Goal: Task Accomplishment & Management: Complete application form

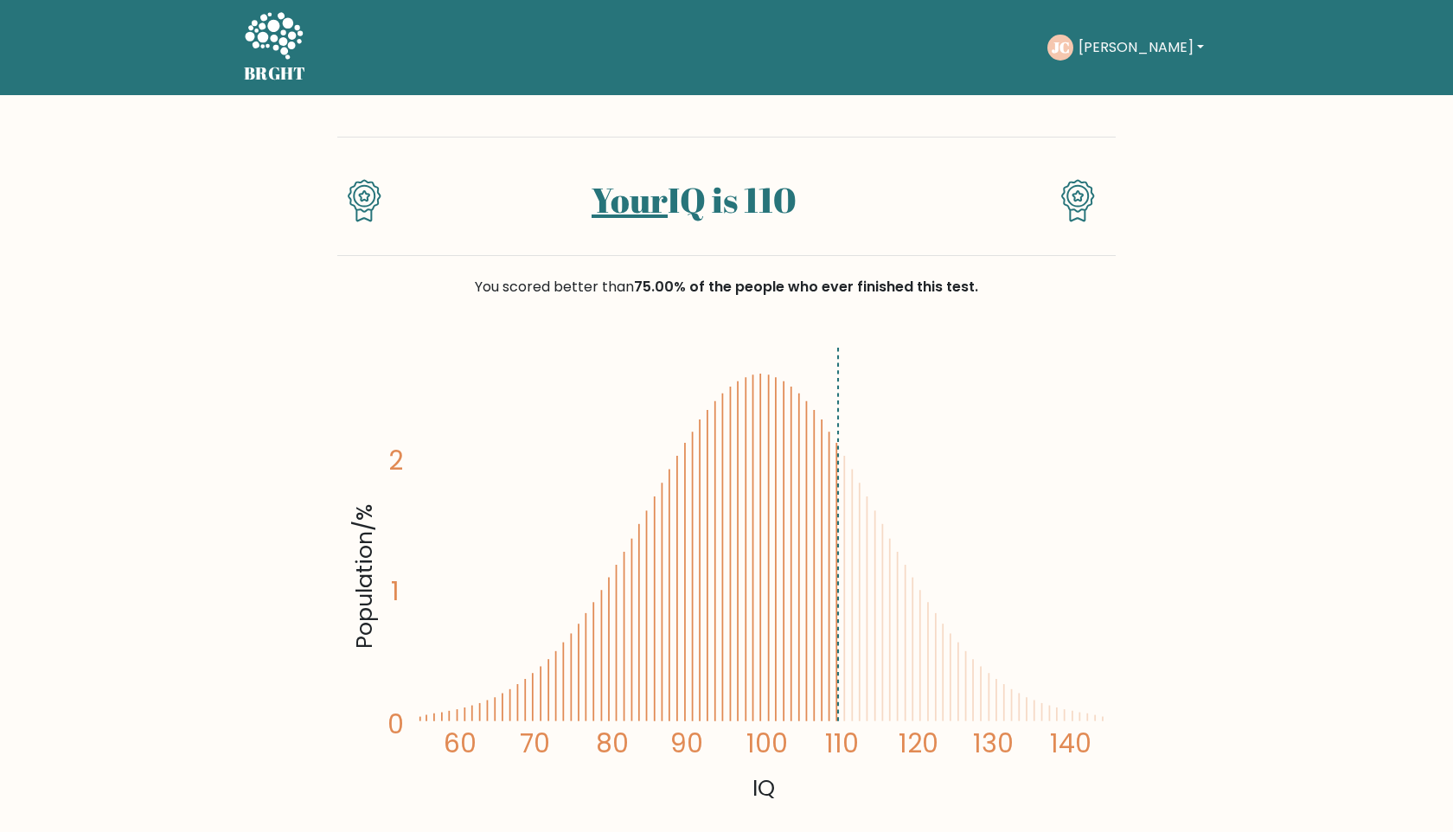
click at [758, 42] on button "[PERSON_NAME]" at bounding box center [1142, 47] width 136 height 22
click at [758, 472] on icon "Population/% IQ 0 1 2 60 70 80 90 100 110 120 130 140" at bounding box center [727, 572] width 758 height 467
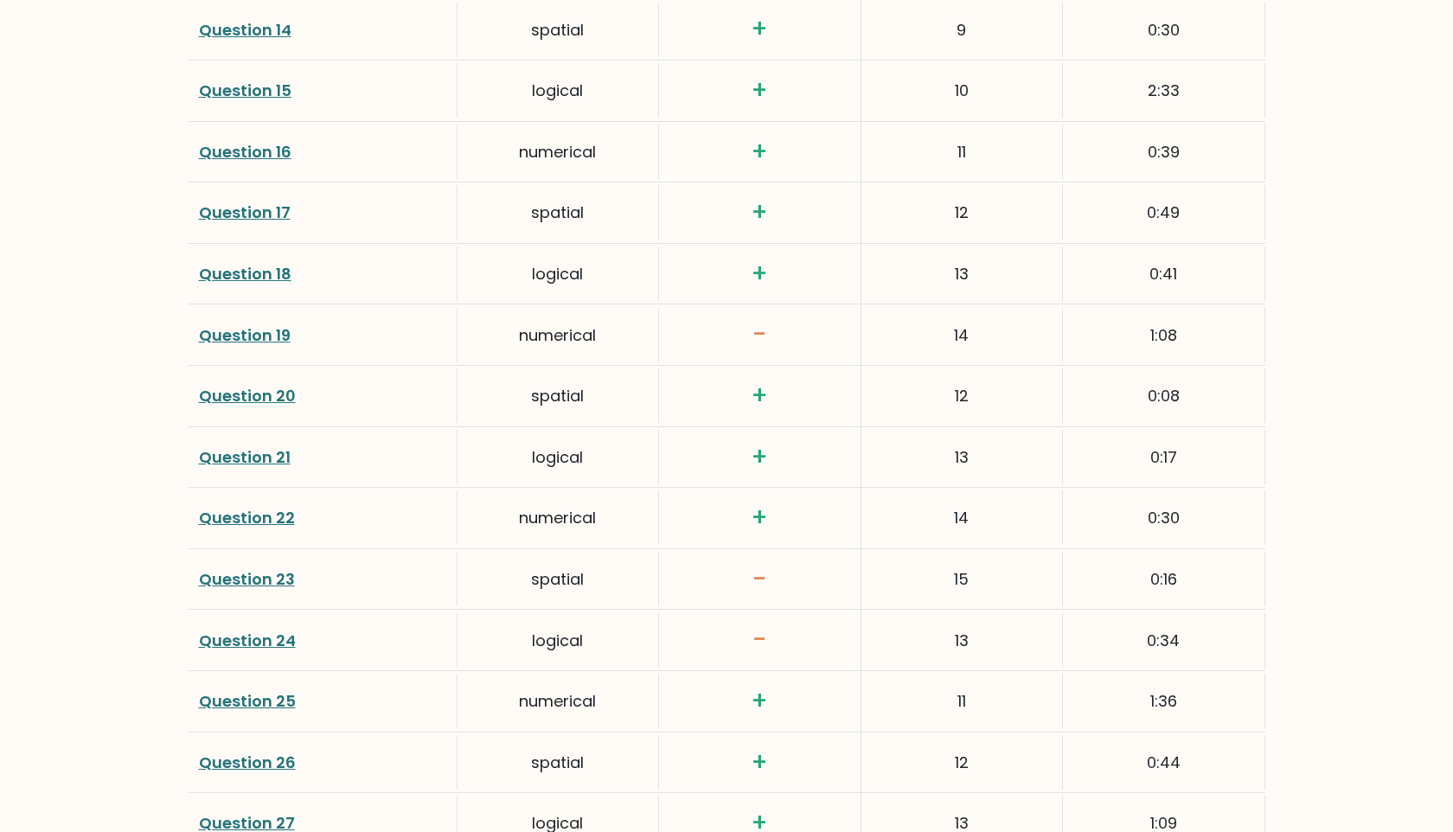
scroll to position [3305, 0]
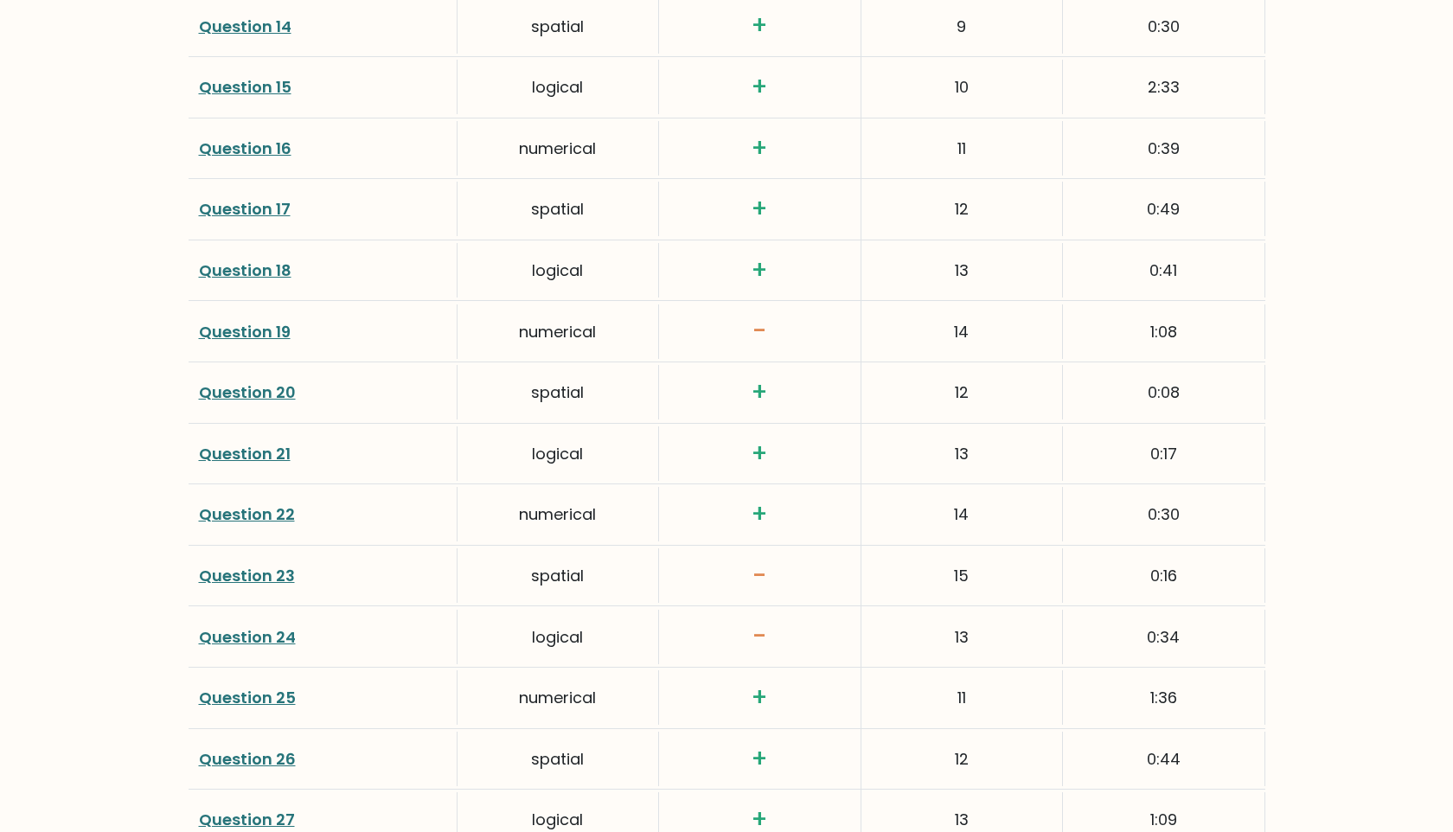
click at [278, 572] on link "Question 23" at bounding box center [247, 576] width 96 height 22
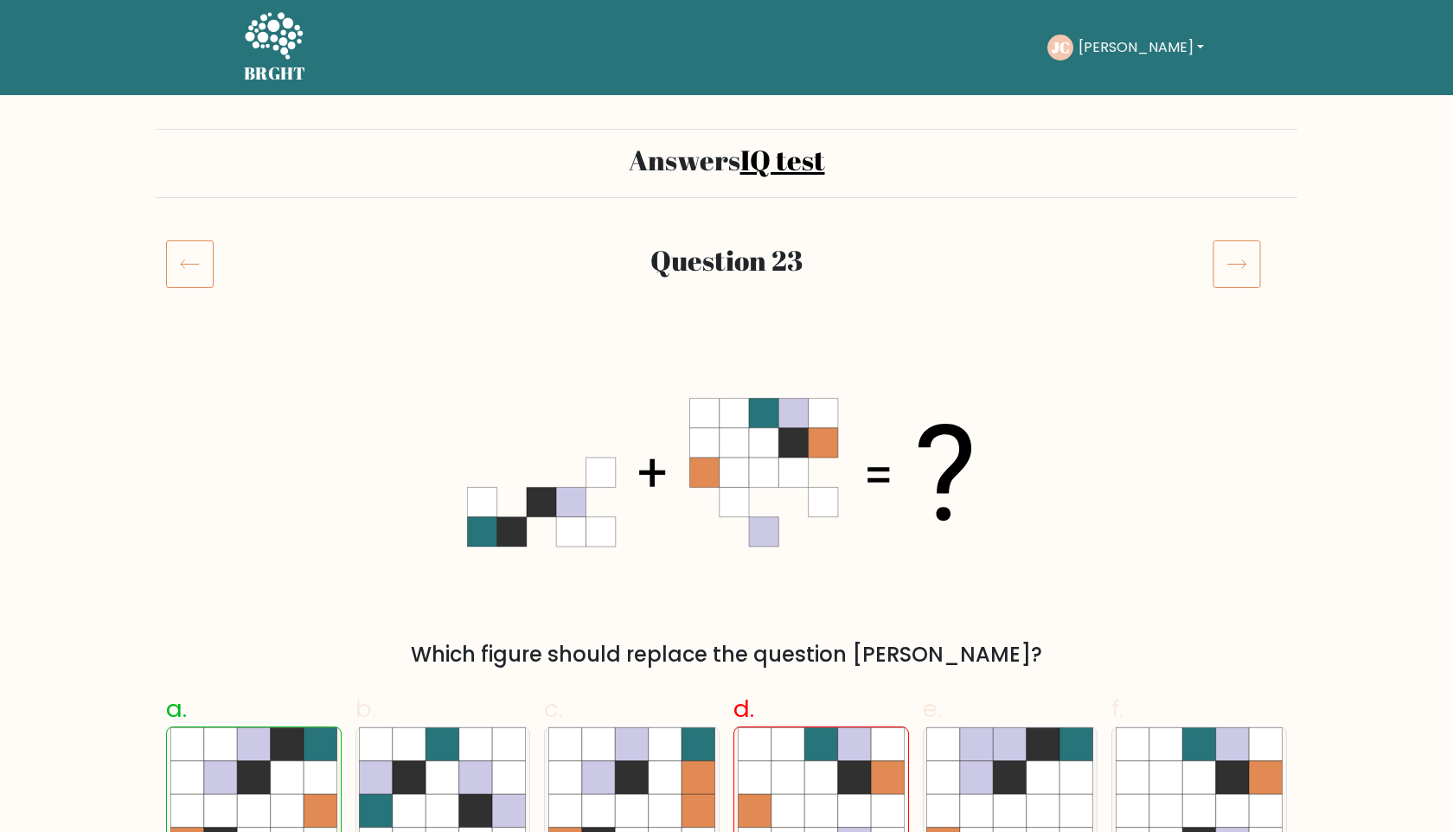
click at [1218, 268] on icon at bounding box center [1237, 264] width 48 height 48
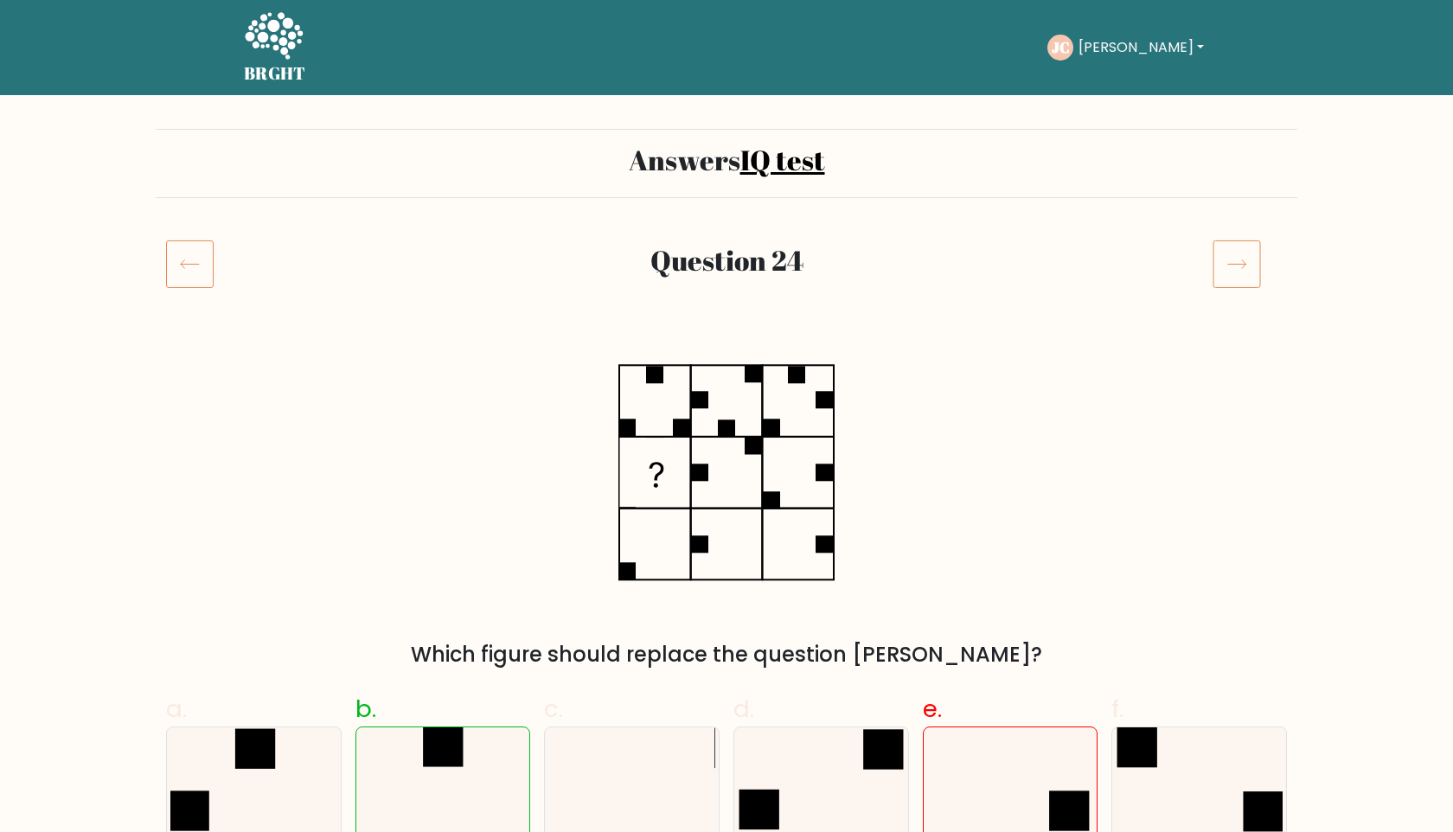
click at [1216, 268] on icon at bounding box center [1237, 264] width 48 height 48
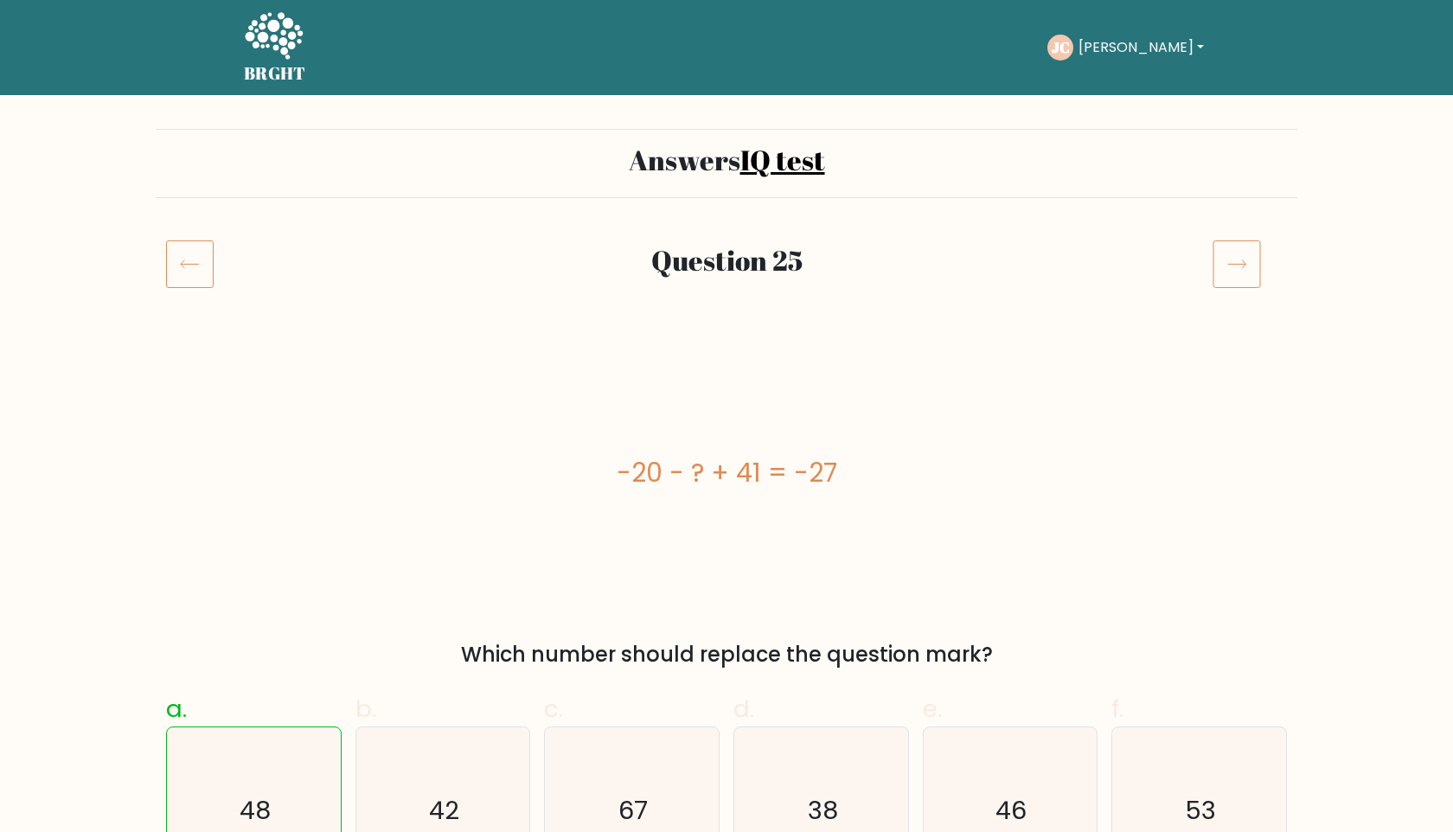
click at [1228, 274] on icon at bounding box center [1237, 264] width 48 height 48
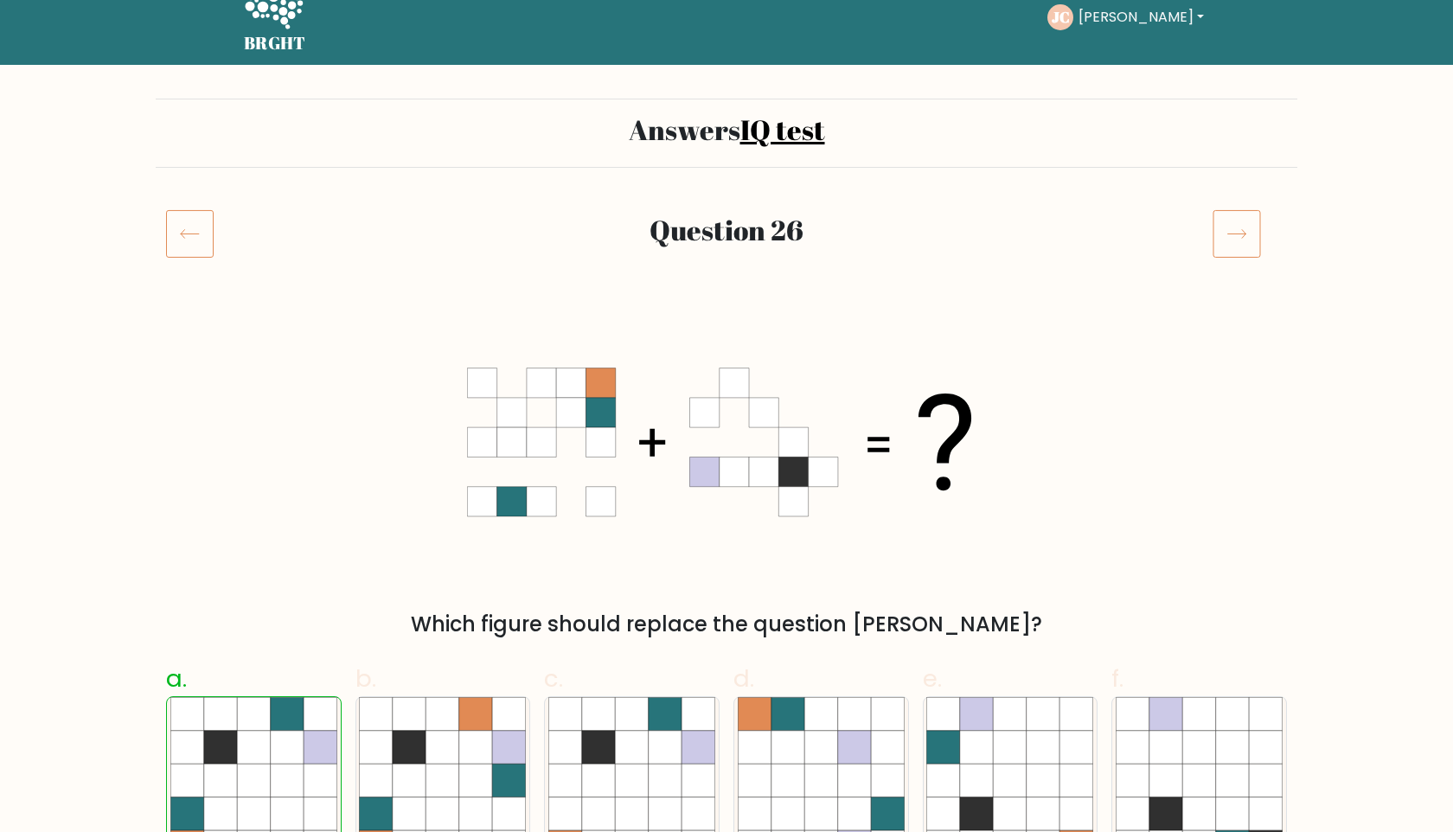
scroll to position [35, 0]
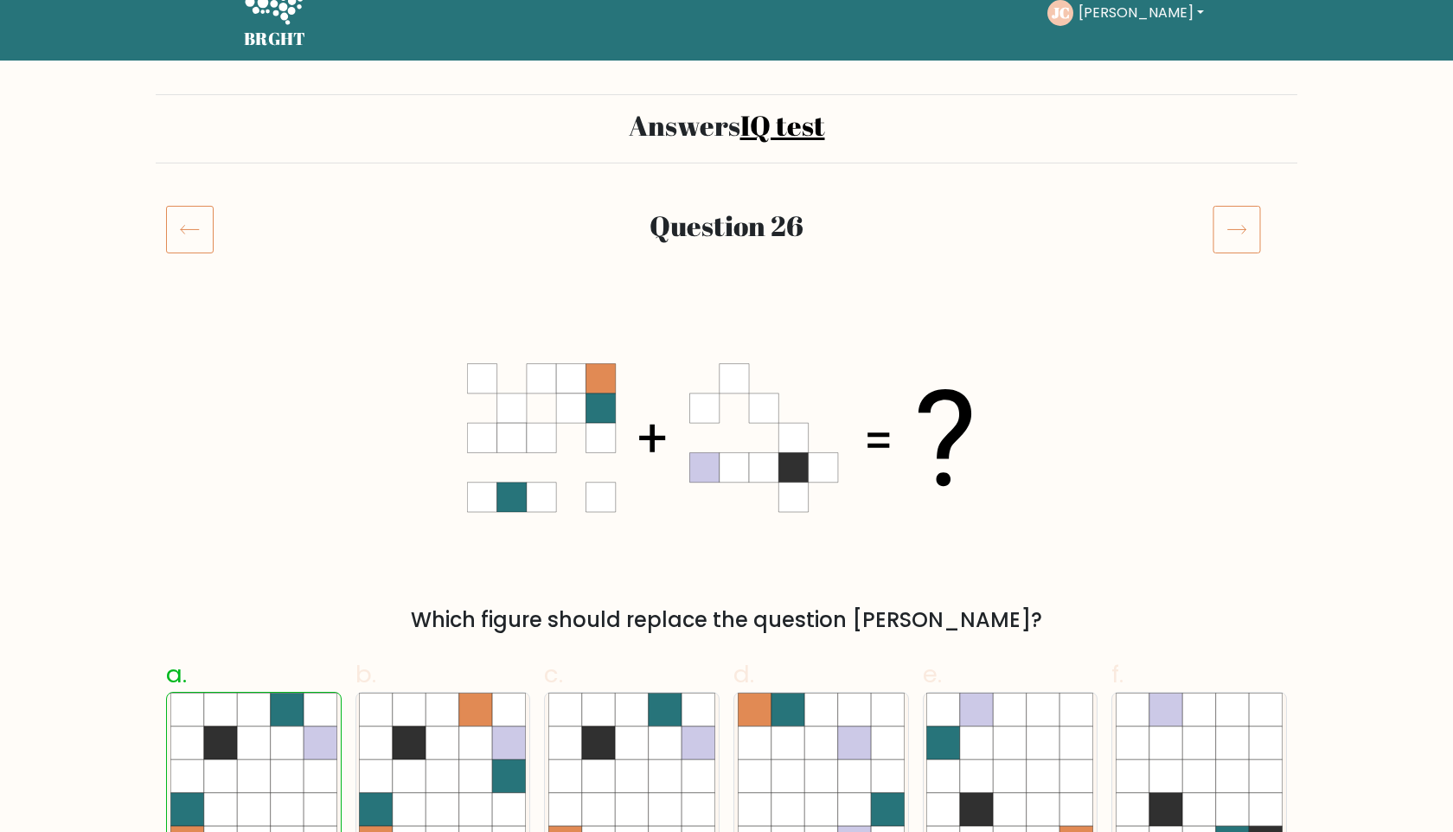
click at [1263, 220] on div at bounding box center [1250, 229] width 95 height 48
click at [1257, 223] on icon at bounding box center [1237, 229] width 48 height 48
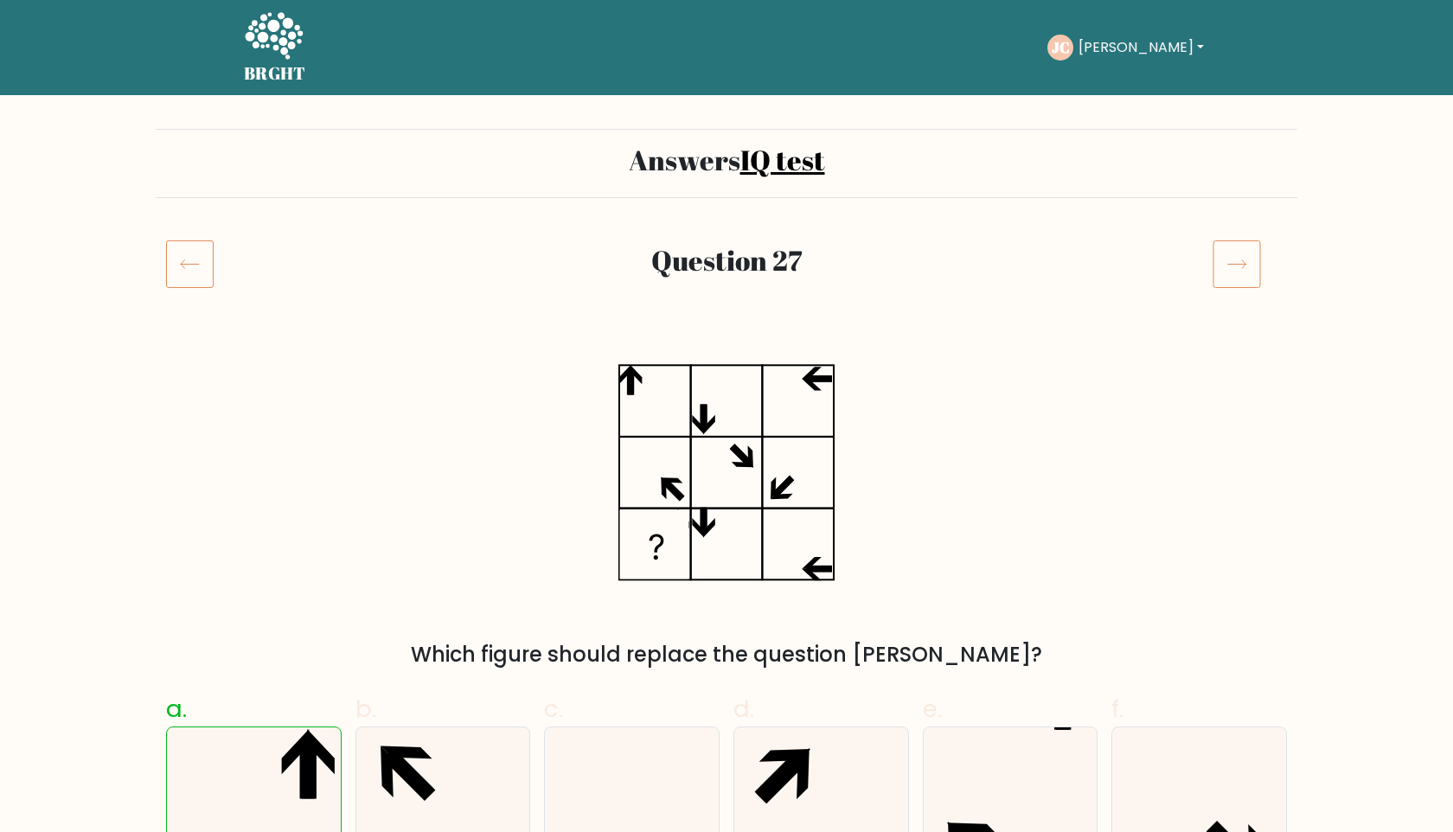
click at [1241, 240] on icon at bounding box center [1237, 264] width 48 height 48
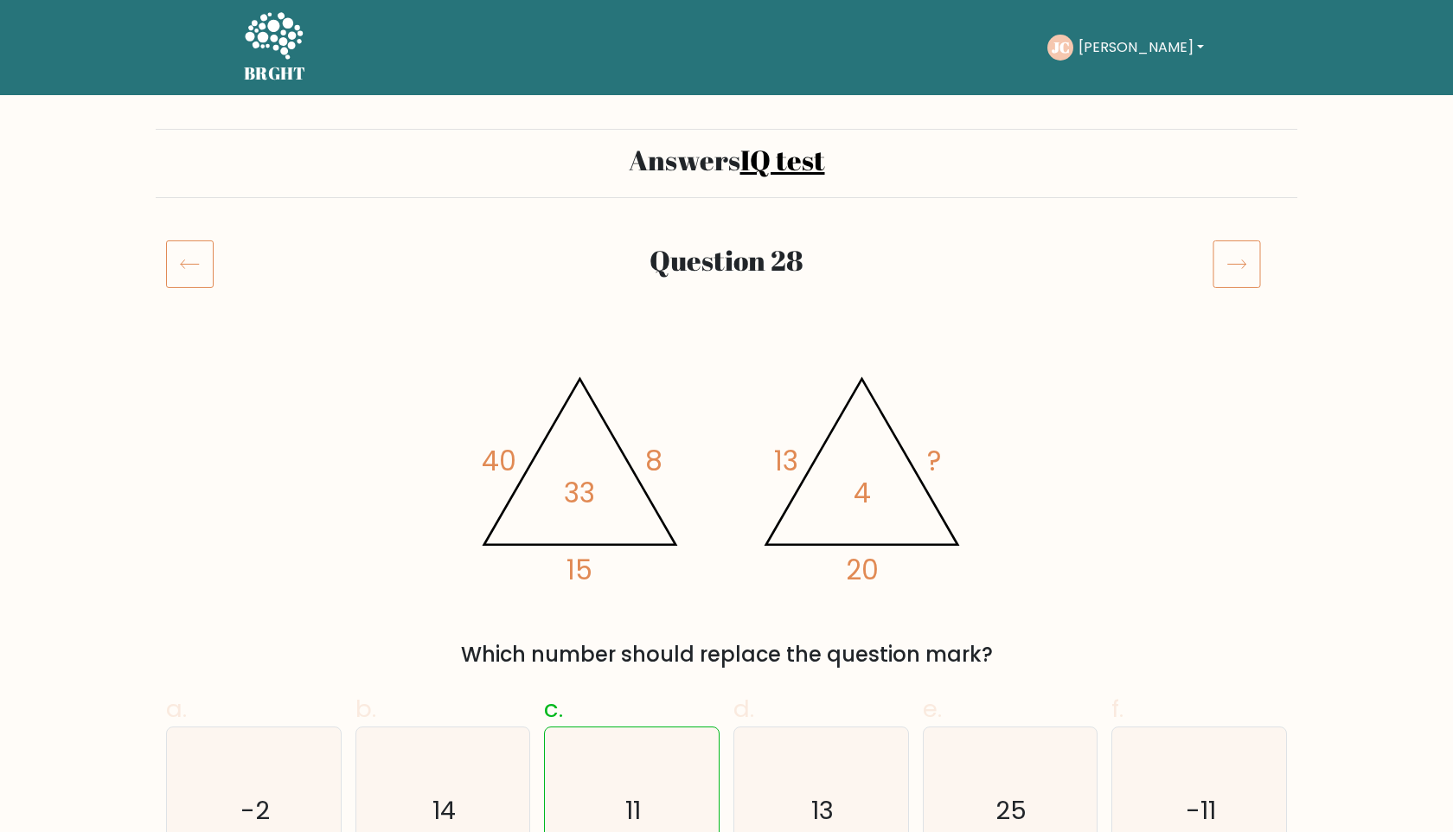
scroll to position [37, 0]
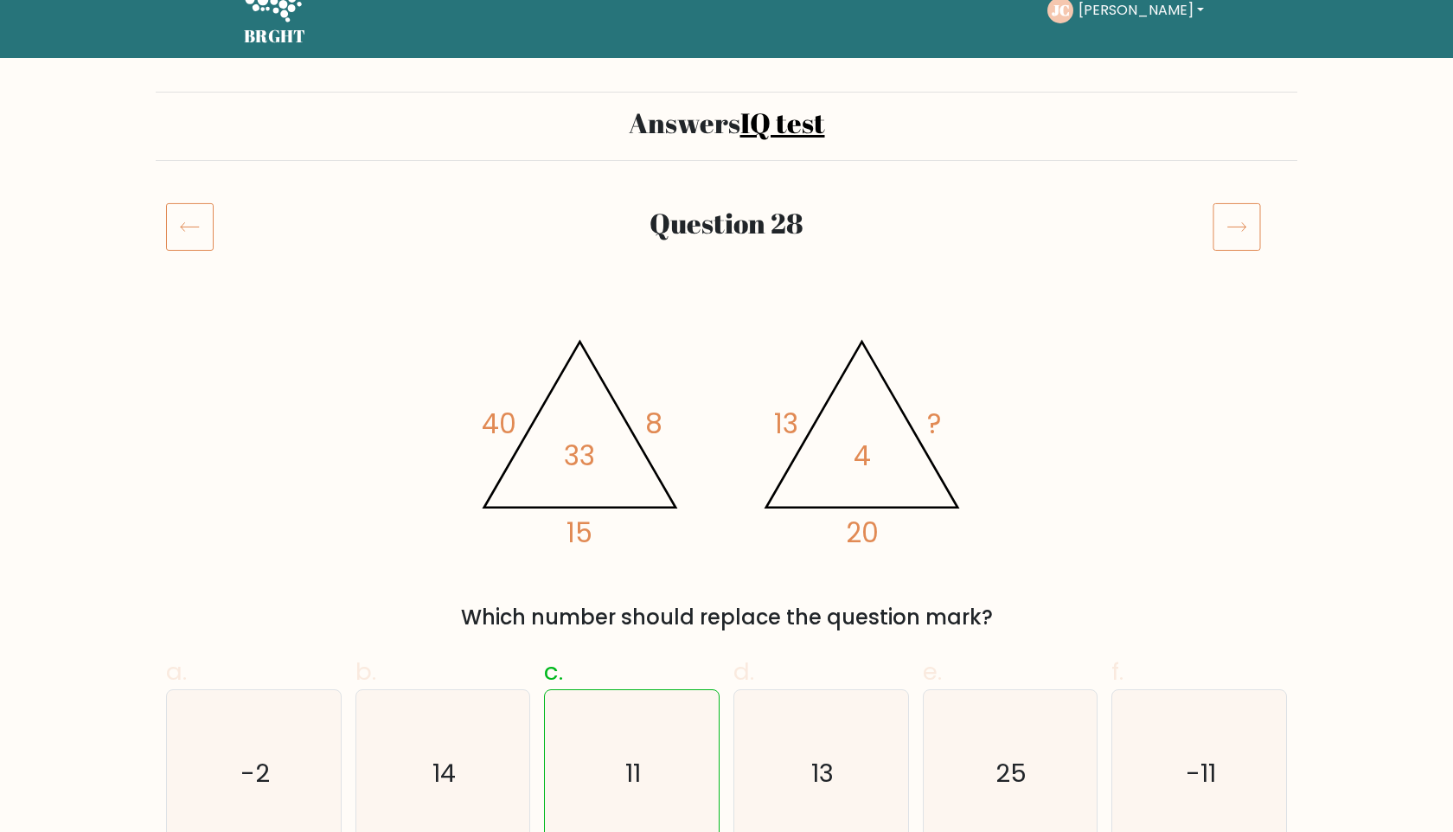
click at [1235, 245] on icon at bounding box center [1237, 226] width 48 height 48
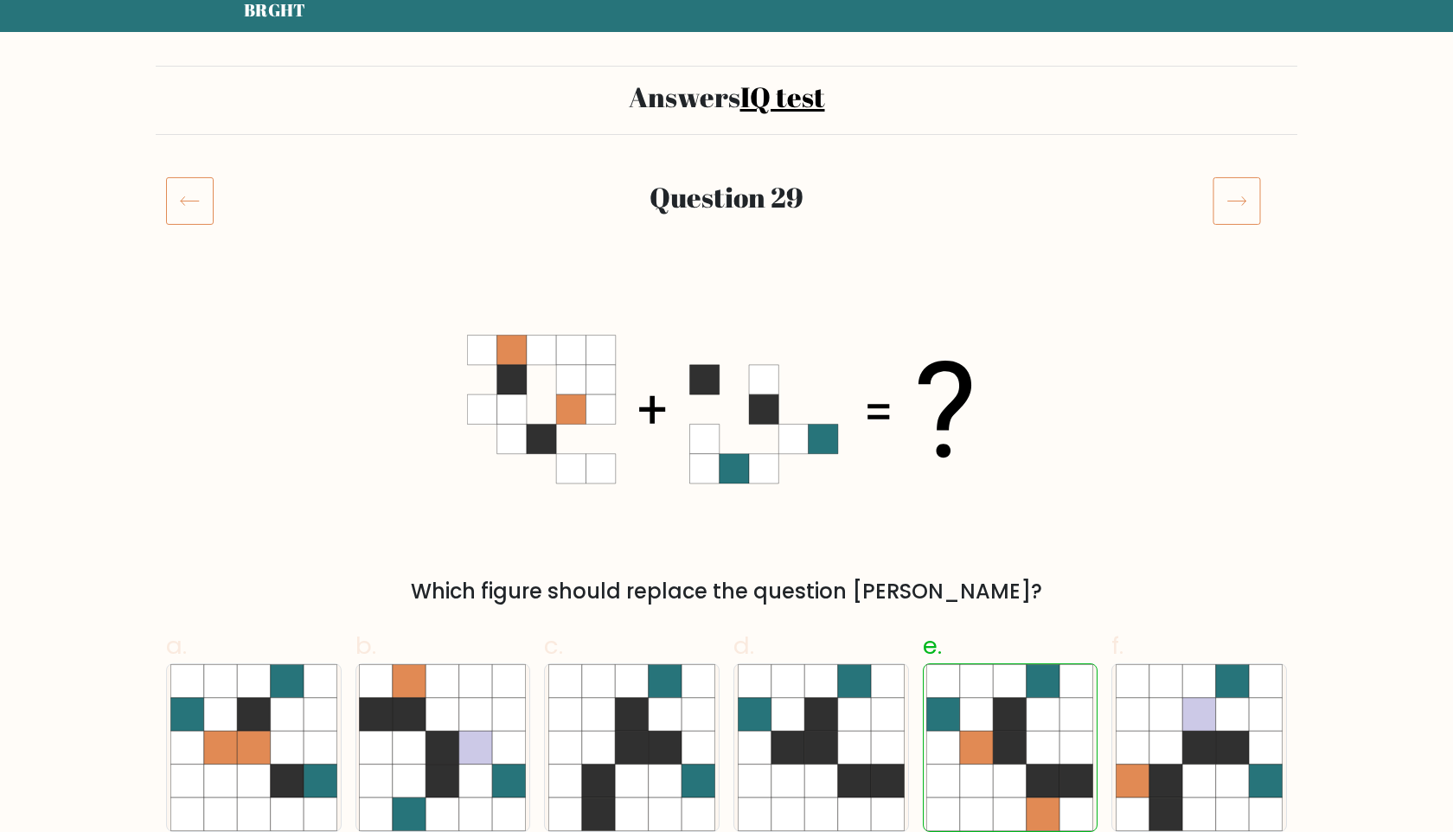
scroll to position [69, 0]
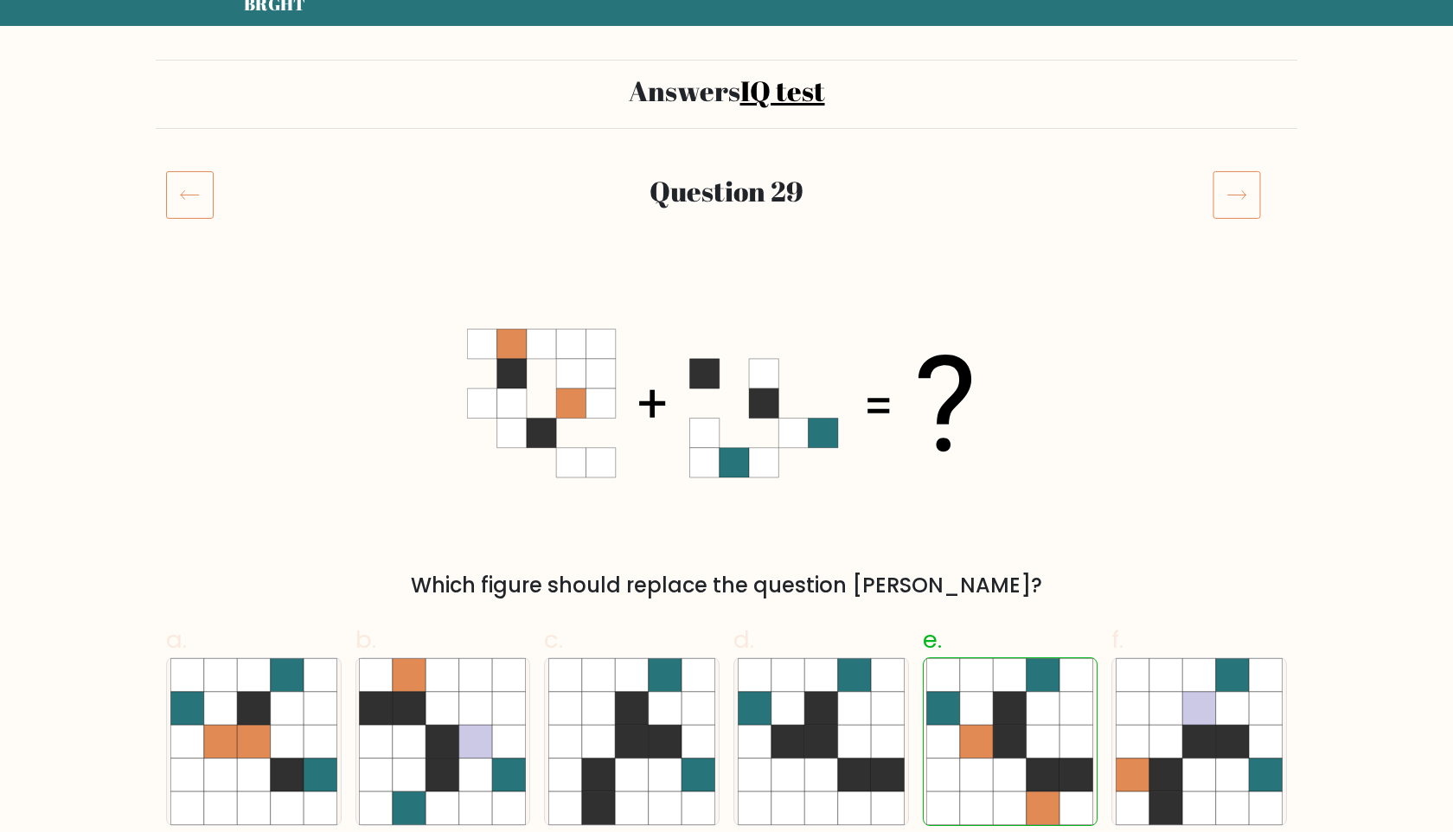
click at [1261, 209] on icon at bounding box center [1237, 194] width 48 height 48
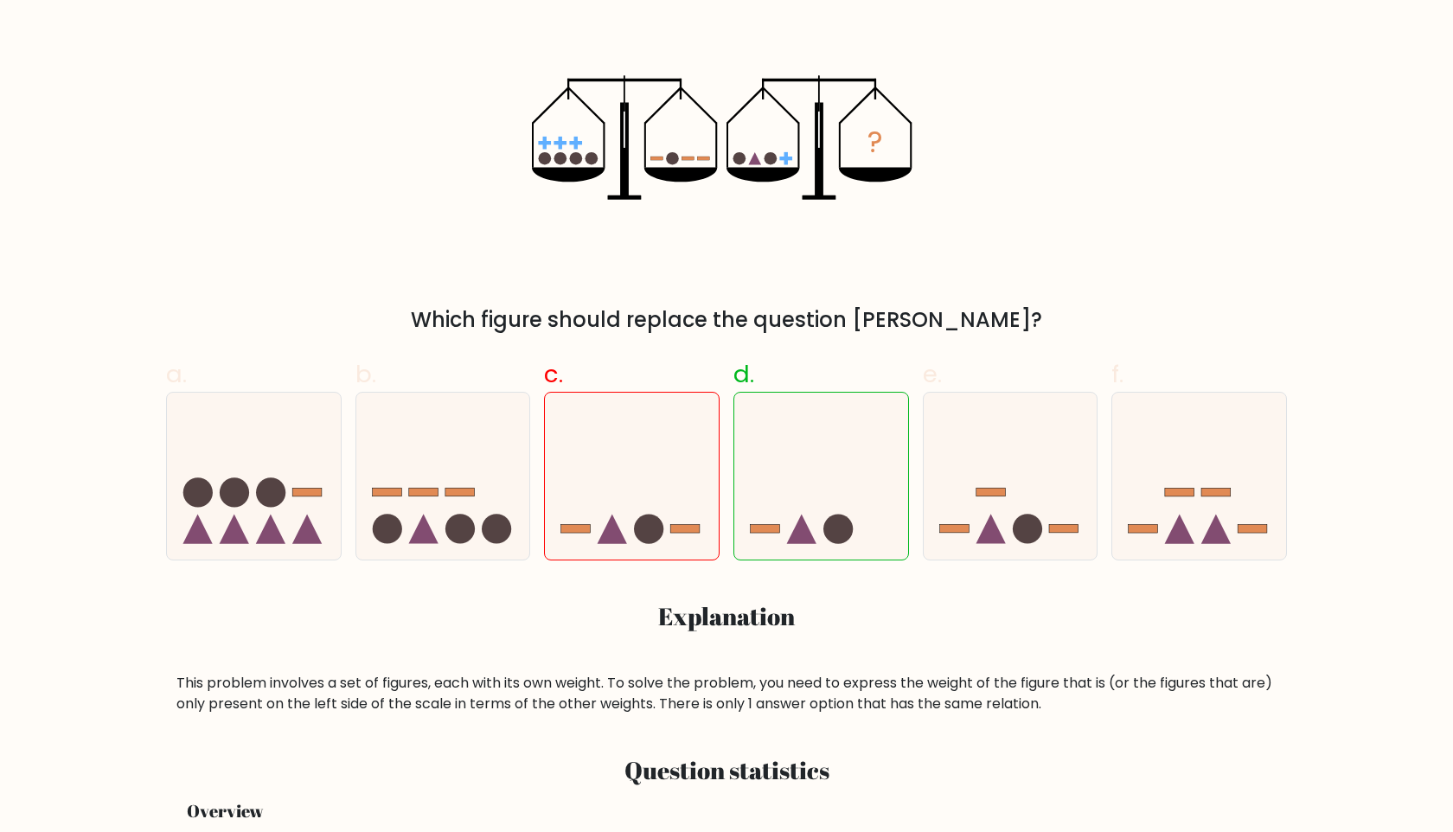
scroll to position [180, 0]
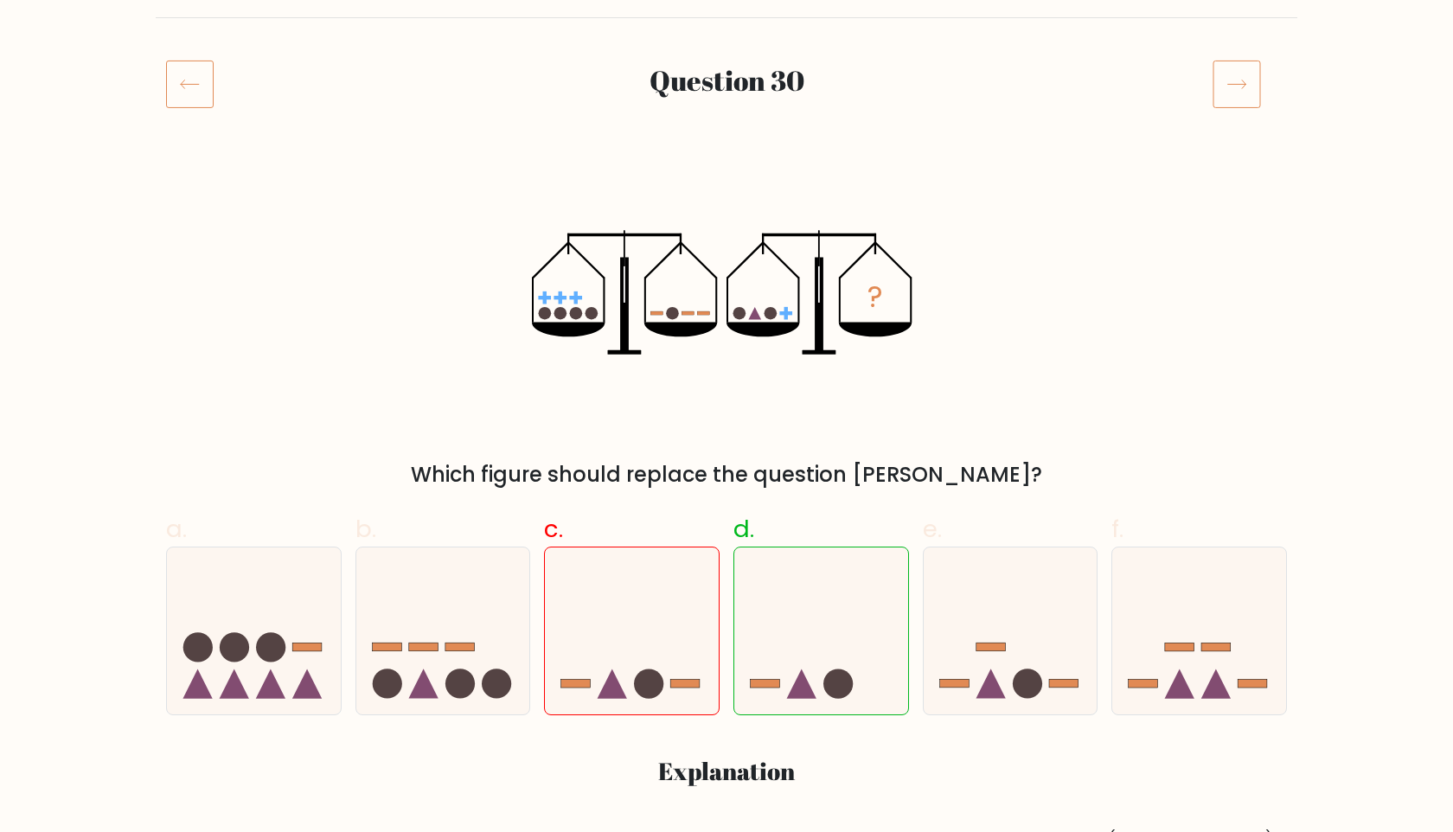
click at [1242, 97] on icon at bounding box center [1237, 84] width 48 height 48
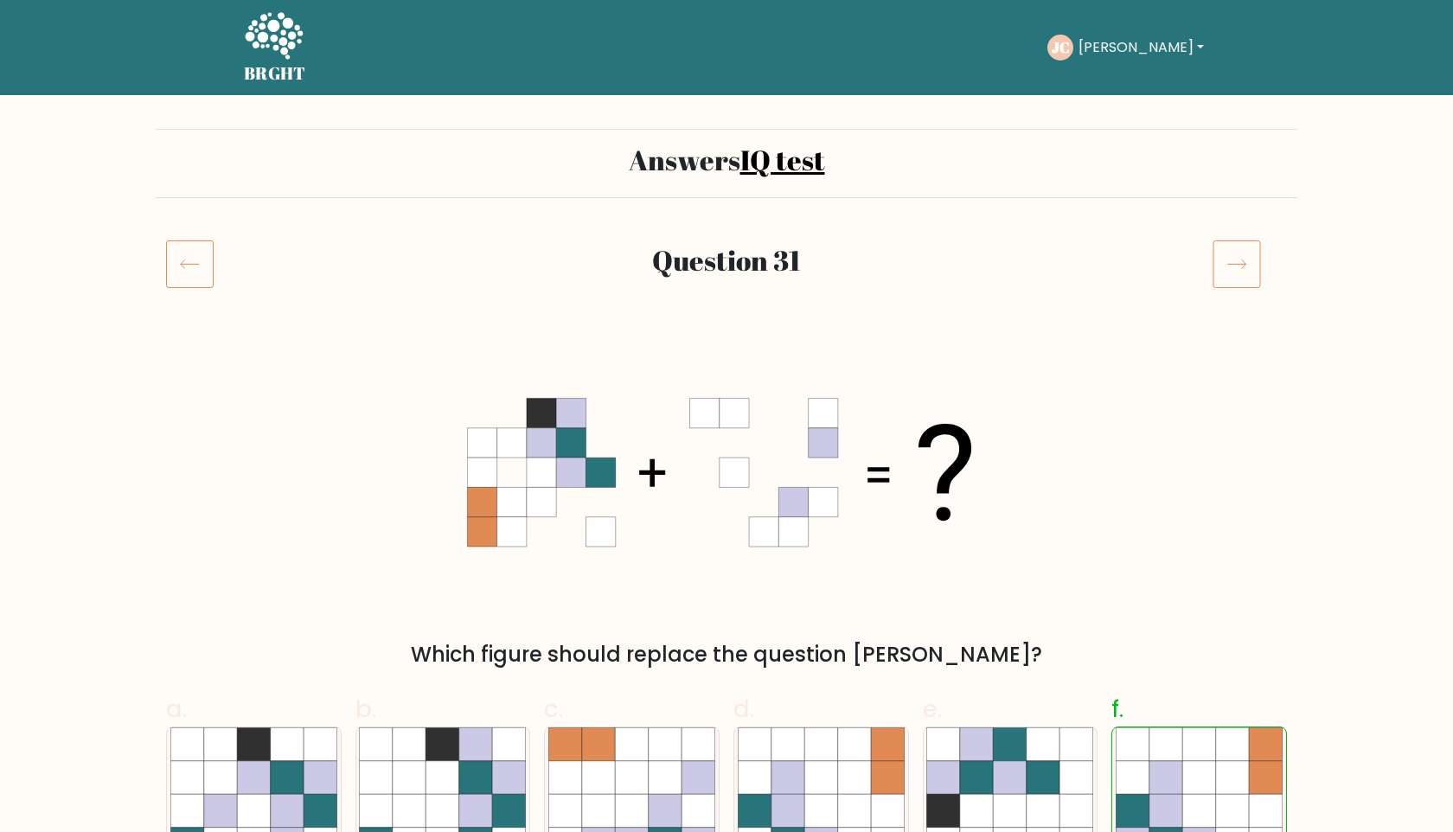
click at [1234, 270] on icon at bounding box center [1237, 264] width 48 height 48
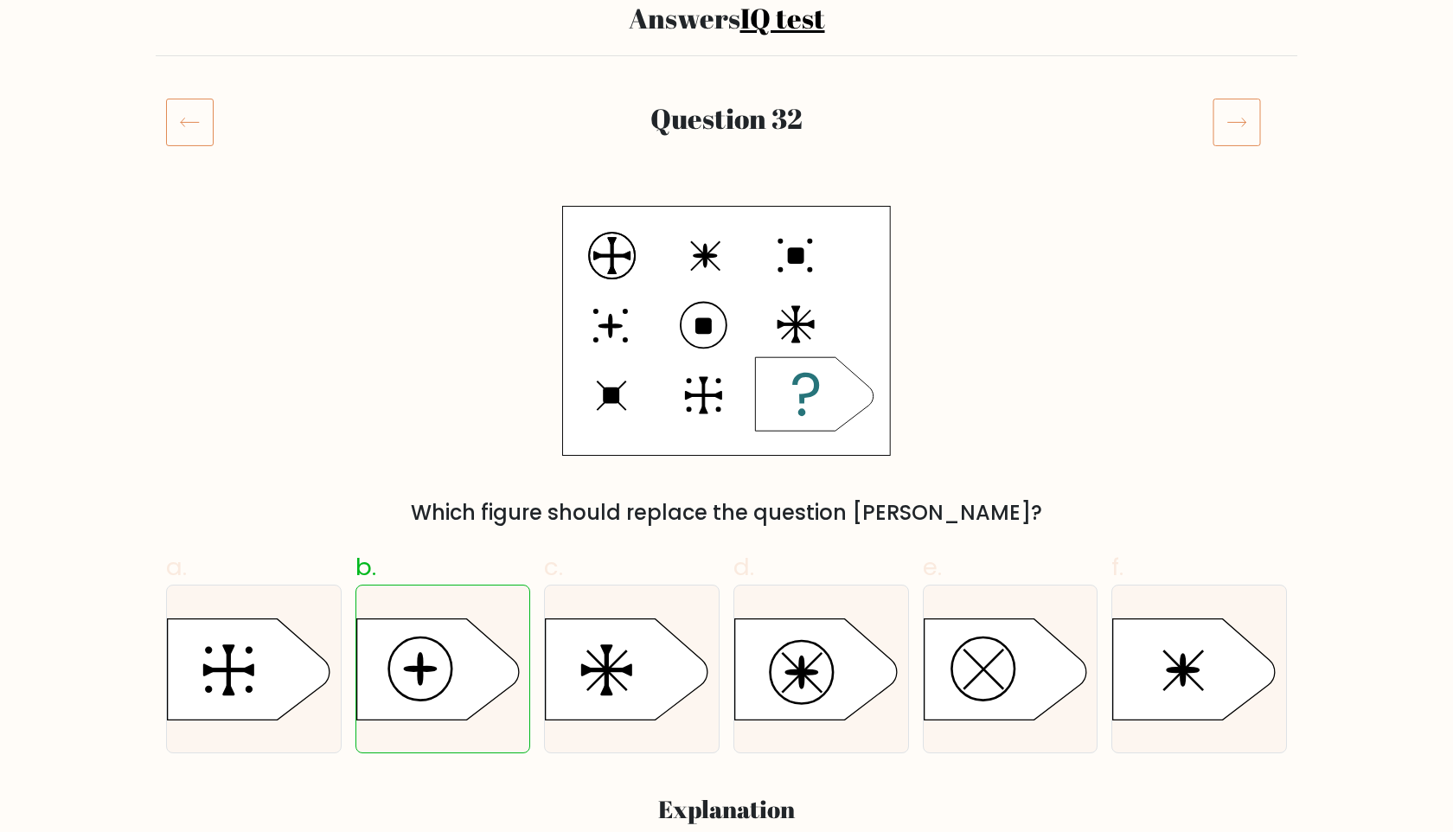
scroll to position [225, 0]
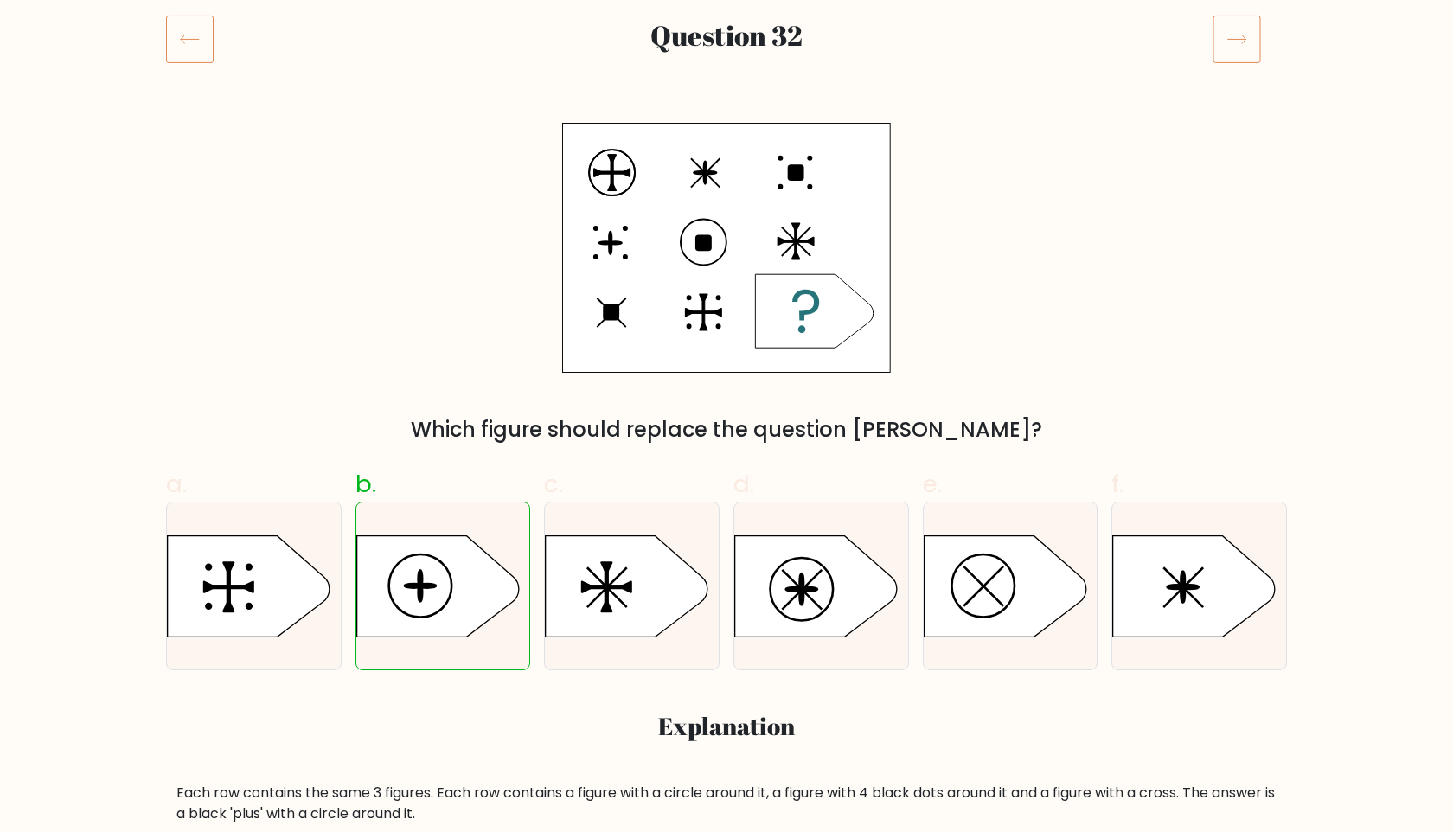
click at [1234, 36] on icon at bounding box center [1237, 39] width 48 height 48
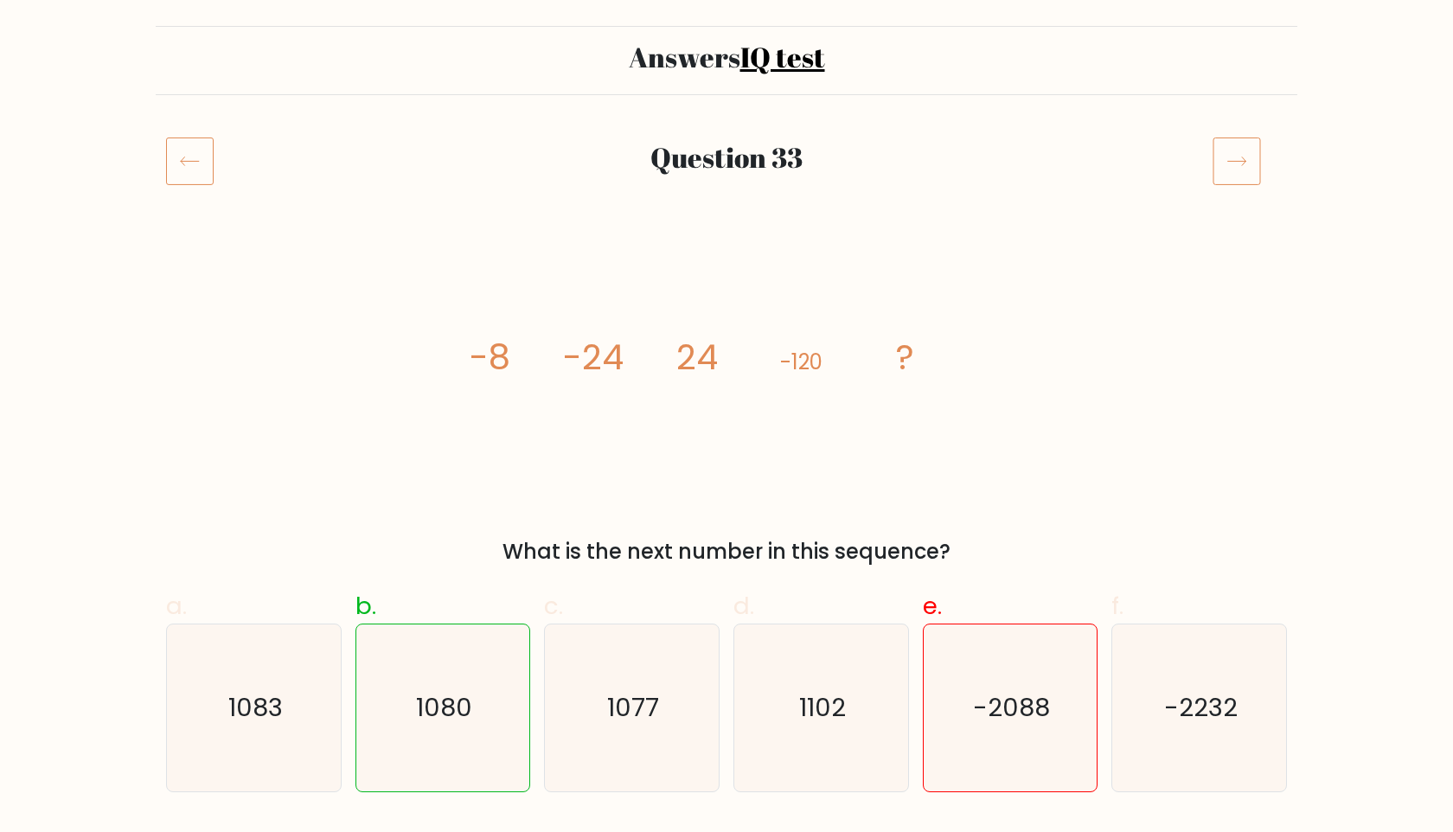
scroll to position [106, 0]
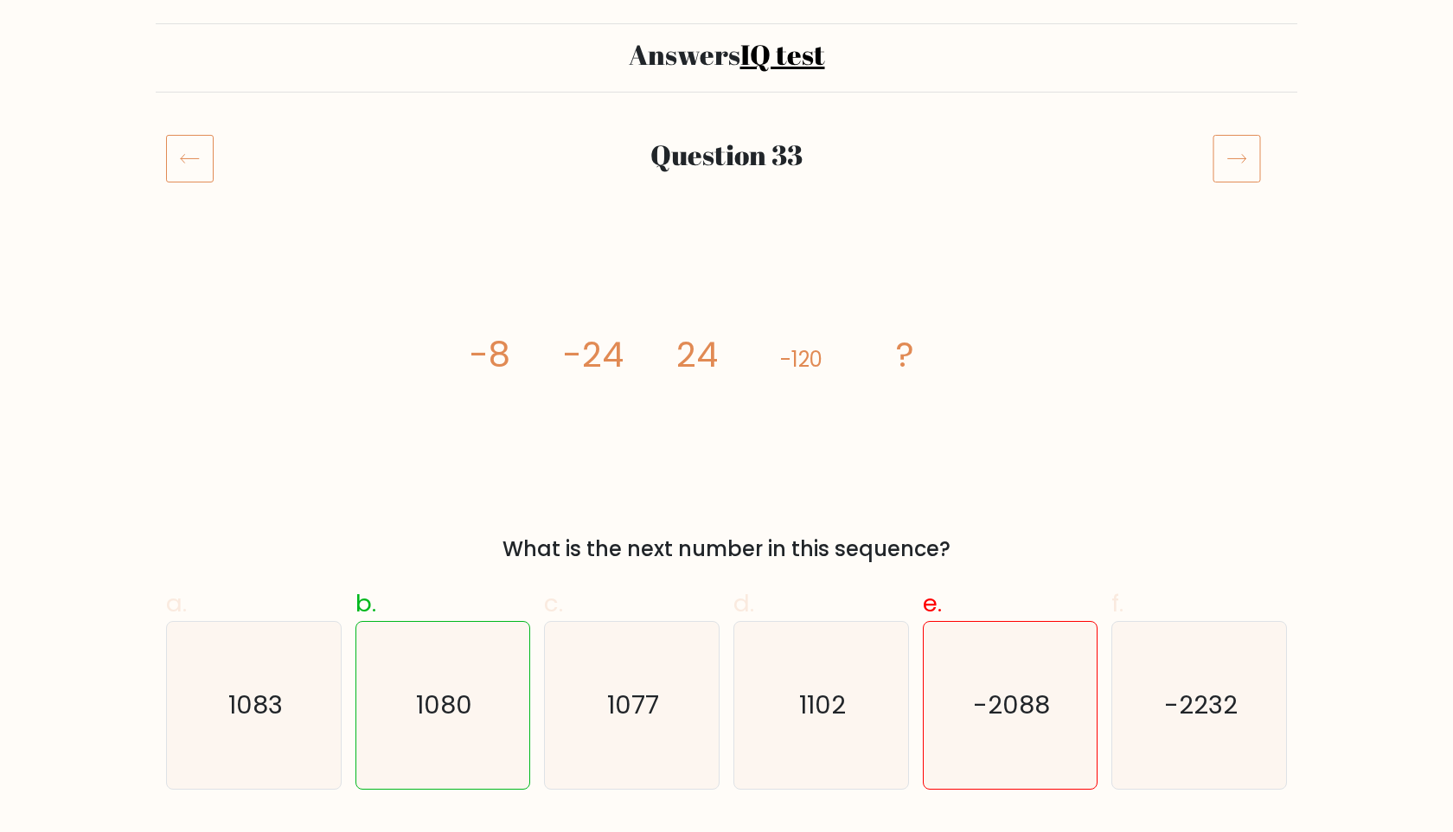
click at [1244, 163] on icon at bounding box center [1237, 158] width 48 height 48
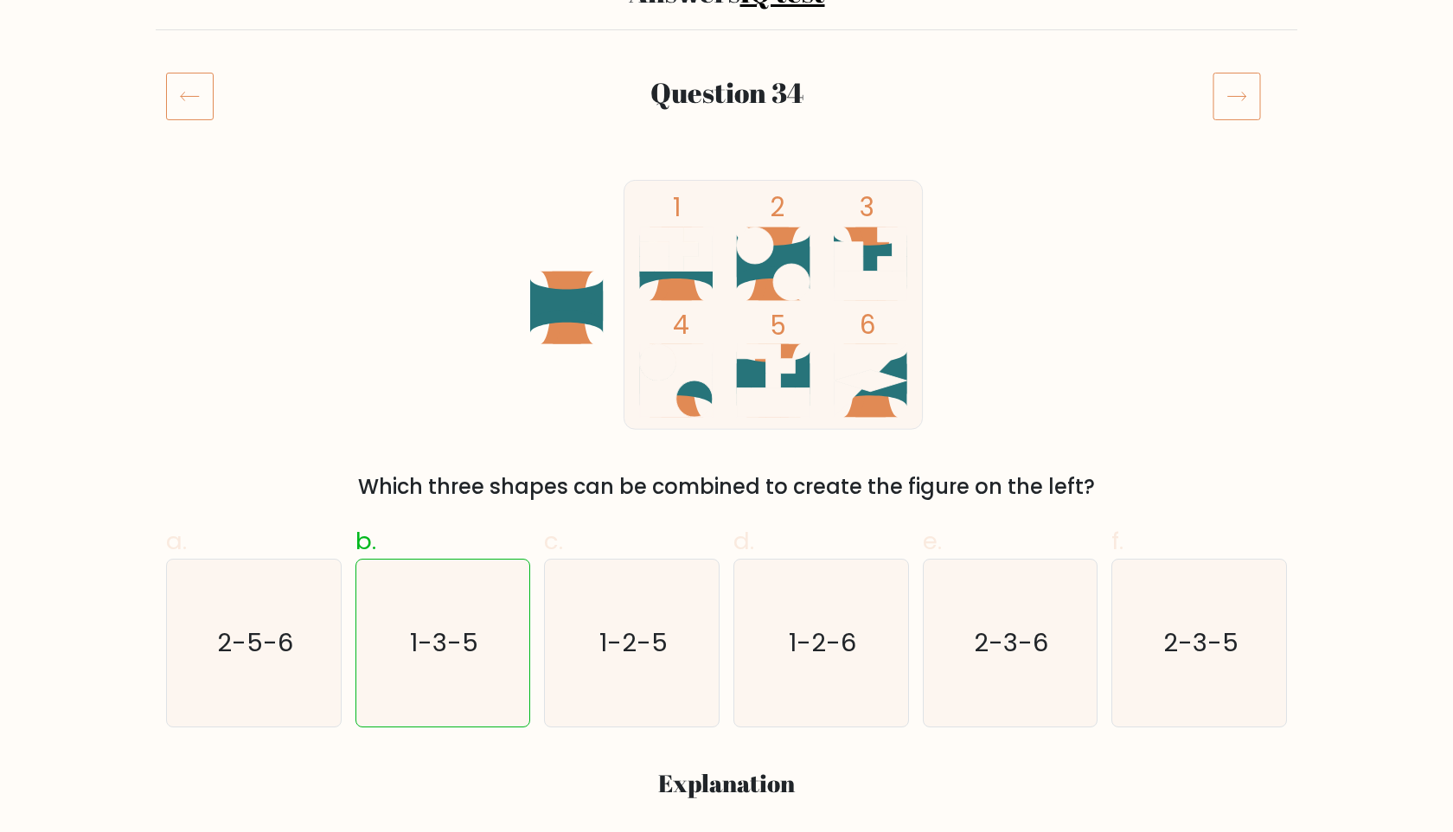
scroll to position [177, 0]
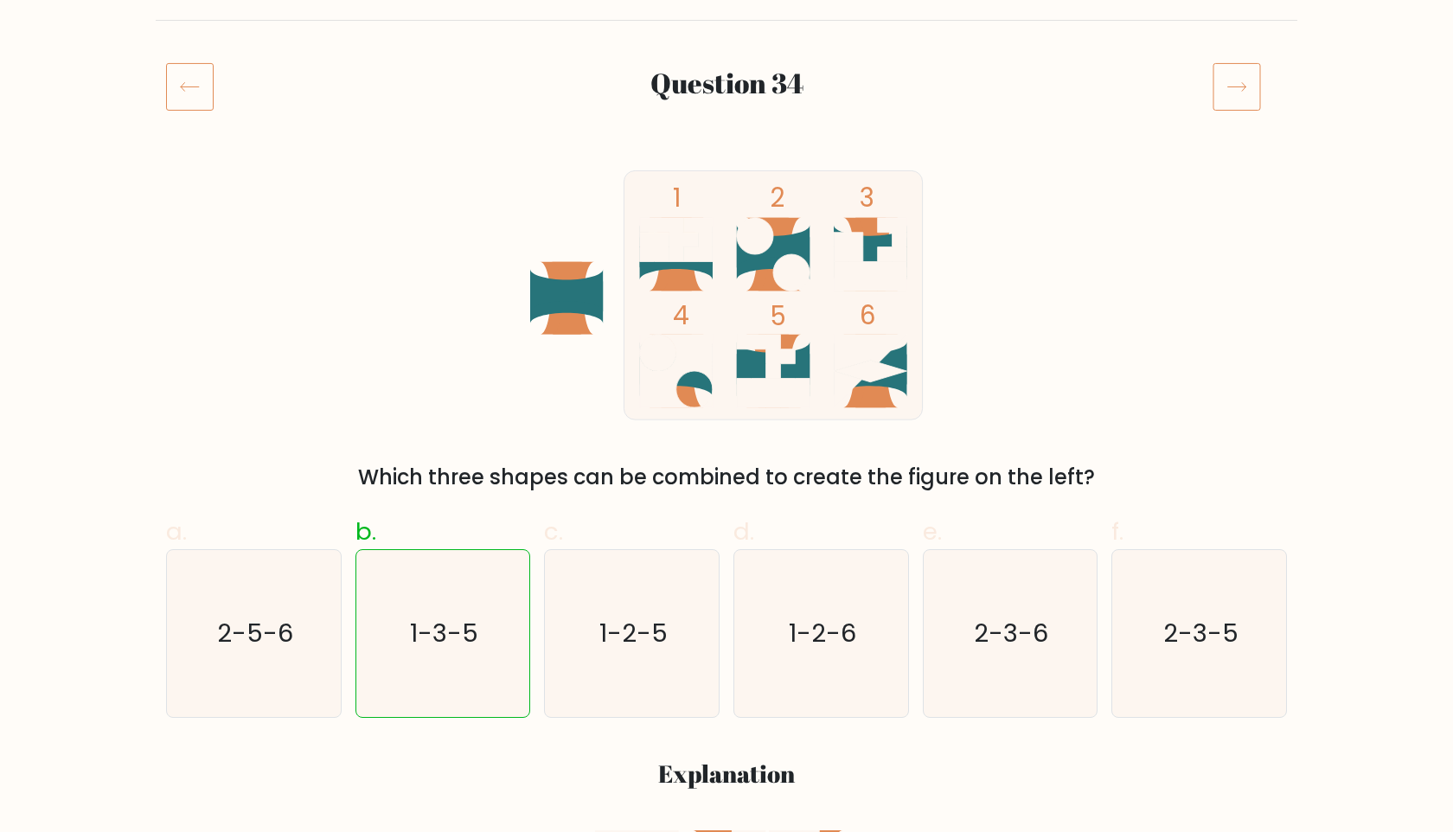
click at [1239, 88] on icon at bounding box center [1237, 86] width 48 height 48
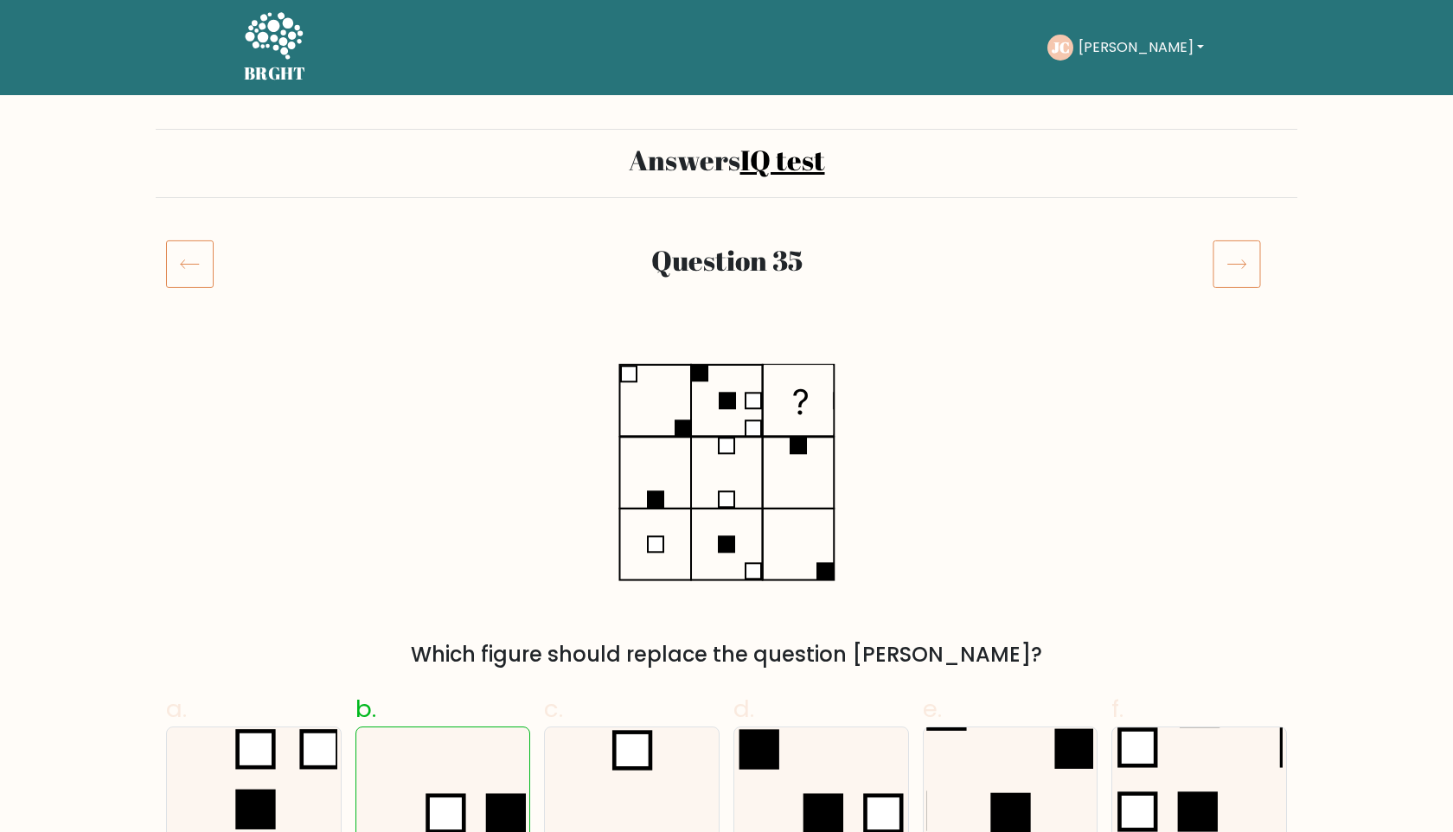
click at [1238, 273] on icon at bounding box center [1237, 264] width 48 height 48
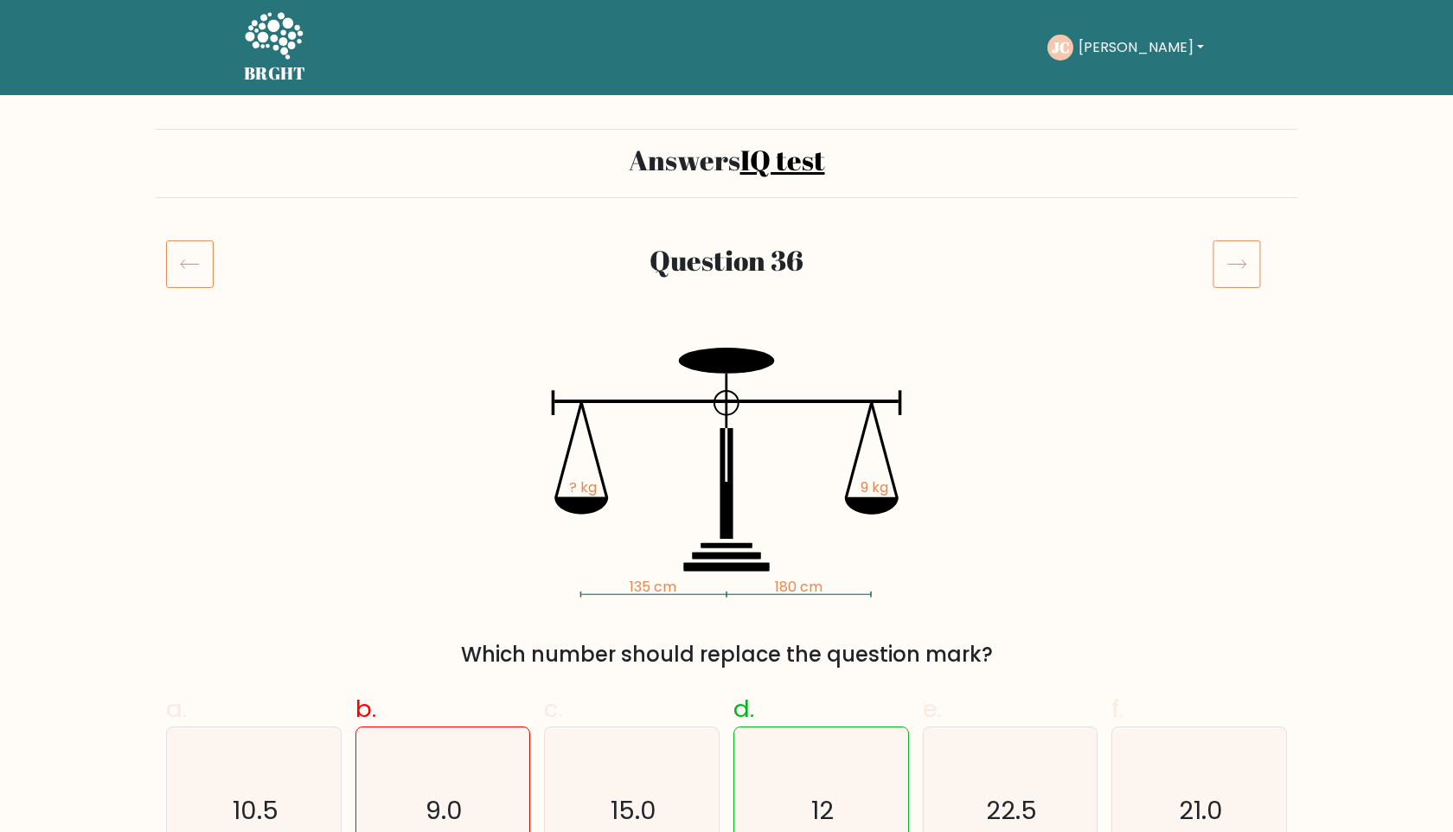
click at [1231, 275] on icon at bounding box center [1237, 264] width 48 height 48
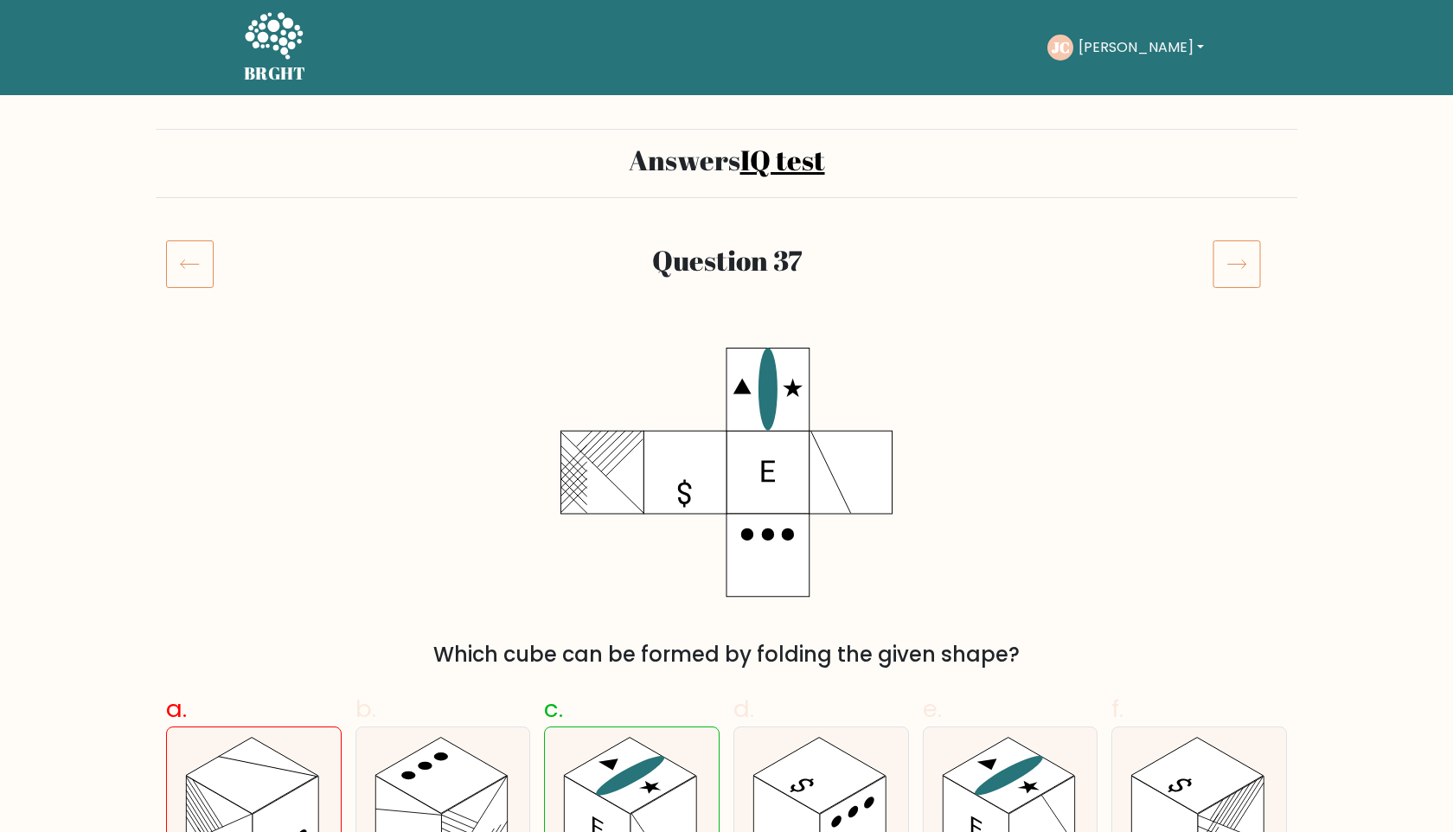
click at [1238, 276] on icon at bounding box center [1237, 264] width 48 height 48
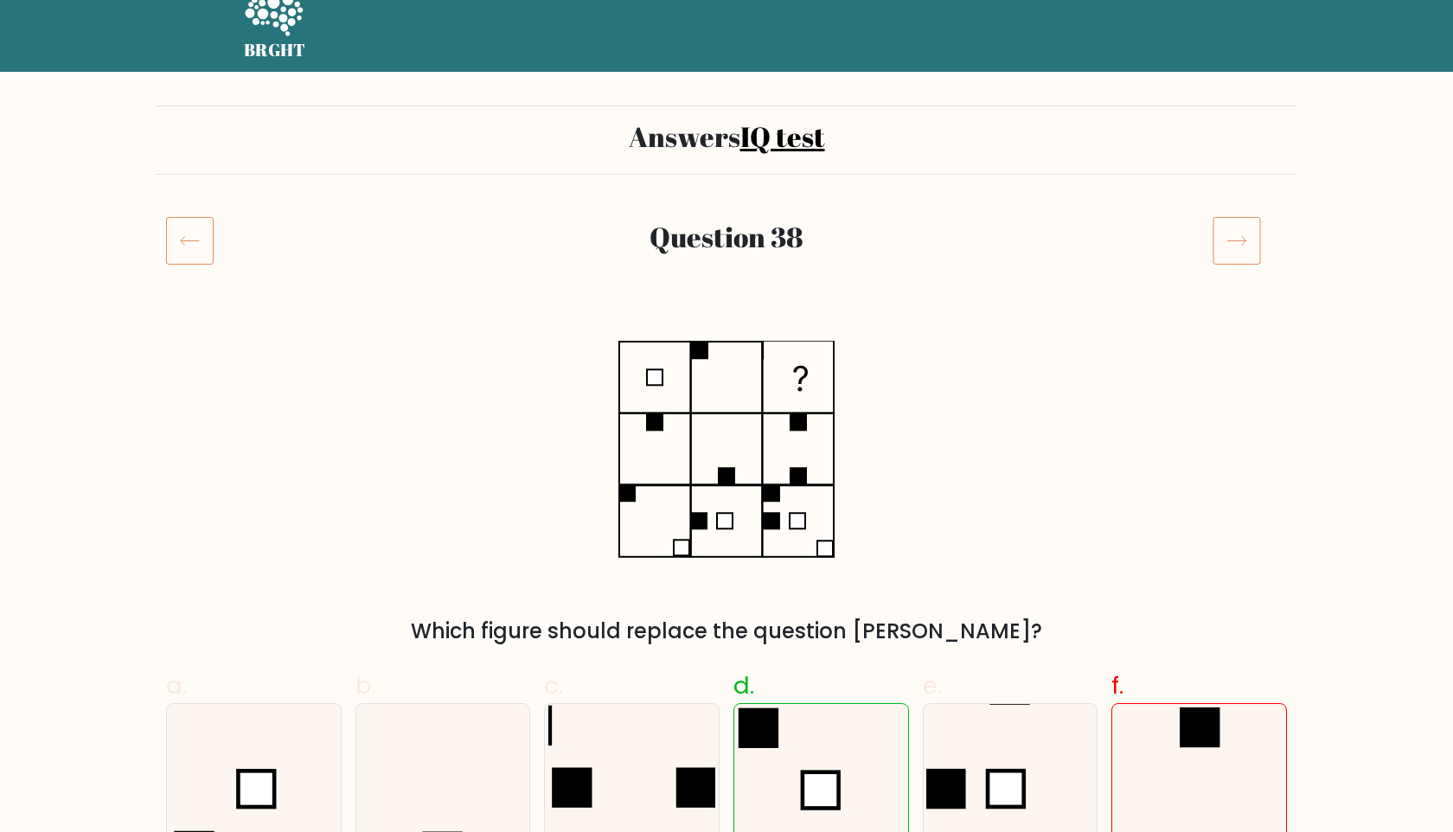
scroll to position [23, 0]
click at [1249, 240] on icon at bounding box center [1237, 240] width 48 height 48
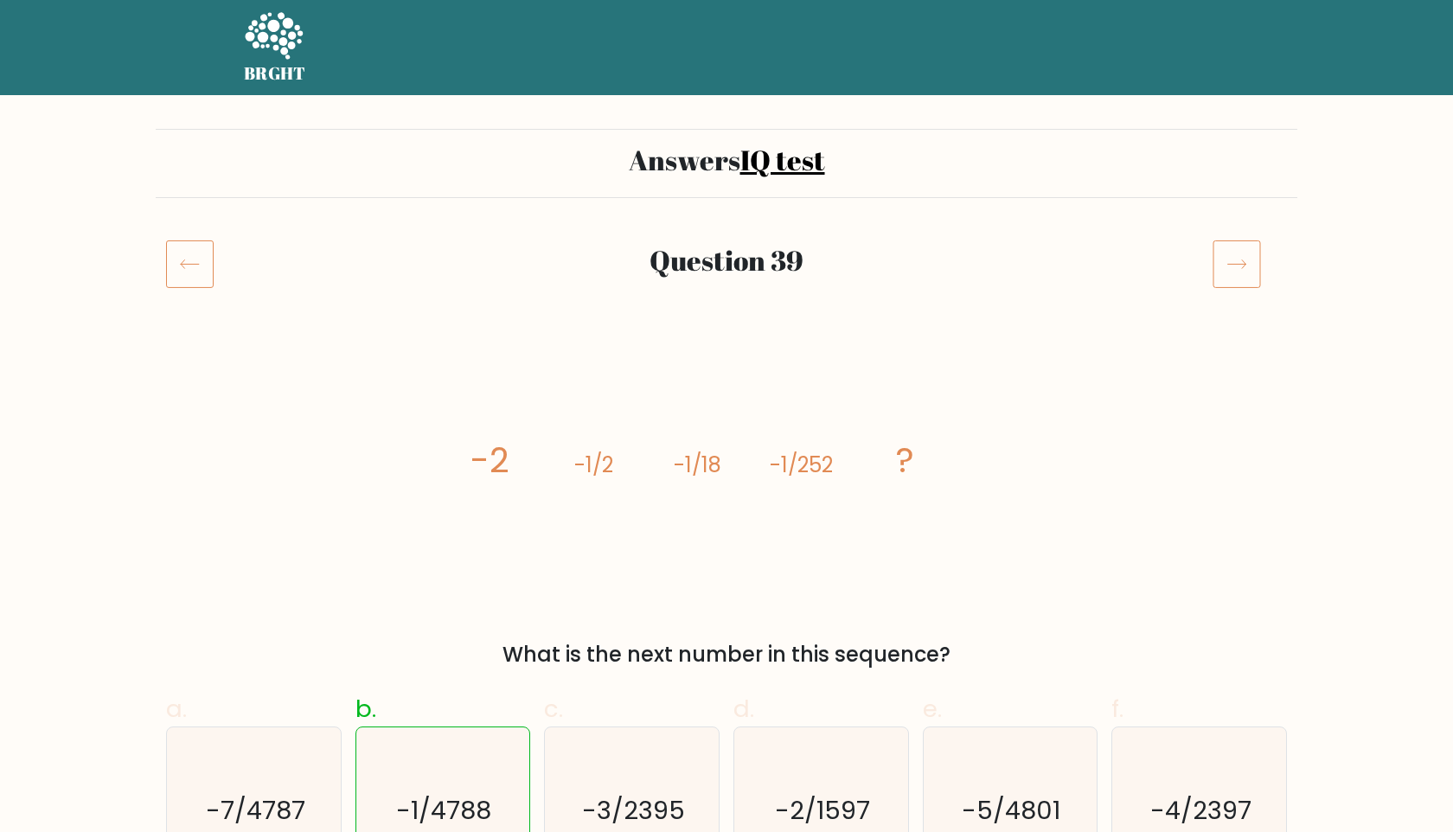
scroll to position [33, 0]
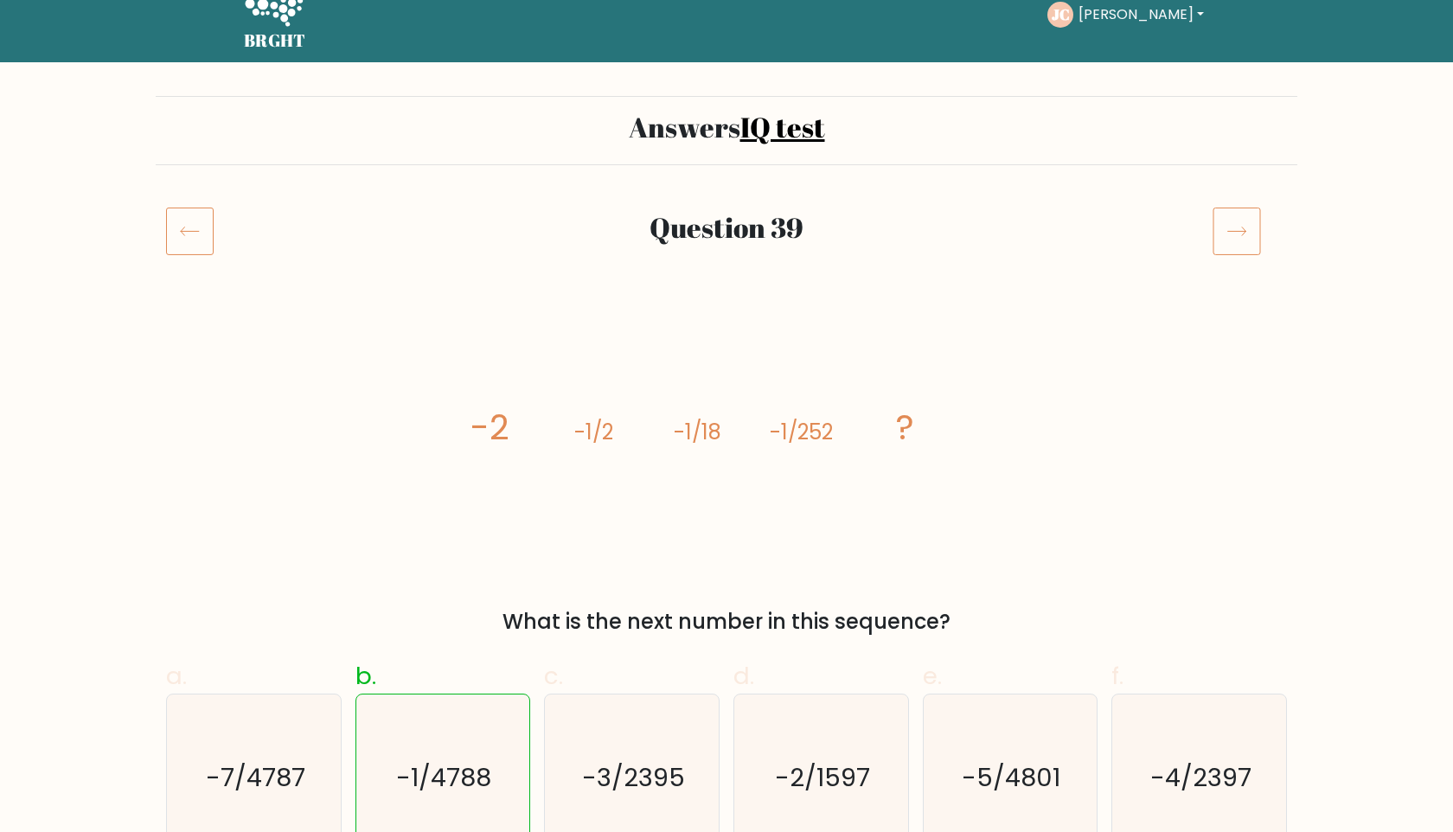
click at [1235, 228] on icon at bounding box center [1237, 231] width 48 height 48
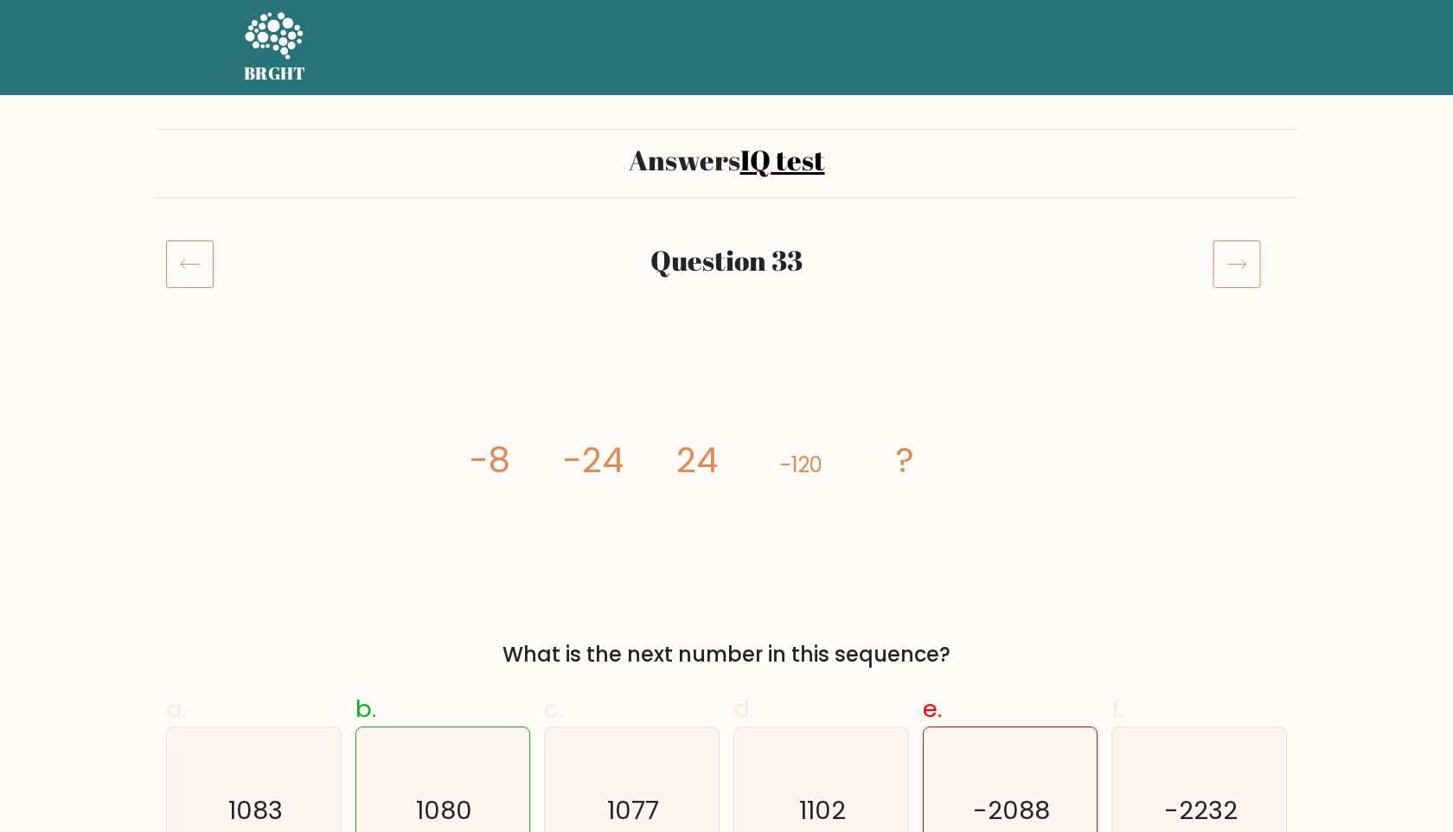
scroll to position [106, 0]
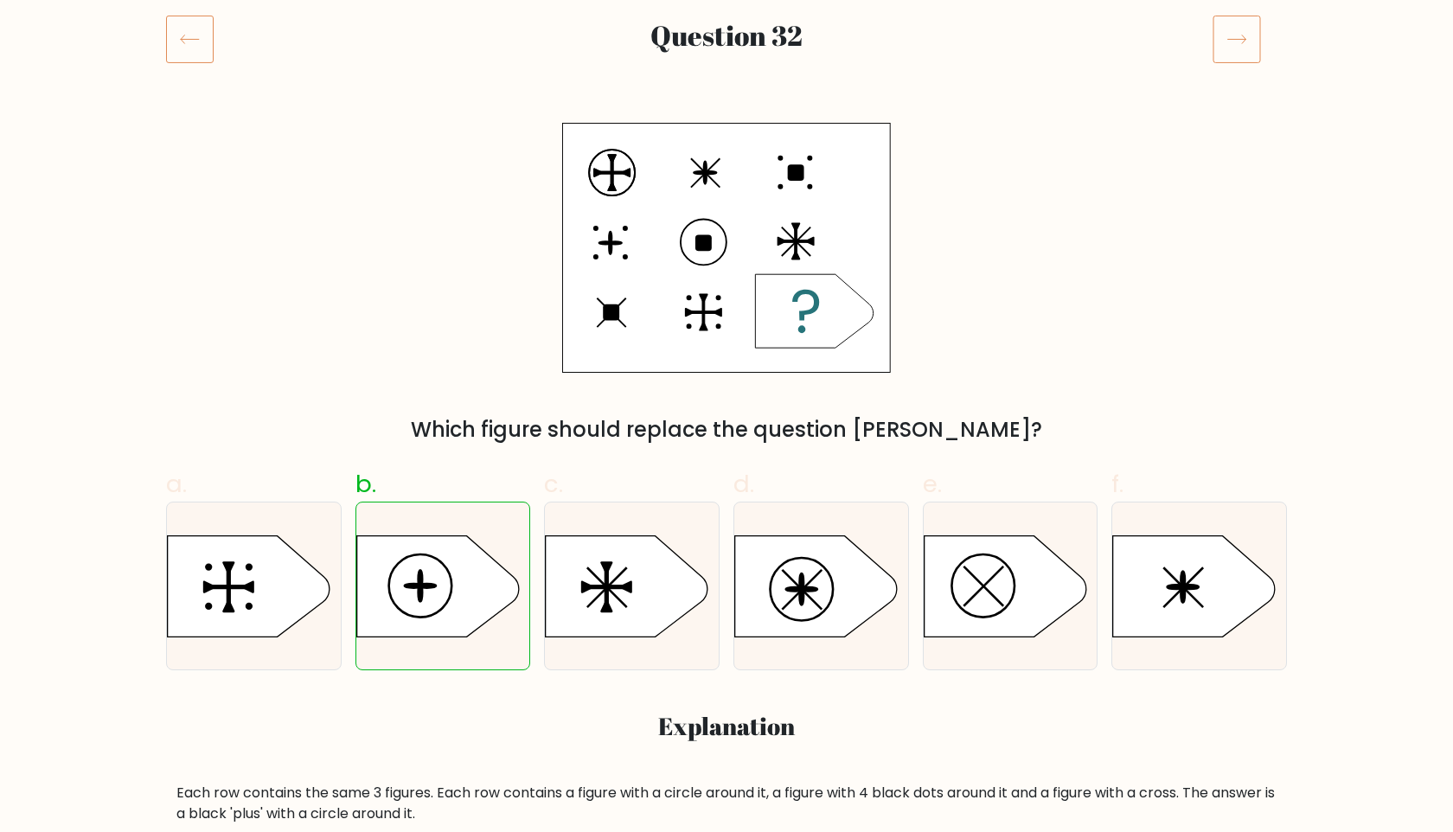
scroll to position [225, 0]
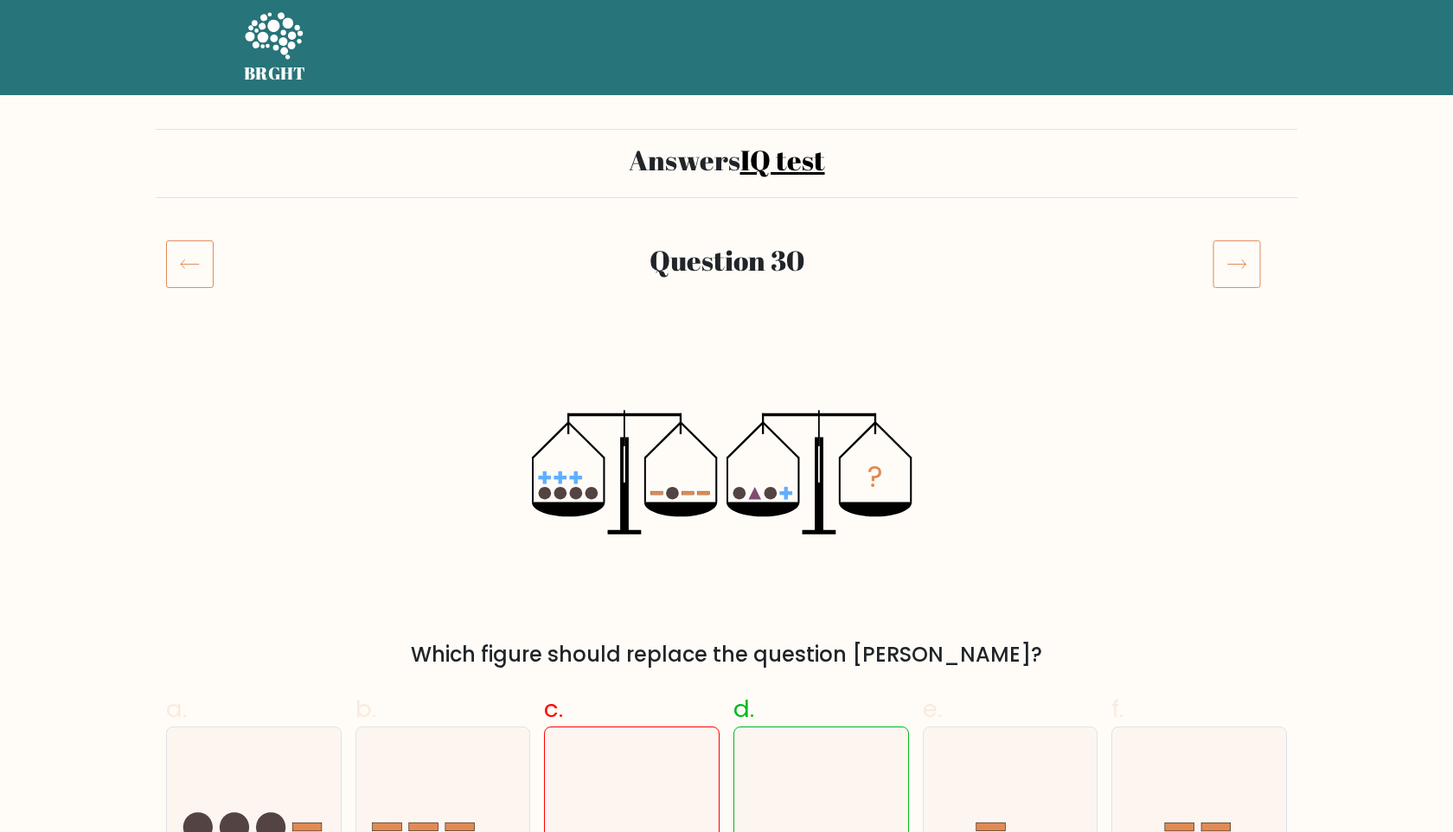
scroll to position [180, 0]
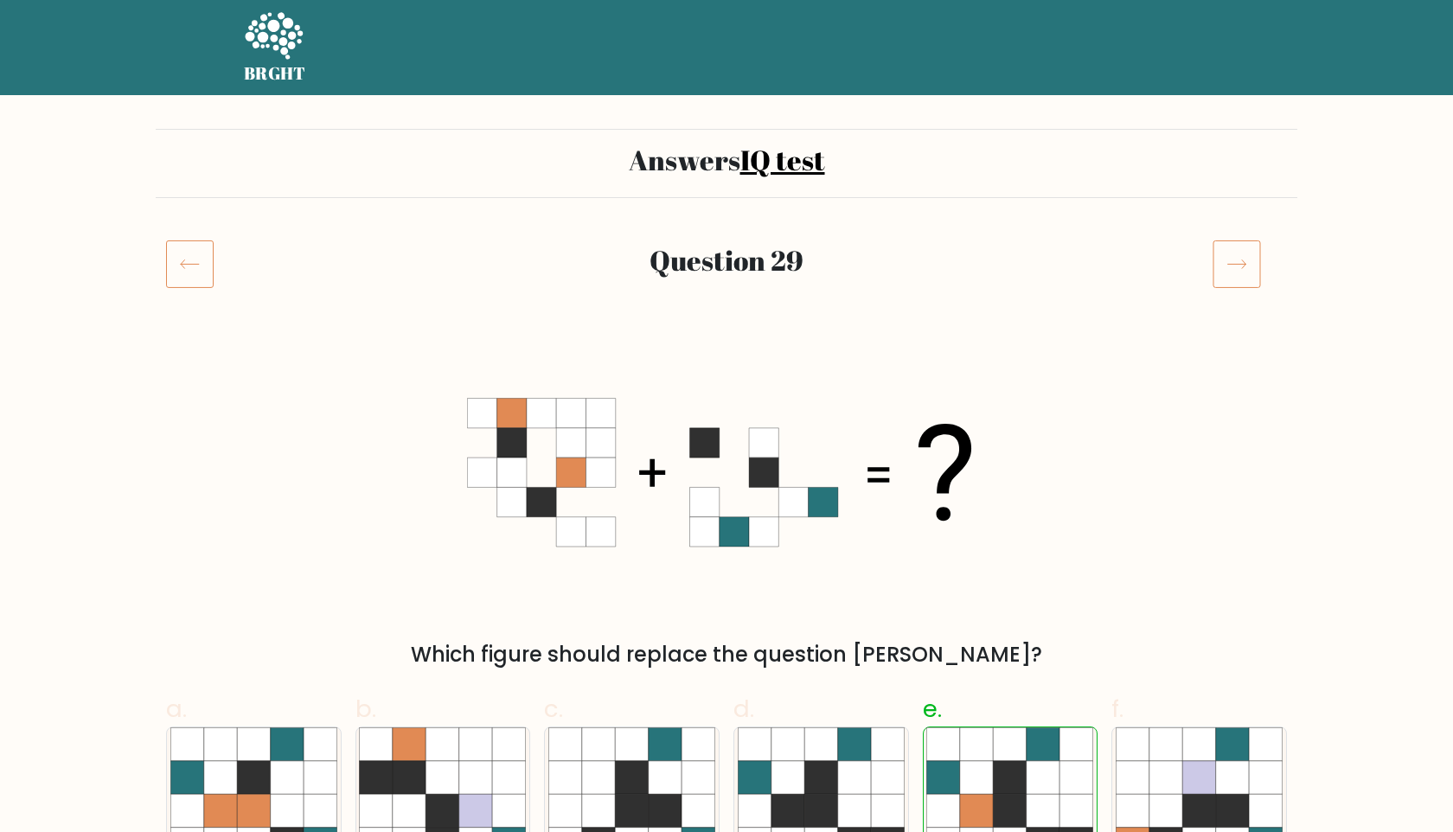
scroll to position [69, 0]
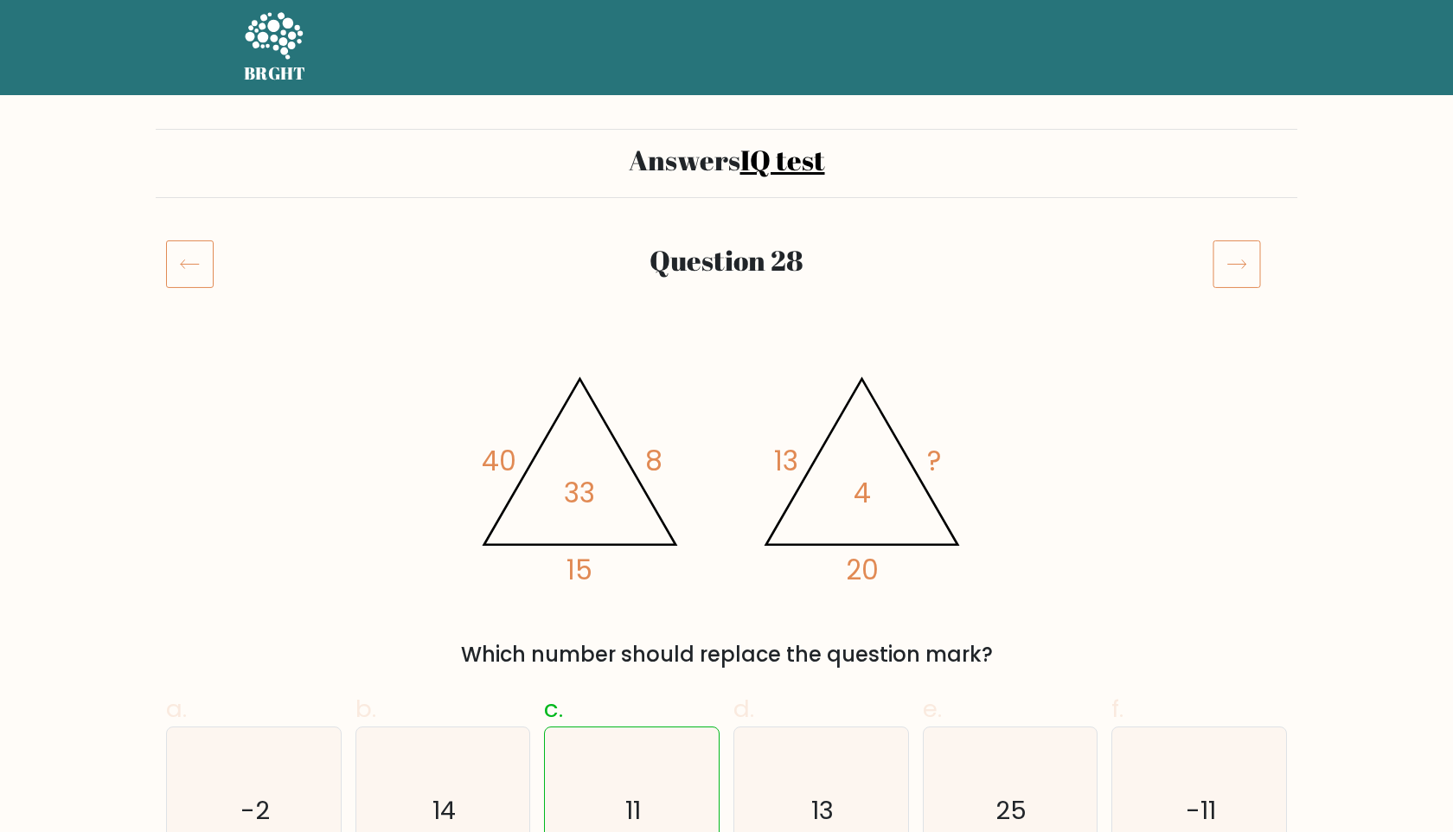
scroll to position [37, 0]
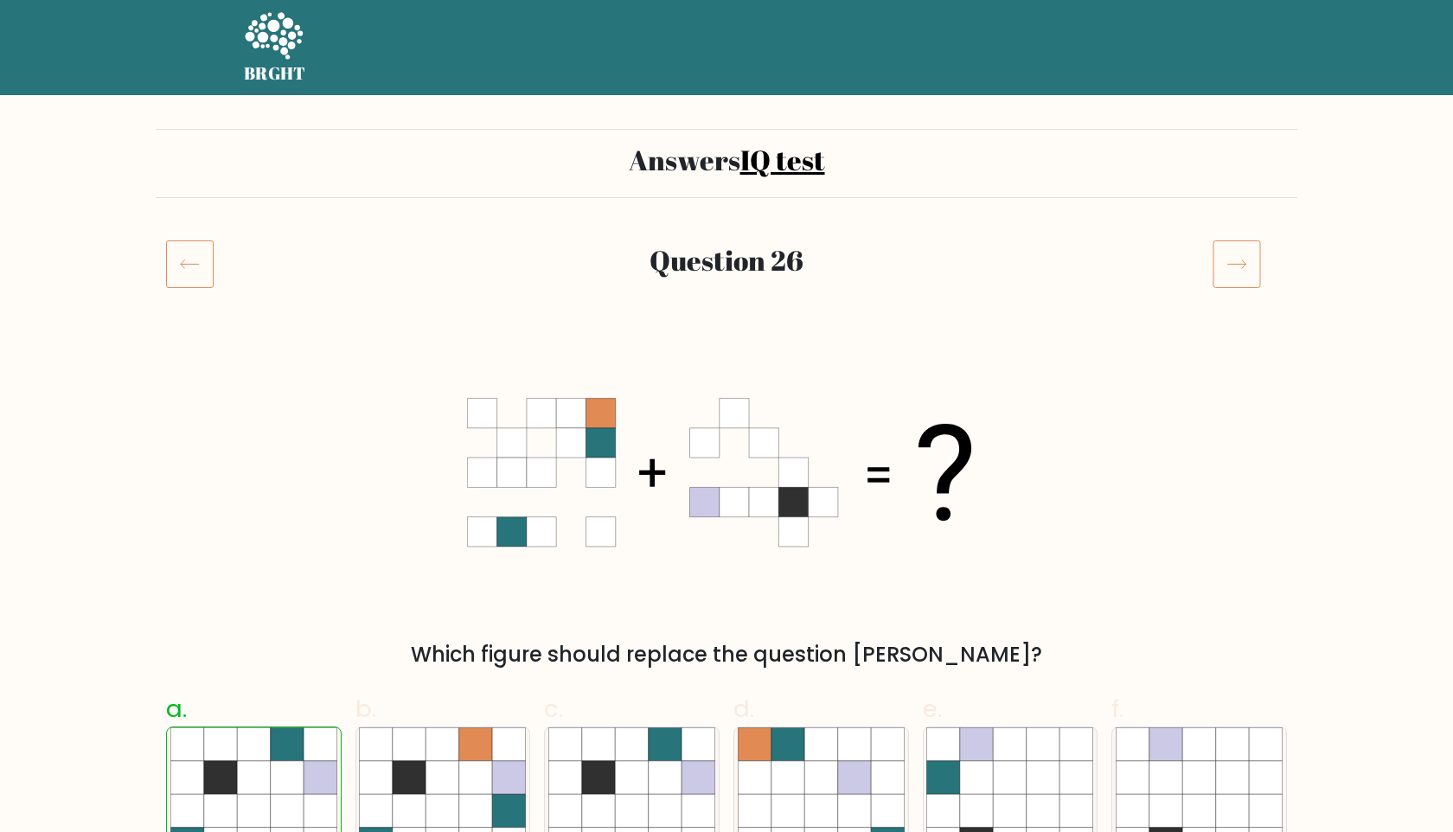
scroll to position [35, 0]
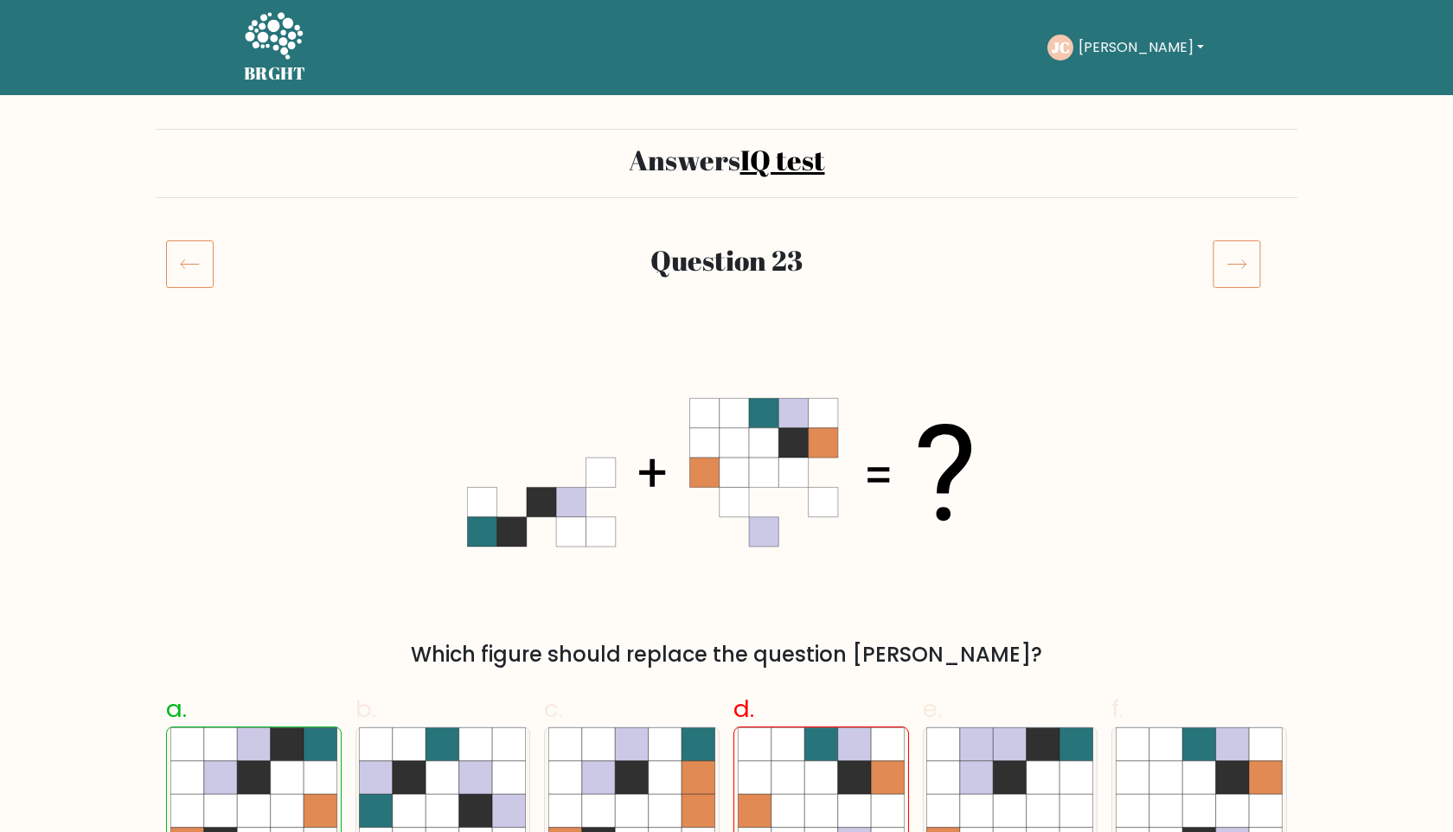
click at [176, 273] on icon at bounding box center [190, 264] width 48 height 48
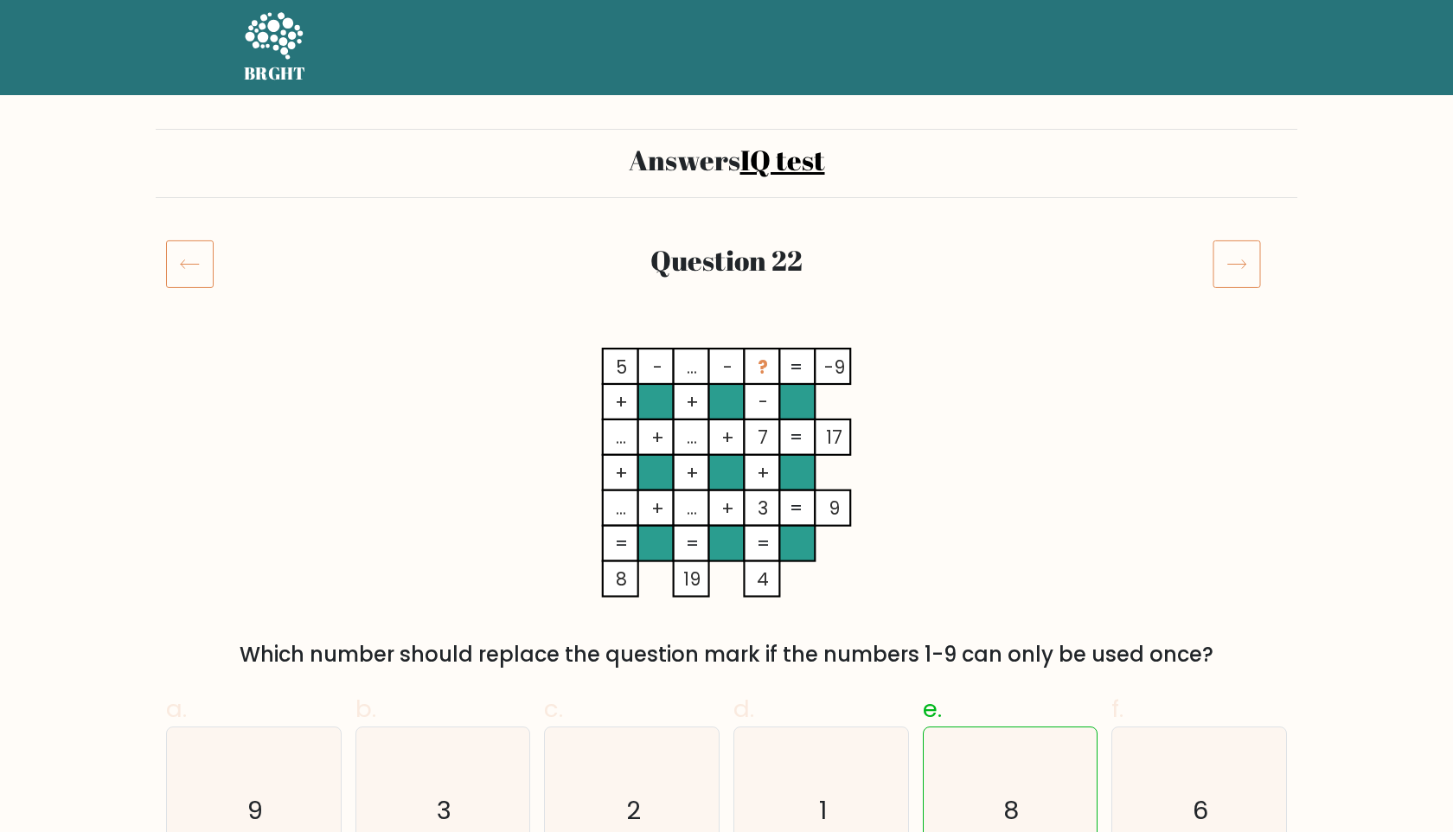
click at [196, 263] on icon at bounding box center [190, 264] width 48 height 48
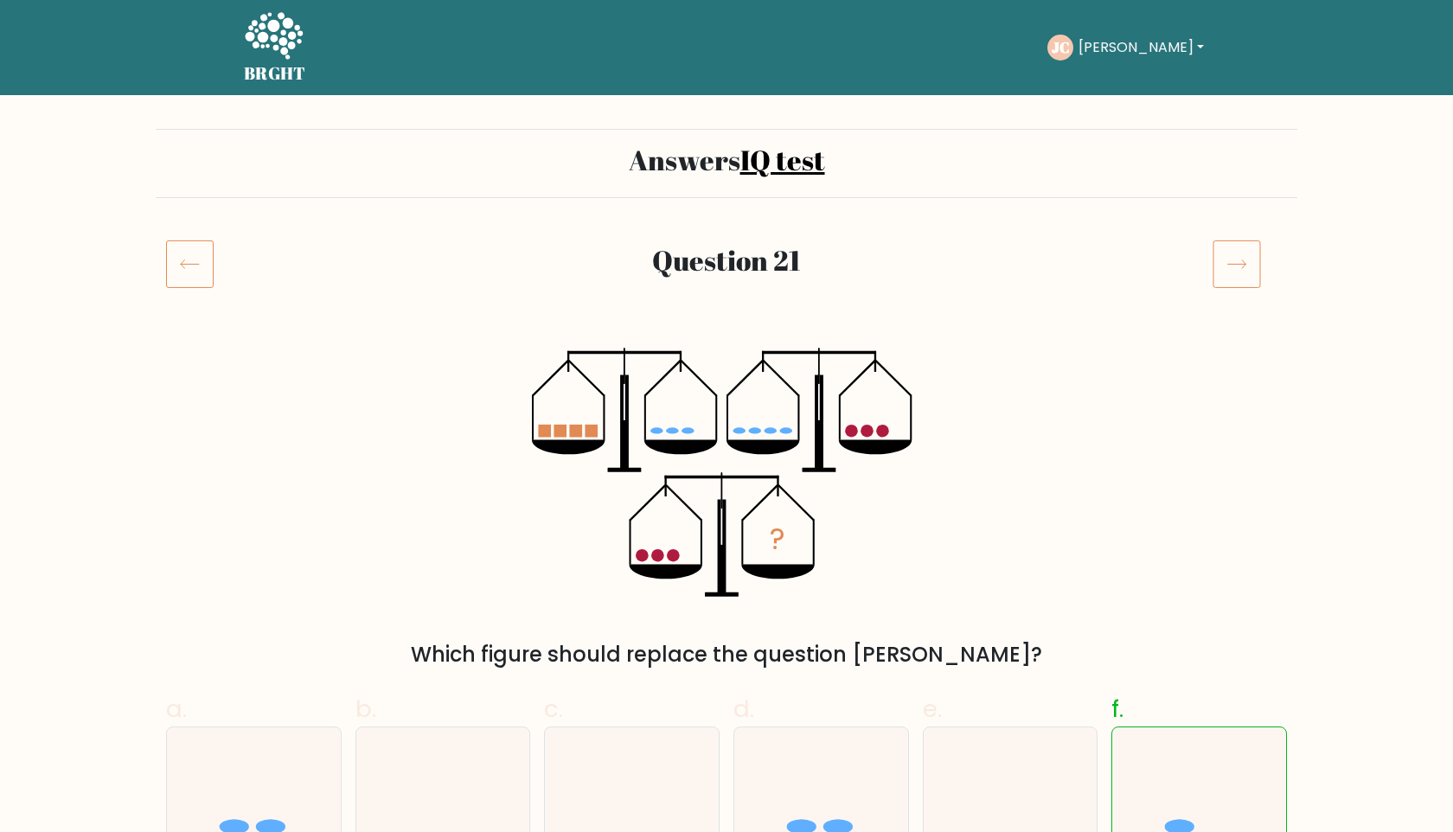
click at [186, 264] on icon at bounding box center [190, 264] width 48 height 48
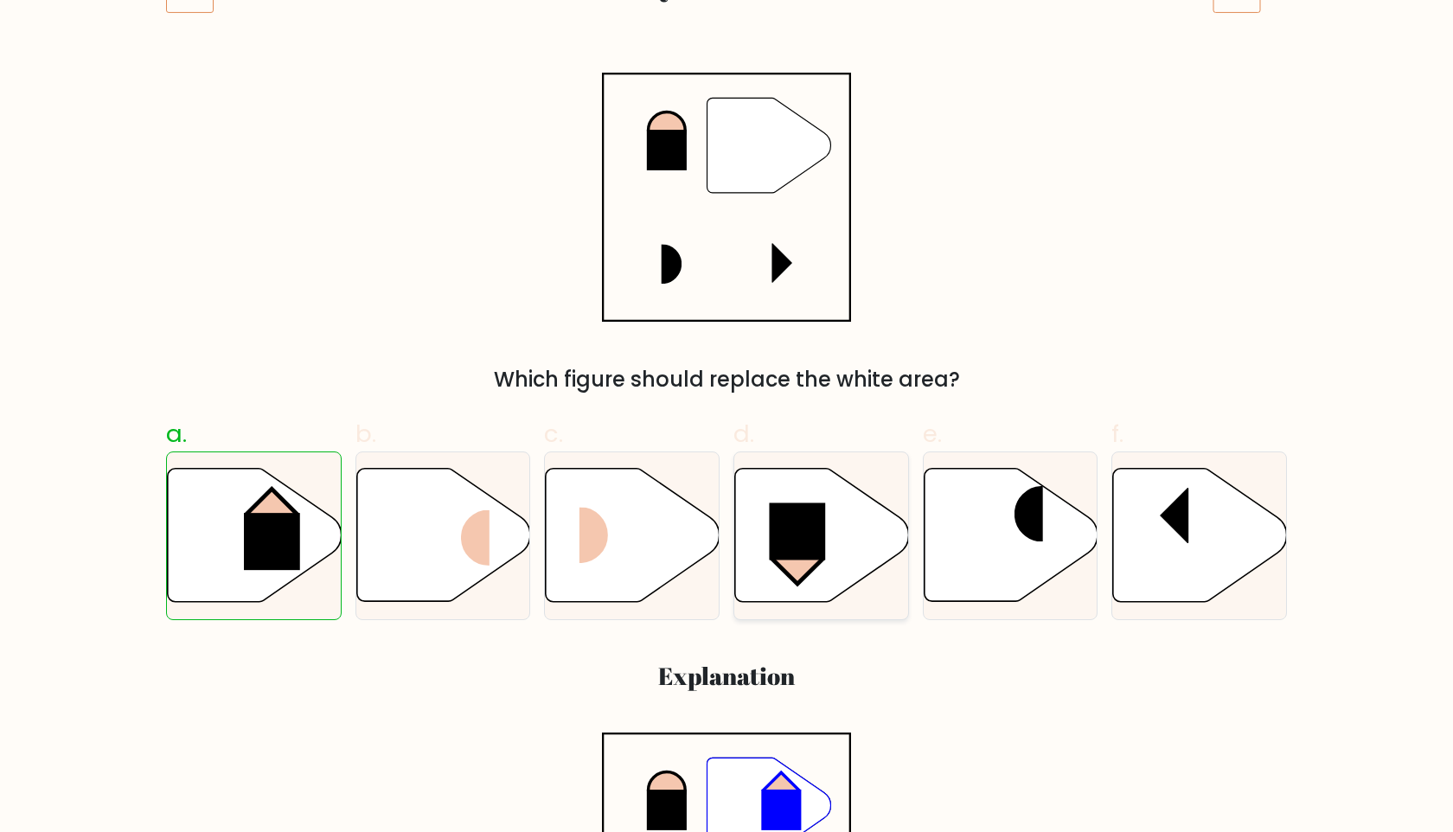
scroll to position [229, 0]
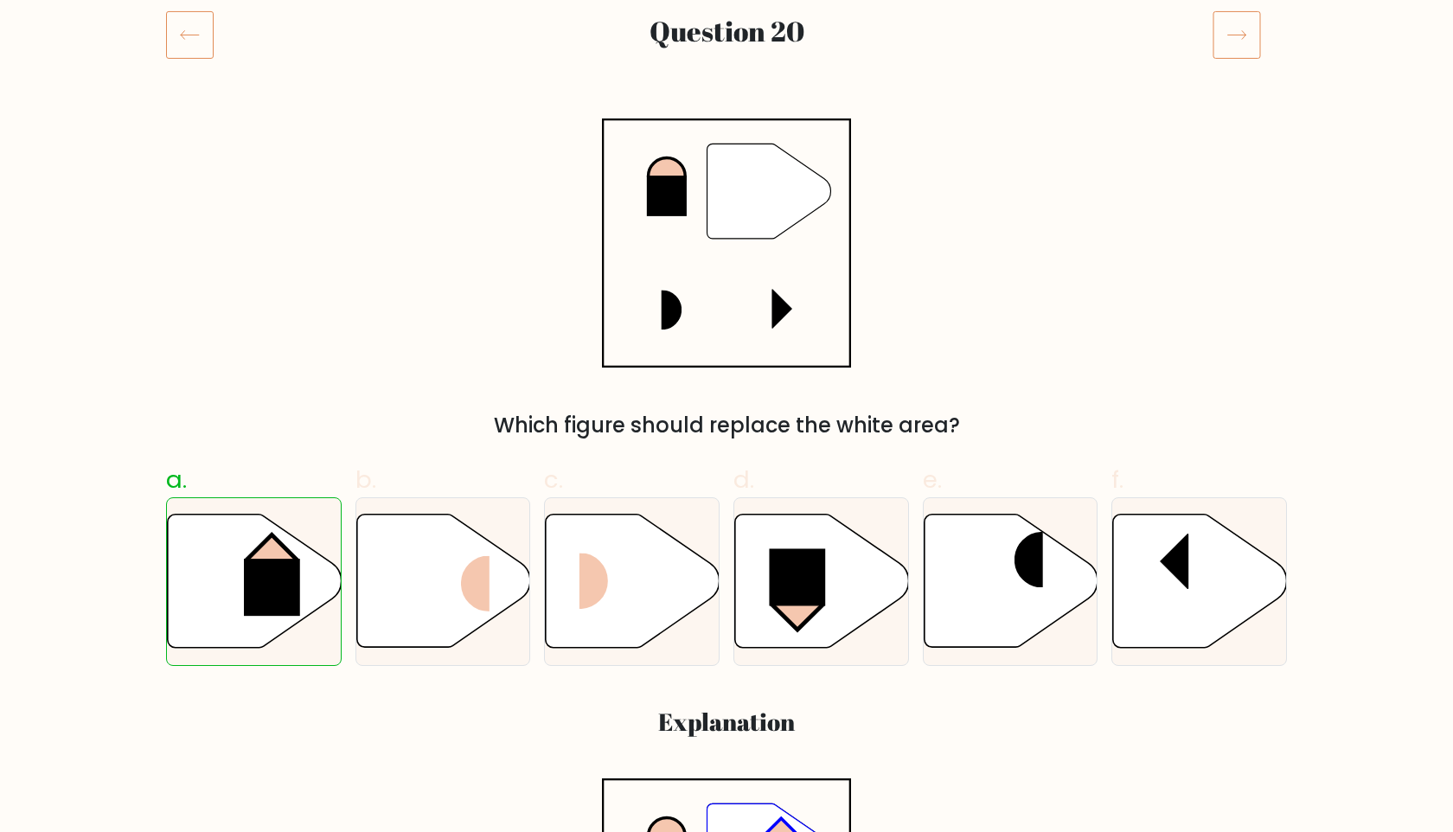
click at [164, 23] on div at bounding box center [203, 34] width 95 height 48
click at [183, 33] on icon at bounding box center [190, 34] width 48 height 48
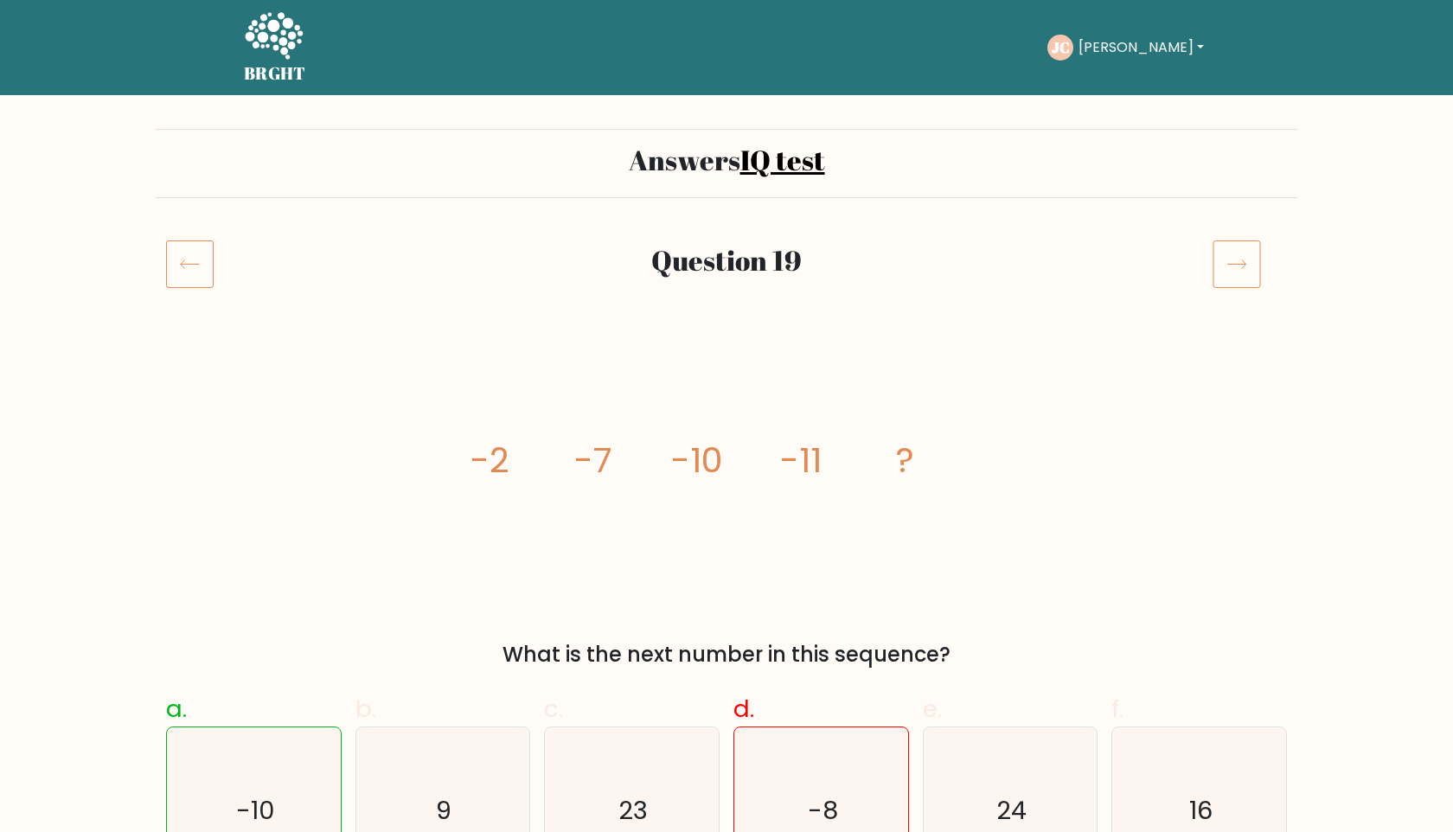
scroll to position [10, 0]
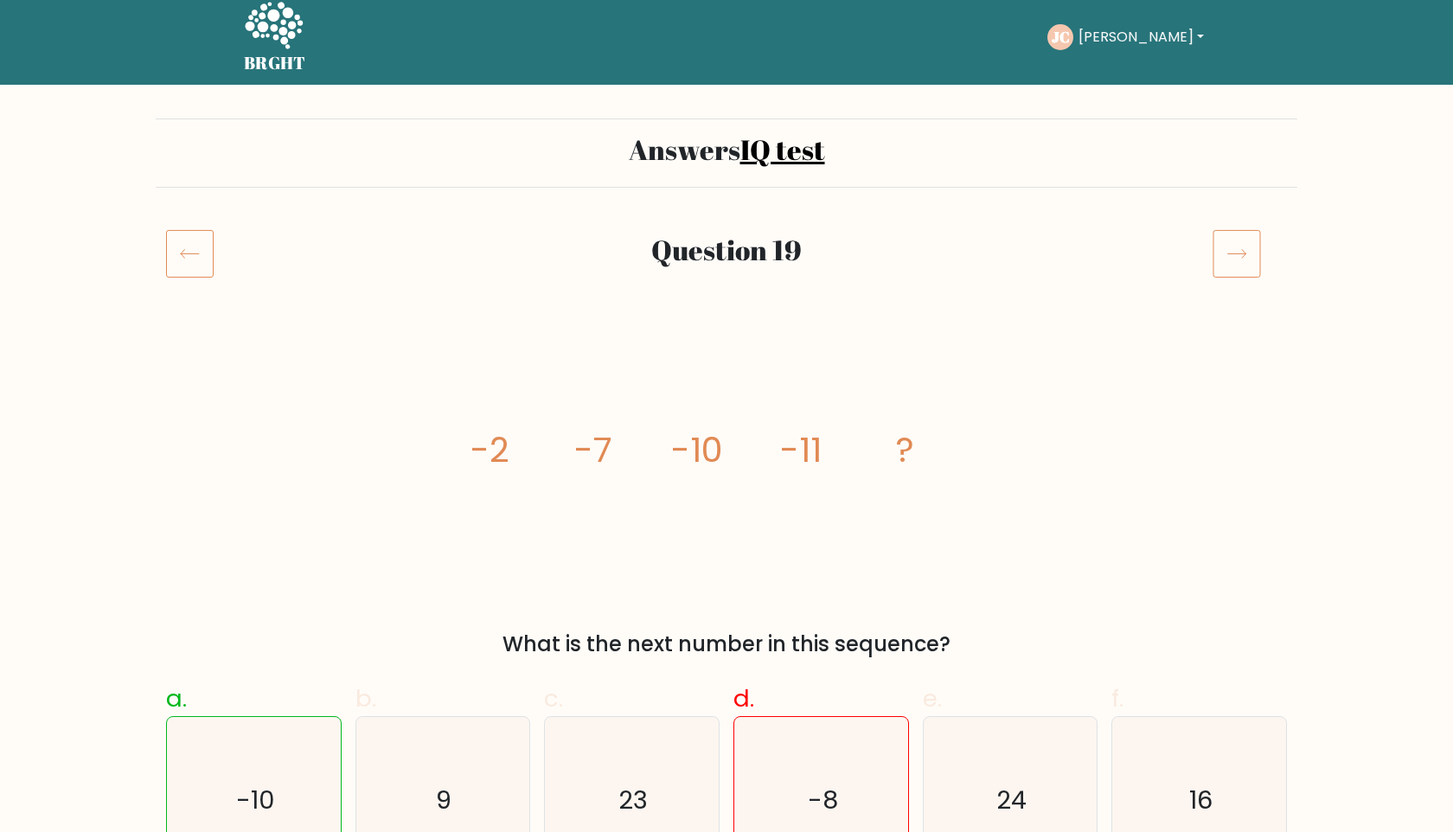
click at [188, 234] on icon at bounding box center [190, 253] width 48 height 48
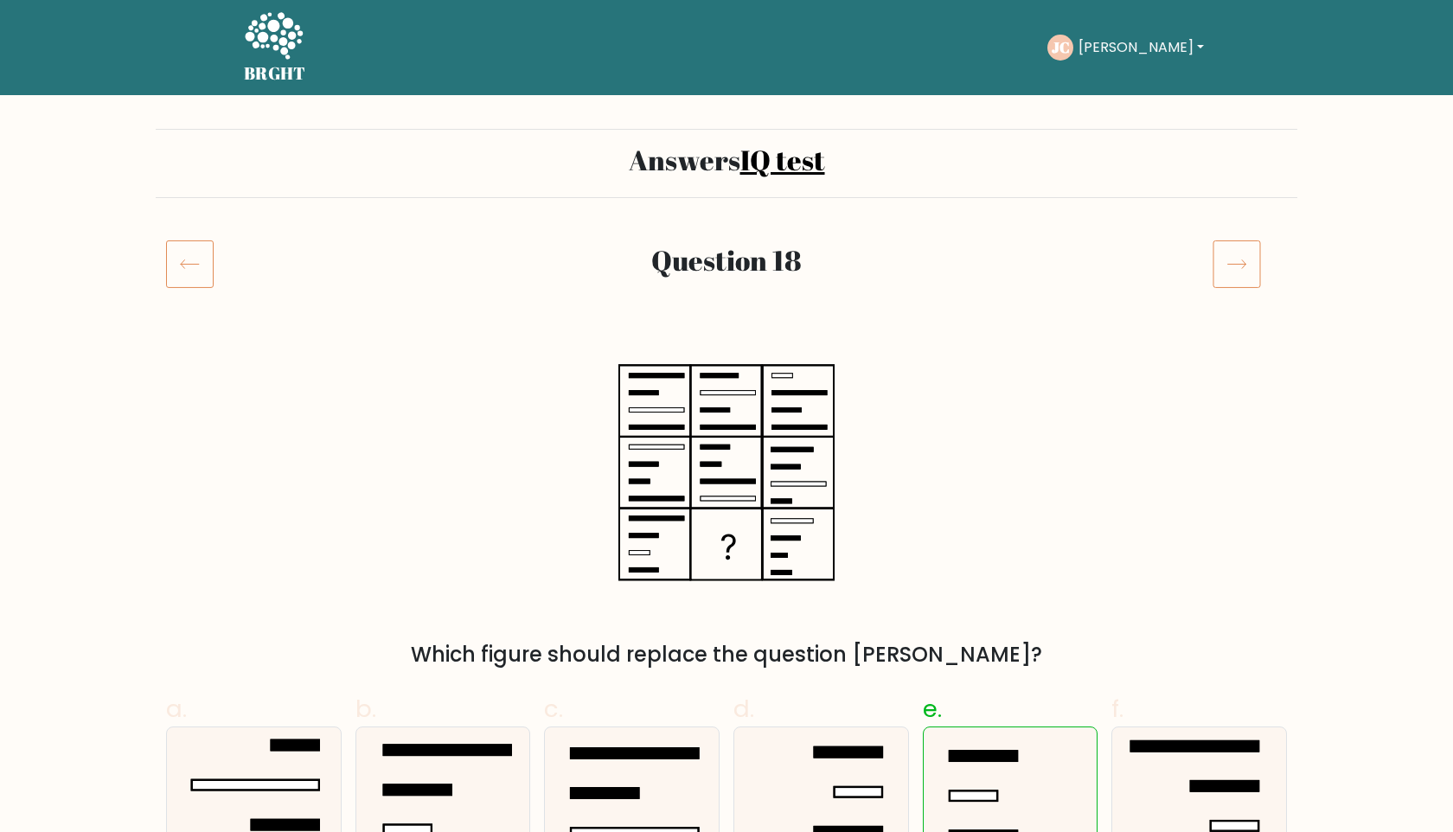
click at [1242, 268] on icon at bounding box center [1237, 264] width 48 height 48
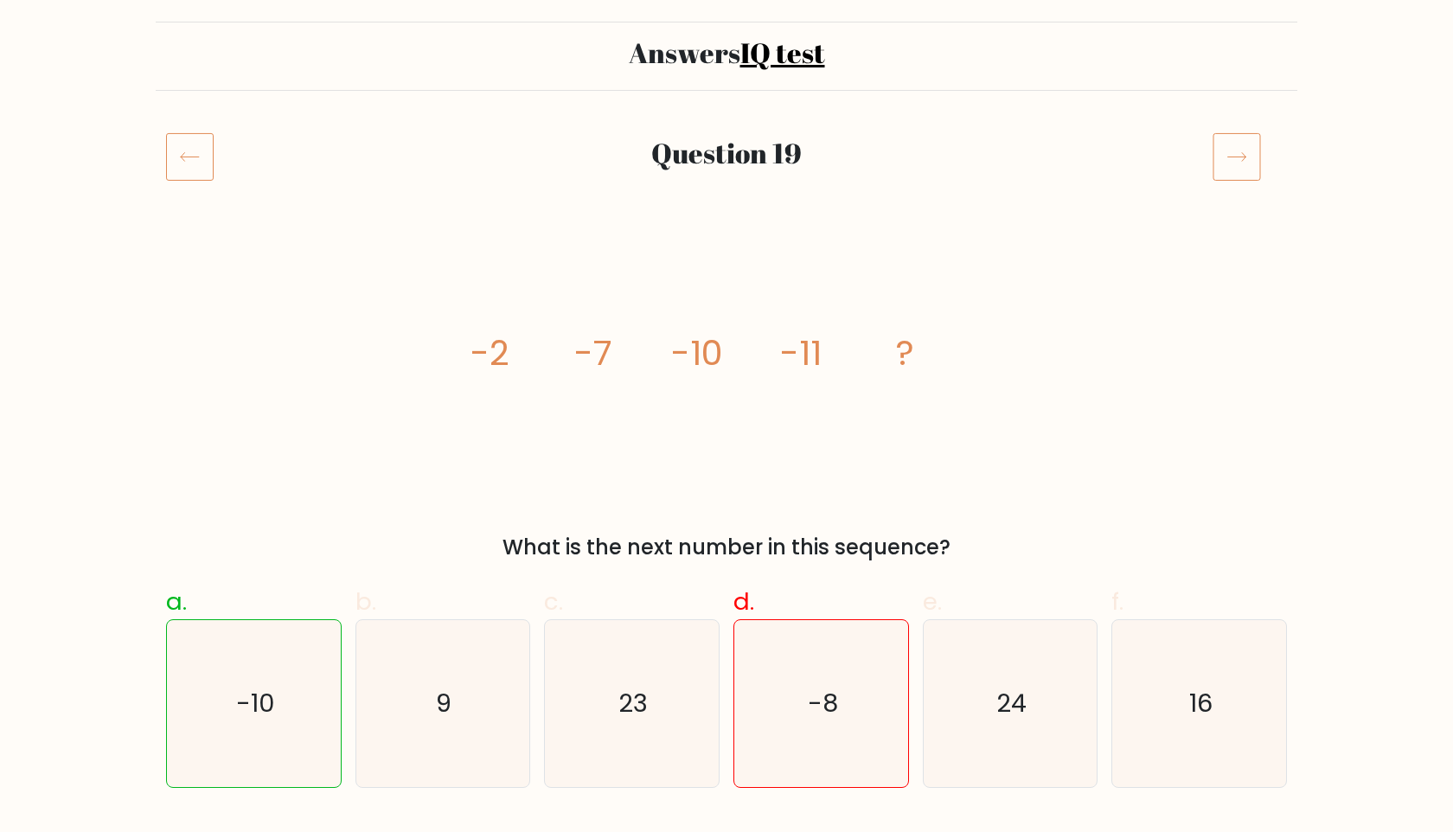
scroll to position [115, 0]
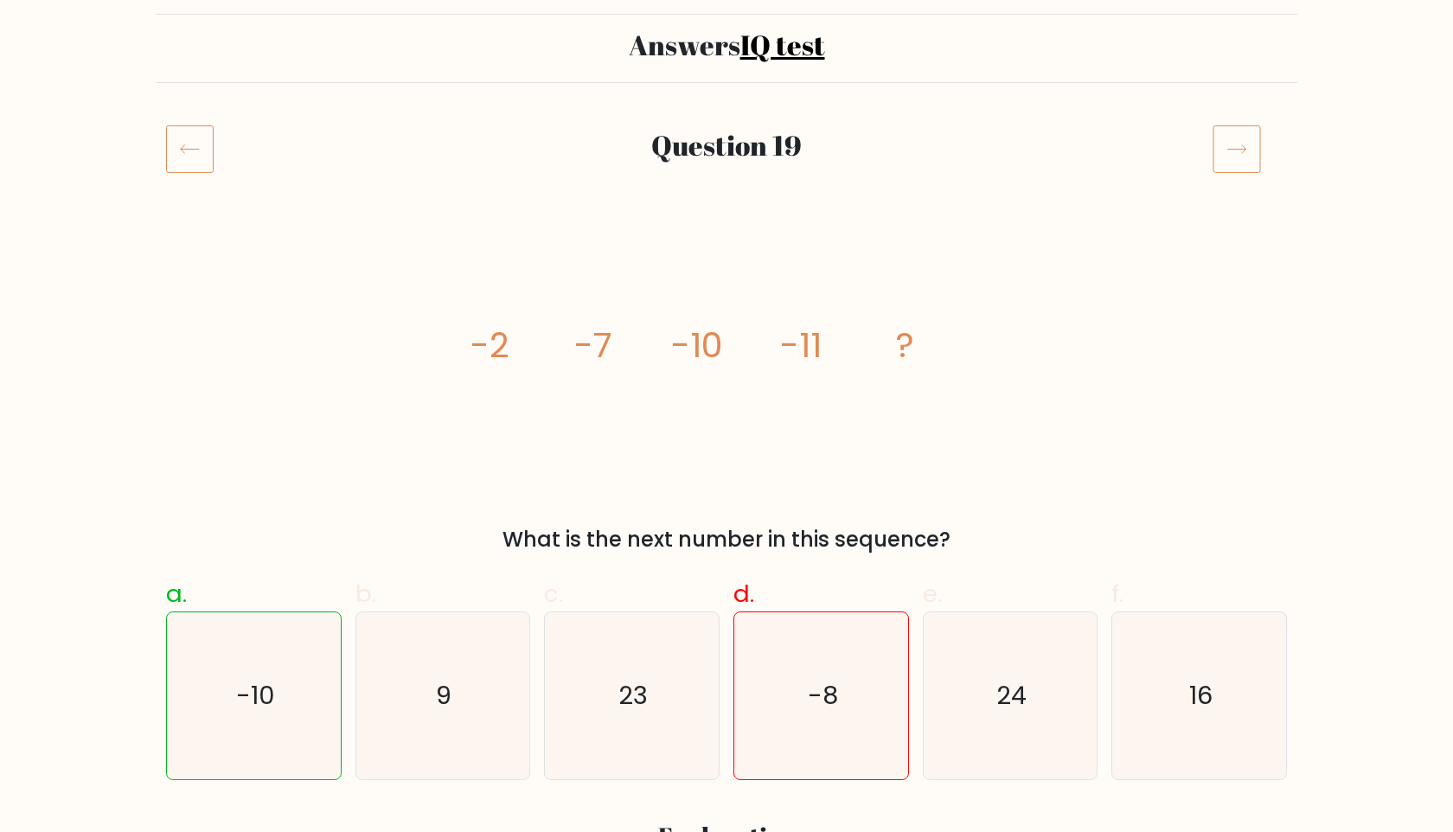
click at [211, 142] on icon at bounding box center [190, 149] width 48 height 48
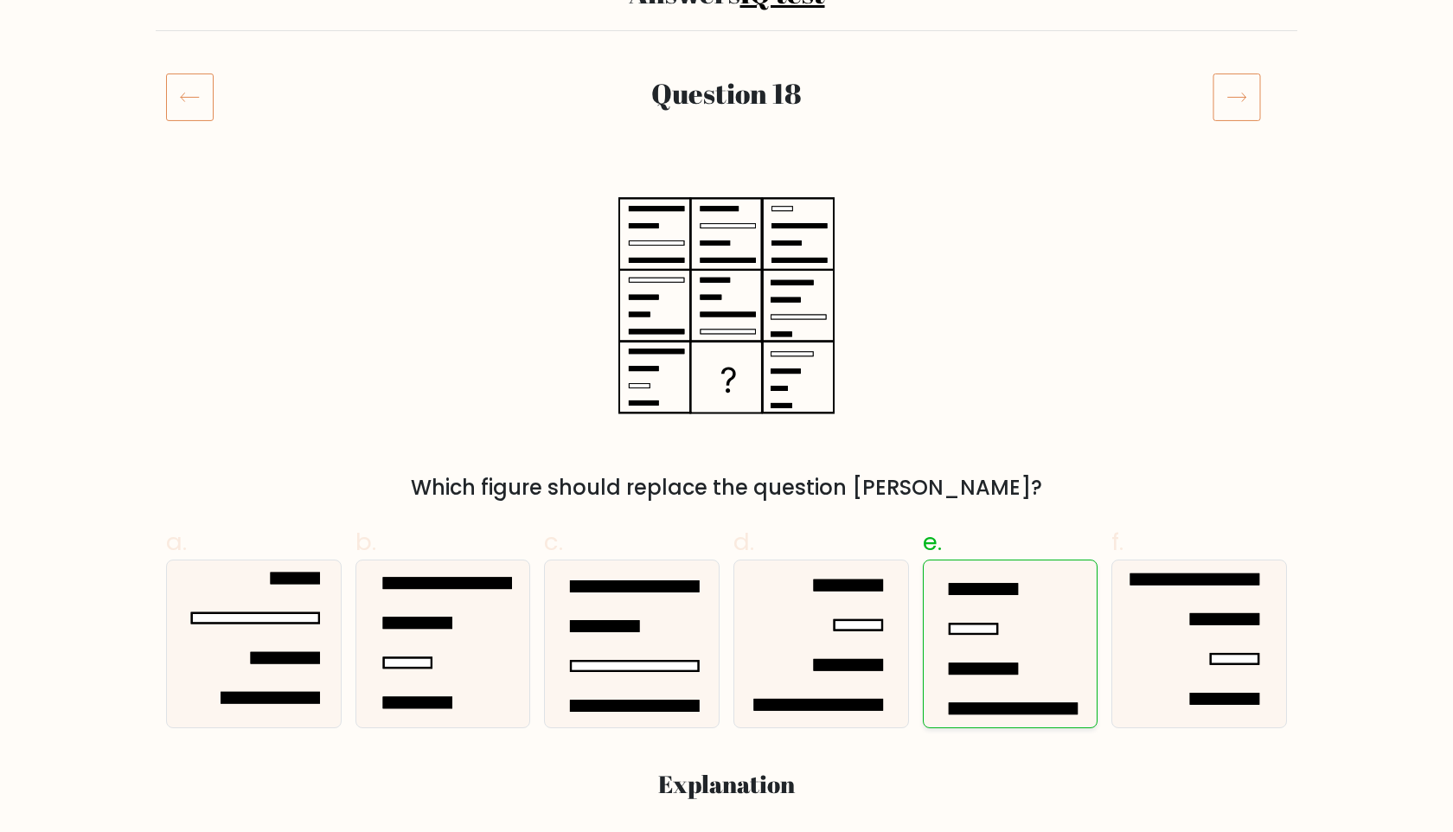
scroll to position [171, 0]
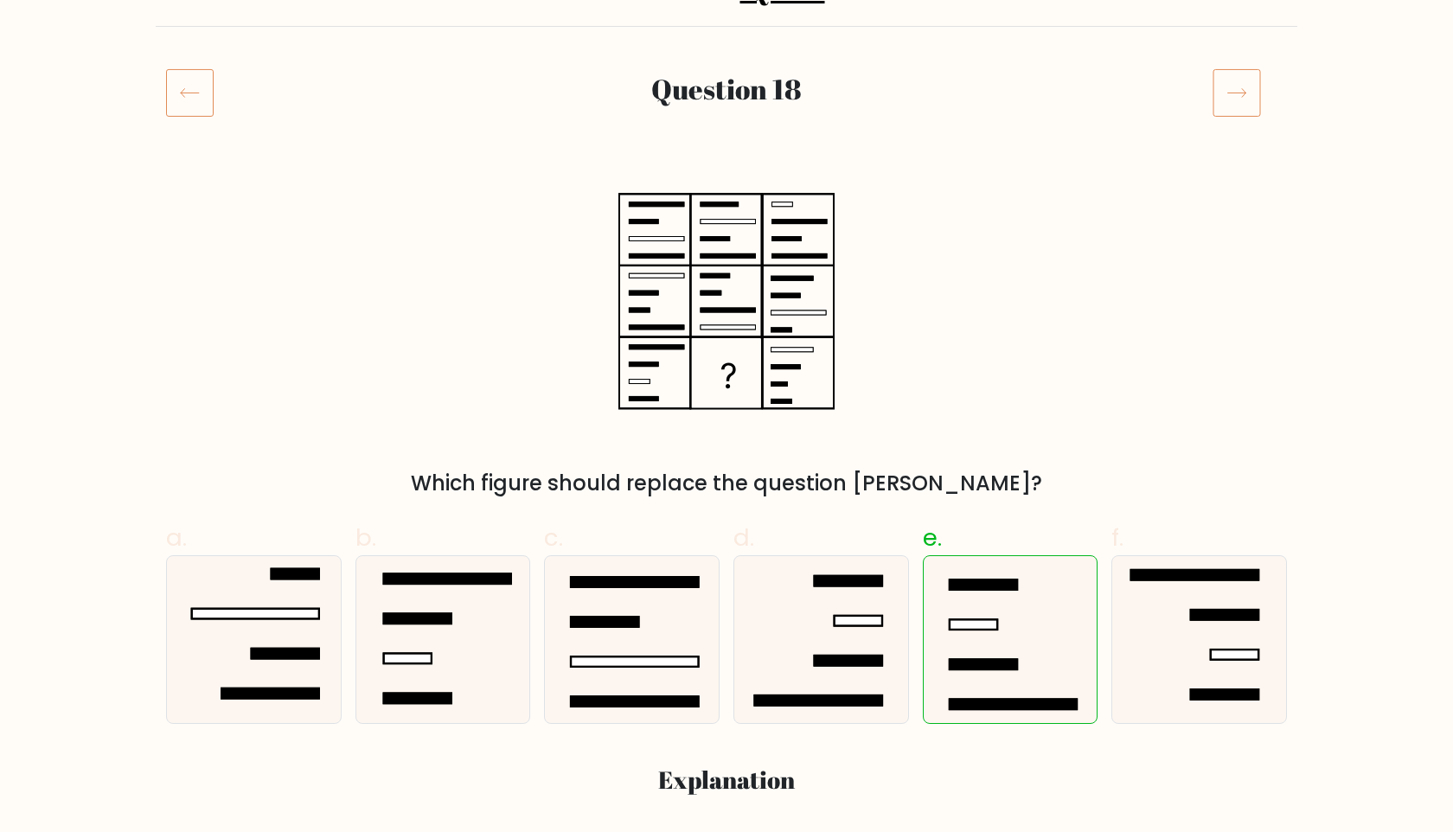
click at [209, 85] on icon at bounding box center [190, 92] width 48 height 48
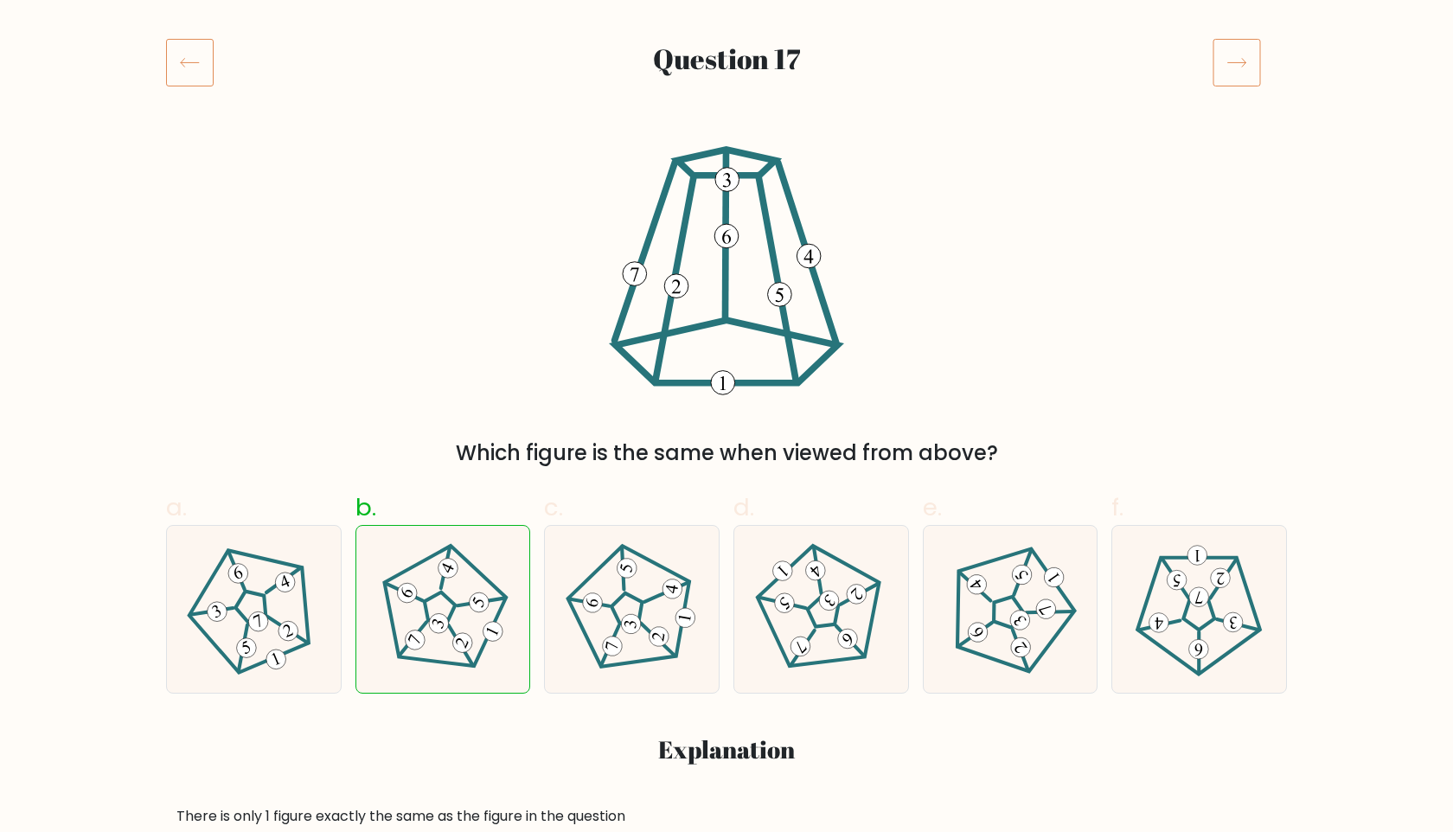
scroll to position [194, 0]
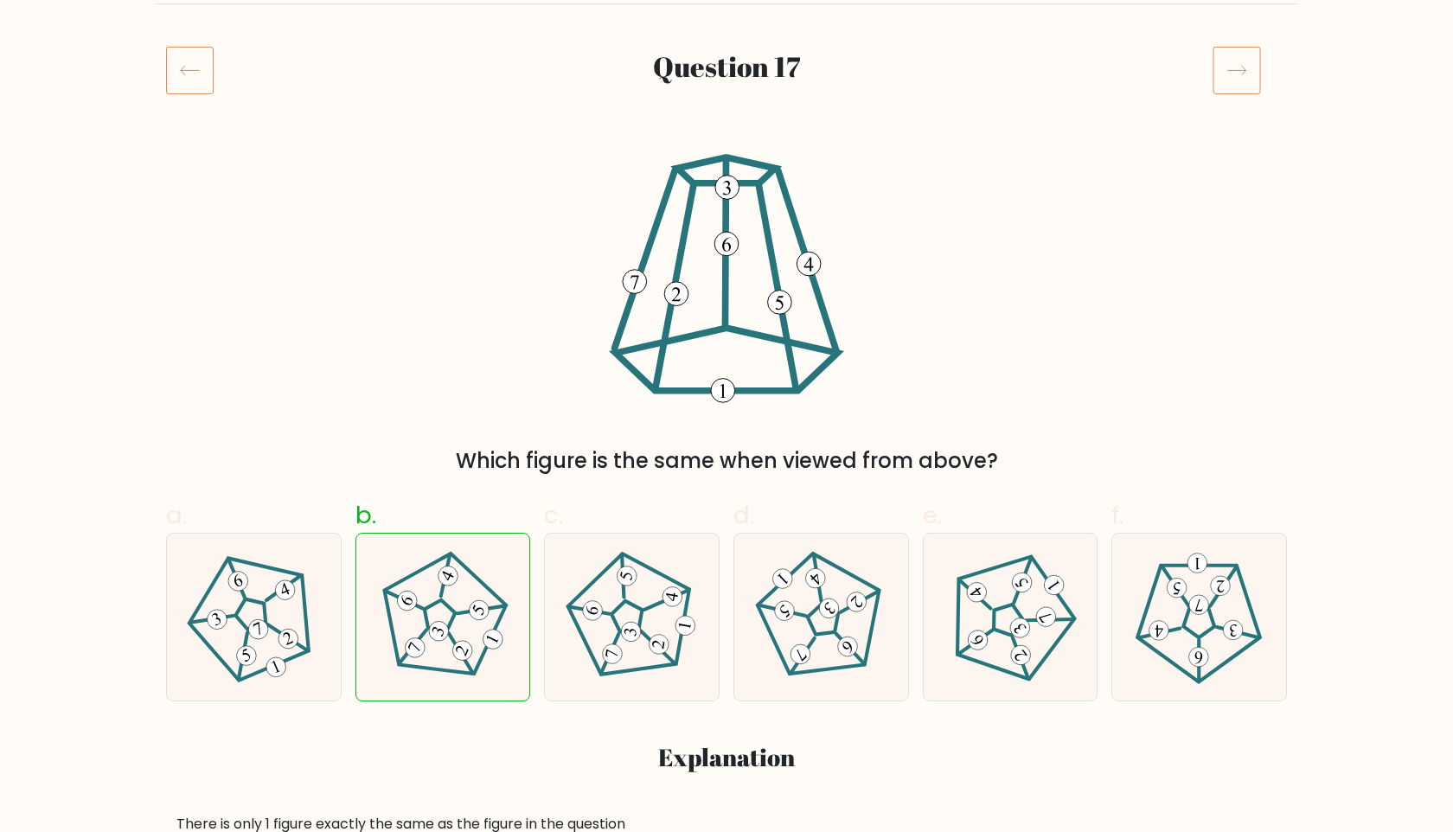
click at [202, 55] on icon at bounding box center [190, 70] width 48 height 48
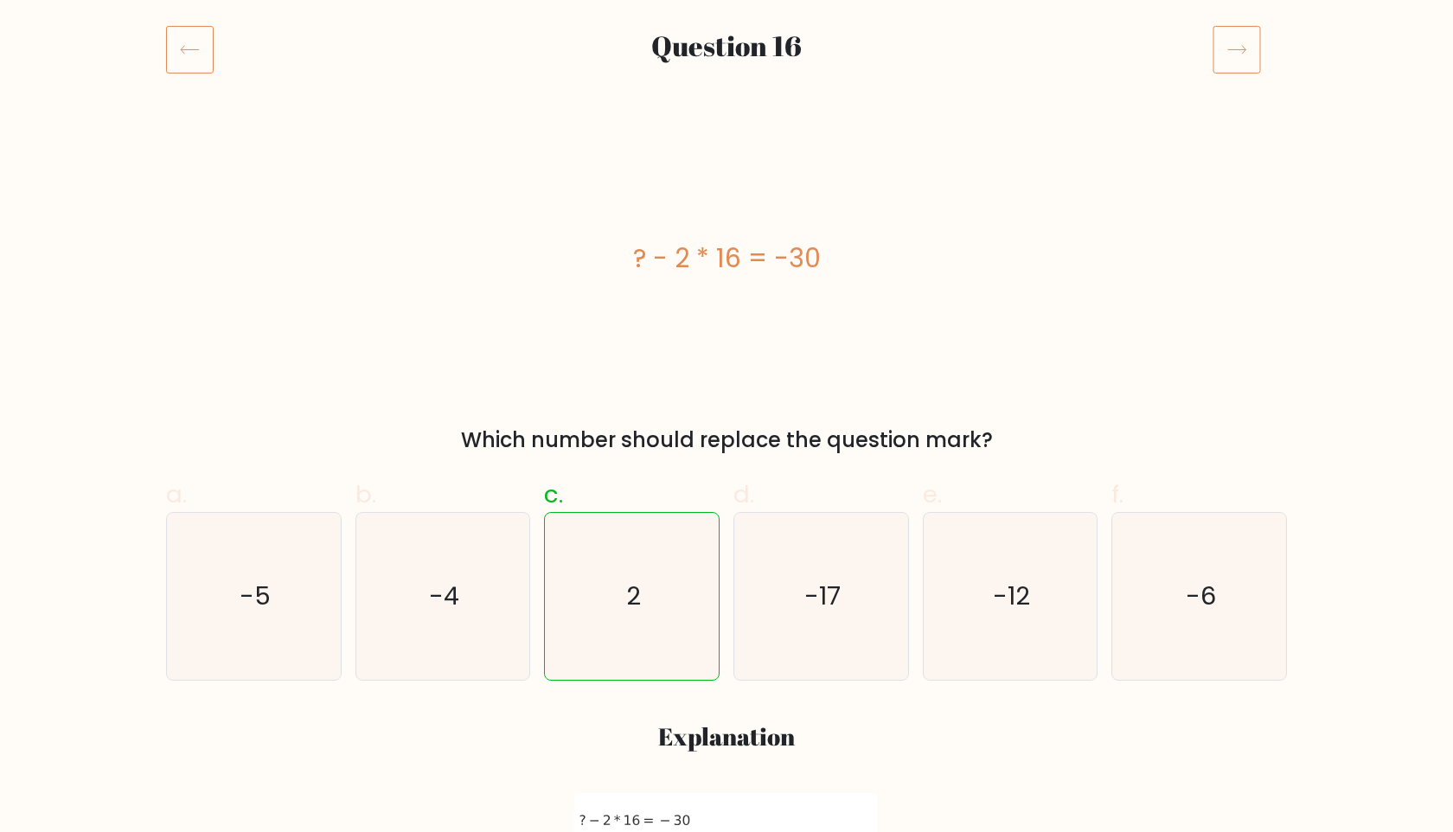
scroll to position [234, 0]
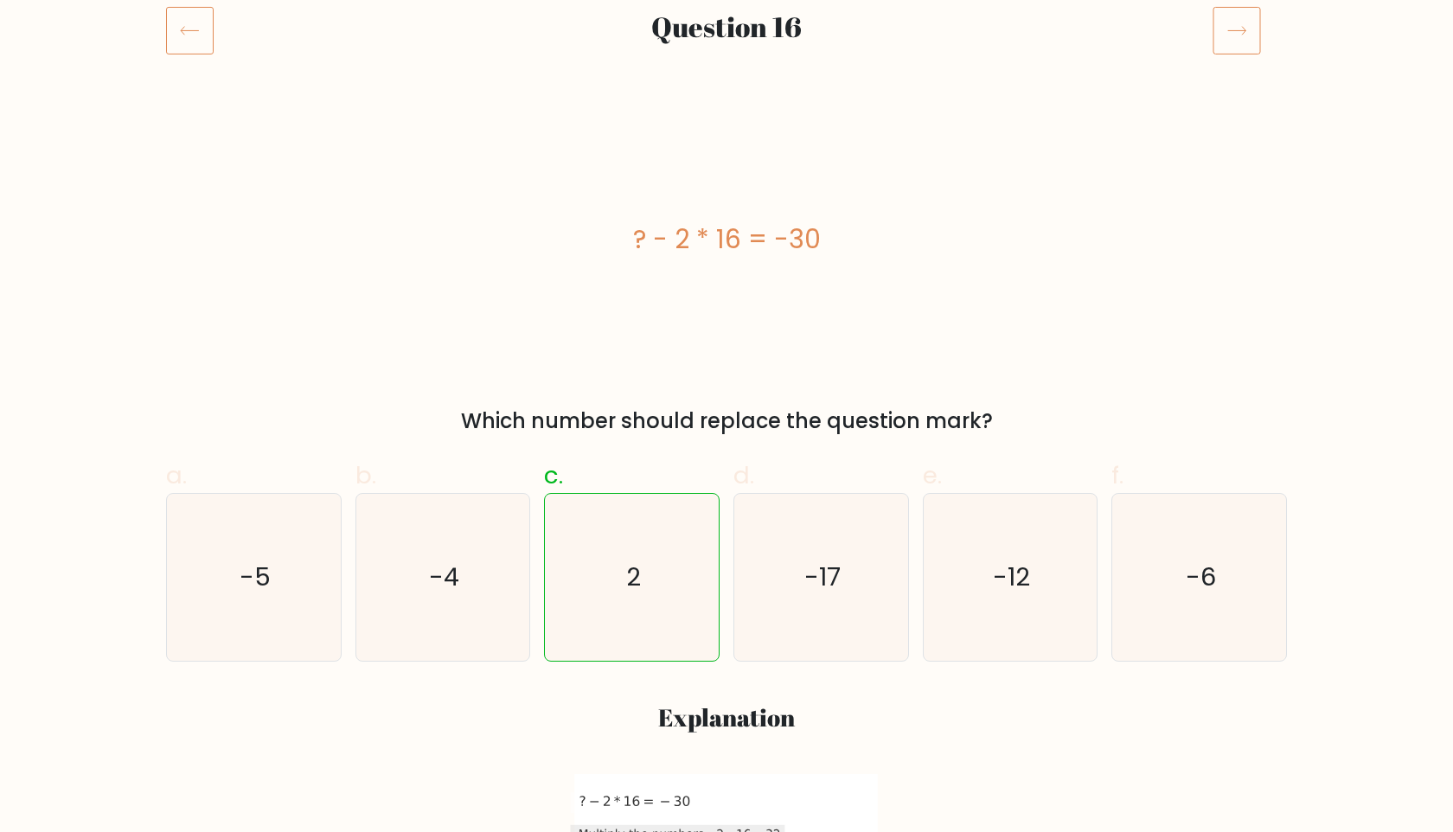
click at [190, 34] on icon at bounding box center [190, 30] width 48 height 48
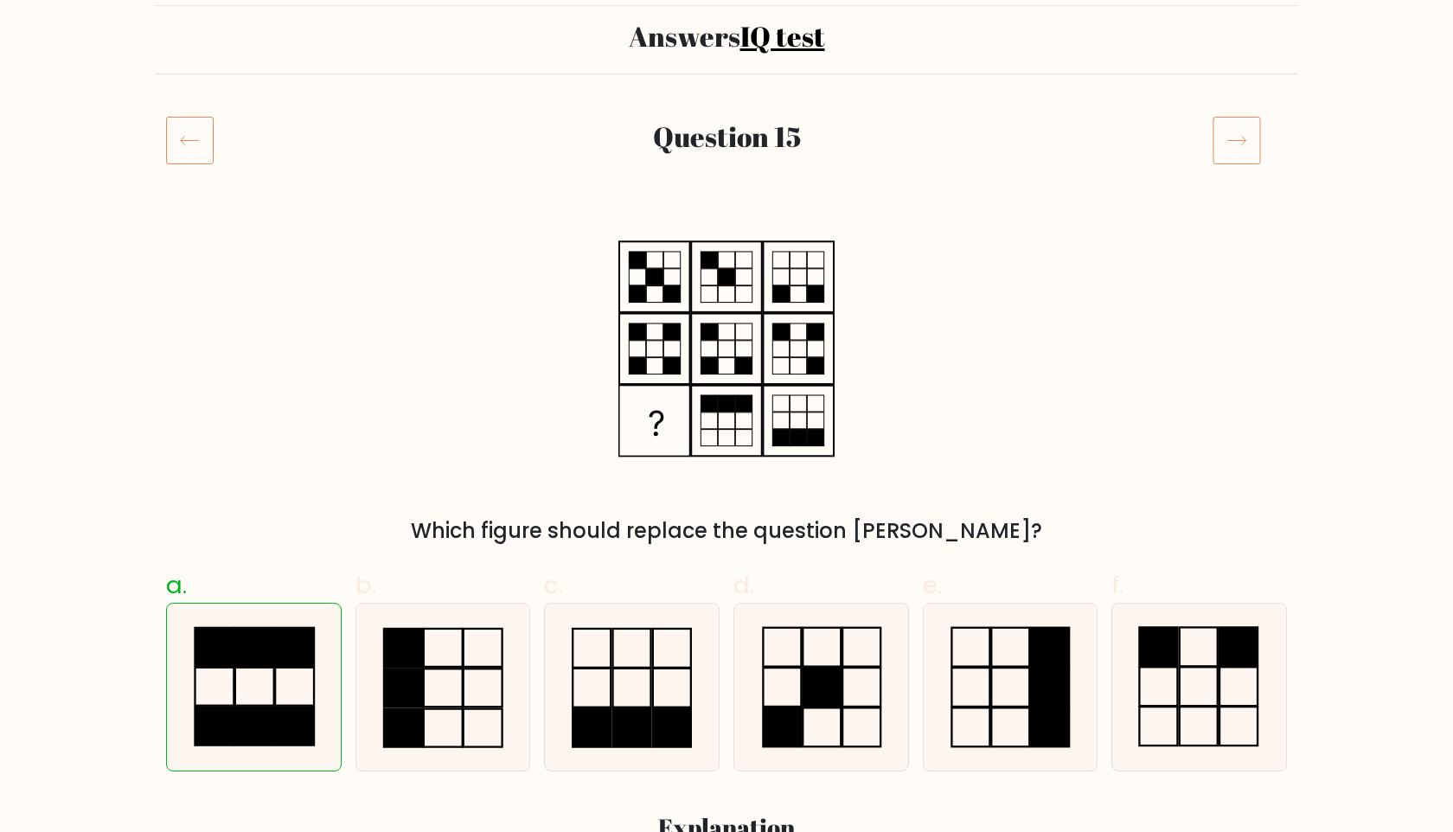
scroll to position [87, 0]
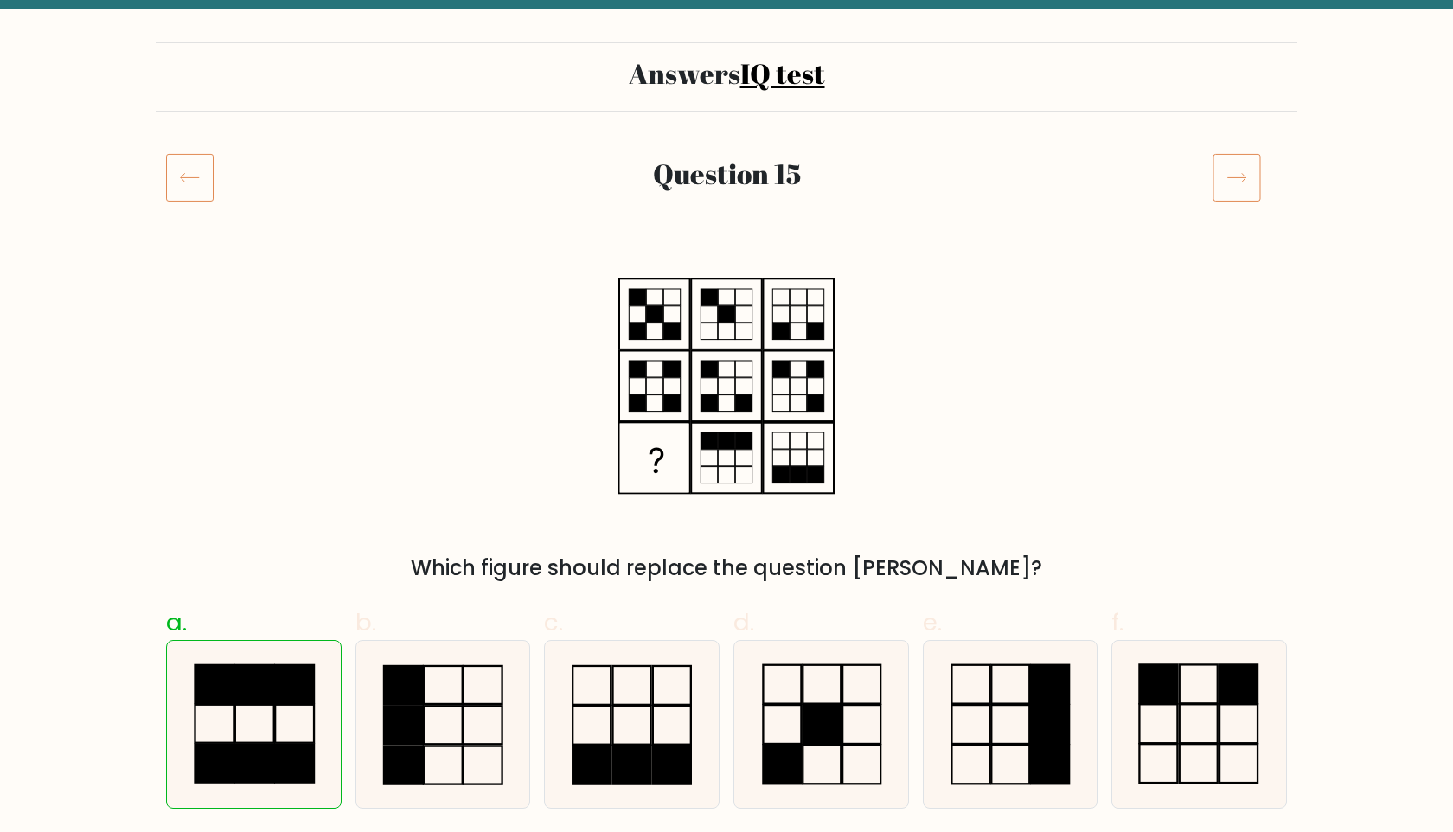
click at [195, 173] on icon at bounding box center [190, 177] width 48 height 48
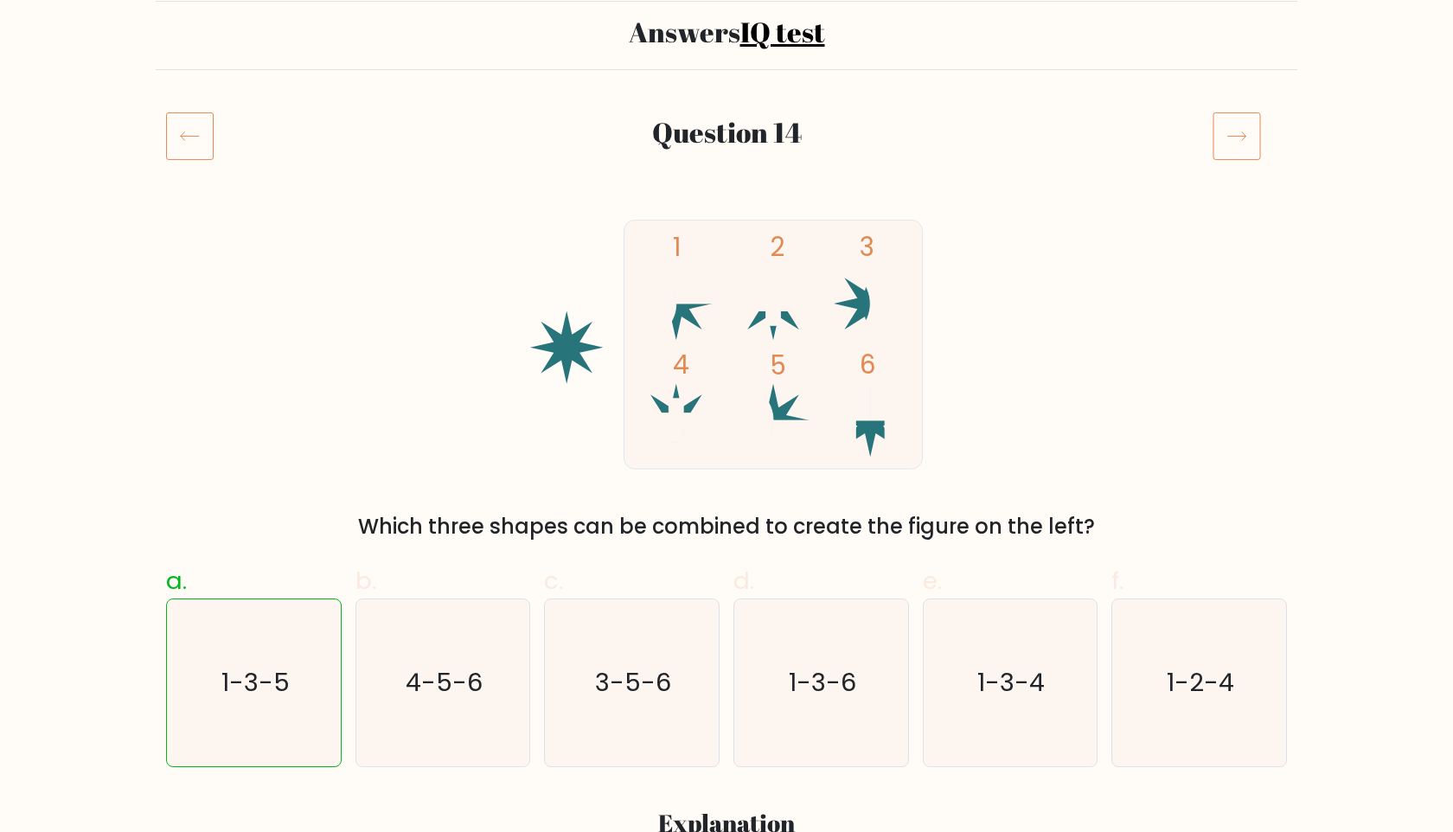
scroll to position [129, 0]
click at [1248, 141] on icon at bounding box center [1237, 135] width 48 height 48
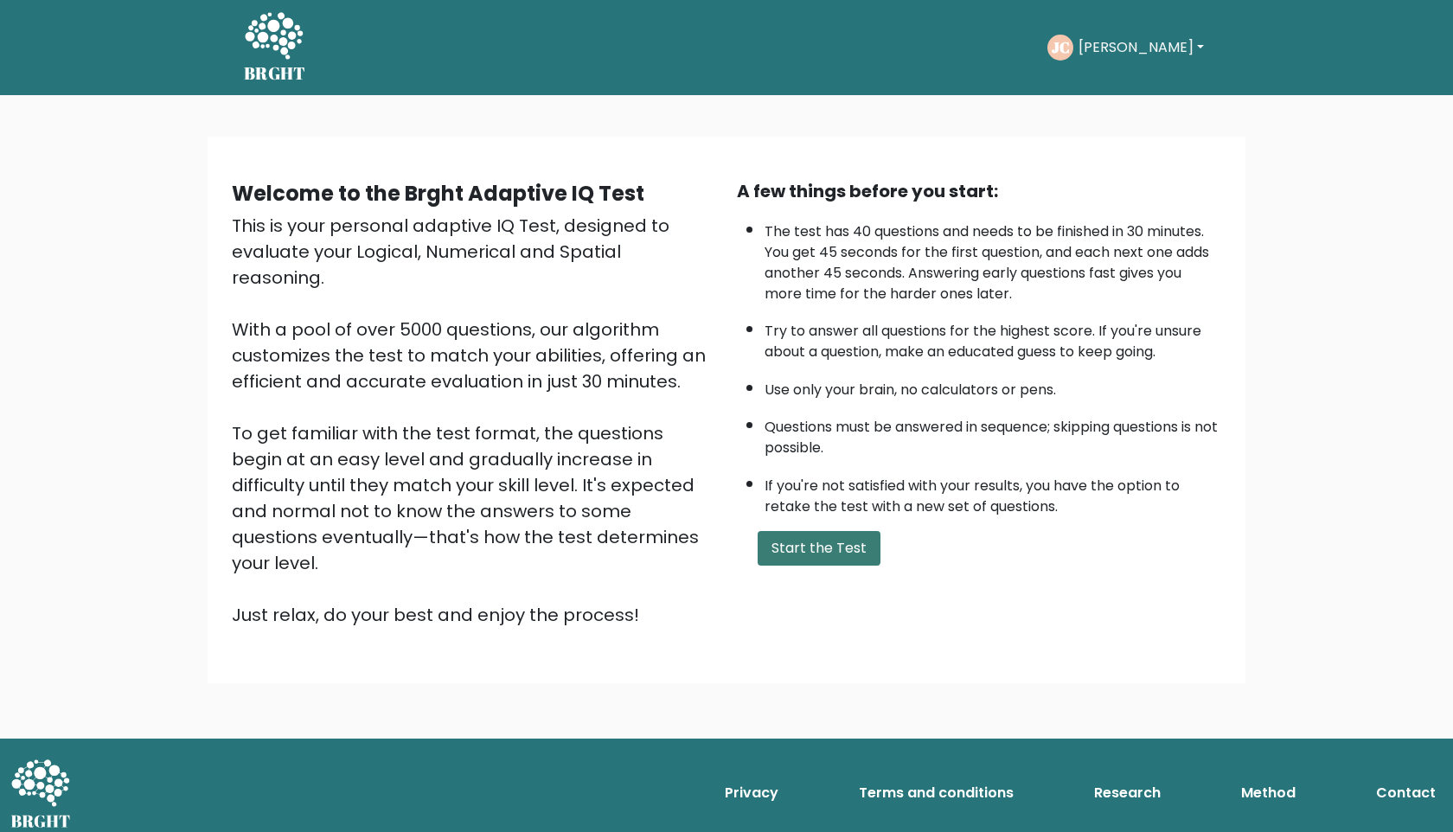
click at [800, 548] on button "Start the Test" at bounding box center [819, 548] width 123 height 35
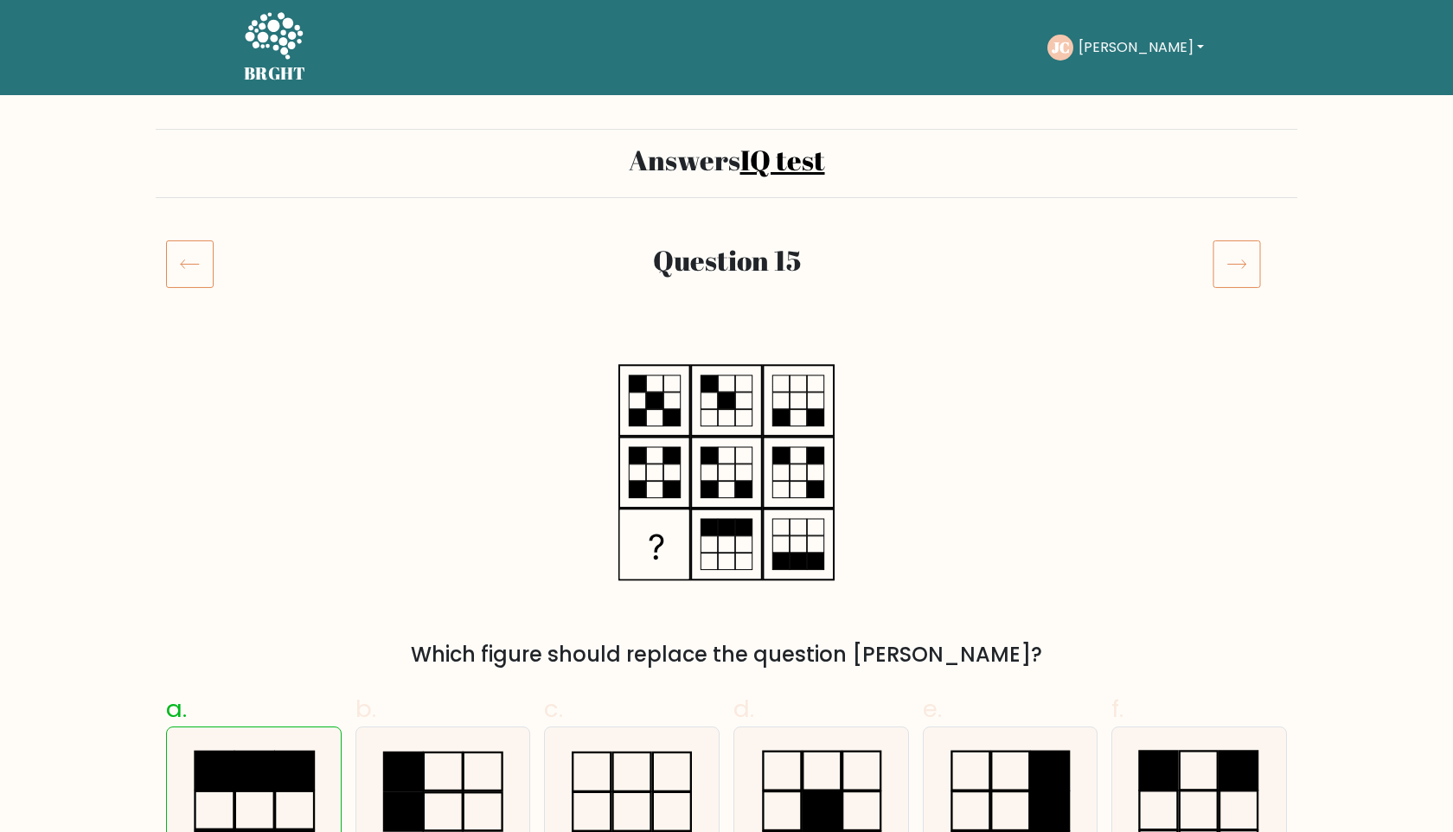
click at [183, 271] on icon at bounding box center [190, 264] width 48 height 48
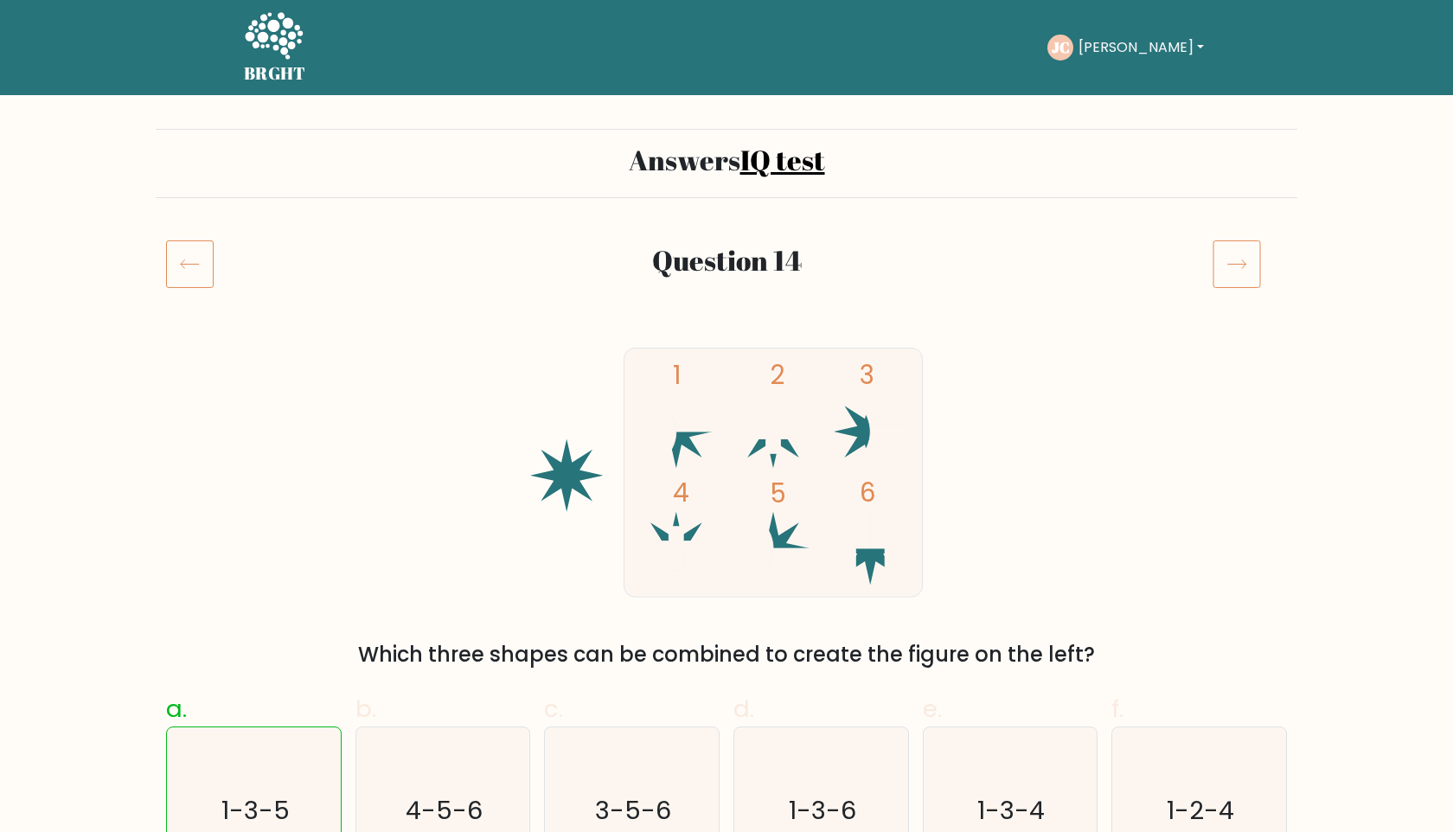
click at [183, 271] on icon at bounding box center [190, 264] width 48 height 48
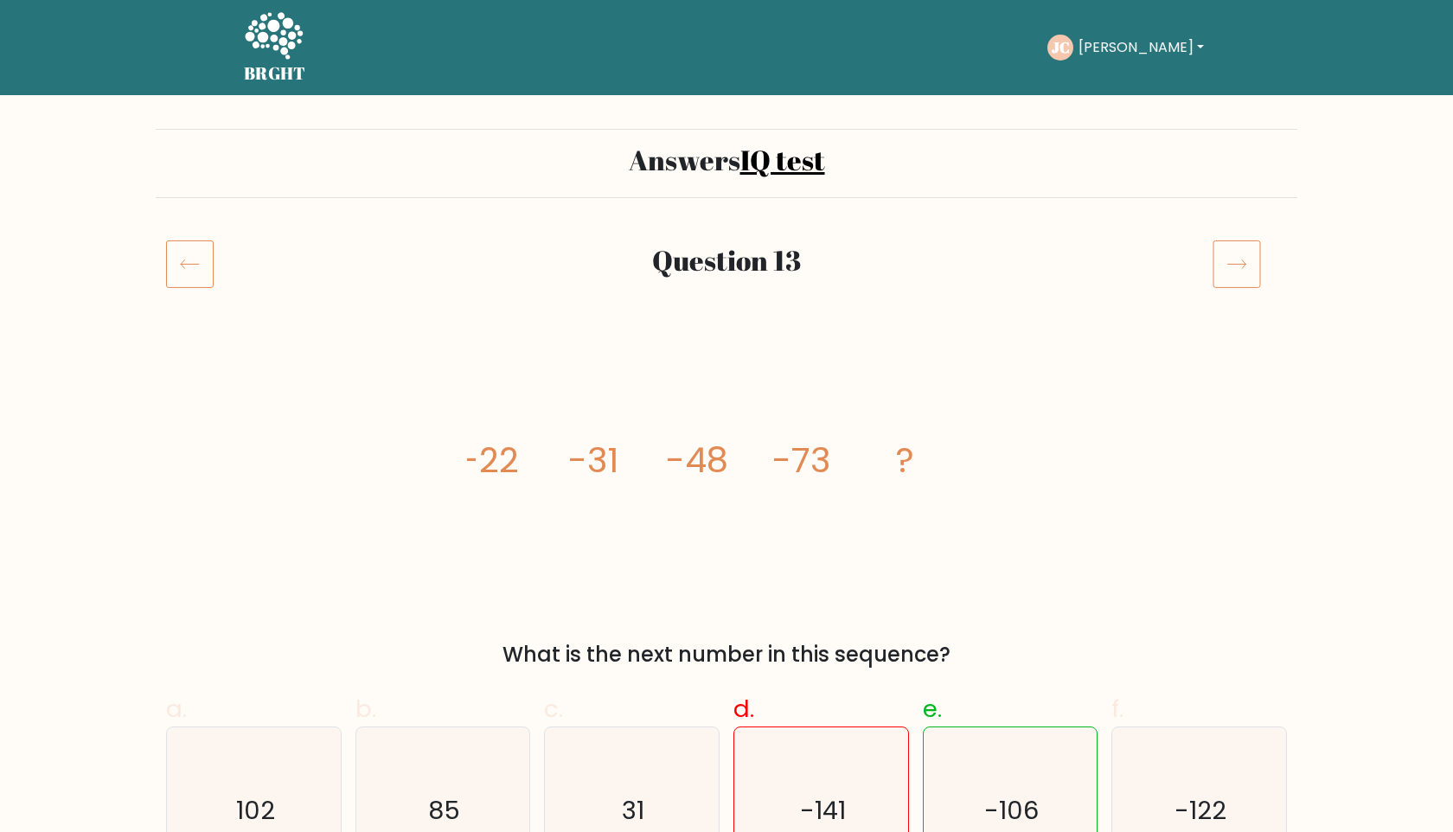
click at [183, 271] on icon at bounding box center [190, 264] width 48 height 48
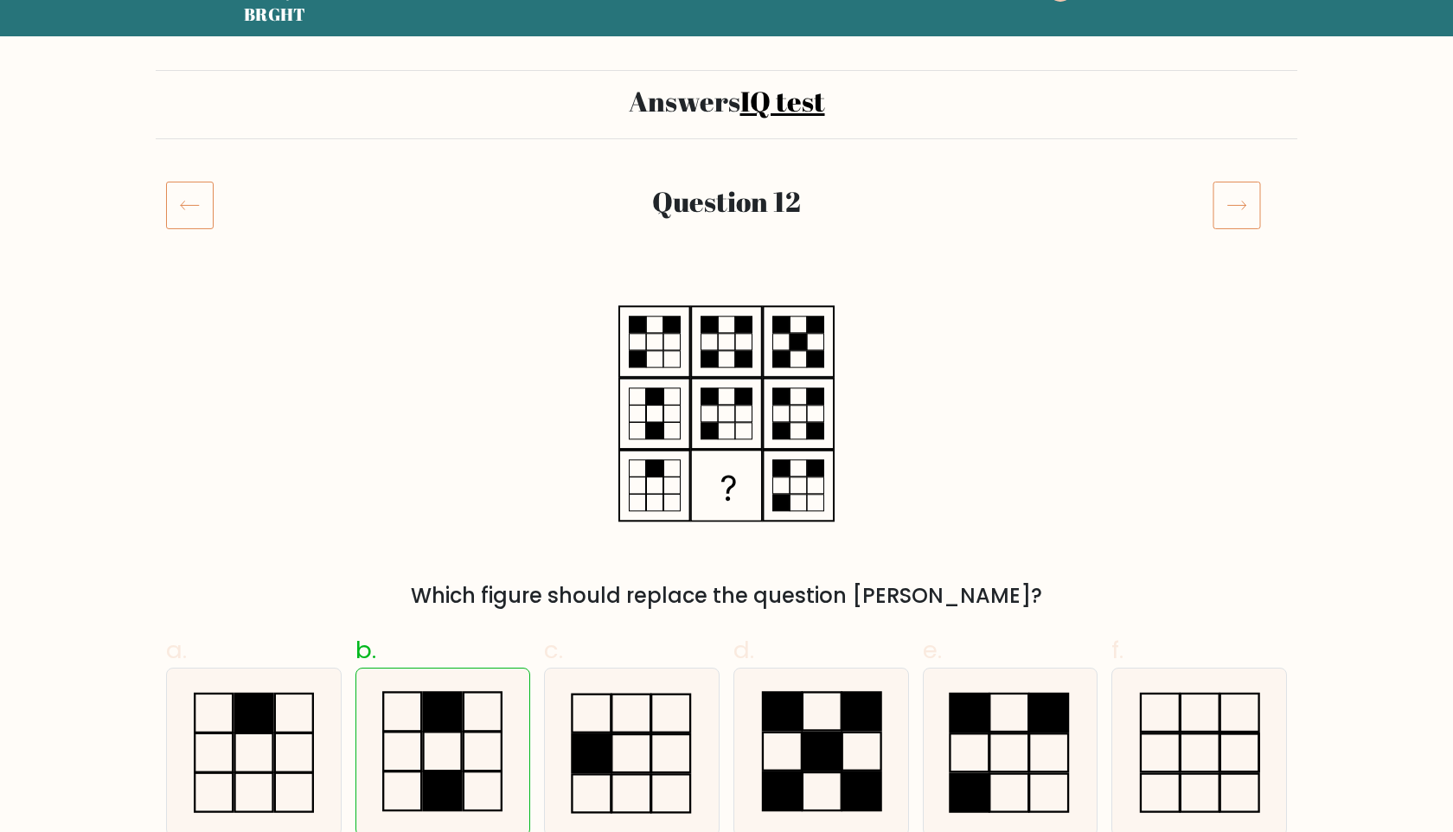
scroll to position [62, 0]
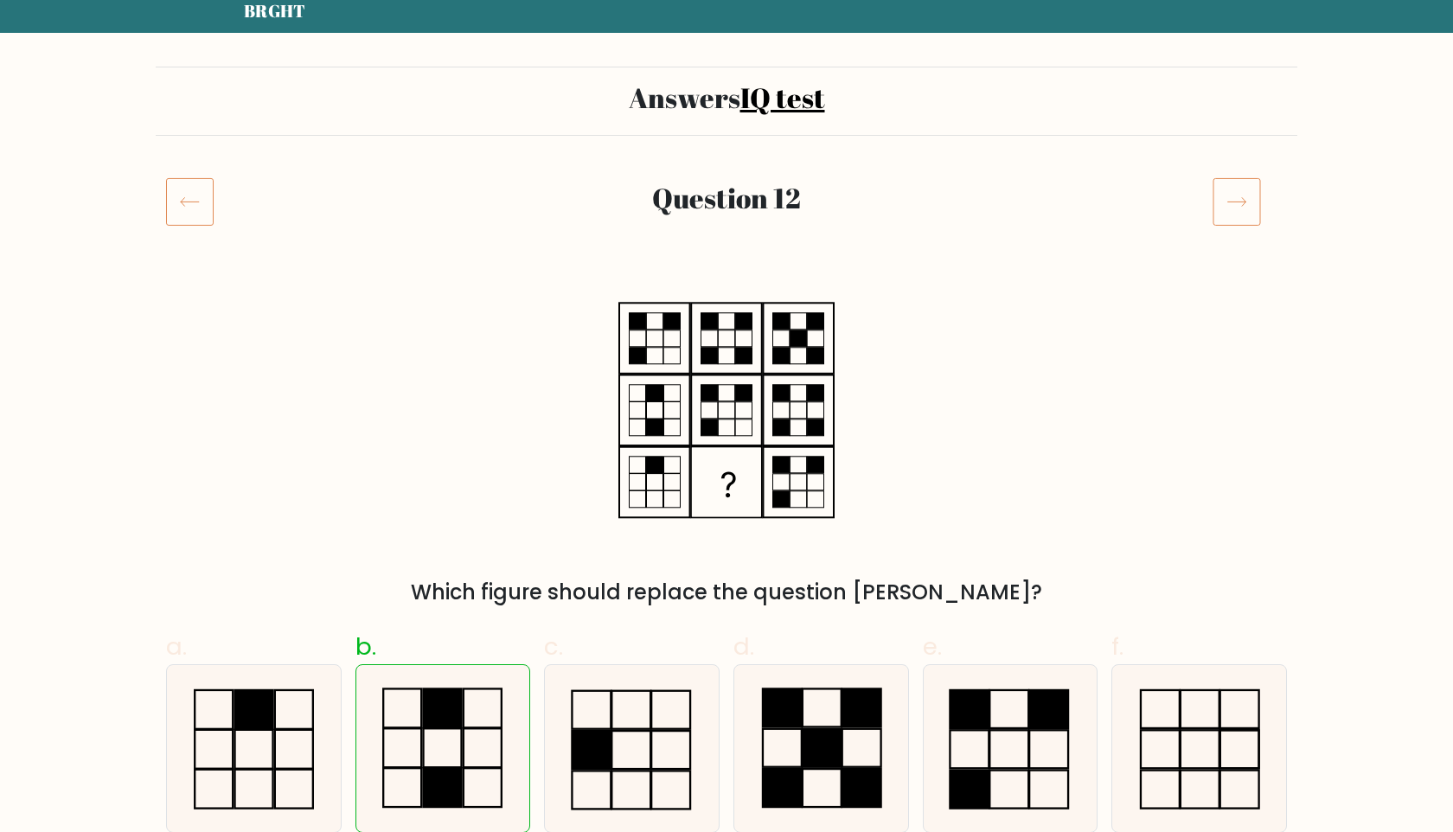
click at [188, 197] on icon at bounding box center [190, 201] width 48 height 48
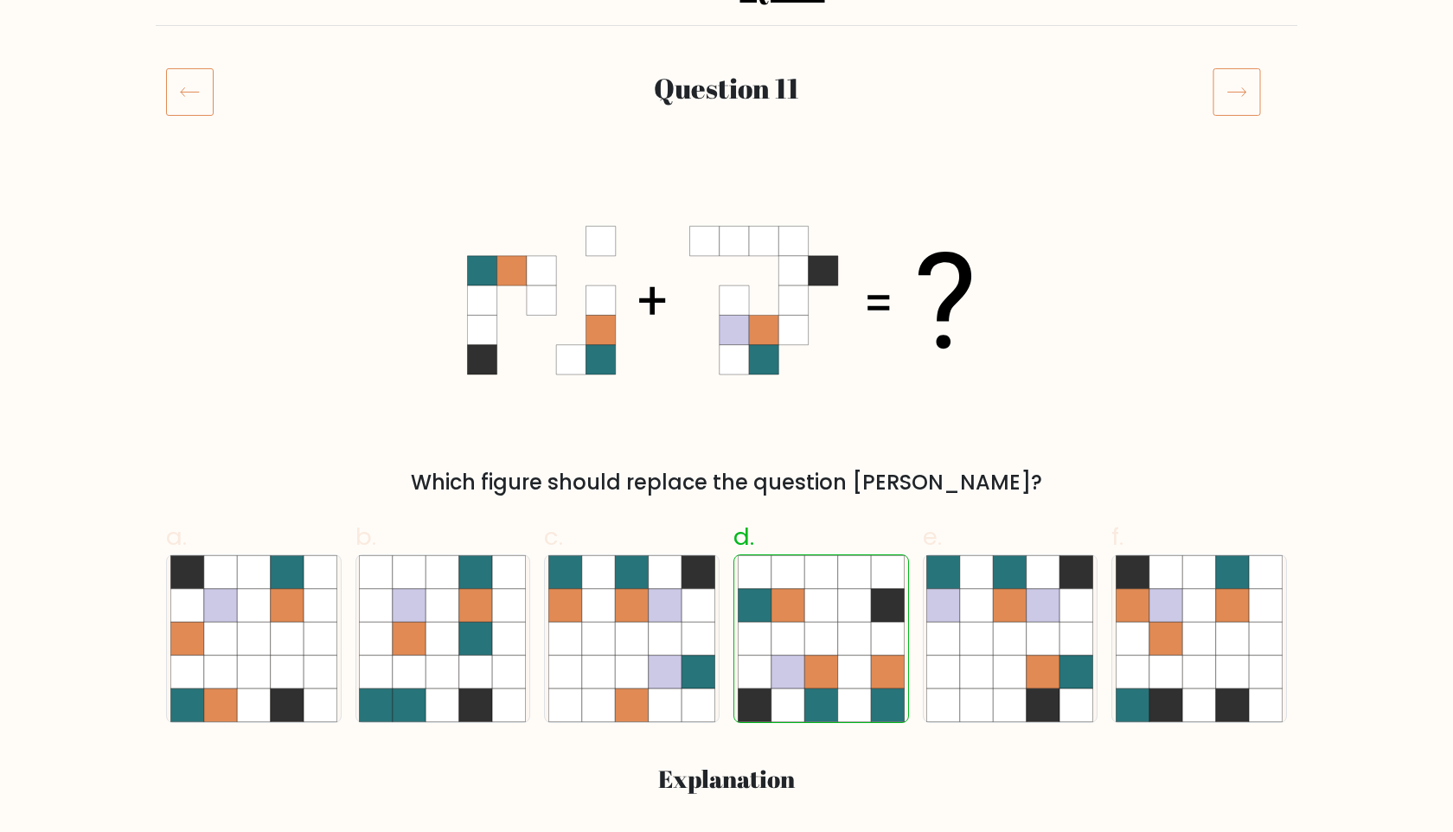
scroll to position [170, 0]
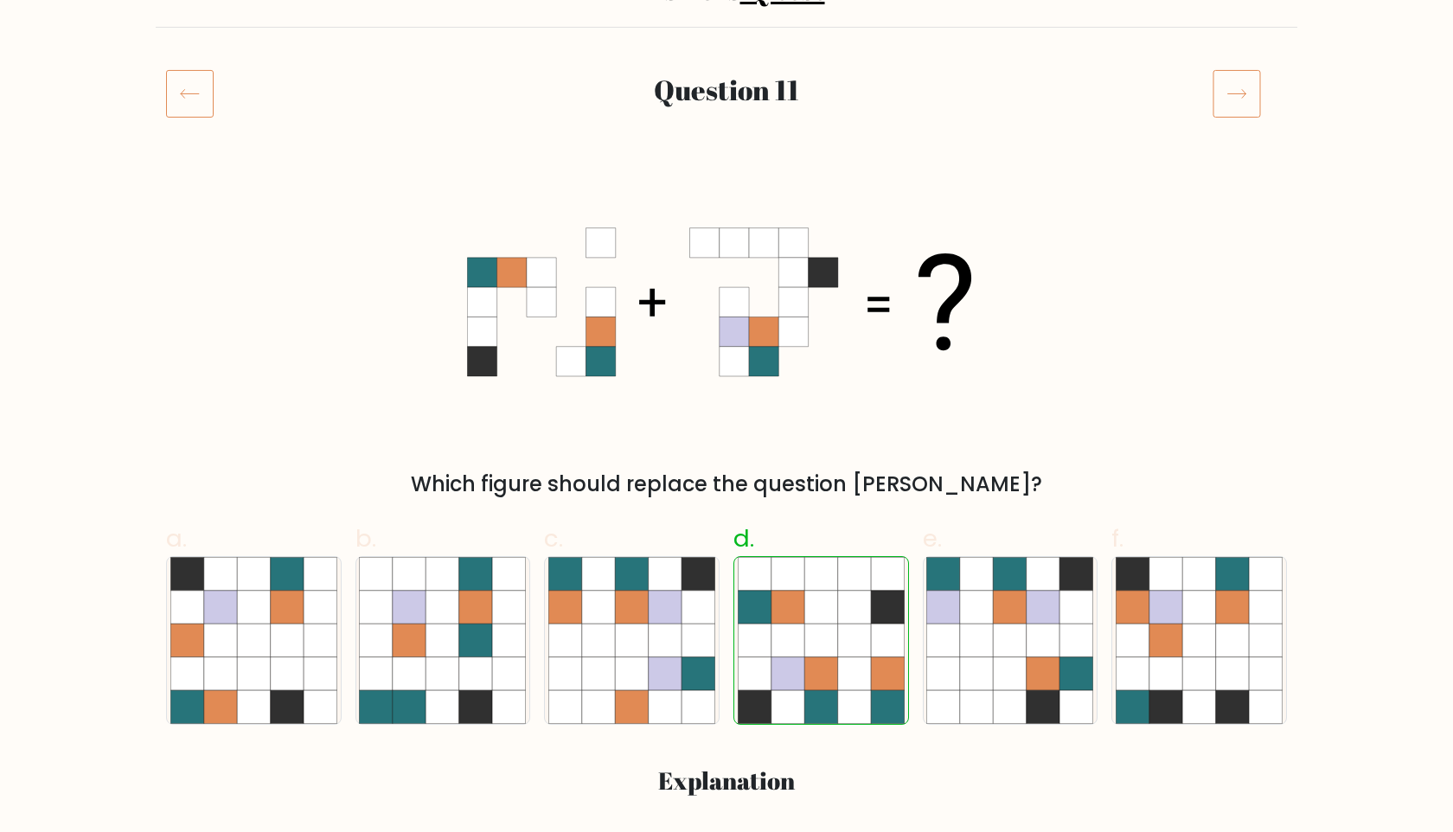
click at [183, 91] on icon at bounding box center [190, 93] width 48 height 48
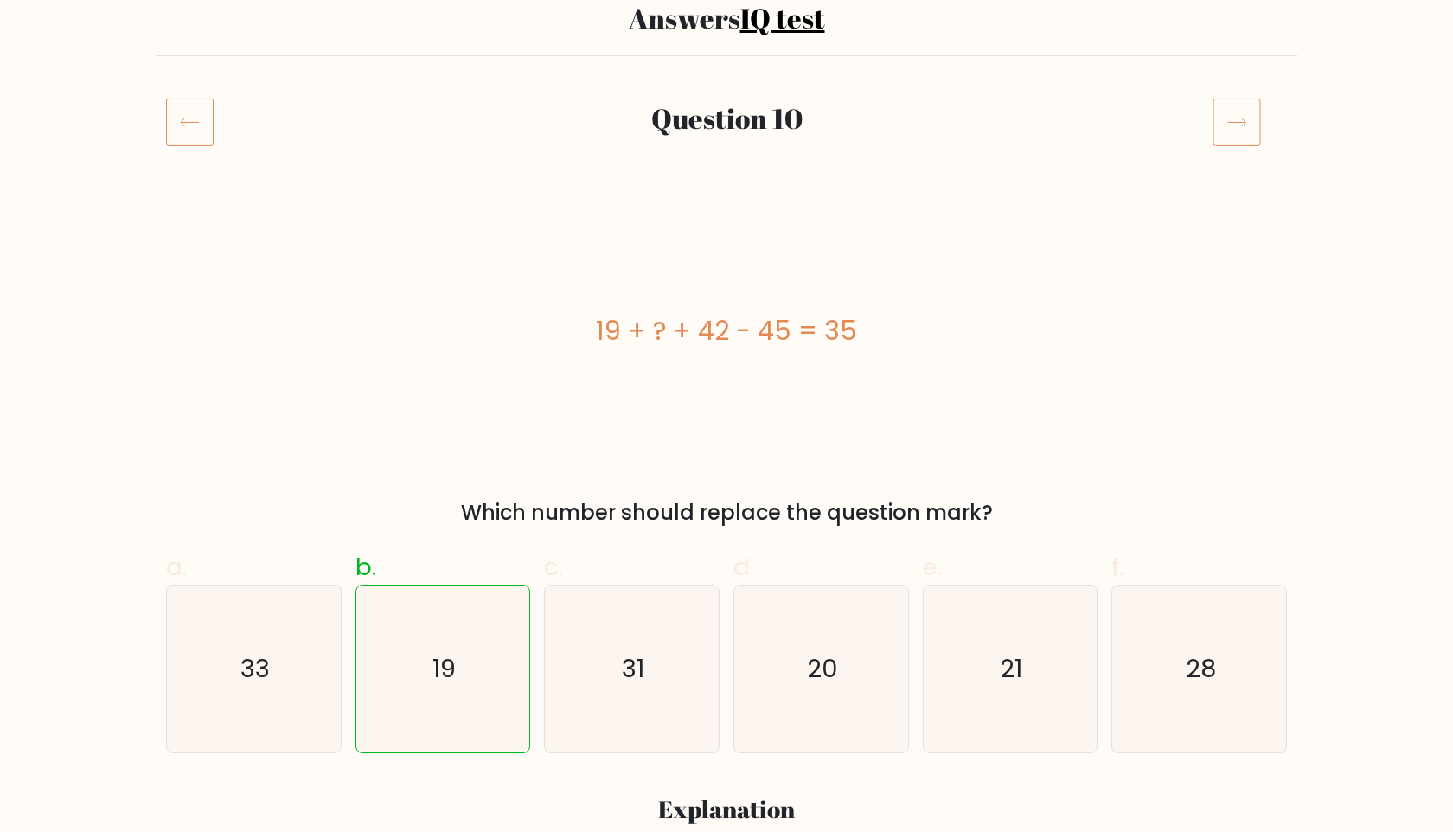
scroll to position [148, 0]
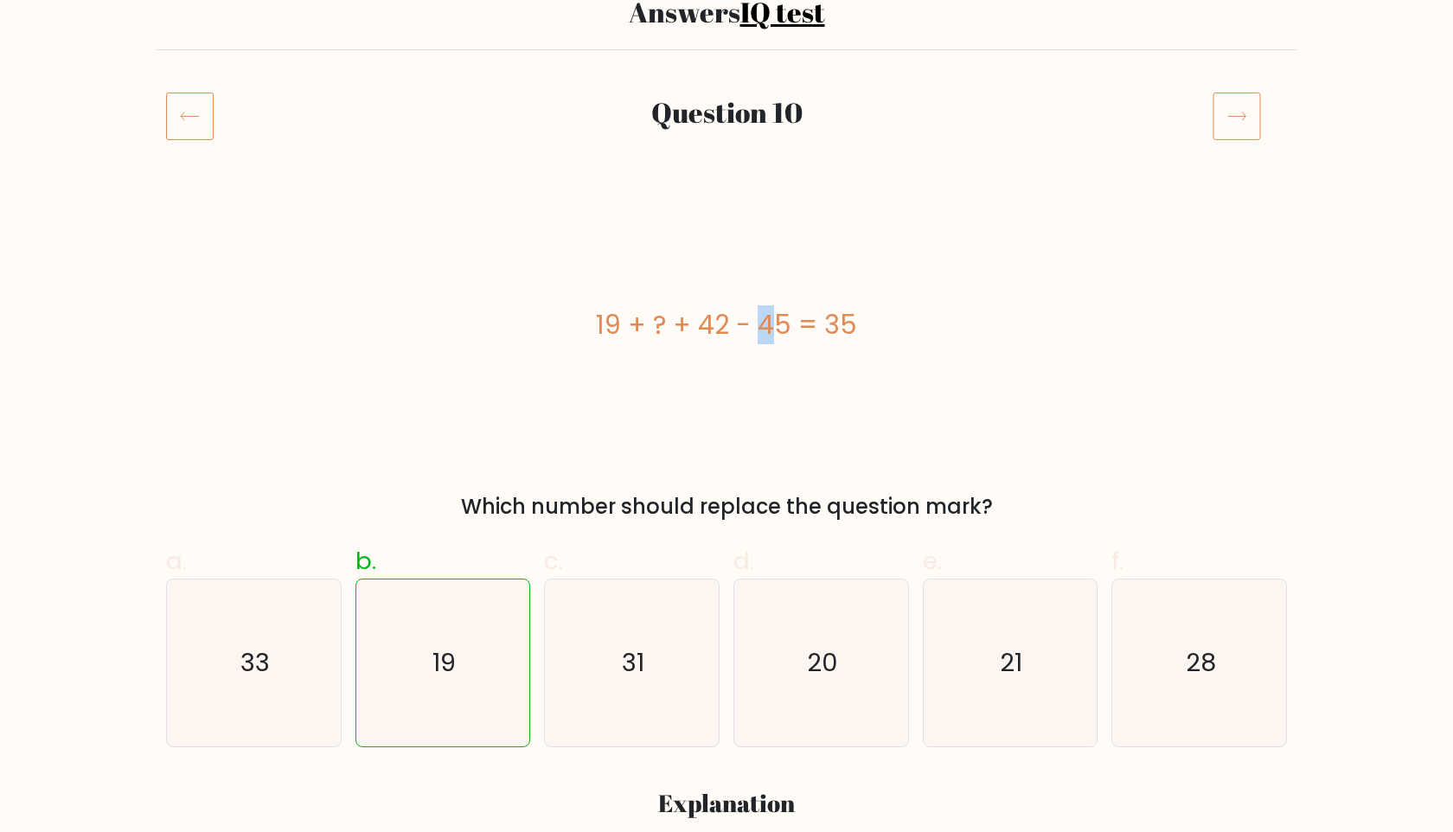
click at [664, 322] on div "19 + ? + 42 - 45 = 35" at bounding box center [726, 324] width 1121 height 39
click at [196, 105] on icon at bounding box center [190, 116] width 48 height 48
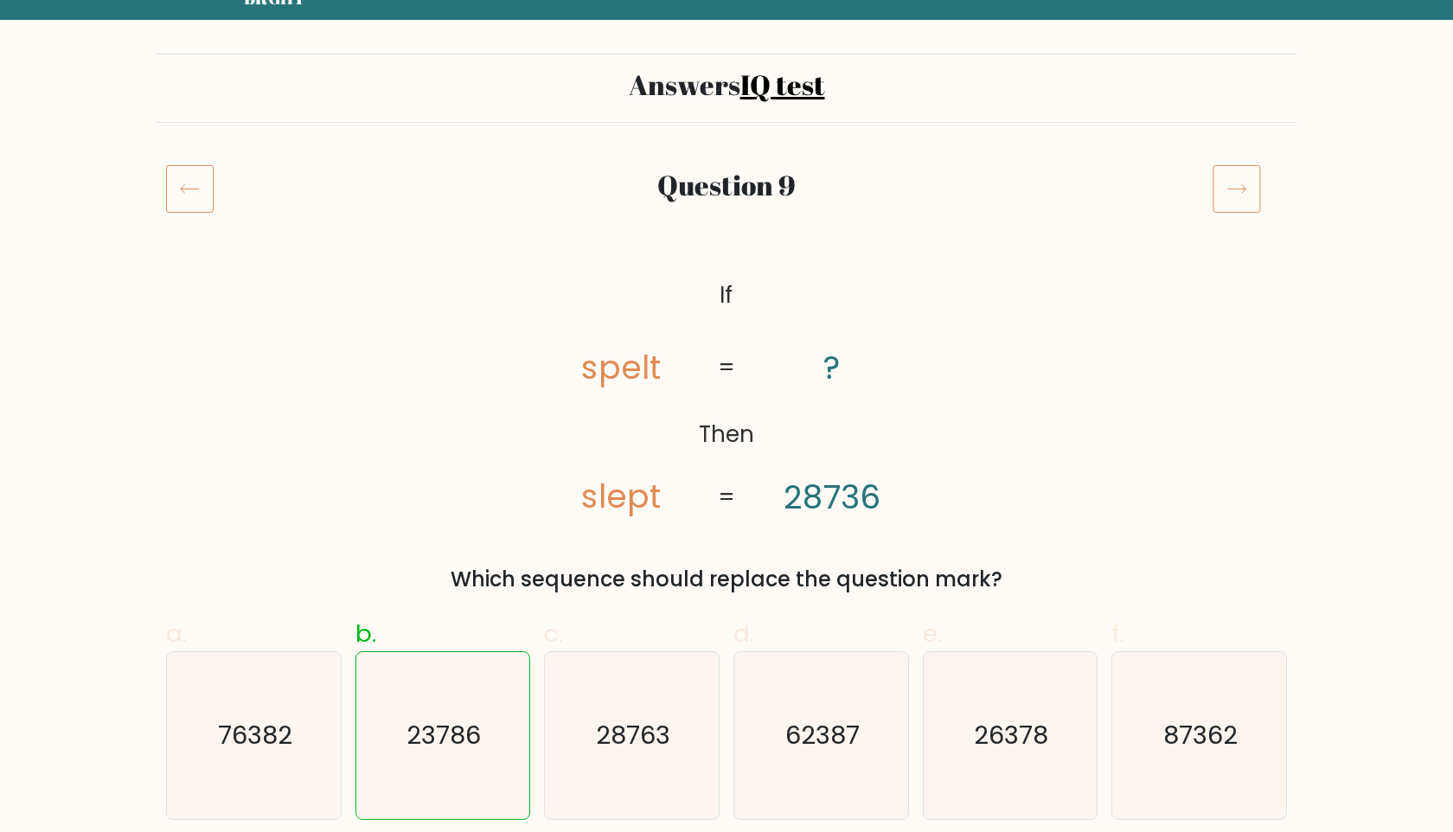
scroll to position [80, 0]
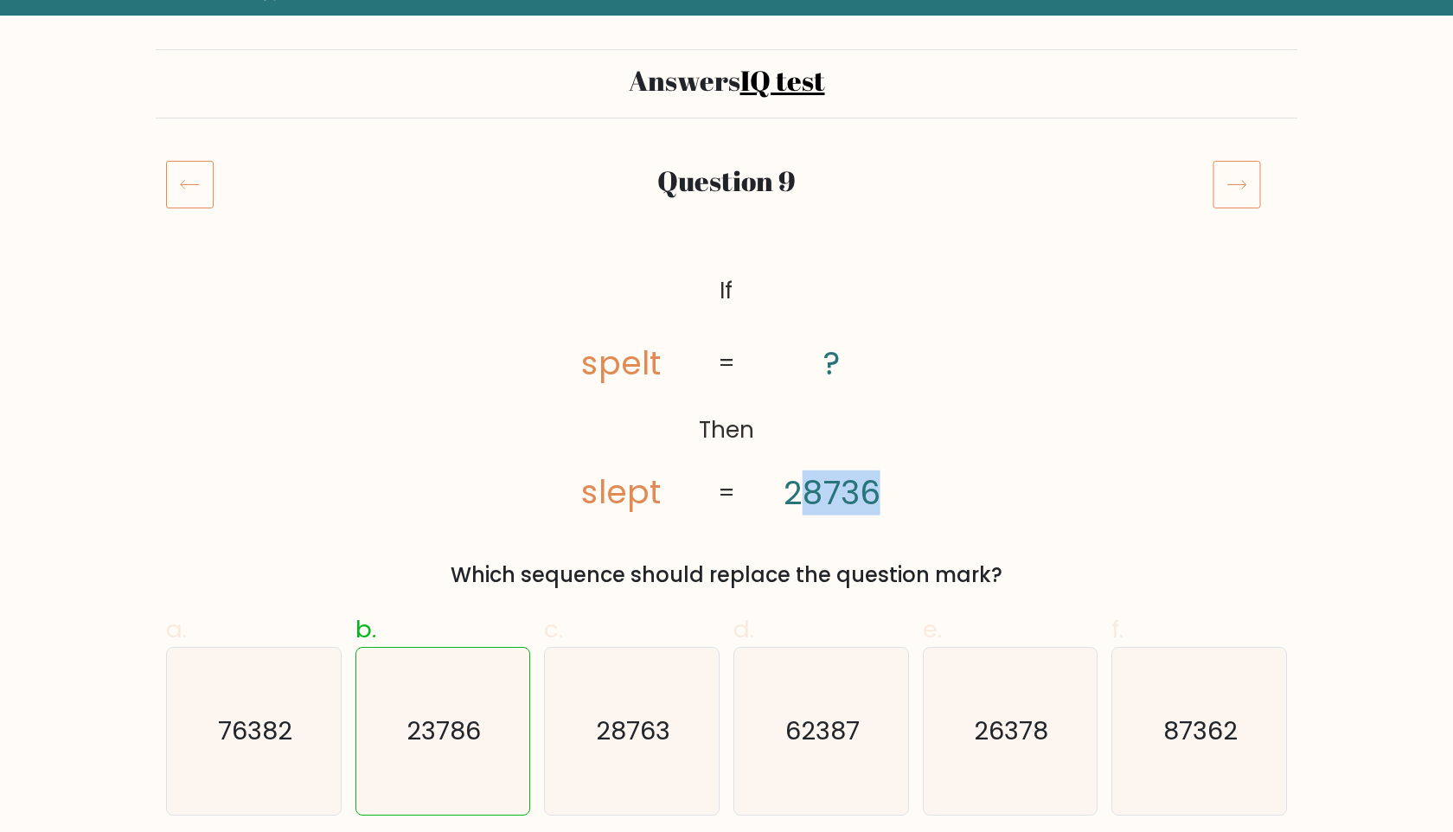
drag, startPoint x: 793, startPoint y: 495, endPoint x: 908, endPoint y: 510, distance: 115.1
click at [908, 510] on icon "@import url('[URL][DOMAIN_NAME]); If Then spelt slept ? 28736 = =" at bounding box center [726, 393] width 405 height 250
click at [915, 472] on icon "@import url('[URL][DOMAIN_NAME]); If Then spelt slept ? 28736 = =" at bounding box center [726, 393] width 405 height 250
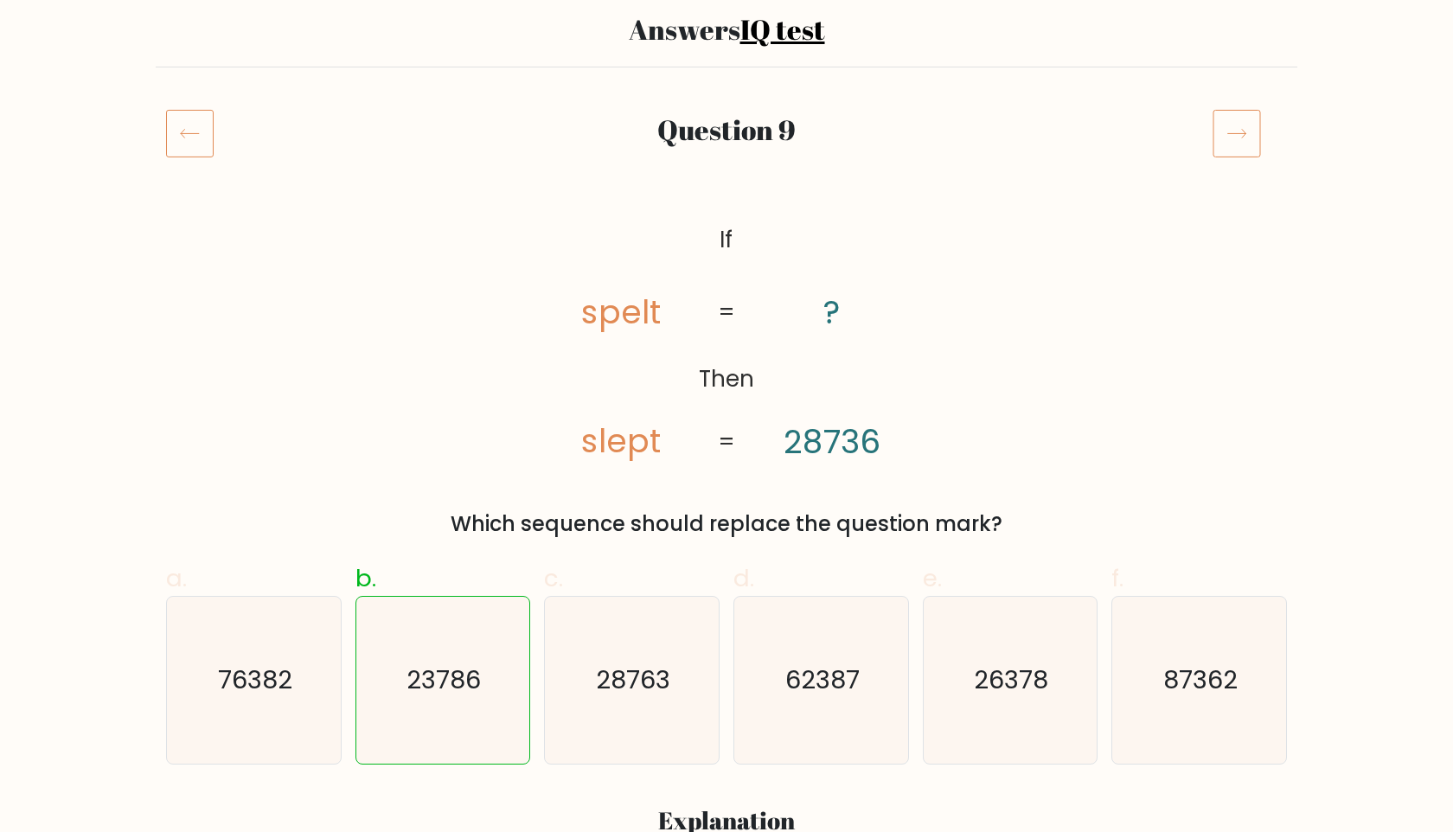
scroll to position [133, 0]
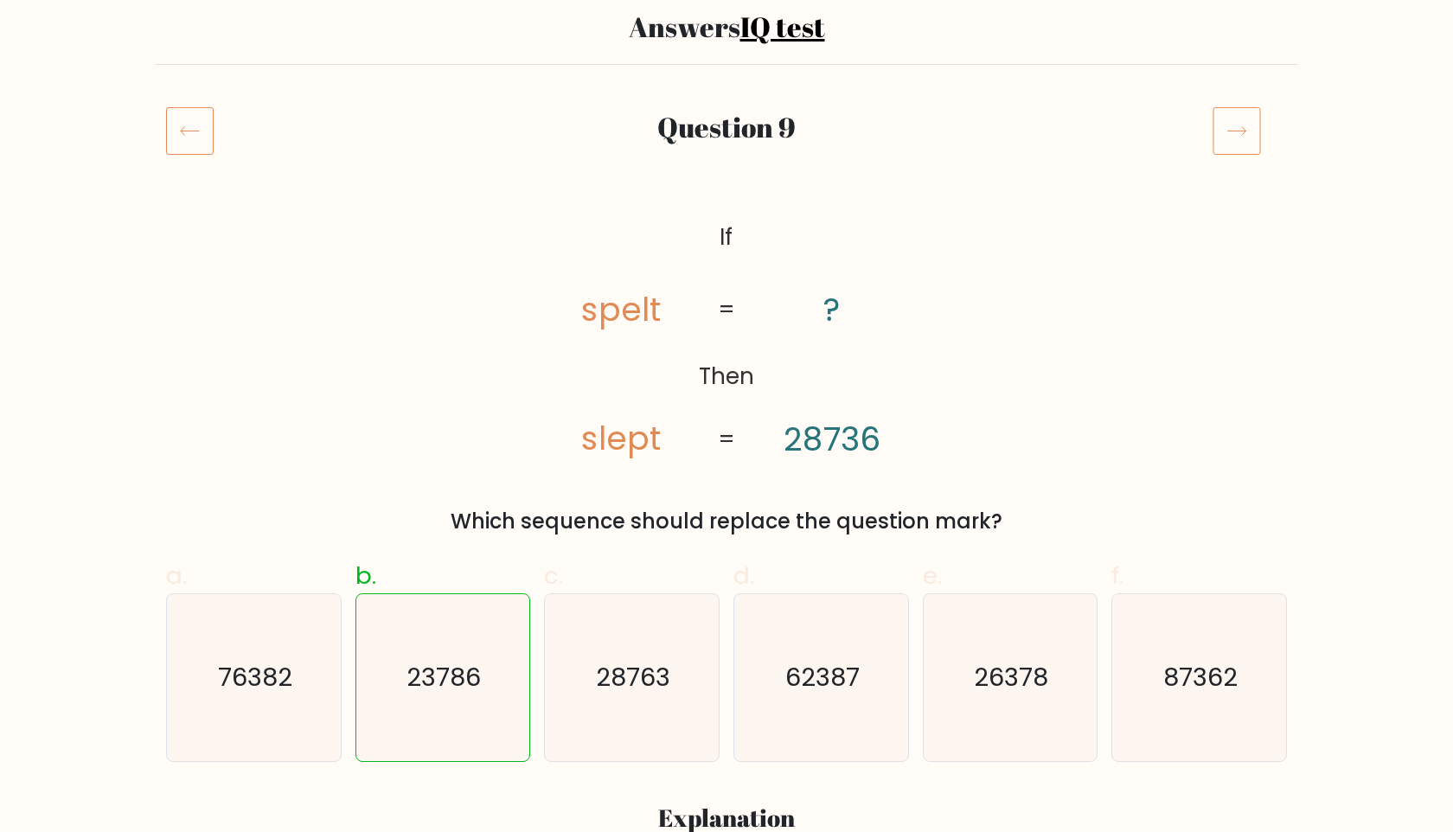
click at [194, 135] on icon at bounding box center [190, 130] width 48 height 48
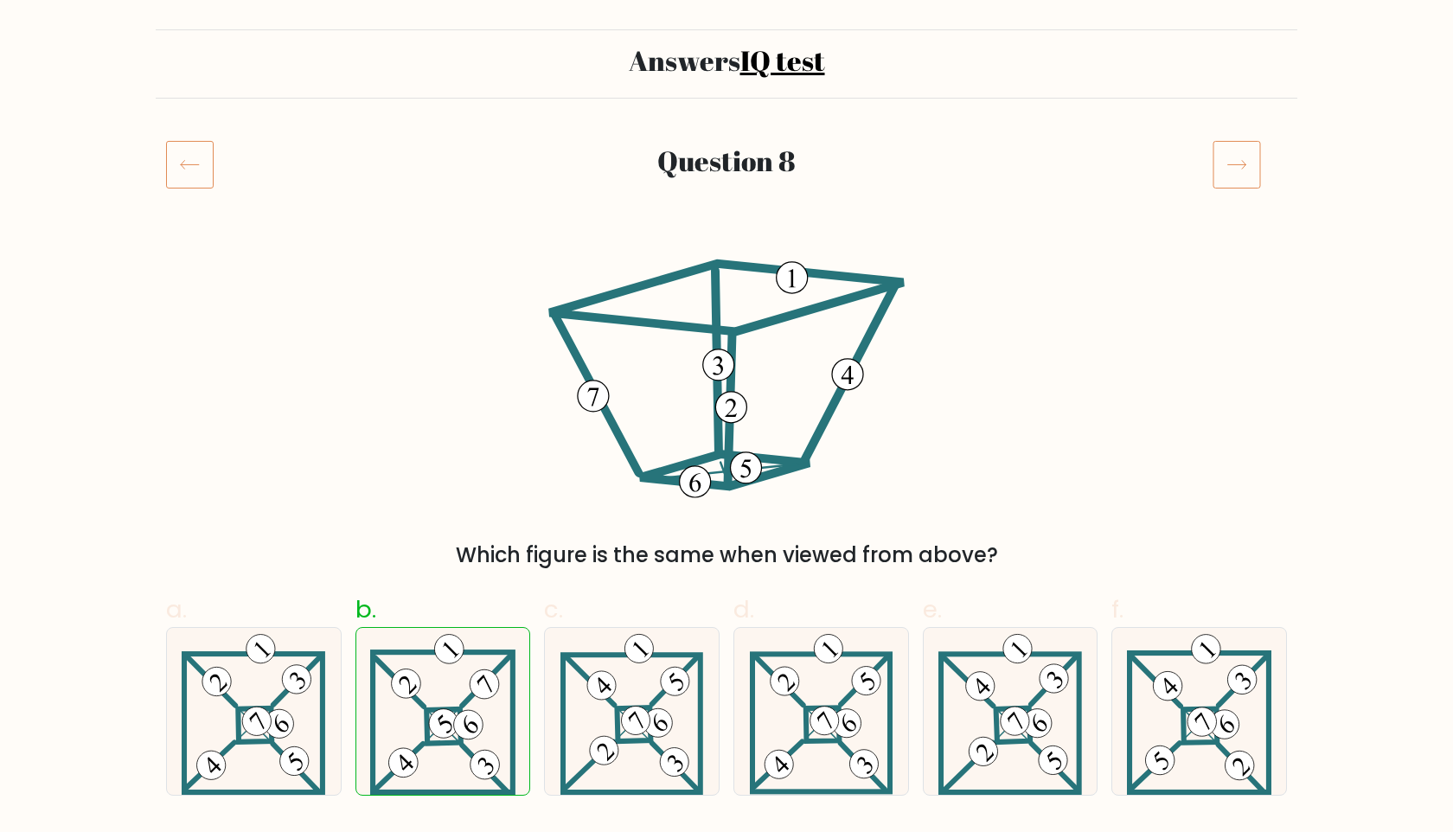
scroll to position [108, 0]
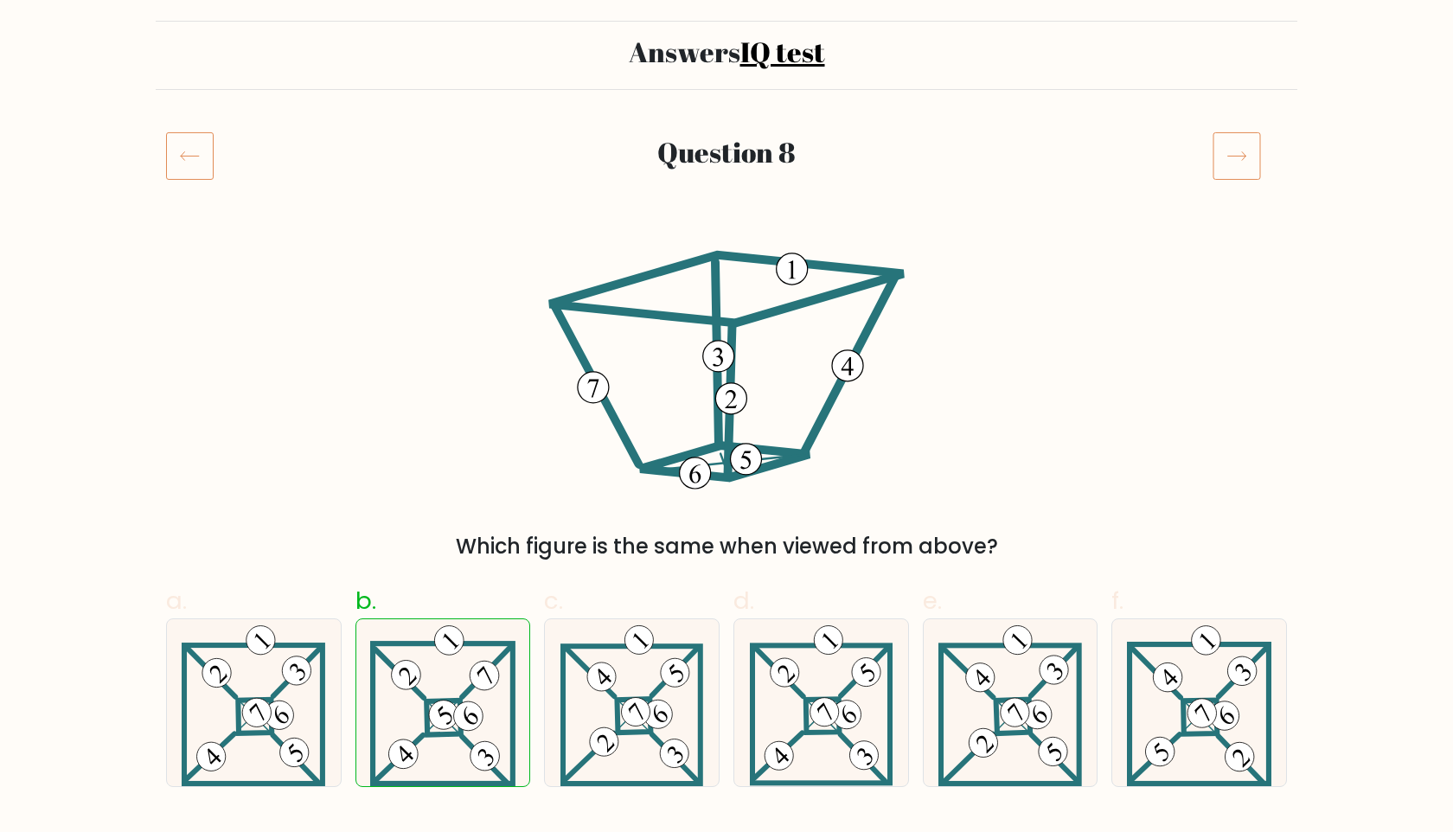
click at [189, 162] on icon at bounding box center [190, 156] width 48 height 48
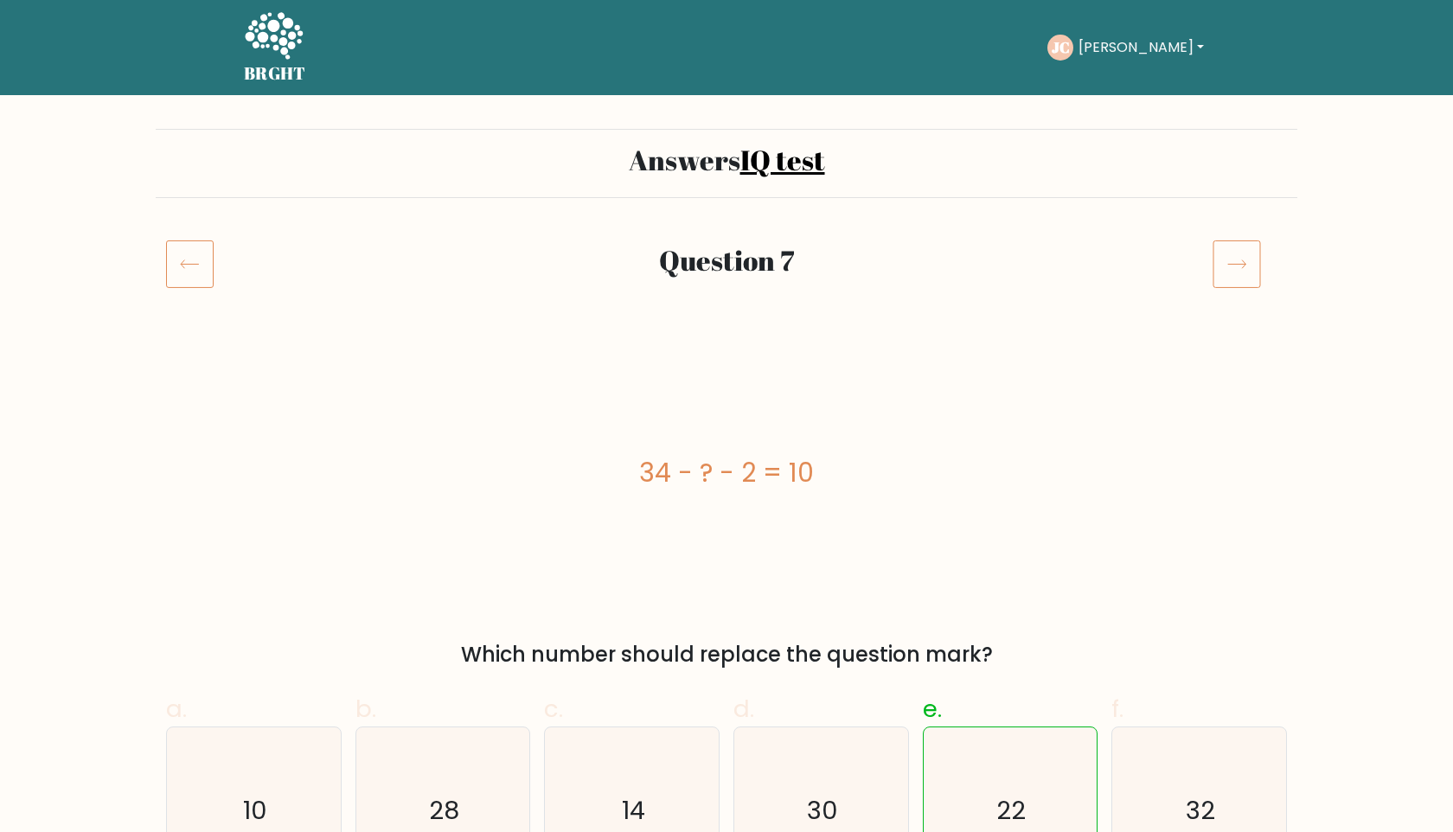
click at [196, 273] on icon at bounding box center [190, 264] width 48 height 48
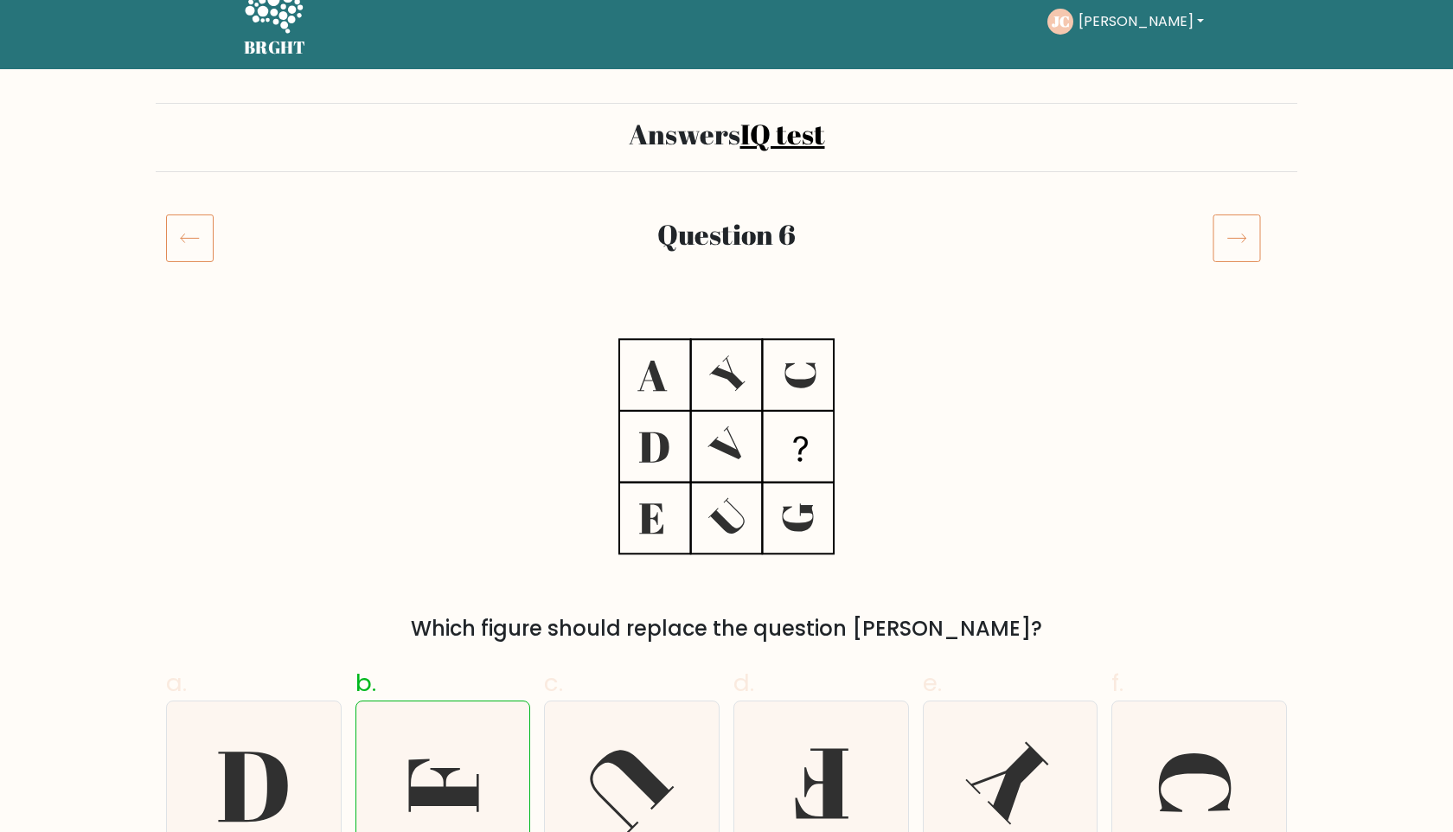
scroll to position [20, 0]
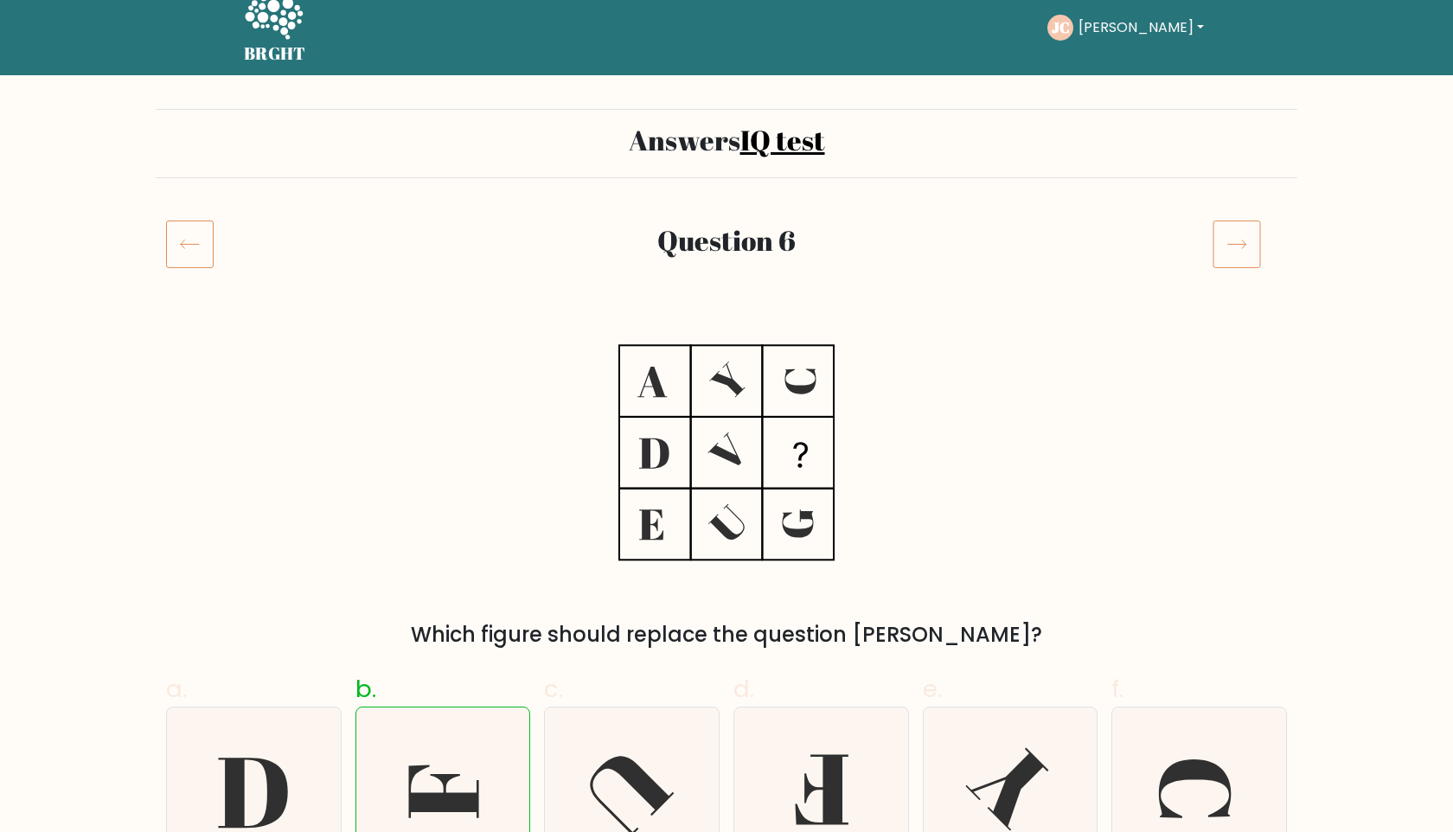
click at [808, 370] on icon at bounding box center [727, 453] width 216 height 250
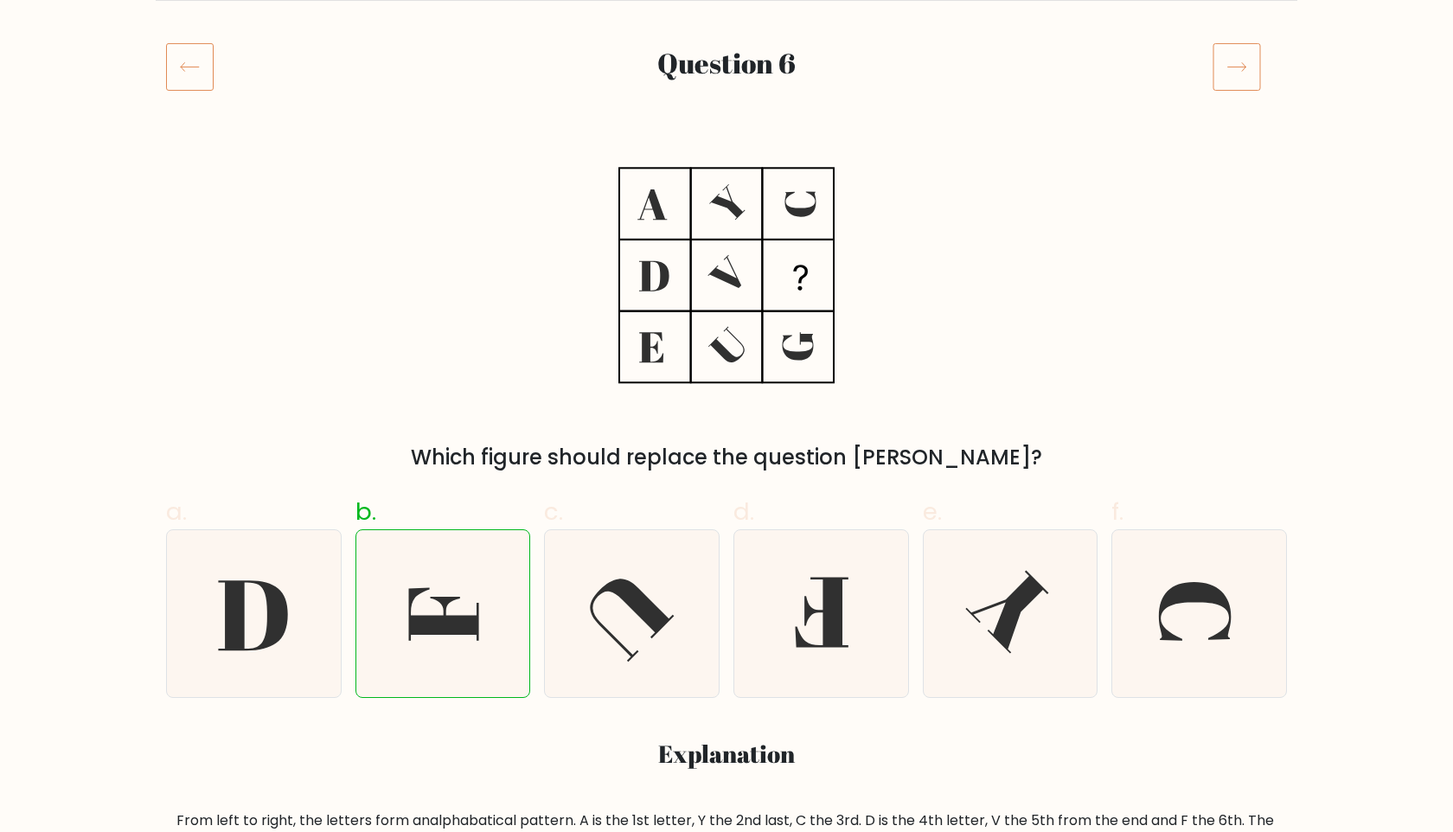
scroll to position [191, 0]
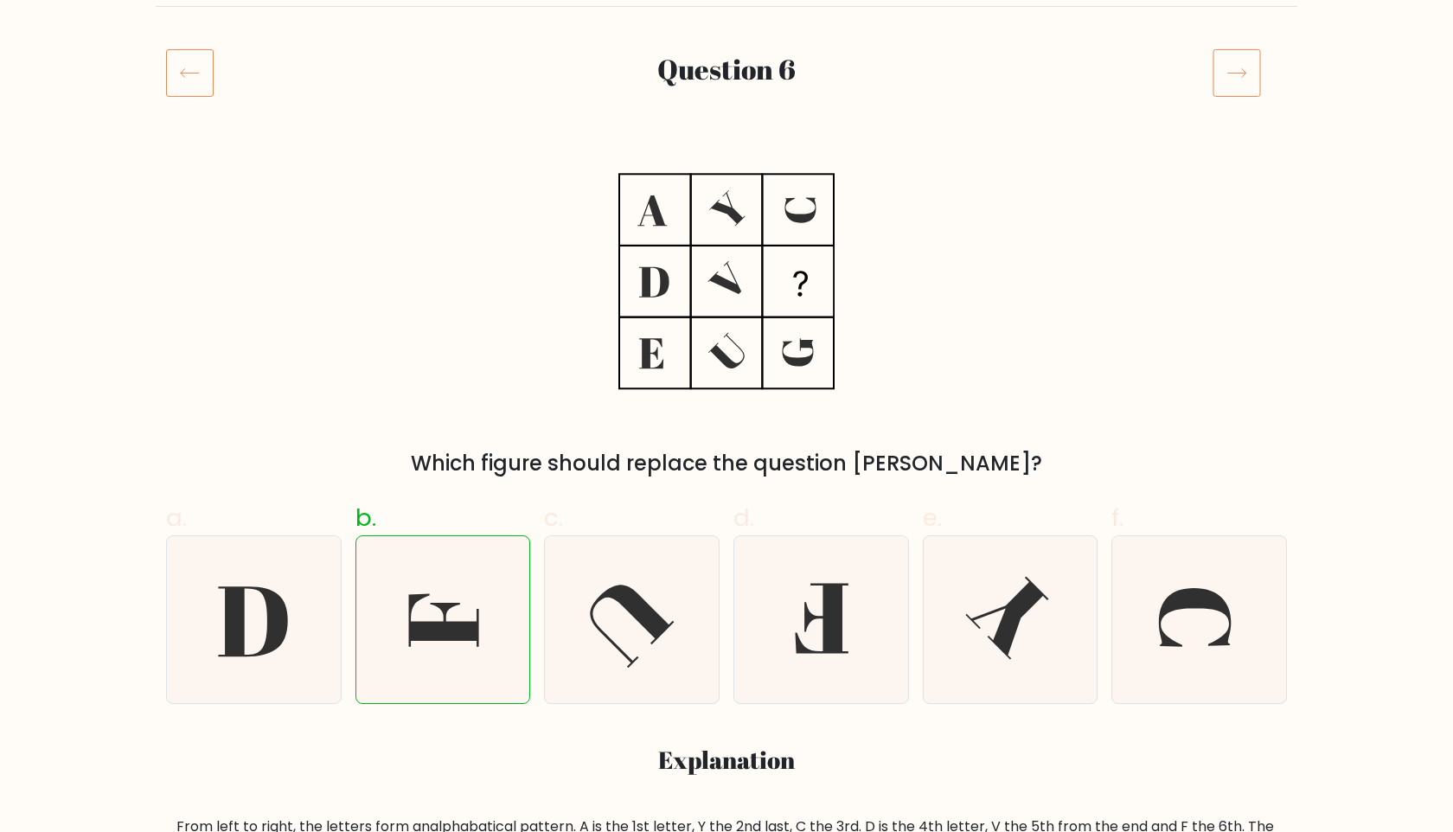
click at [185, 62] on icon at bounding box center [190, 72] width 48 height 48
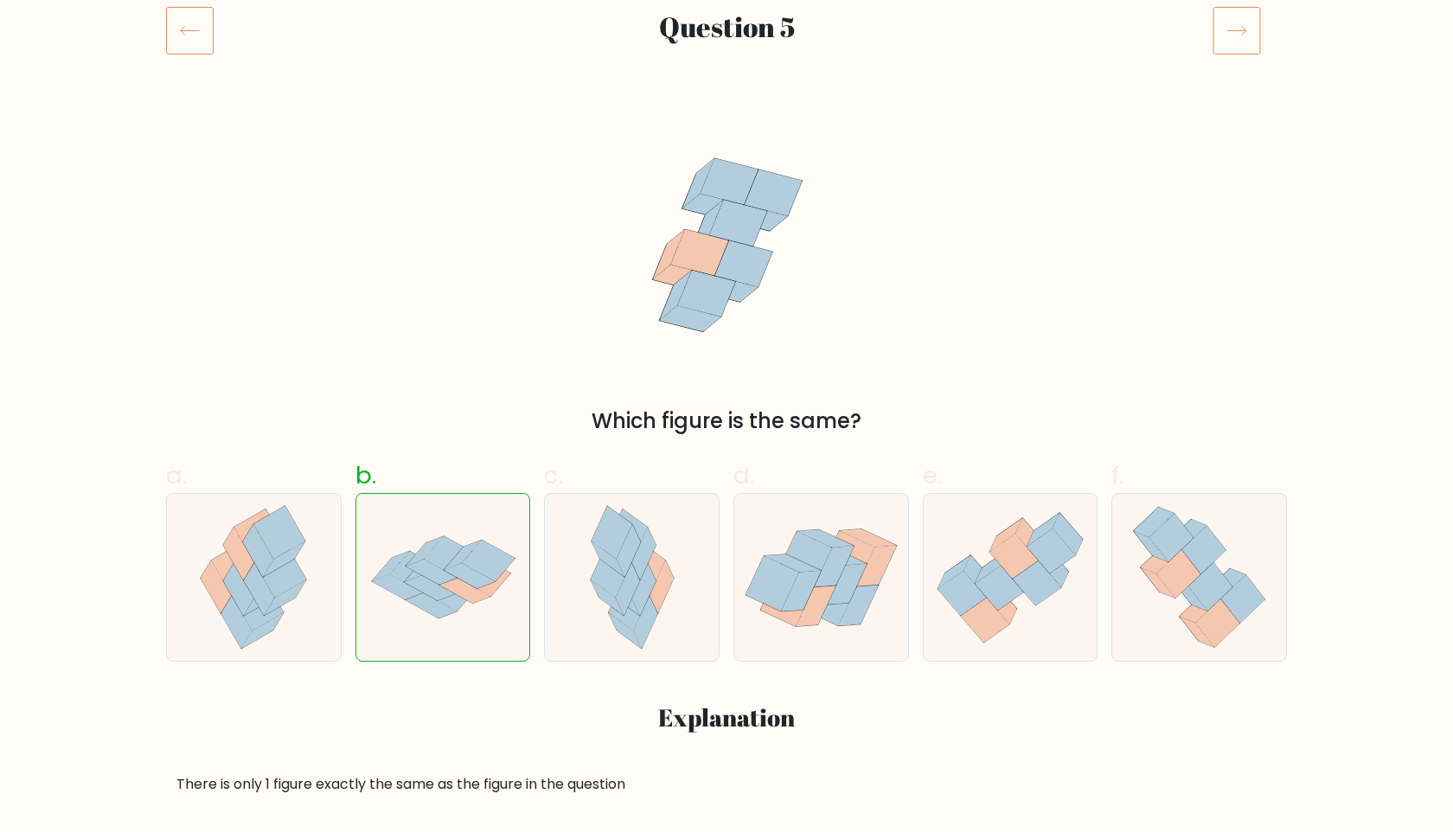
scroll to position [261, 0]
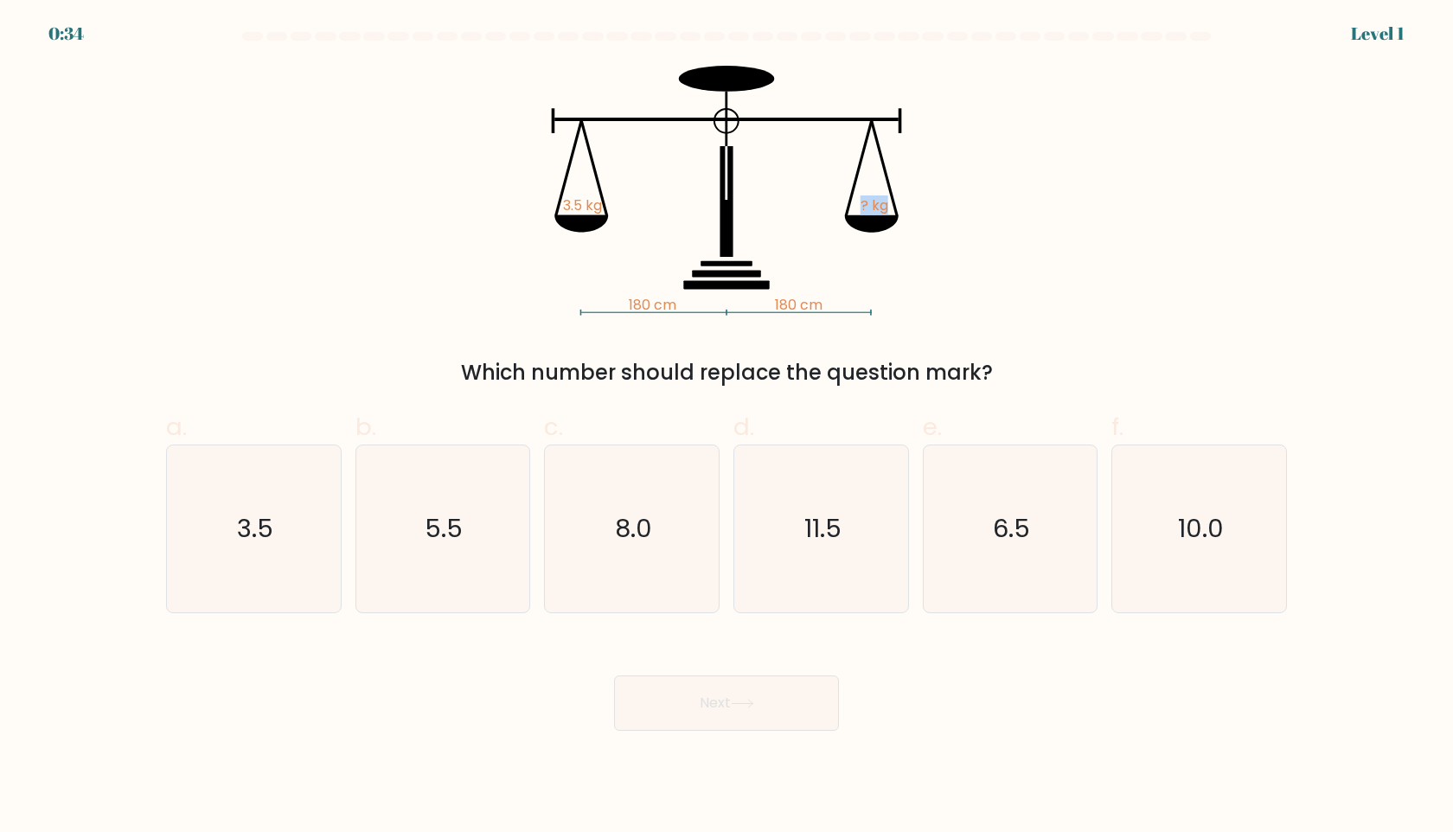
drag, startPoint x: 851, startPoint y: 205, endPoint x: 885, endPoint y: 205, distance: 33.7
click at [886, 206] on icon "180 cm 180 cm 3.5 kg ? kg" at bounding box center [726, 191] width 519 height 250
click at [316, 528] on icon "3.5" at bounding box center [253, 529] width 167 height 167
click at [727, 427] on input "a. 3.5" at bounding box center [727, 421] width 1 height 11
radio input "true"
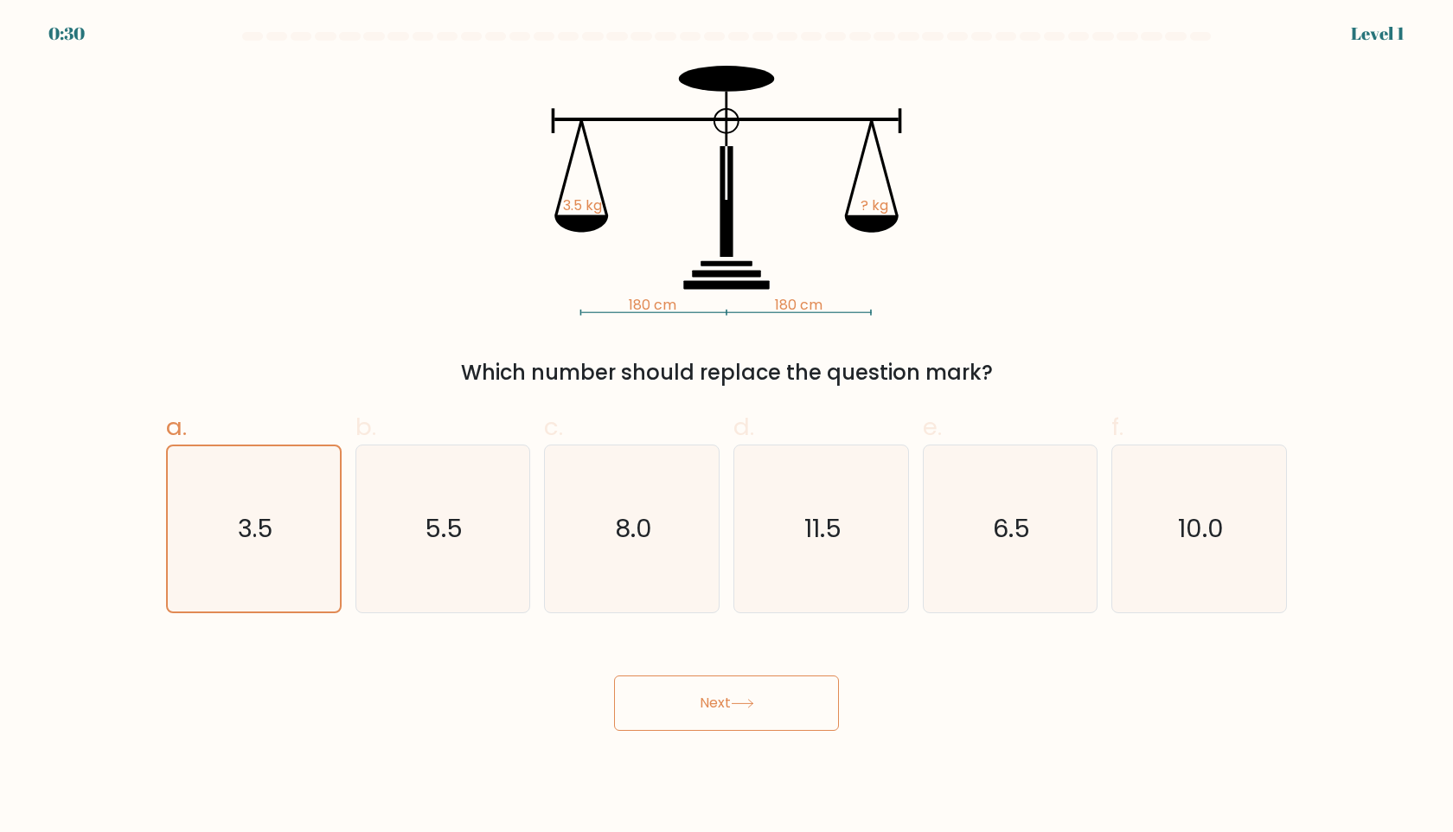
click at [750, 695] on button "Next" at bounding box center [726, 703] width 225 height 55
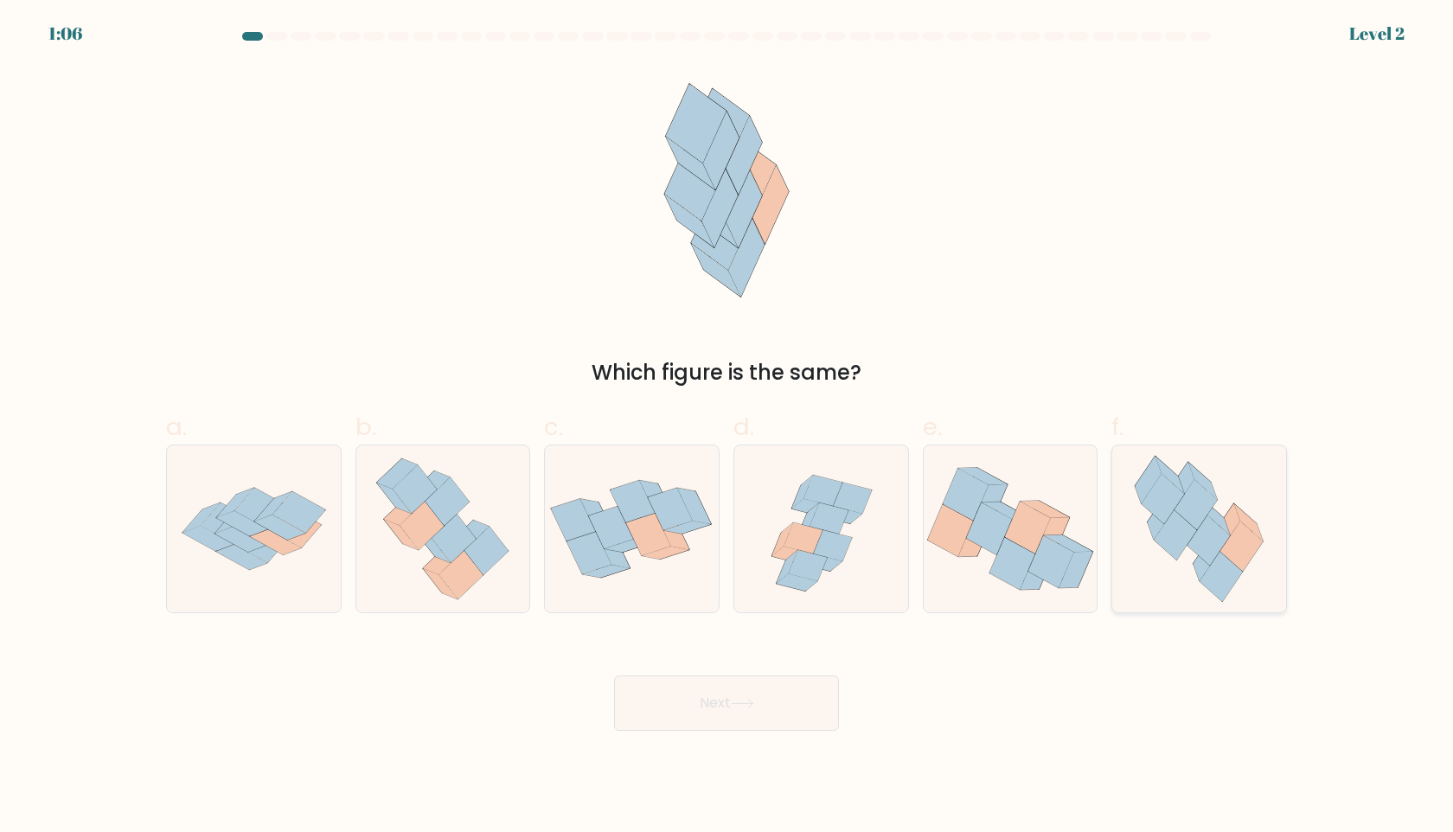
click at [1157, 459] on icon at bounding box center [1170, 475] width 29 height 37
click at [728, 427] on input "f." at bounding box center [727, 421] width 1 height 11
radio input "true"
click at [730, 699] on button "Next" at bounding box center [726, 703] width 225 height 55
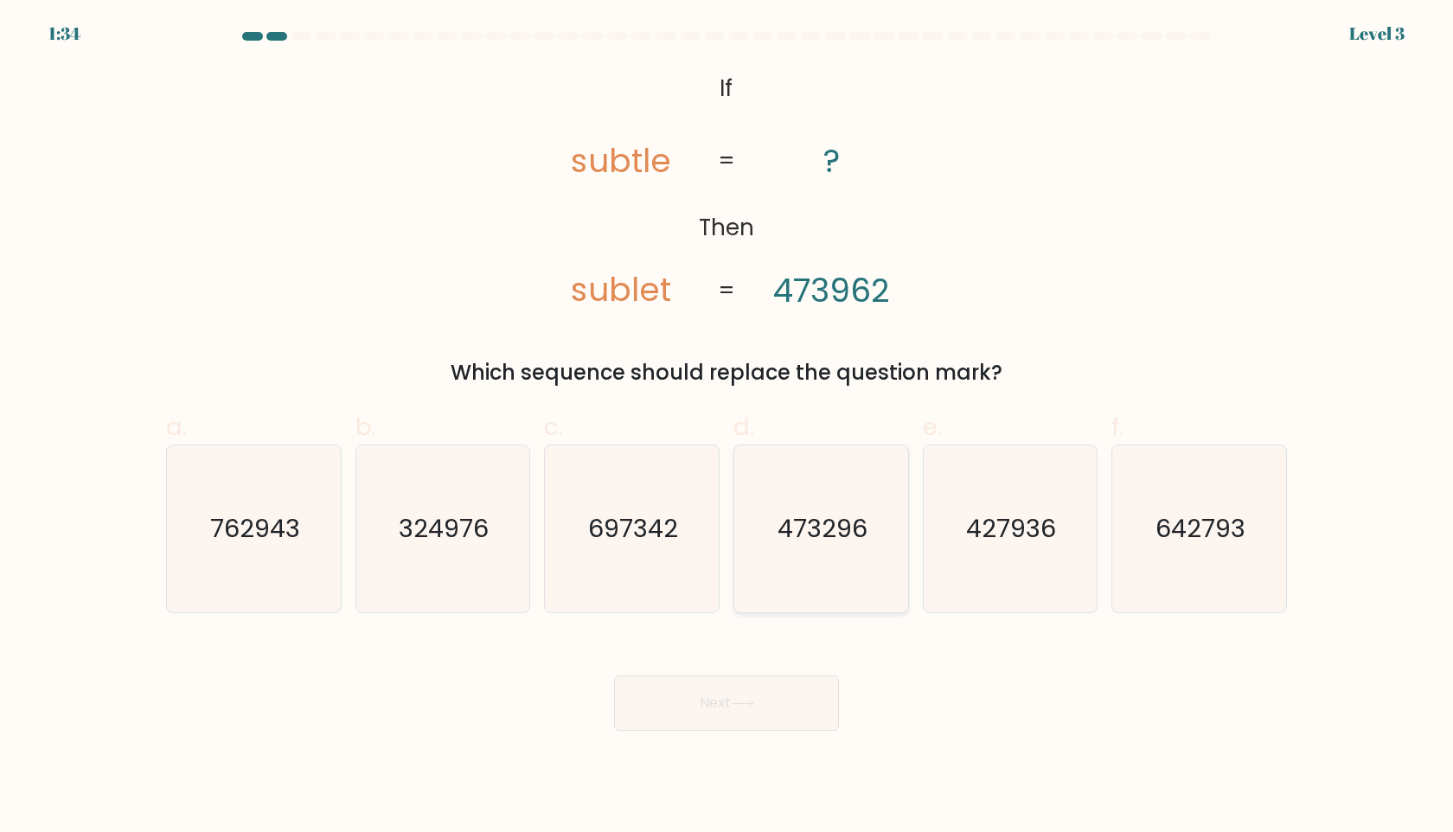
click at [786, 577] on icon "473296" at bounding box center [821, 529] width 167 height 167
click at [728, 427] on input "d. 473296" at bounding box center [727, 421] width 1 height 11
radio input "true"
click at [745, 701] on icon at bounding box center [742, 704] width 23 height 10
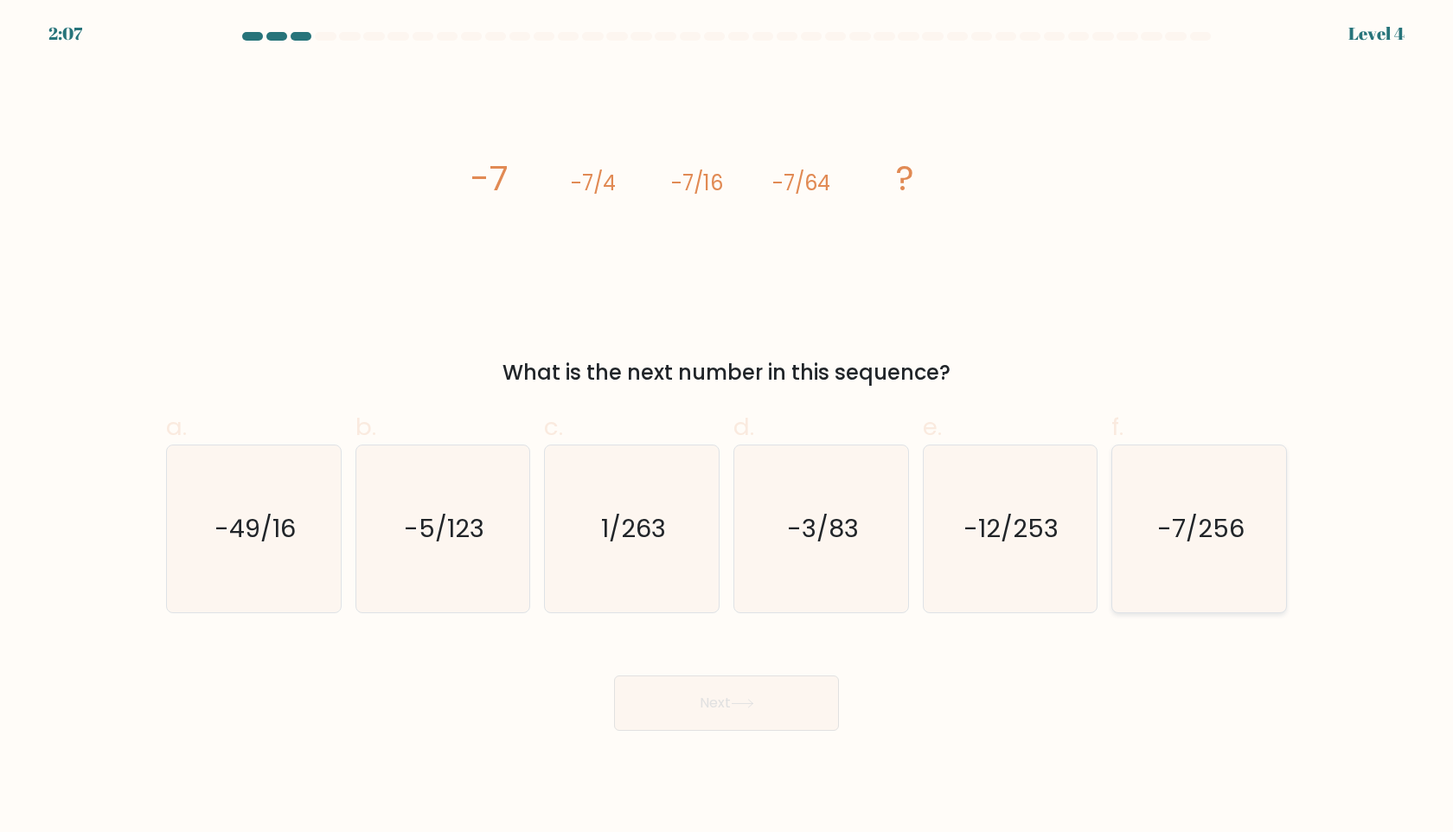
click at [1182, 531] on text "-7/256" at bounding box center [1201, 528] width 87 height 35
click at [728, 427] on input "f. -7/256" at bounding box center [727, 421] width 1 height 11
radio input "true"
click at [836, 700] on button "Next" at bounding box center [726, 703] width 225 height 55
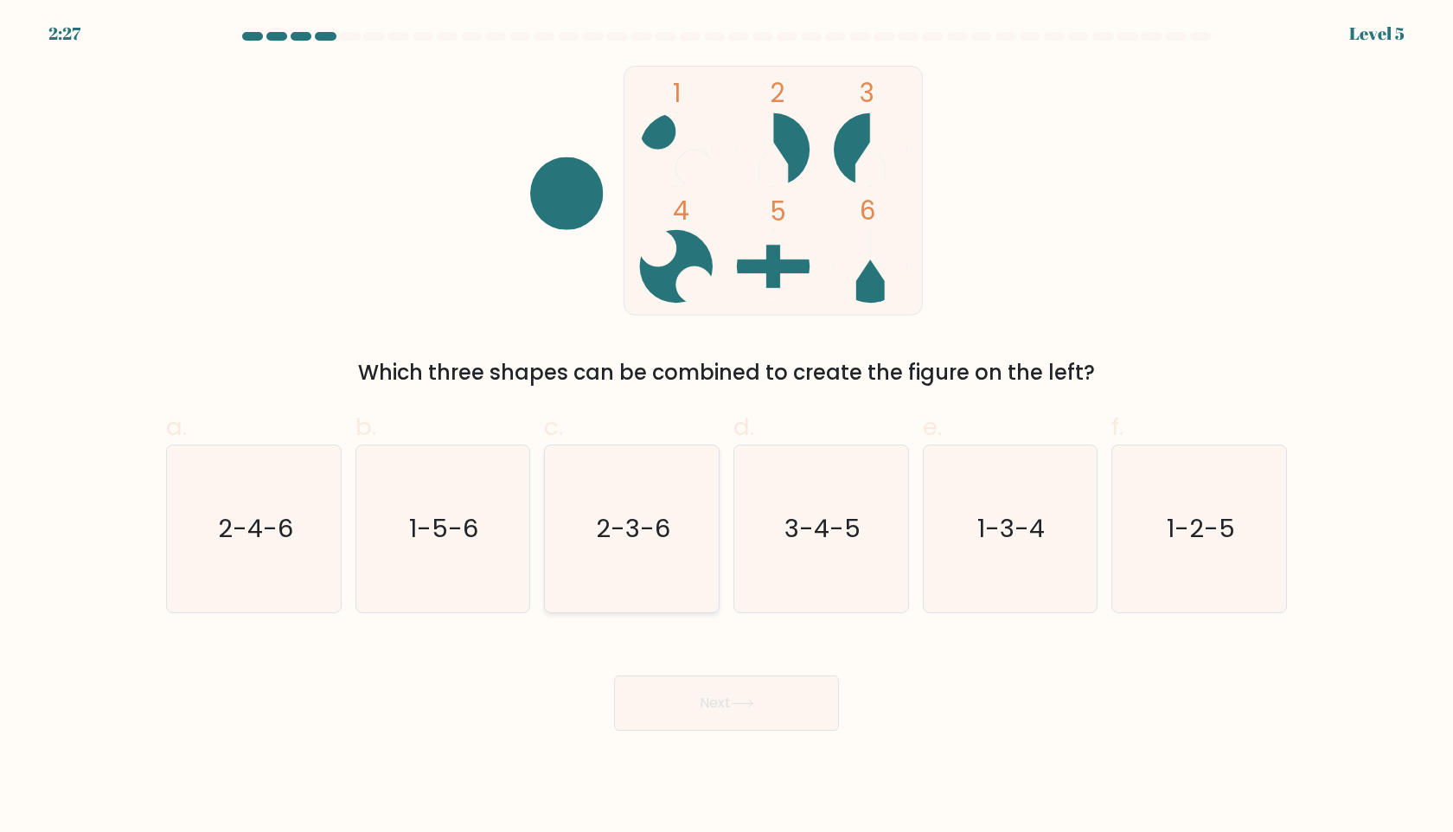
click at [676, 555] on icon "2-3-6" at bounding box center [632, 529] width 167 height 167
click at [727, 427] on input "c. 2-3-6" at bounding box center [727, 421] width 1 height 11
radio input "true"
click at [754, 716] on button "Next" at bounding box center [726, 703] width 225 height 55
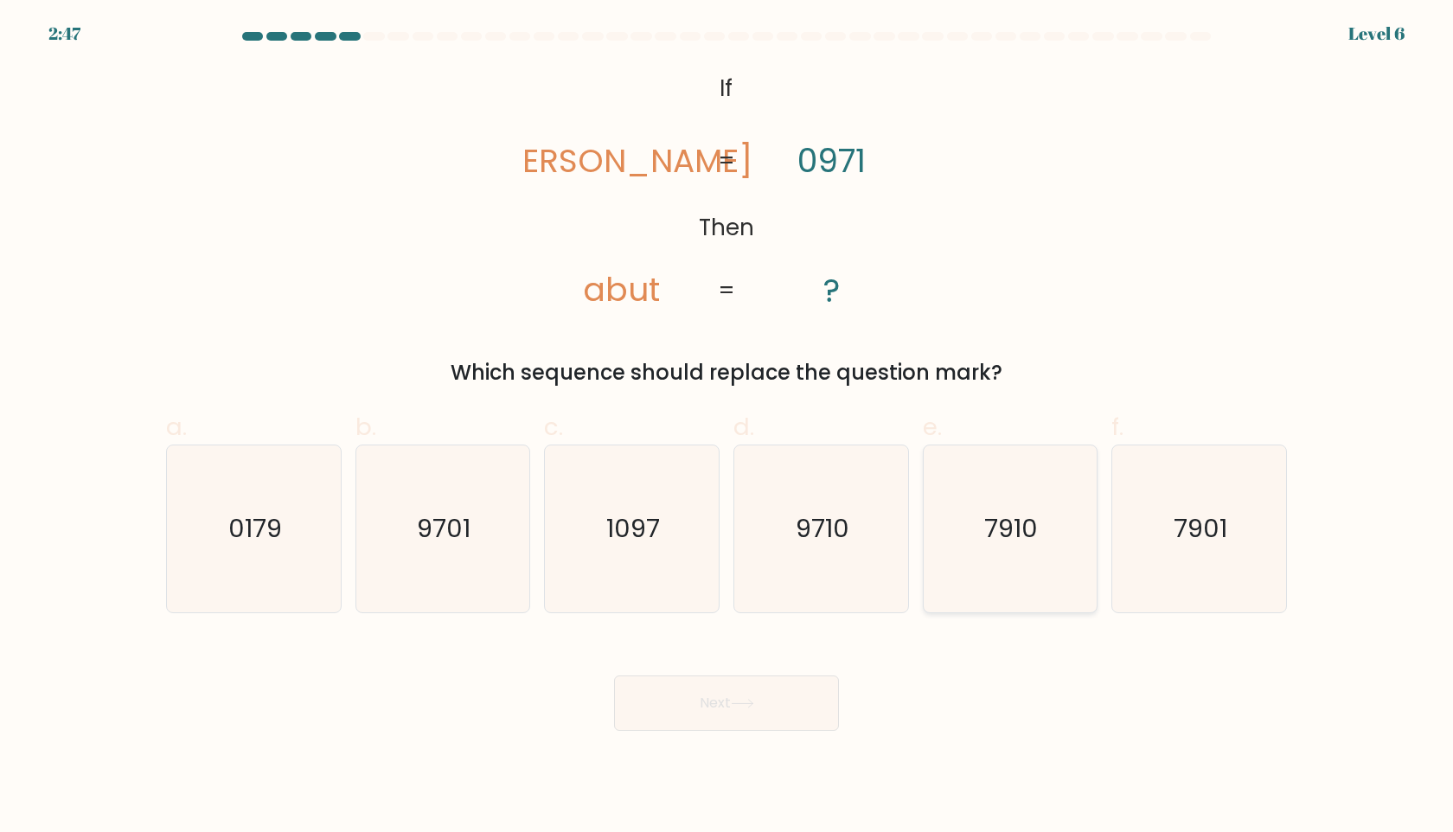
click at [1007, 526] on text "7910" at bounding box center [1012, 528] width 54 height 35
click at [728, 427] on input "e. 7910" at bounding box center [727, 421] width 1 height 11
radio input "true"
click at [683, 698] on button "Next" at bounding box center [726, 703] width 225 height 55
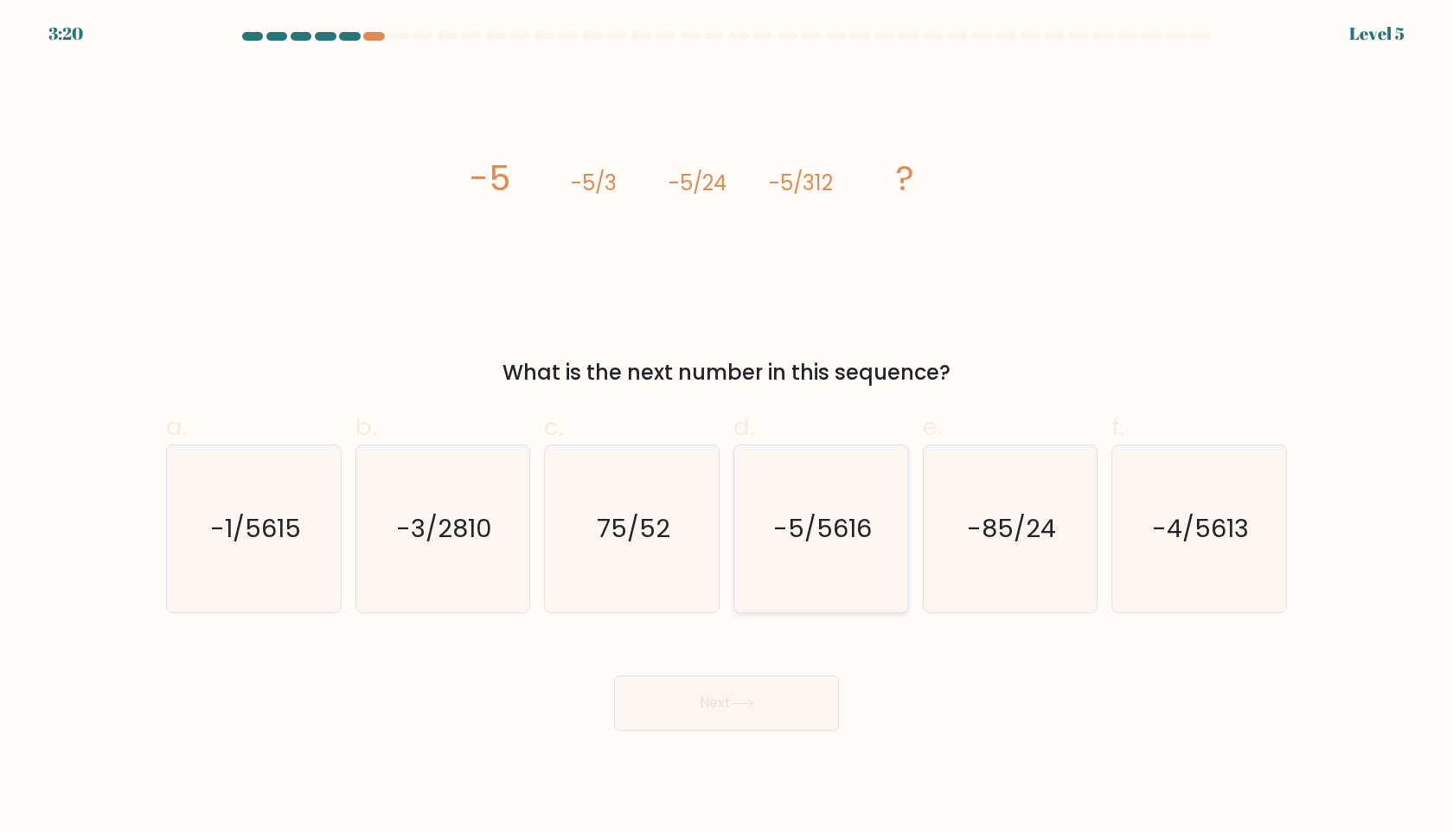
click at [750, 533] on icon "-5/5616" at bounding box center [821, 529] width 167 height 167
click at [728, 427] on input "d. -5/5616" at bounding box center [727, 421] width 1 height 11
radio input "true"
click at [766, 683] on button "Next" at bounding box center [726, 703] width 225 height 55
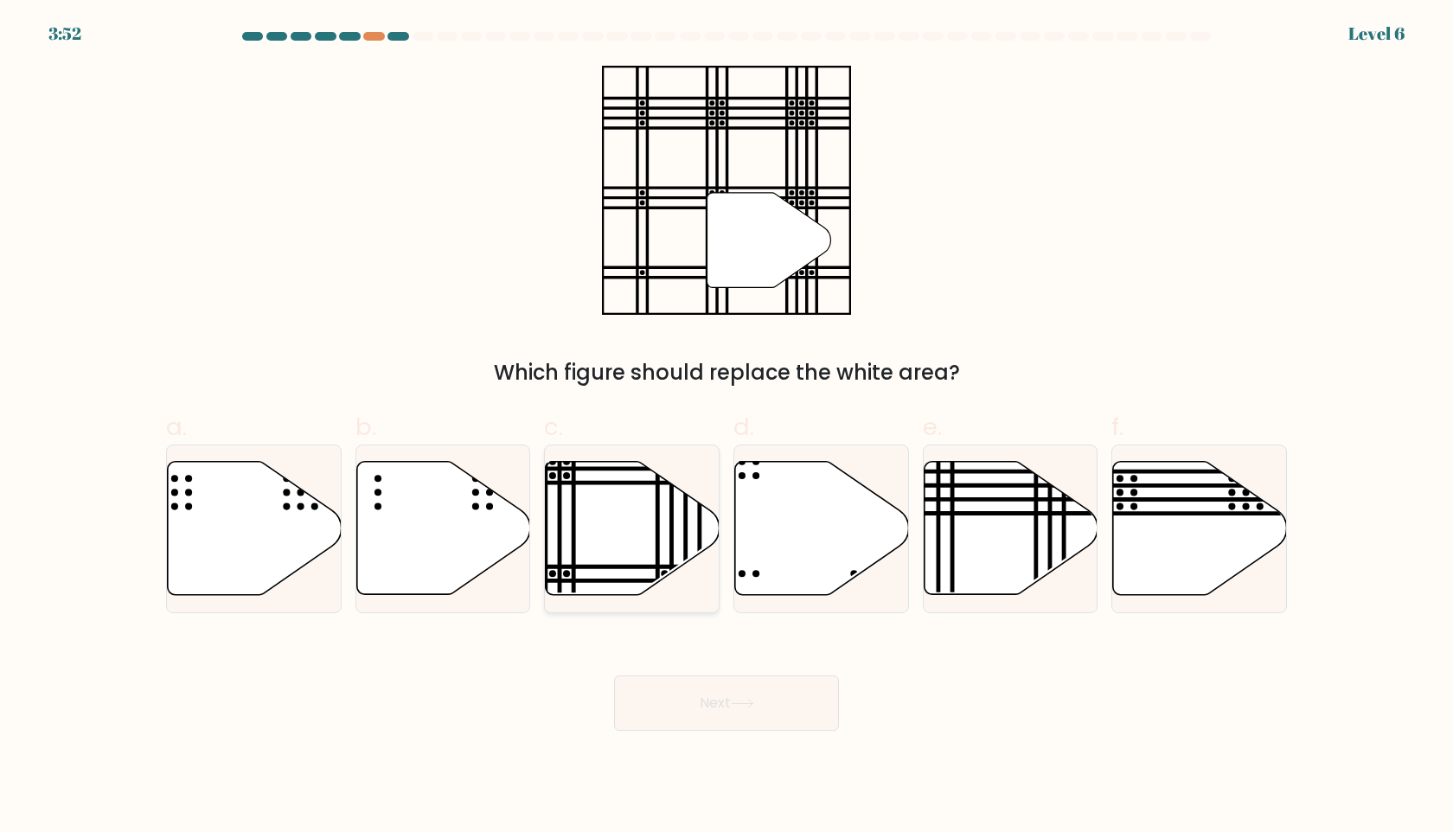
click at [587, 483] on line at bounding box center [575, 483] width 350 height 0
click at [727, 427] on input "c." at bounding box center [727, 421] width 1 height 11
radio input "true"
click at [764, 728] on button "Next" at bounding box center [726, 703] width 225 height 55
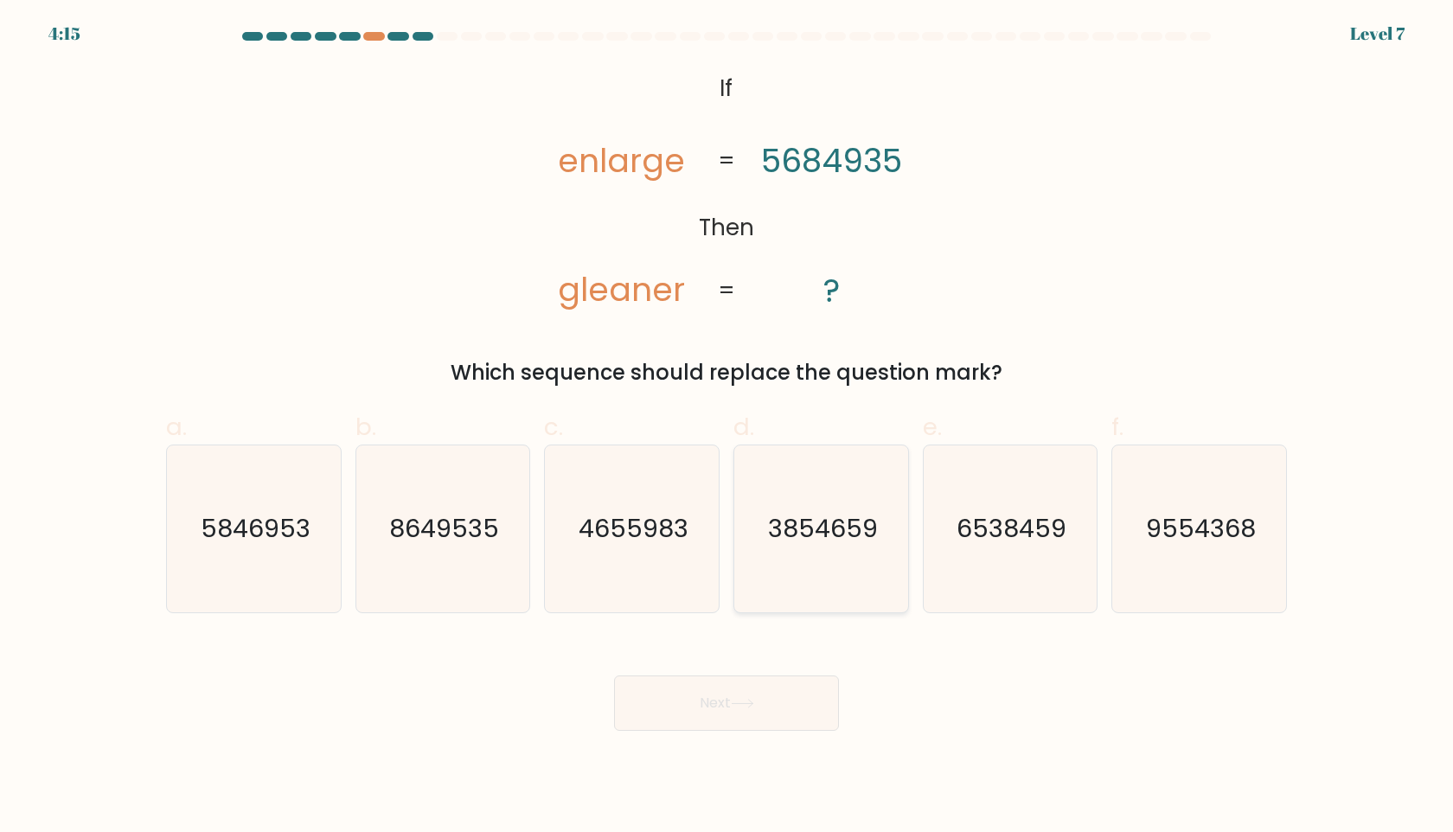
click at [845, 560] on icon "3854659" at bounding box center [821, 529] width 167 height 167
click at [728, 427] on input "d. 3854659" at bounding box center [727, 421] width 1 height 11
radio input "true"
click at [780, 677] on button "Next" at bounding box center [726, 703] width 225 height 55
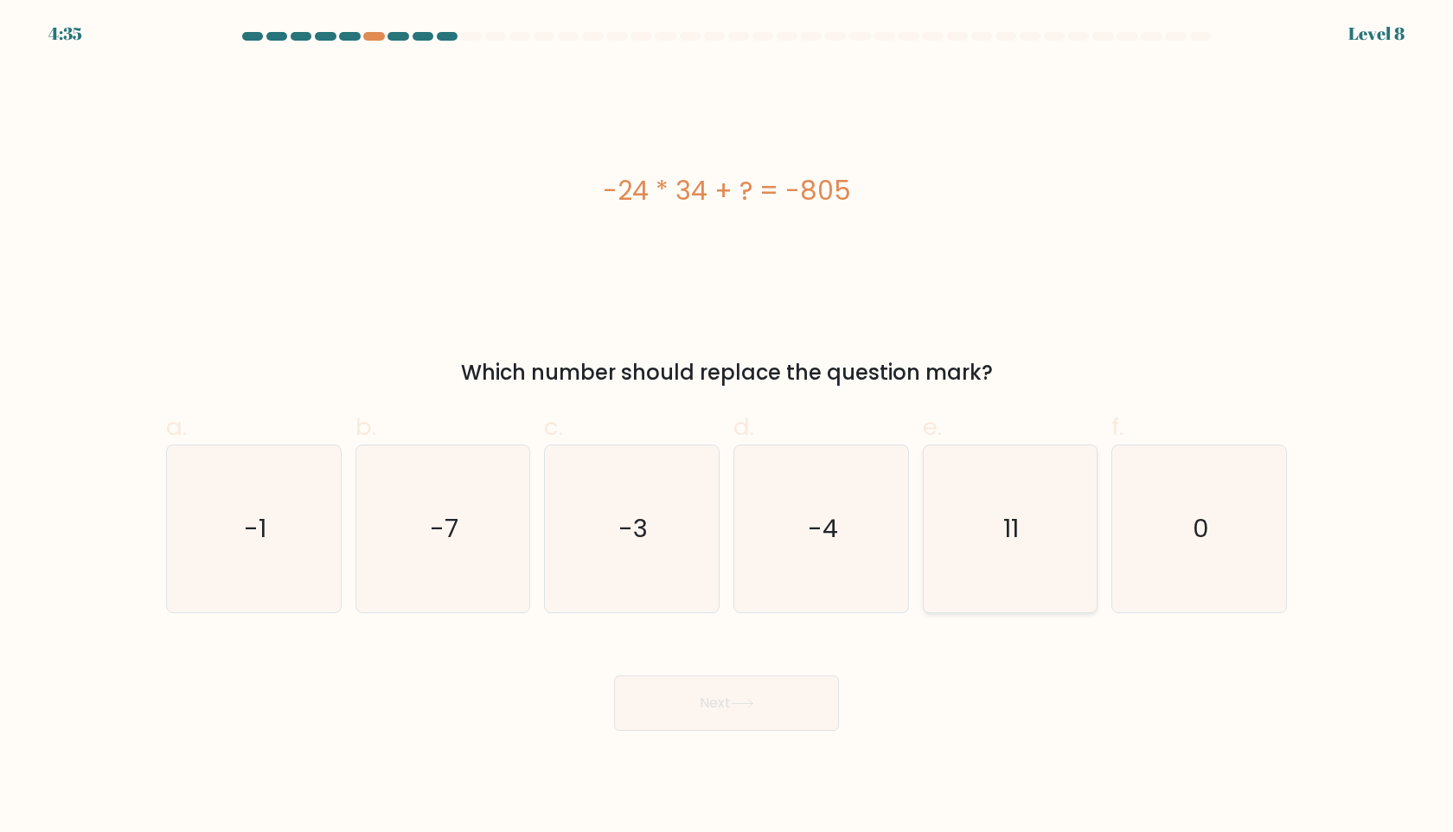
click at [1026, 514] on icon "11" at bounding box center [1010, 529] width 167 height 167
click at [728, 427] on input "e. 11" at bounding box center [727, 421] width 1 height 11
radio input "true"
click at [771, 721] on button "Next" at bounding box center [726, 703] width 225 height 55
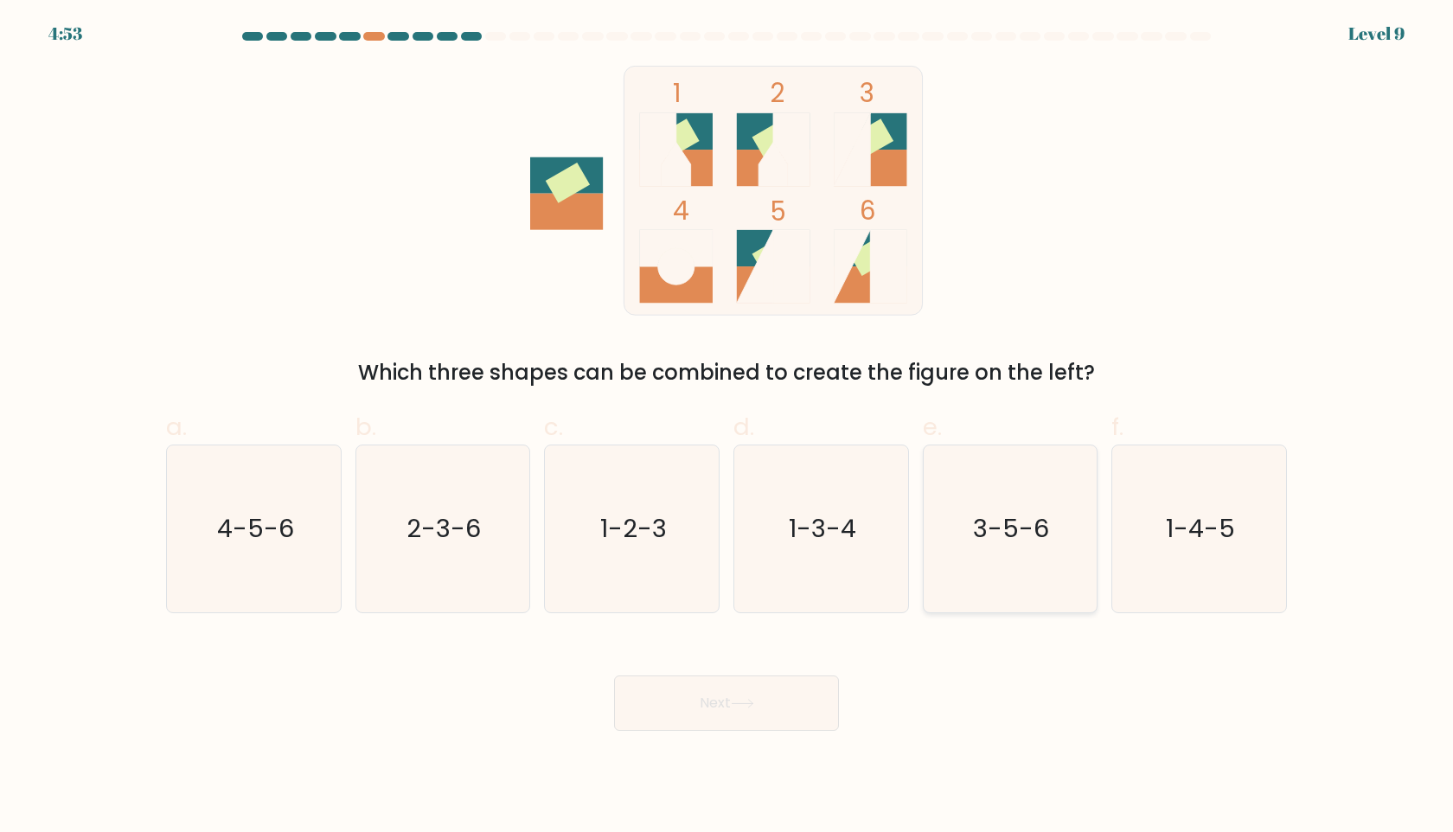
click at [1010, 515] on text "3-5-6" at bounding box center [1012, 528] width 76 height 35
click at [728, 427] on input "e. 3-5-6" at bounding box center [727, 421] width 1 height 11
radio input "true"
click at [703, 717] on button "Next" at bounding box center [726, 703] width 225 height 55
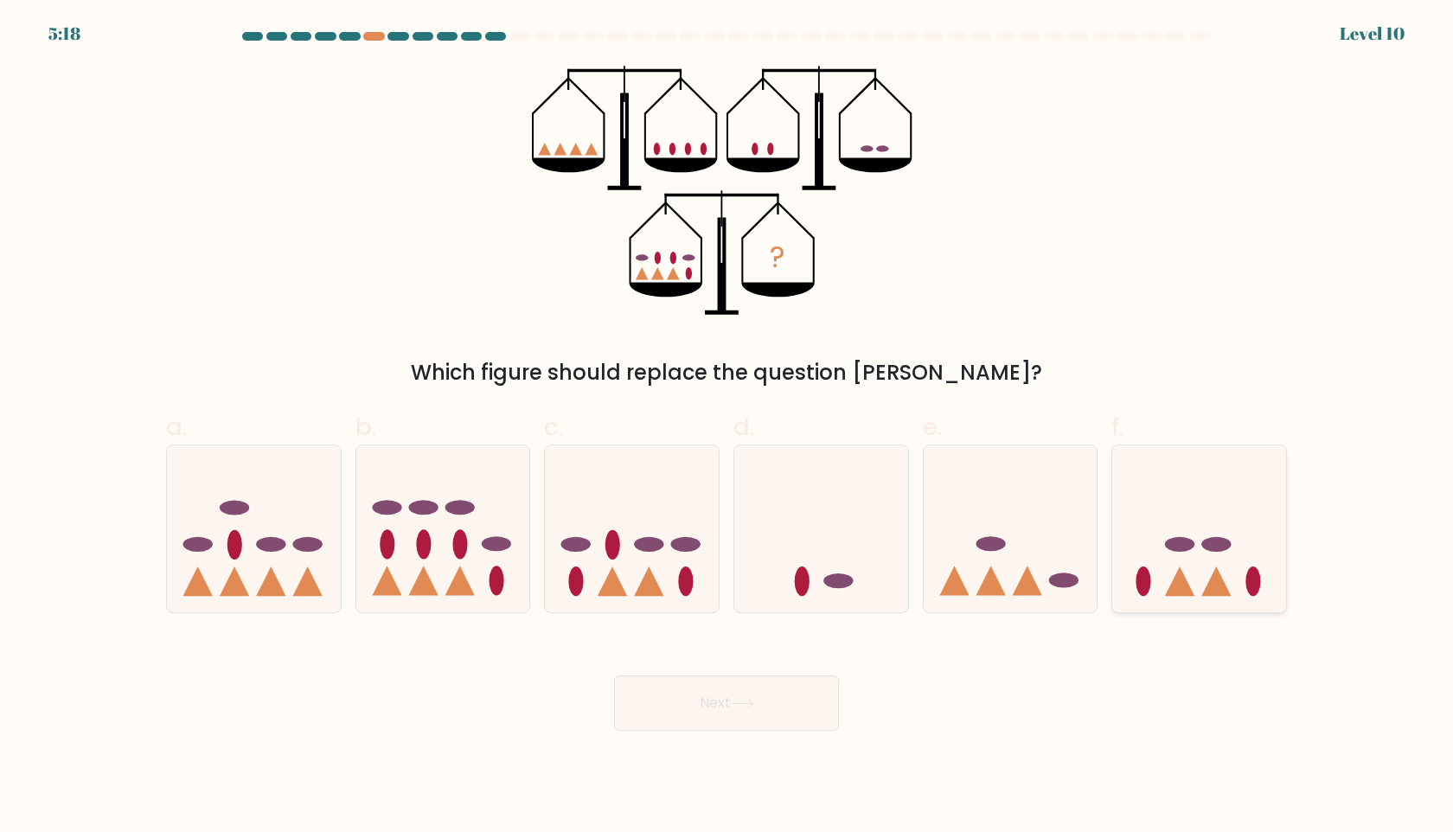
click at [1139, 517] on icon at bounding box center [1200, 529] width 174 height 144
click at [728, 427] on input "f." at bounding box center [727, 421] width 1 height 11
radio input "true"
click at [799, 698] on button "Next" at bounding box center [726, 703] width 225 height 55
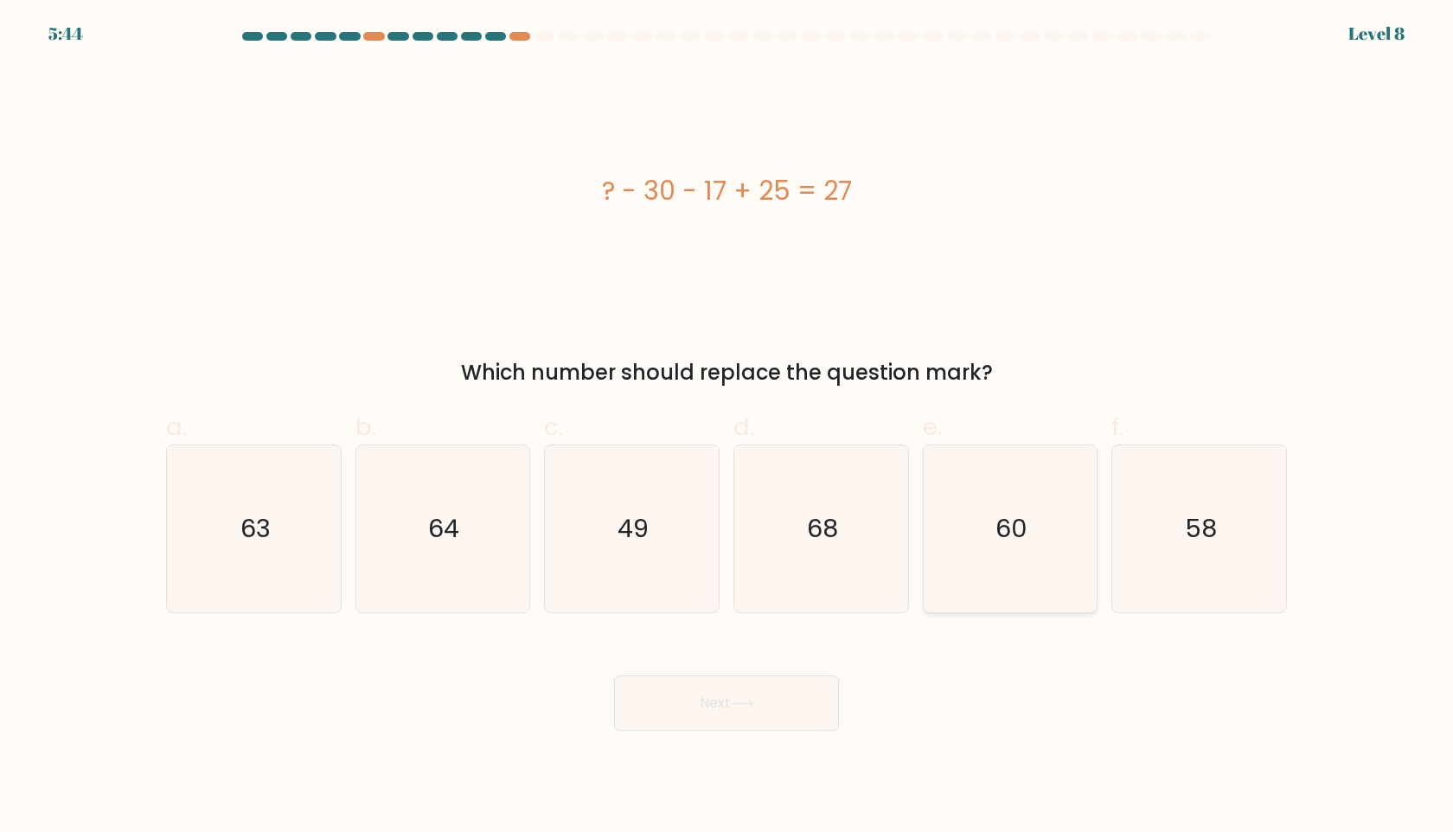
click at [952, 538] on icon "60" at bounding box center [1010, 529] width 167 height 167
click at [728, 427] on input "e. 60" at bounding box center [727, 421] width 1 height 11
radio input "true"
click at [763, 719] on button "Next" at bounding box center [726, 703] width 225 height 55
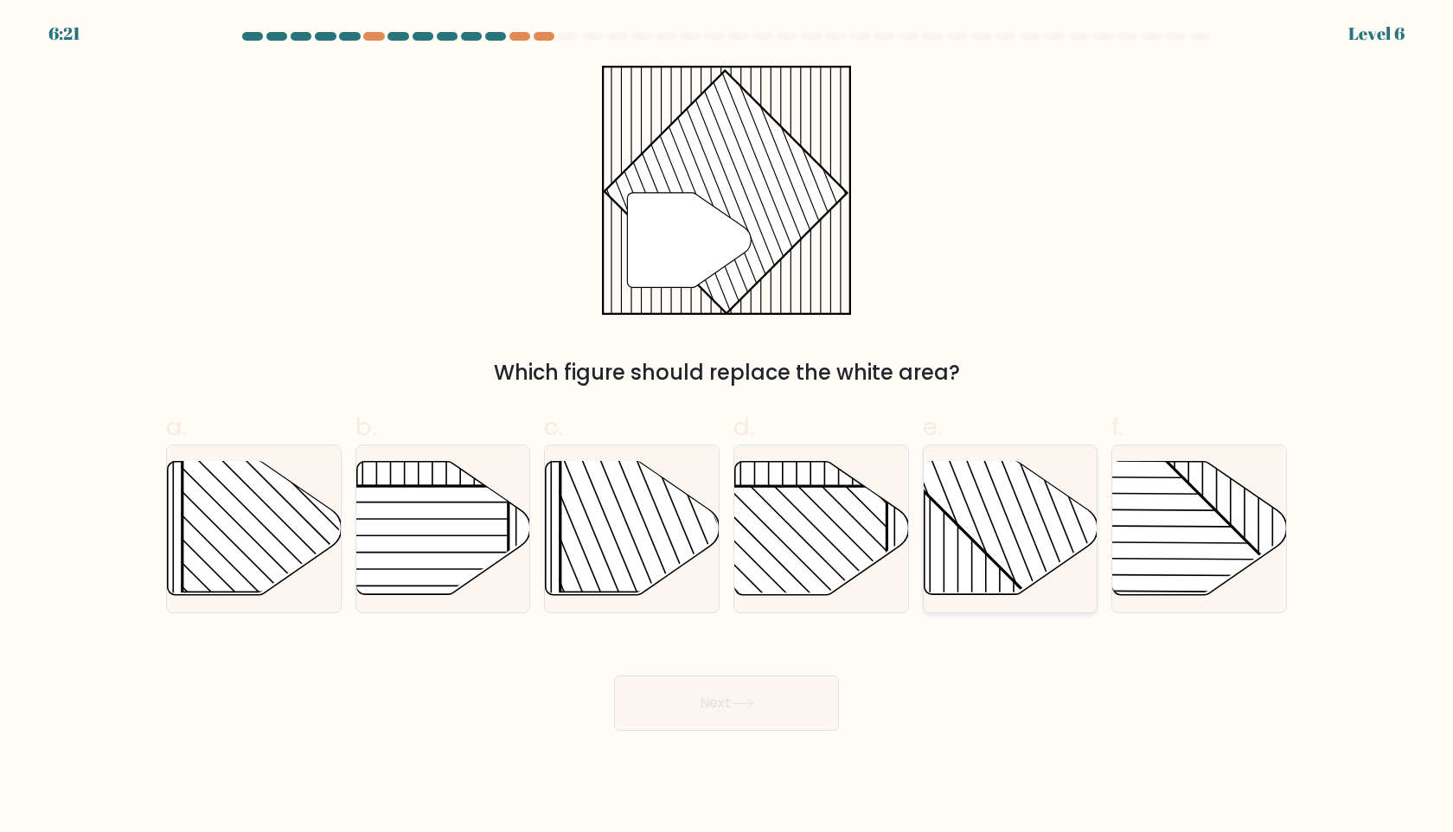
click at [998, 509] on rect at bounding box center [1062, 460] width 341 height 341
click at [728, 427] on input "e." at bounding box center [727, 421] width 1 height 11
radio input "true"
click at [733, 699] on button "Next" at bounding box center [726, 703] width 225 height 55
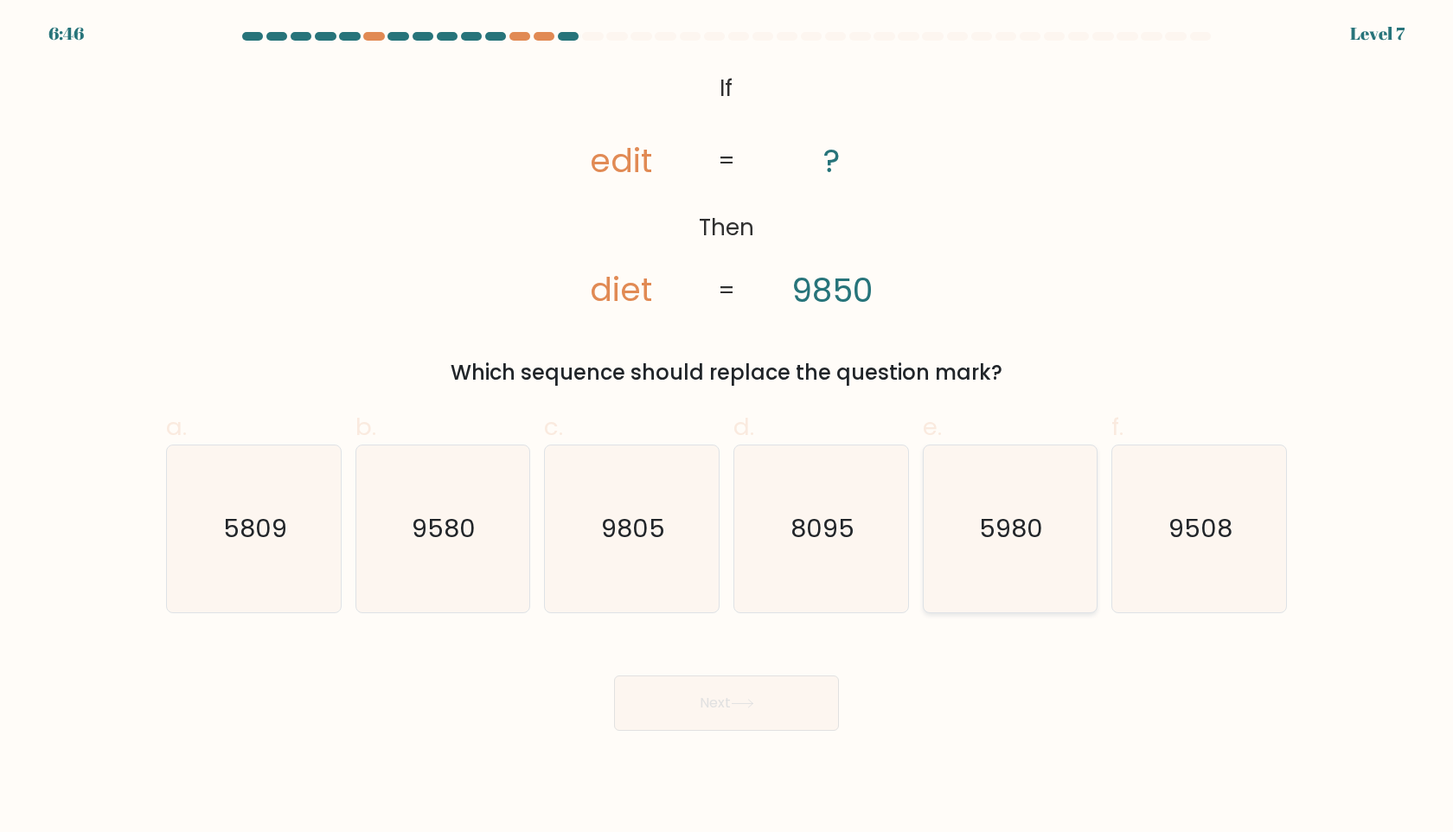
click at [981, 548] on icon "5980" at bounding box center [1010, 529] width 167 height 167
click at [728, 427] on input "e. 5980" at bounding box center [727, 421] width 1 height 11
radio input "true"
click at [786, 664] on div "Next" at bounding box center [727, 682] width 1142 height 97
click at [774, 701] on button "Next" at bounding box center [726, 703] width 225 height 55
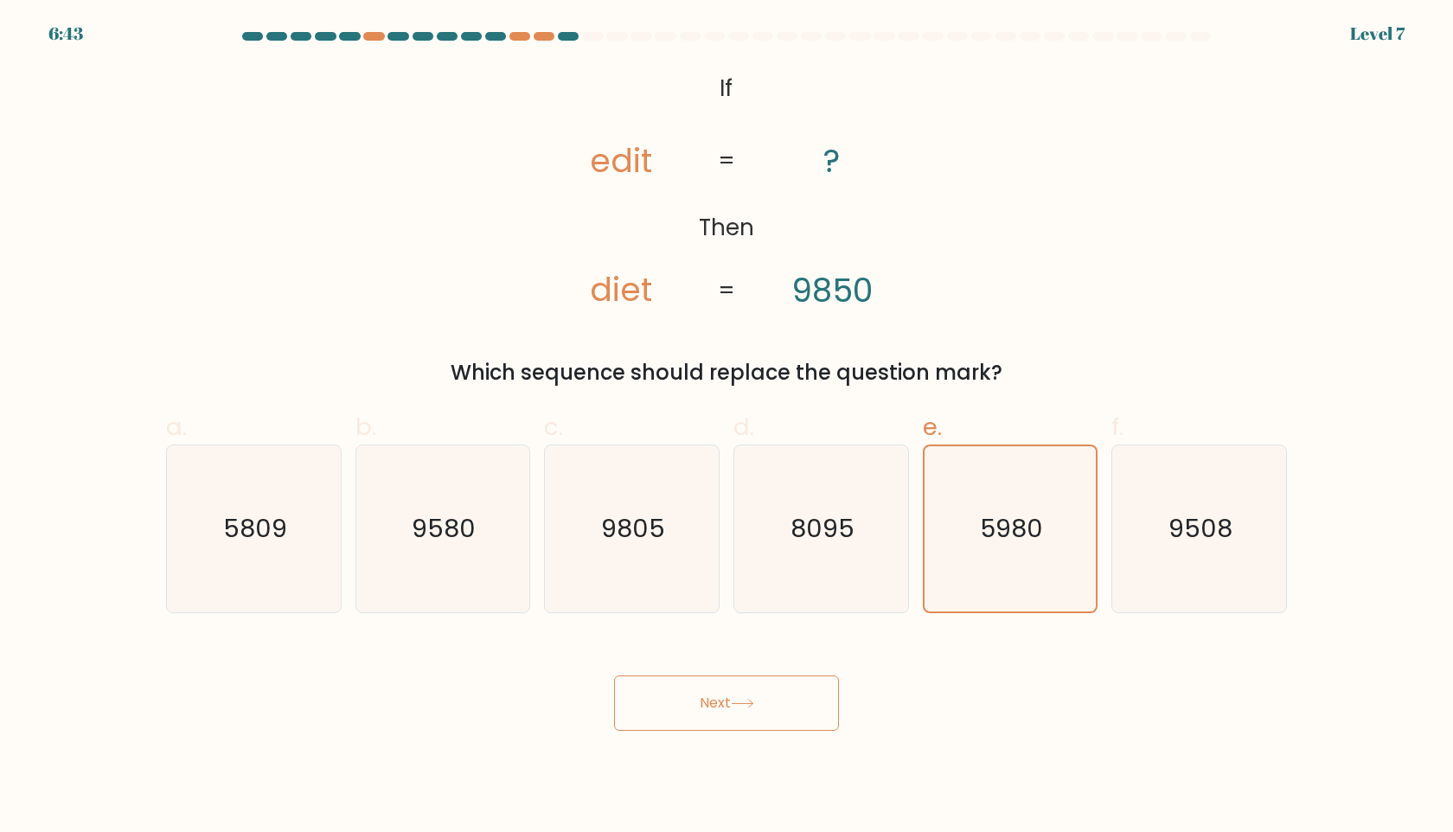
click at [774, 701] on button "Next" at bounding box center [726, 703] width 225 height 55
click at [703, 703] on button "Next" at bounding box center [726, 703] width 225 height 55
click at [801, 517] on text "8095" at bounding box center [823, 528] width 64 height 35
click at [728, 427] on input "d. 8095" at bounding box center [727, 421] width 1 height 11
radio input "true"
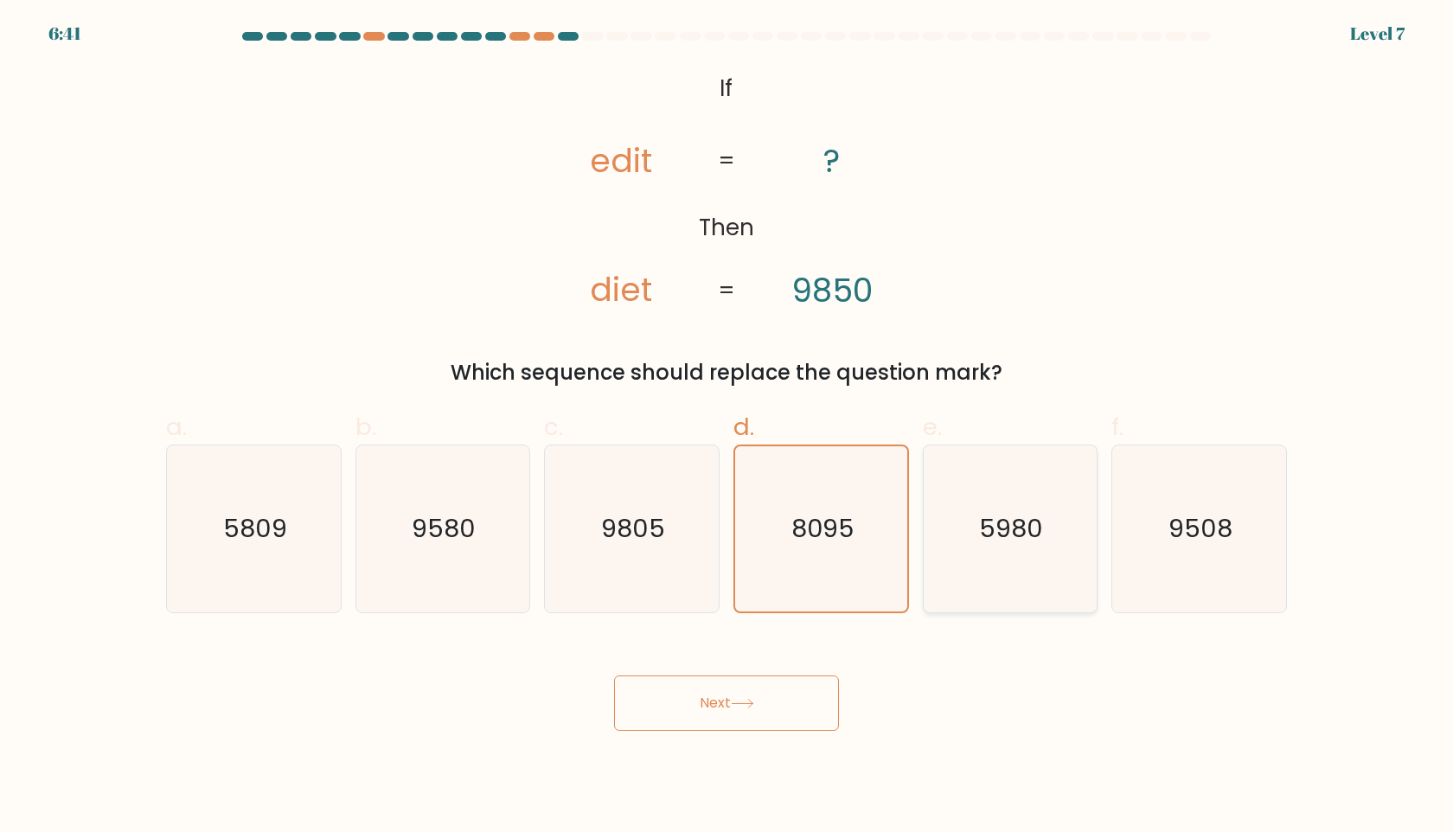
click at [966, 526] on icon "5980" at bounding box center [1010, 529] width 167 height 167
click at [728, 427] on input "e. 5980" at bounding box center [727, 421] width 1 height 11
radio input "true"
click at [711, 715] on button "Next" at bounding box center [726, 703] width 225 height 55
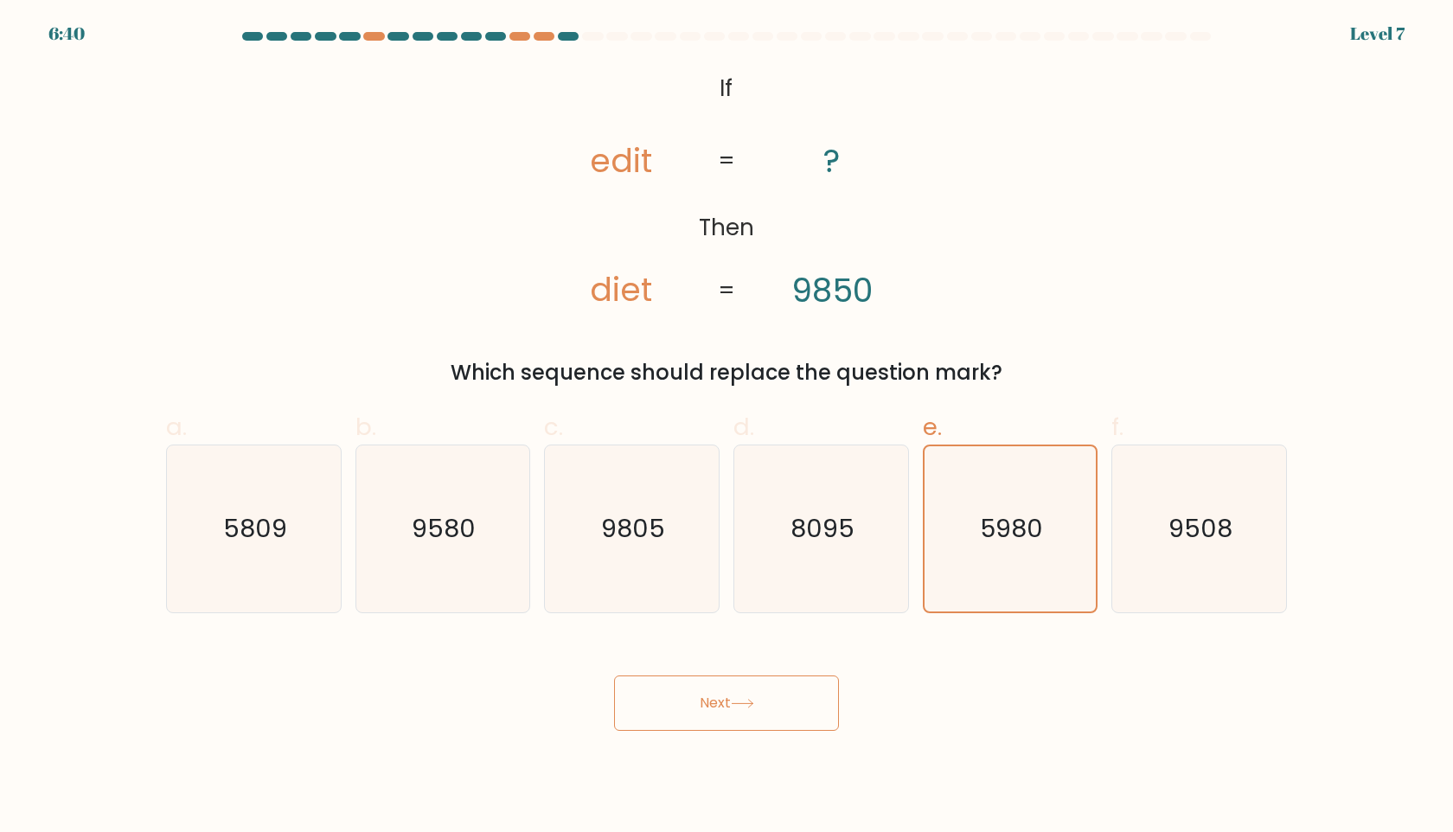
click at [711, 715] on button "Next" at bounding box center [726, 703] width 225 height 55
click at [988, 528] on text "5980" at bounding box center [1012, 528] width 64 height 35
click at [728, 427] on input "e. 5980" at bounding box center [727, 421] width 1 height 11
radio input "true"
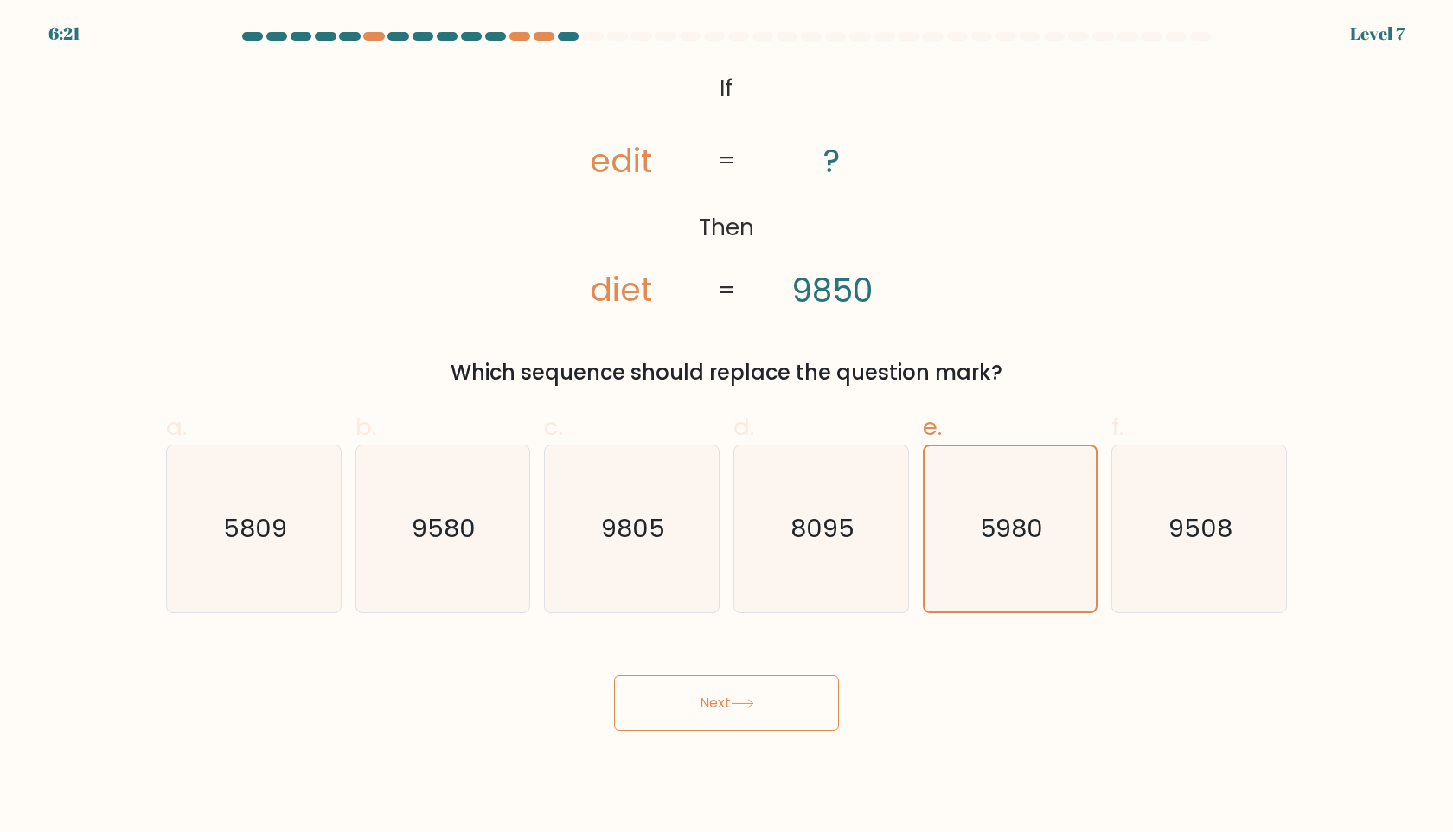
click at [754, 703] on icon at bounding box center [742, 704] width 23 height 10
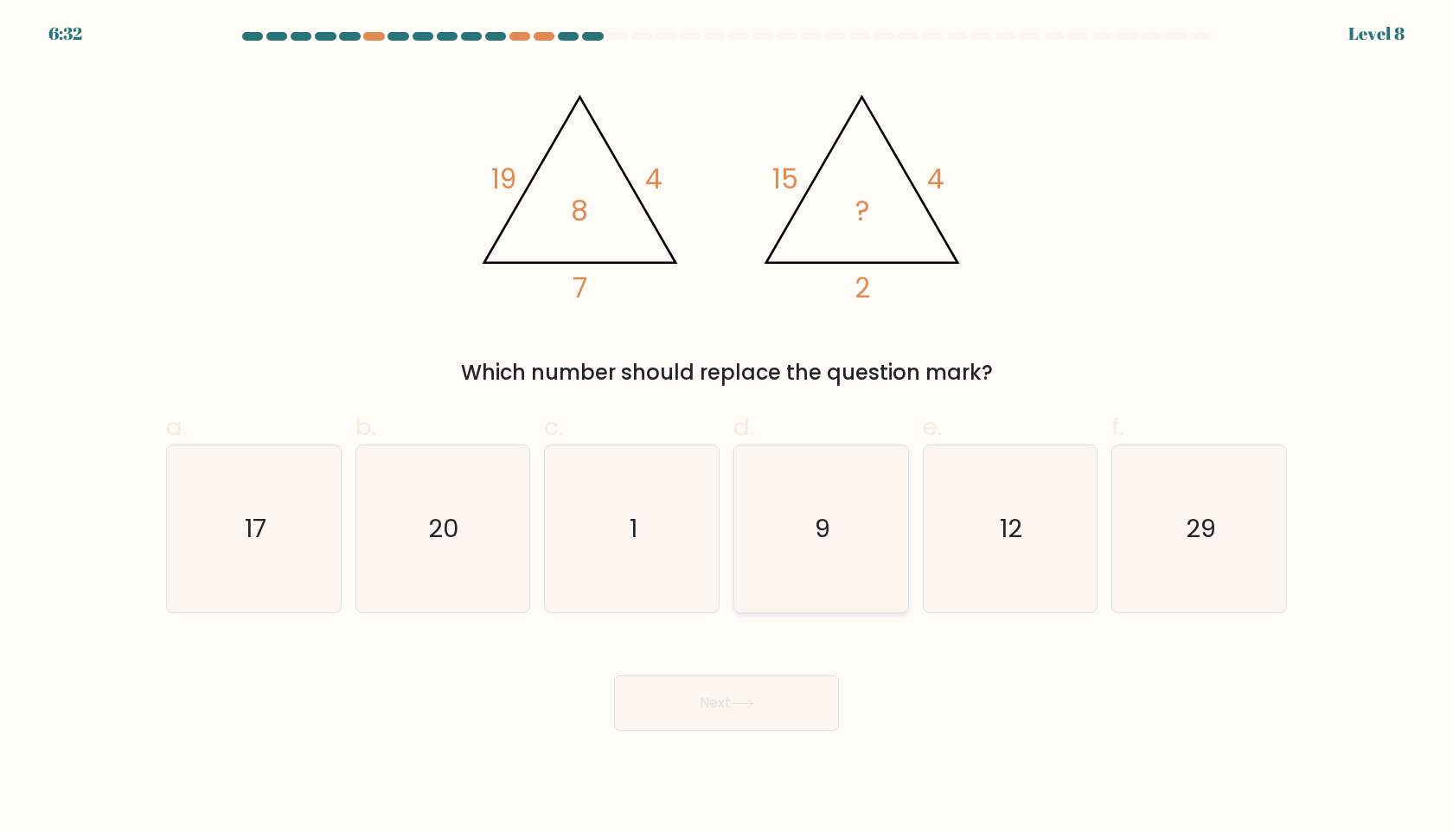
click at [849, 569] on icon "9" at bounding box center [821, 529] width 167 height 167
click at [728, 427] on input "d. 9" at bounding box center [727, 421] width 1 height 11
radio input "true"
click at [756, 694] on button "Next" at bounding box center [726, 703] width 225 height 55
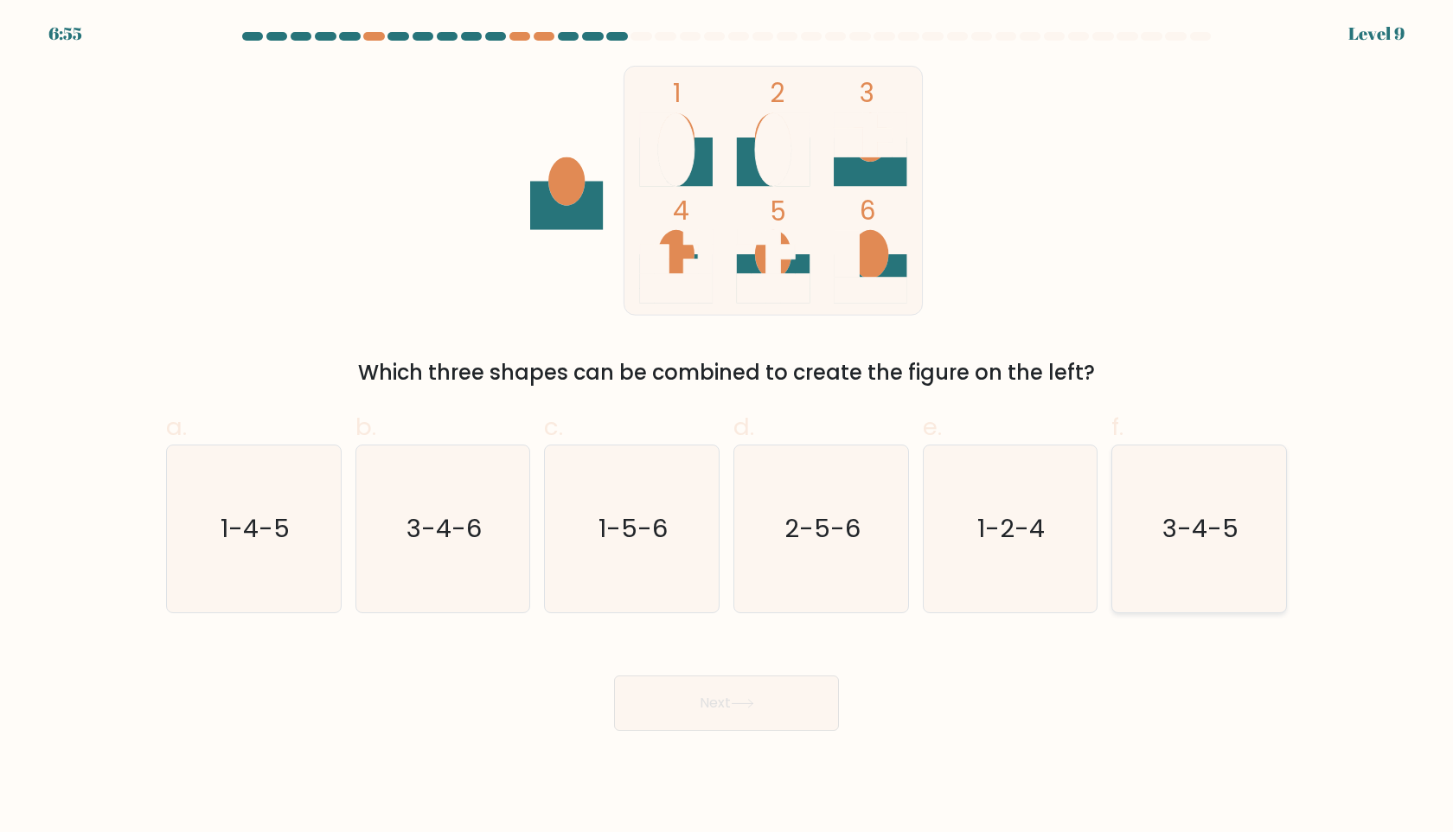
click at [1172, 566] on icon "3-4-5" at bounding box center [1199, 529] width 167 height 167
click at [728, 427] on input "f. 3-4-5" at bounding box center [727, 421] width 1 height 11
radio input "true"
click at [764, 725] on button "Next" at bounding box center [726, 703] width 225 height 55
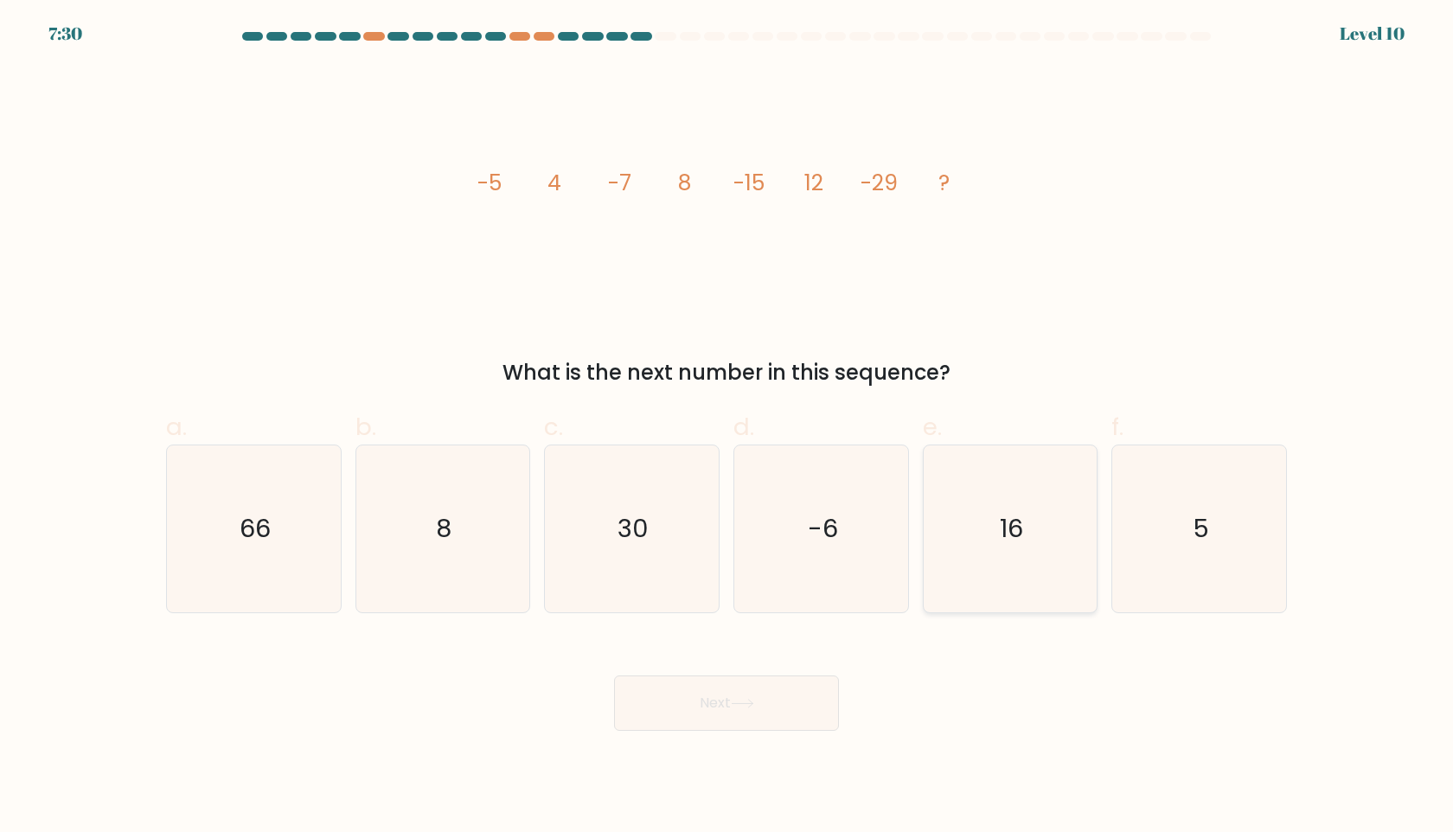
click at [1010, 552] on icon "16" at bounding box center [1010, 529] width 167 height 167
click at [728, 427] on input "e. 16" at bounding box center [727, 421] width 1 height 11
radio input "true"
click at [767, 692] on button "Next" at bounding box center [726, 703] width 225 height 55
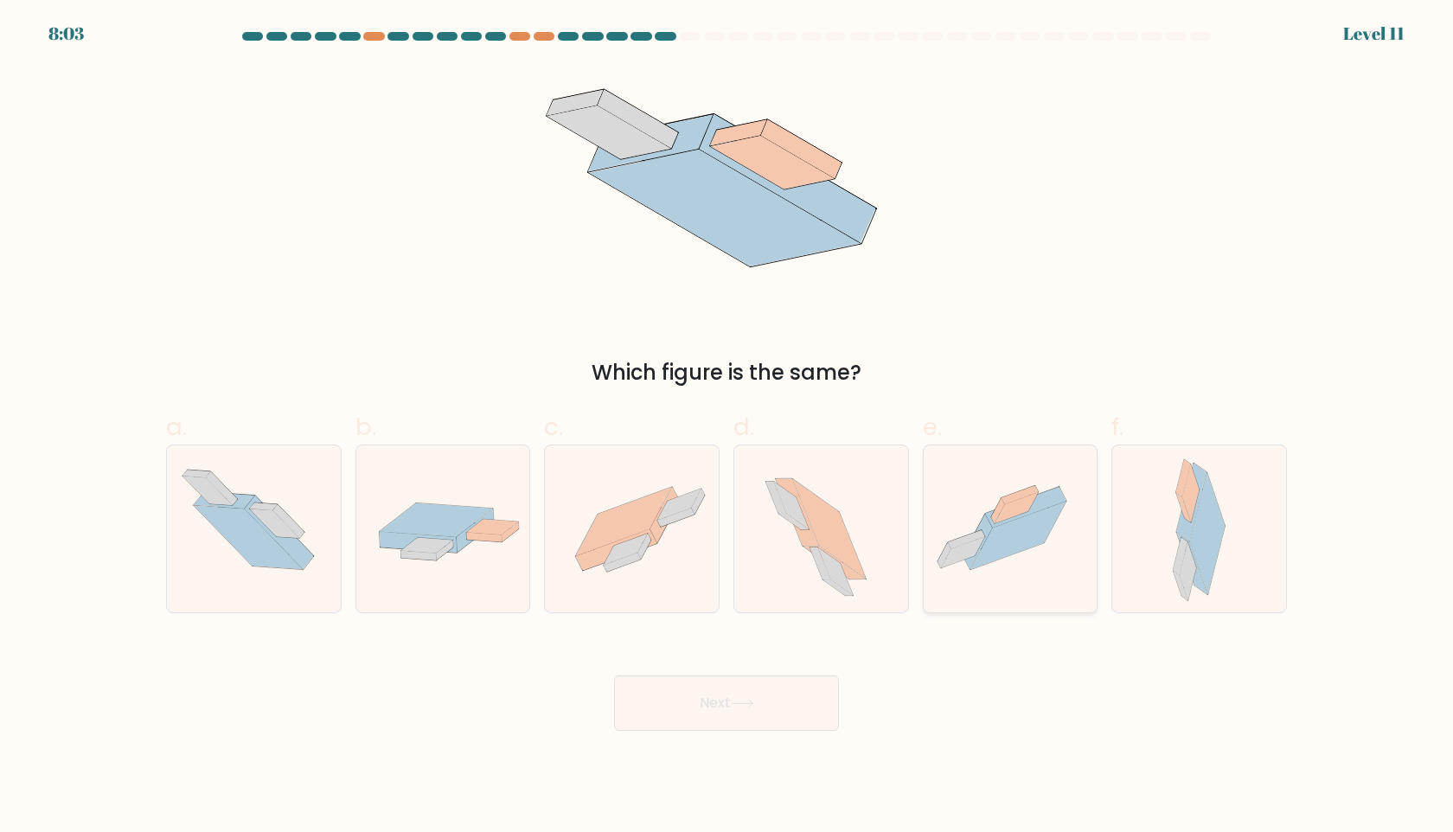
click at [959, 486] on icon at bounding box center [1011, 529] width 174 height 130
click at [728, 427] on input "e." at bounding box center [727, 421] width 1 height 11
radio input "true"
click at [819, 700] on button "Next" at bounding box center [726, 703] width 225 height 55
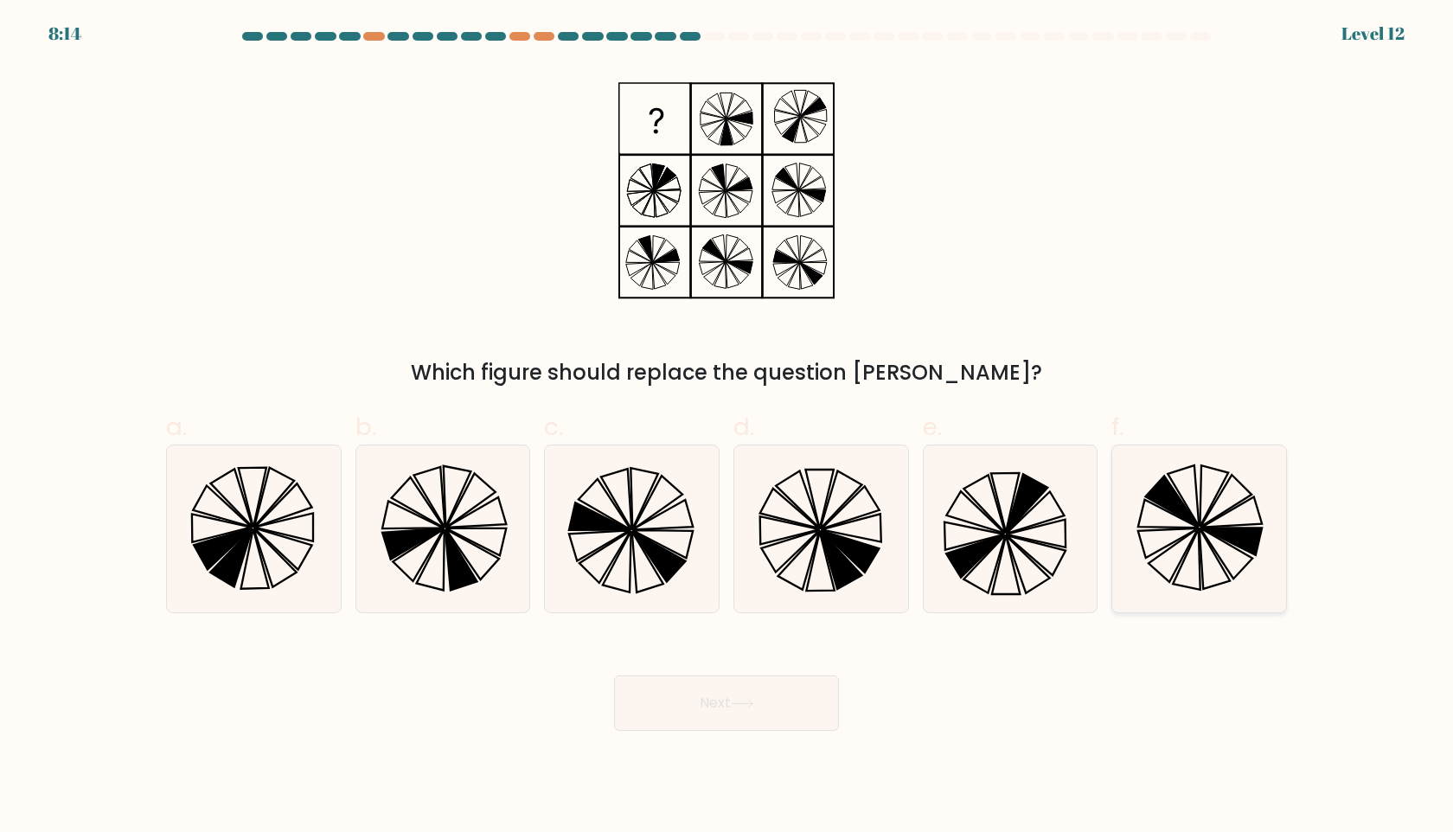
click at [1214, 546] on icon at bounding box center [1199, 529] width 167 height 167
click at [728, 427] on input "f." at bounding box center [727, 421] width 1 height 11
radio input "true"
click at [675, 718] on button "Next" at bounding box center [726, 703] width 225 height 55
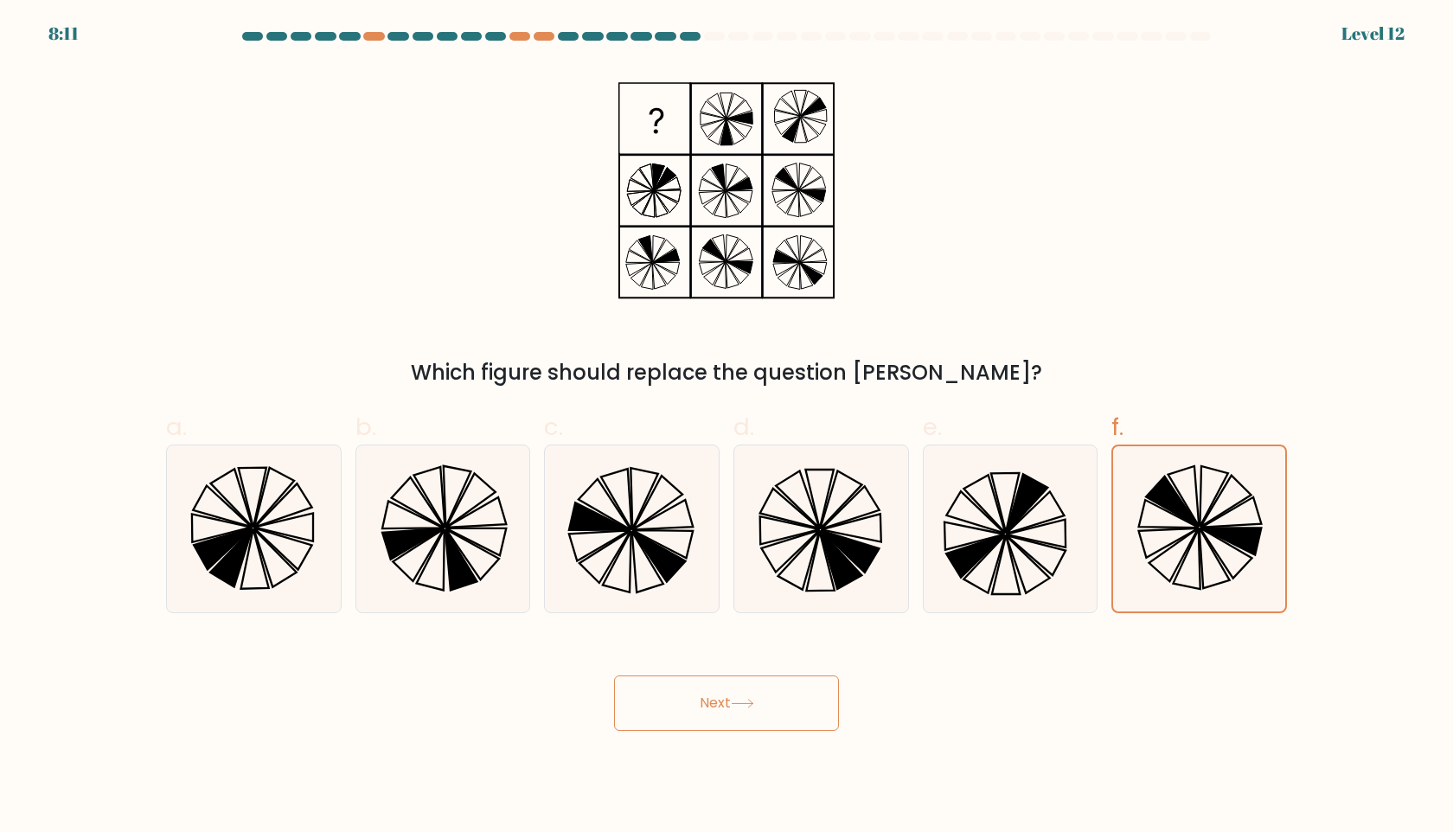
click at [753, 704] on icon at bounding box center [742, 704] width 23 height 10
click at [706, 673] on div "Next" at bounding box center [727, 682] width 1142 height 97
click at [703, 697] on button "Next" at bounding box center [726, 703] width 225 height 55
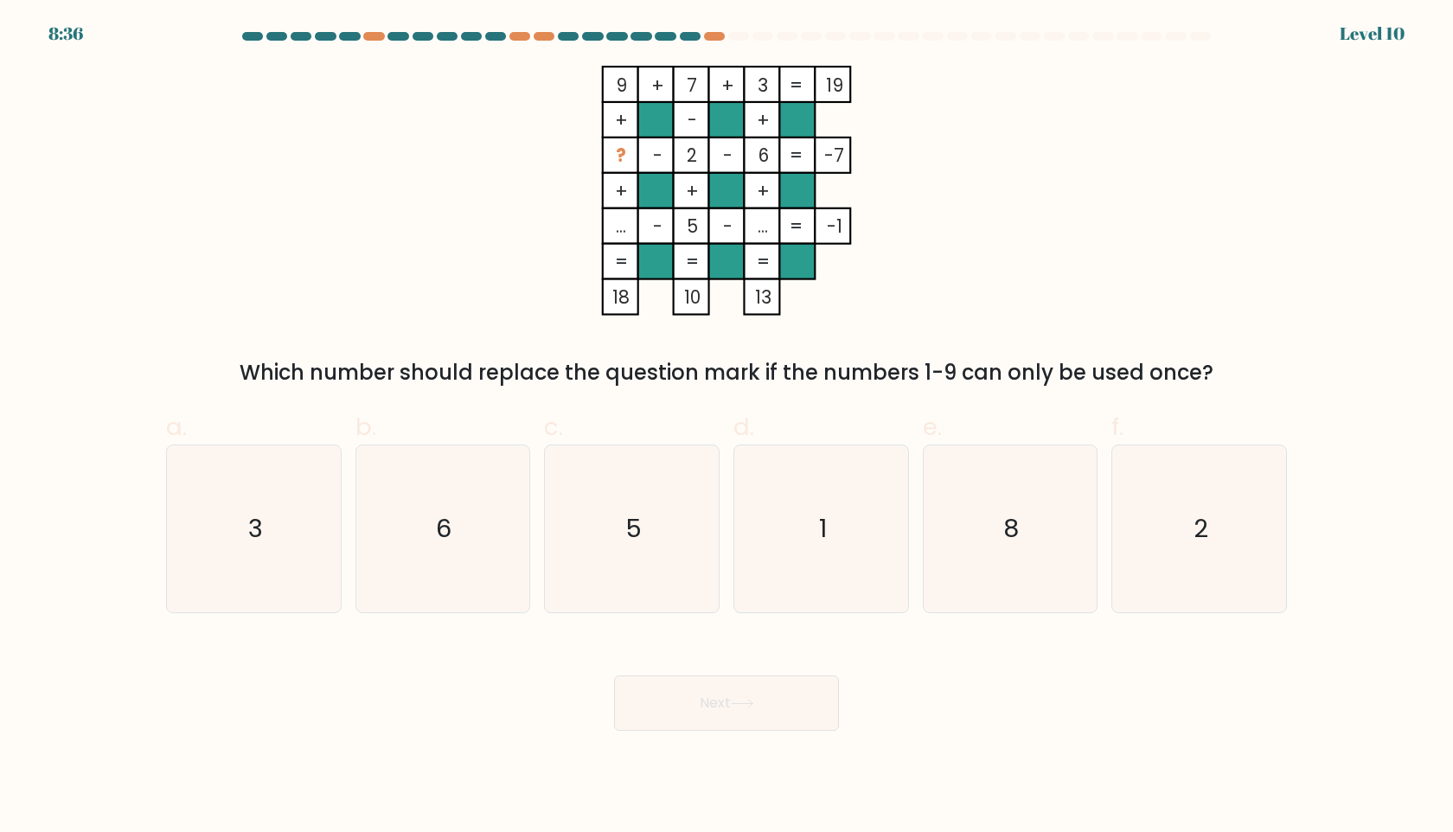
click at [1290, 114] on div "9 + 7 + 3 19 + - + ? - 2 - 6 -7 + + + ... - 5 - ... = -1 = = = = 18 10 13 = Whi…" at bounding box center [727, 227] width 1142 height 323
click at [326, 558] on icon "3" at bounding box center [253, 529] width 167 height 167
click at [727, 427] on input "a. 3" at bounding box center [727, 421] width 1 height 11
radio input "true"
click at [760, 722] on button "Next" at bounding box center [726, 703] width 225 height 55
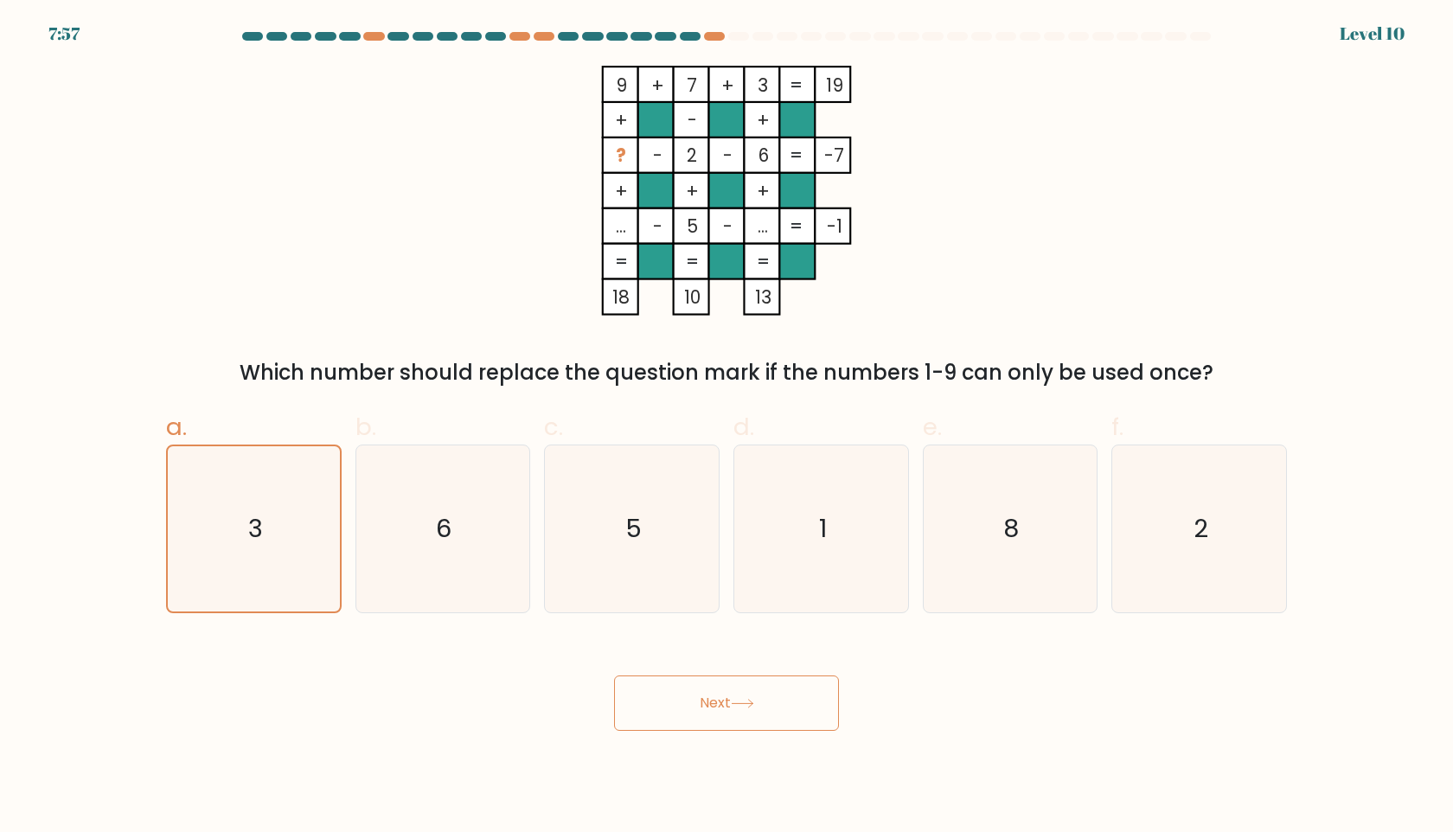
click at [719, 712] on button "Next" at bounding box center [726, 703] width 225 height 55
click at [599, 557] on icon "5" at bounding box center [632, 529] width 167 height 167
click at [727, 427] on input "c. 5" at bounding box center [727, 421] width 1 height 11
radio input "true"
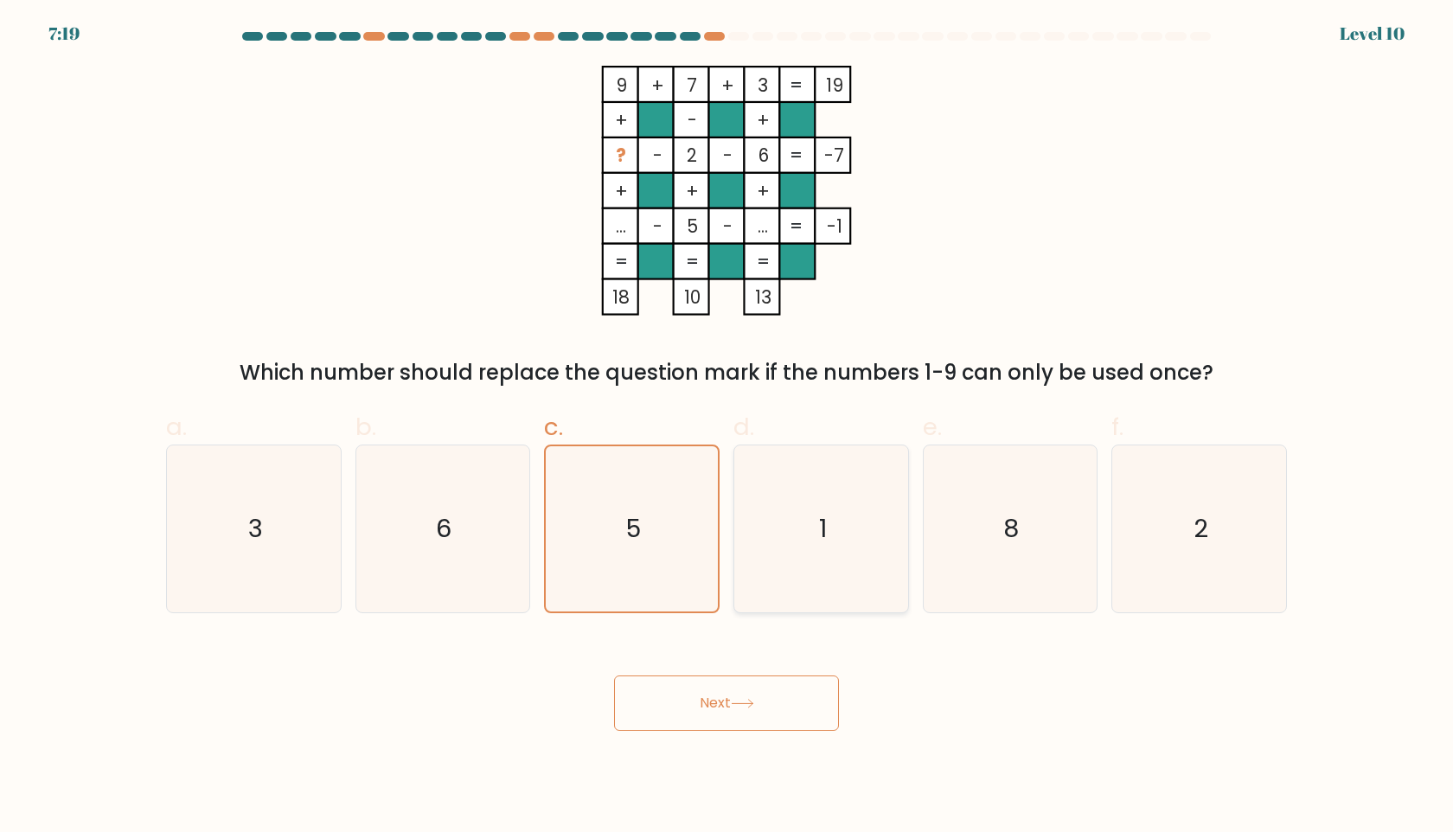
click at [791, 562] on icon "1" at bounding box center [821, 529] width 167 height 167
click at [728, 427] on input "d. 1" at bounding box center [727, 421] width 1 height 11
radio input "true"
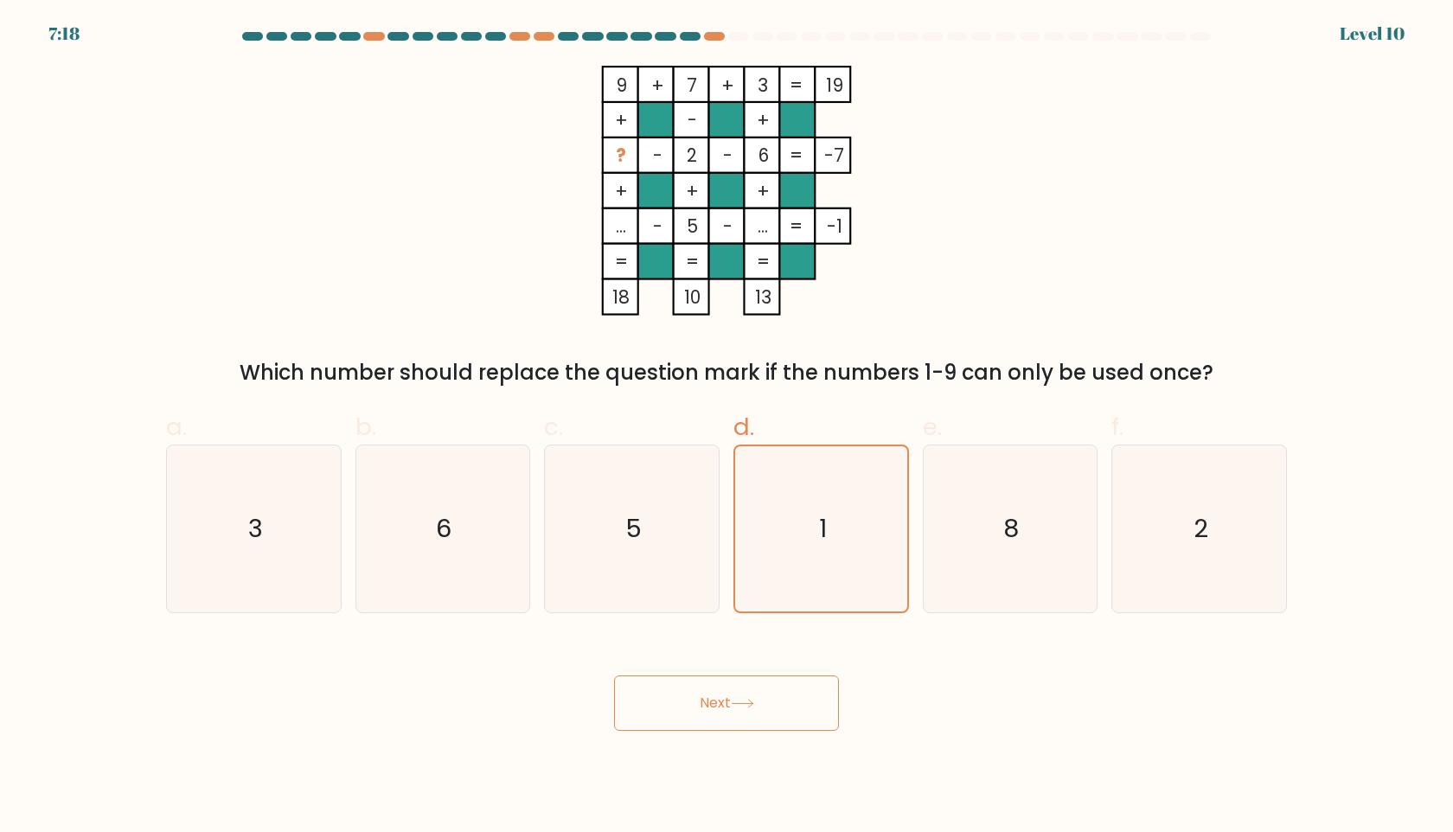
click at [740, 683] on button "Next" at bounding box center [726, 703] width 225 height 55
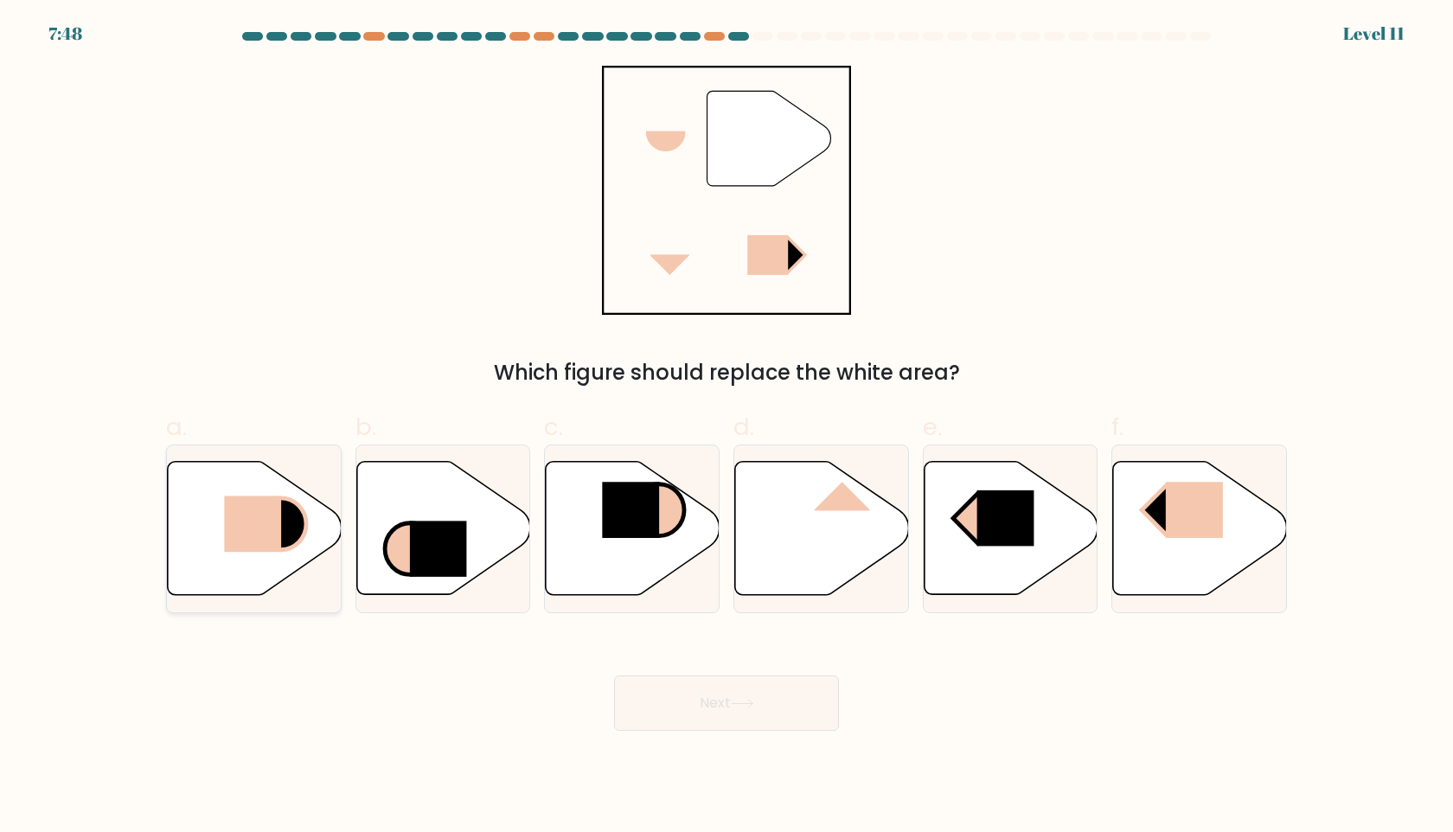
click at [264, 497] on rect at bounding box center [252, 524] width 57 height 56
click at [727, 427] on input "a." at bounding box center [727, 421] width 1 height 11
radio input "true"
click at [724, 715] on button "Next" at bounding box center [726, 703] width 225 height 55
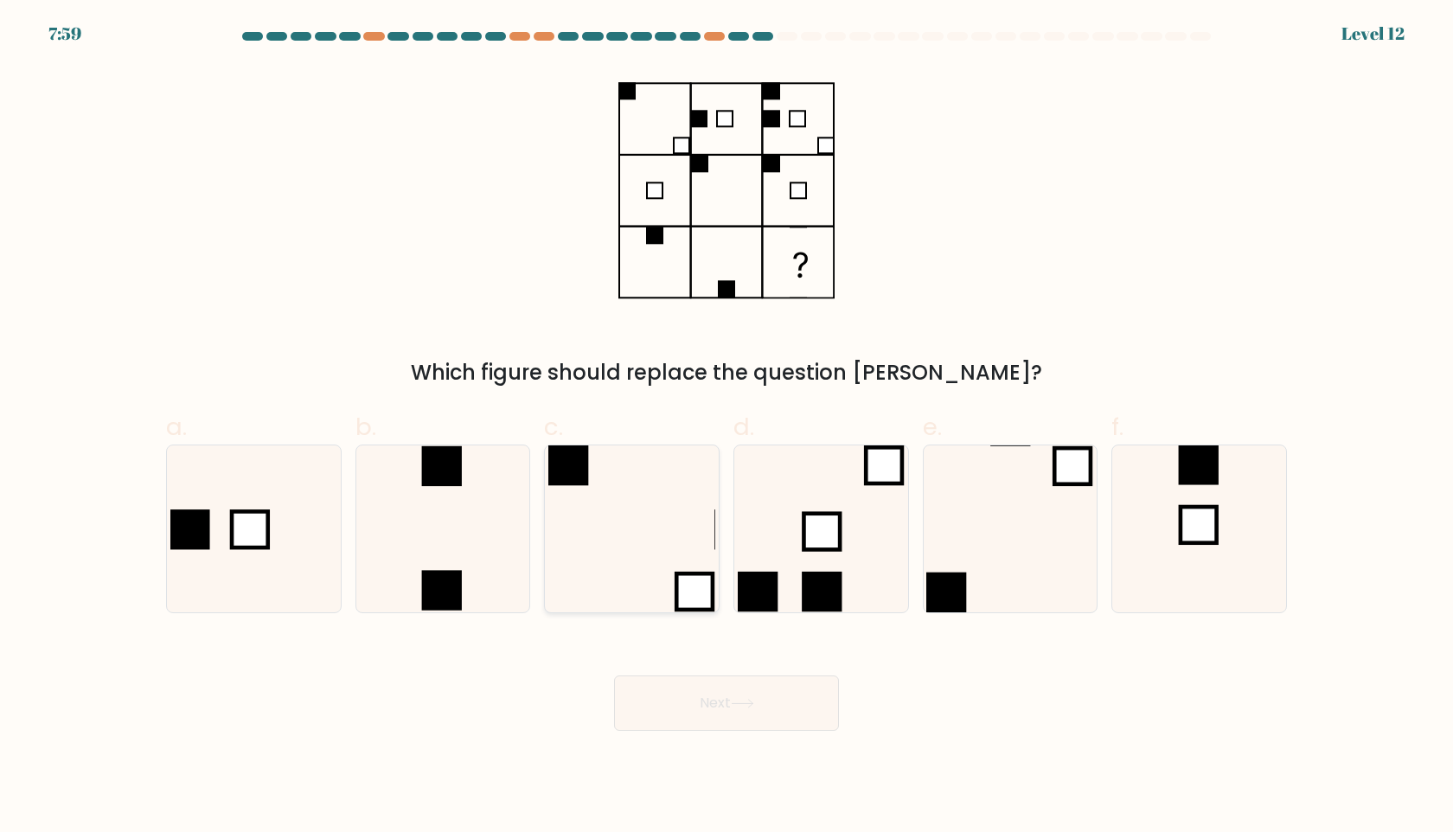
click at [648, 542] on icon at bounding box center [632, 529] width 167 height 167
click at [727, 427] on input "c." at bounding box center [727, 421] width 1 height 11
radio input "true"
click at [719, 700] on button "Next" at bounding box center [726, 703] width 225 height 55
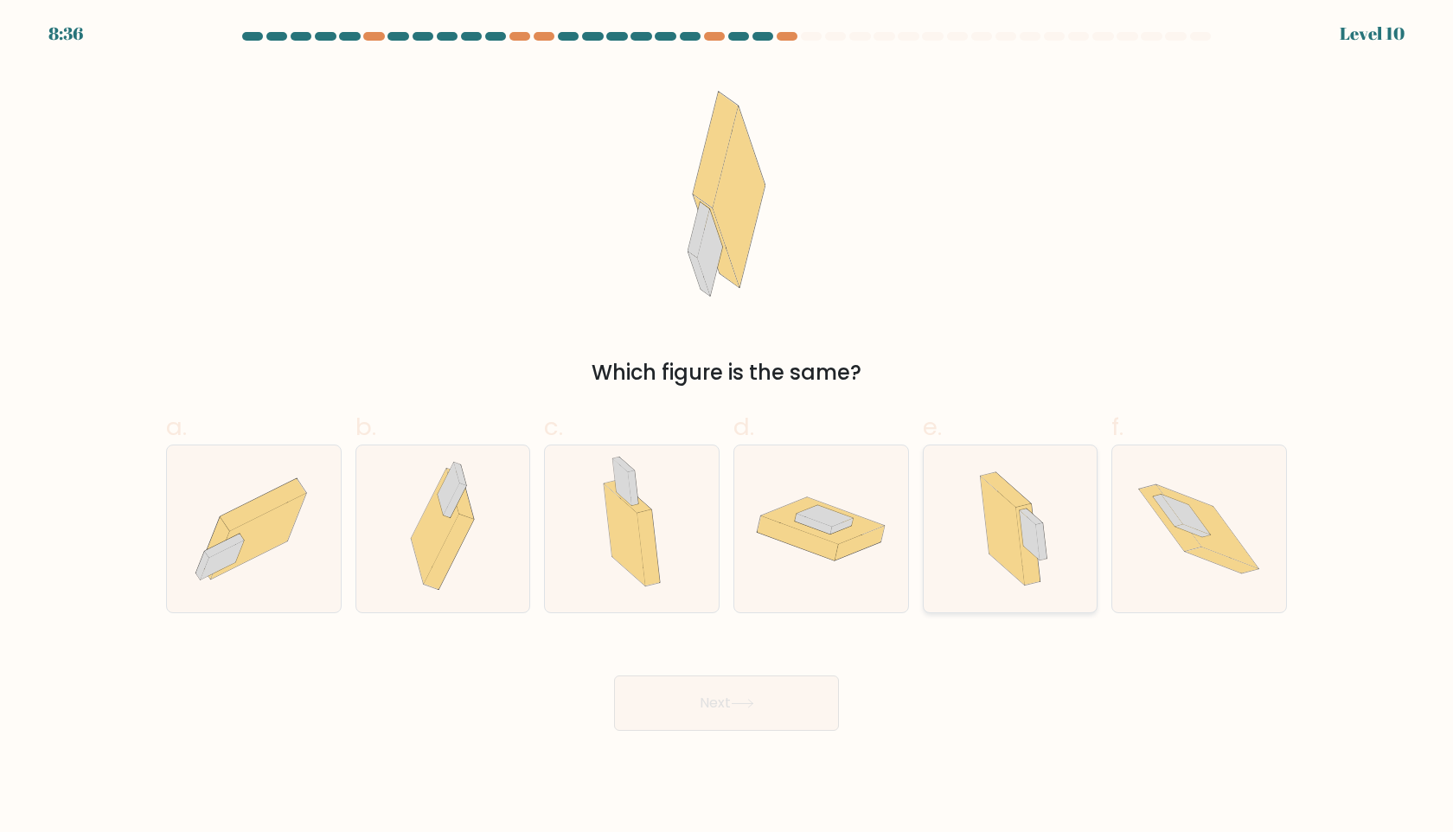
click at [1015, 521] on icon at bounding box center [1003, 531] width 44 height 108
click at [728, 427] on input "e." at bounding box center [727, 421] width 1 height 11
radio input "true"
click at [734, 729] on button "Next" at bounding box center [726, 703] width 225 height 55
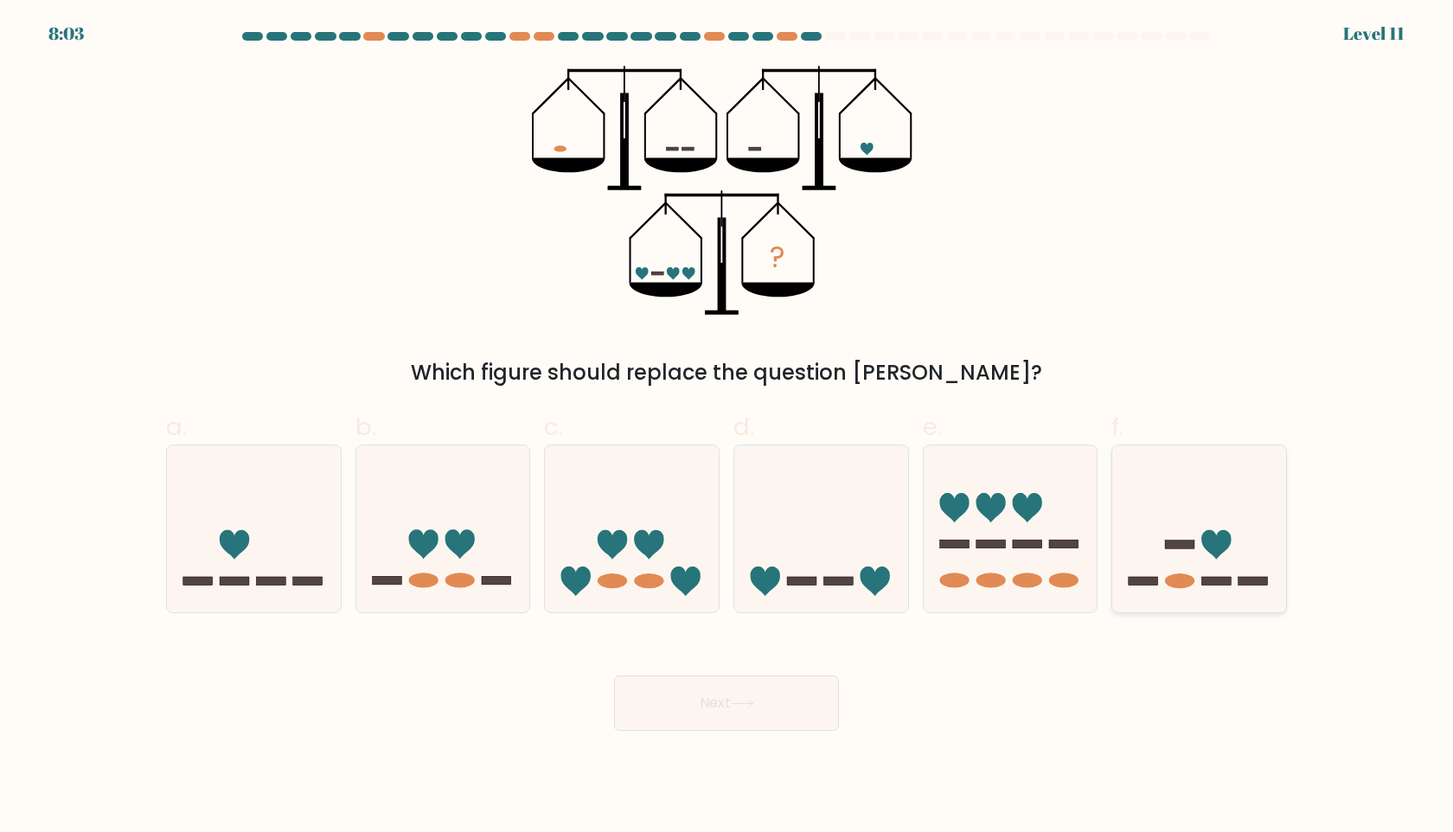
click at [1180, 534] on icon at bounding box center [1200, 529] width 174 height 144
click at [728, 427] on input "f." at bounding box center [727, 421] width 1 height 11
radio input "true"
click at [798, 719] on button "Next" at bounding box center [726, 703] width 225 height 55
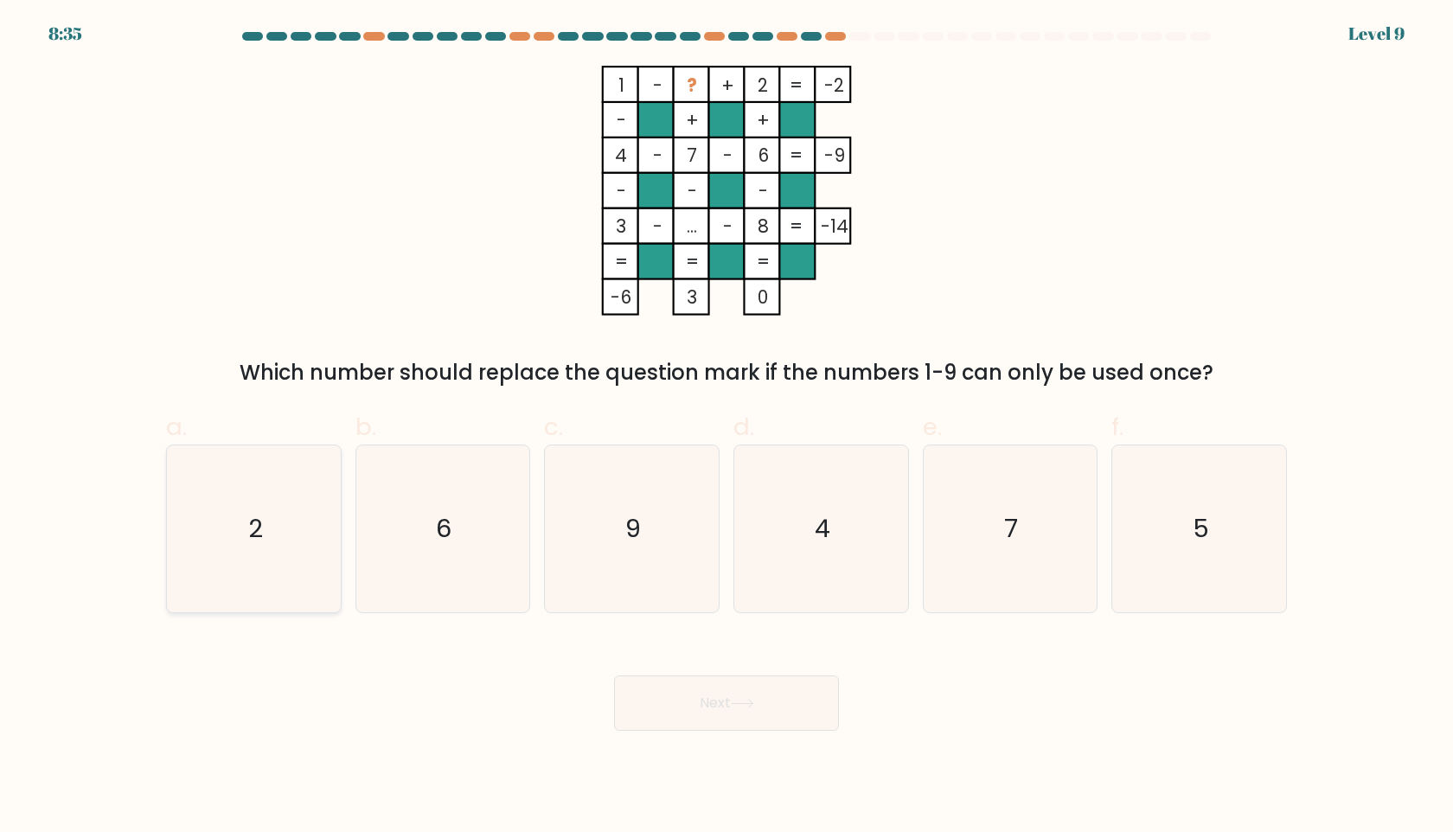
click at [289, 543] on icon "2" at bounding box center [253, 529] width 167 height 167
click at [727, 427] on input "a. 2" at bounding box center [727, 421] width 1 height 11
radio input "true"
click at [839, 571] on icon "4" at bounding box center [821, 529] width 167 height 167
click at [728, 427] on input "d. 4" at bounding box center [727, 421] width 1 height 11
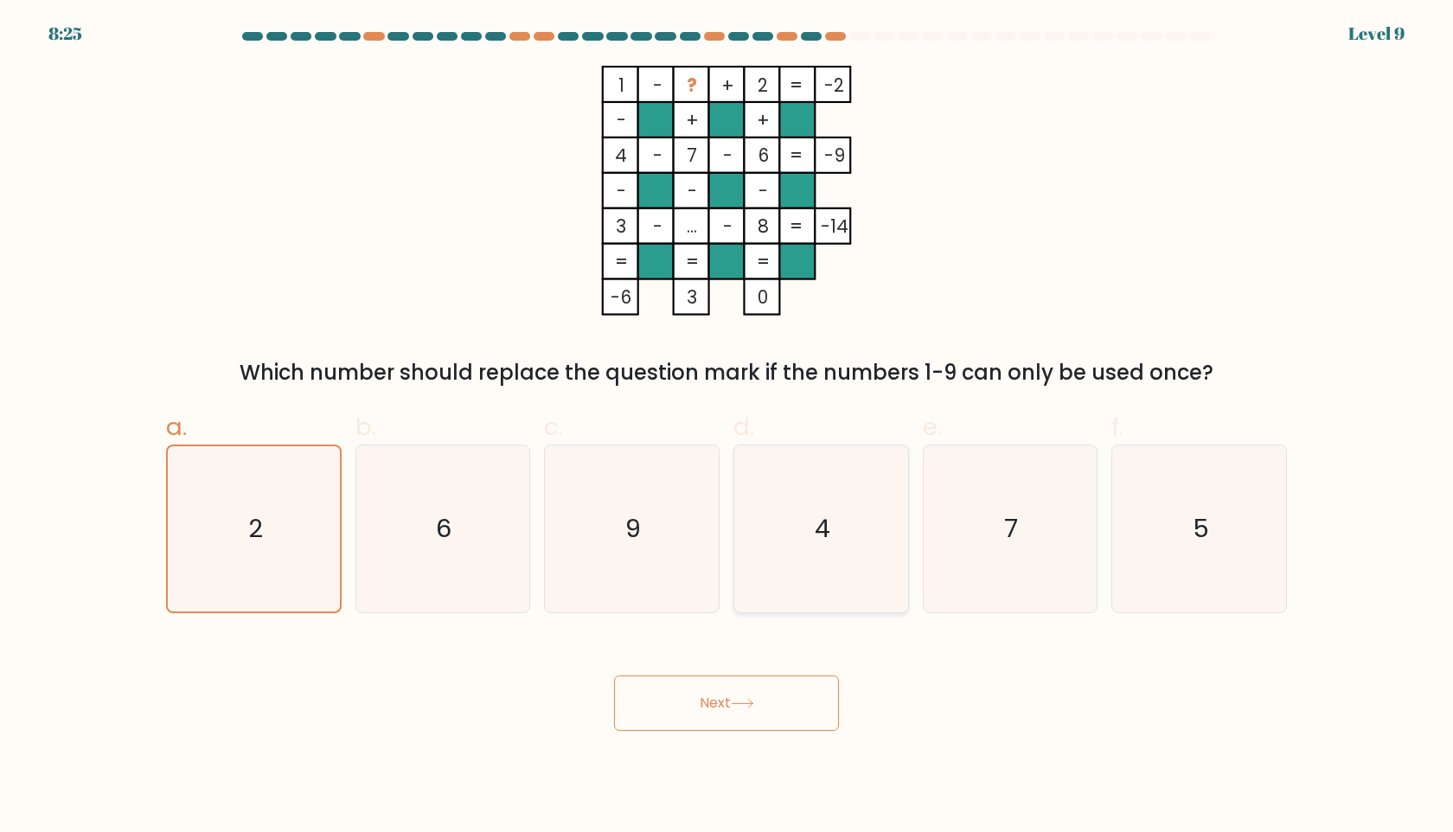
radio input "true"
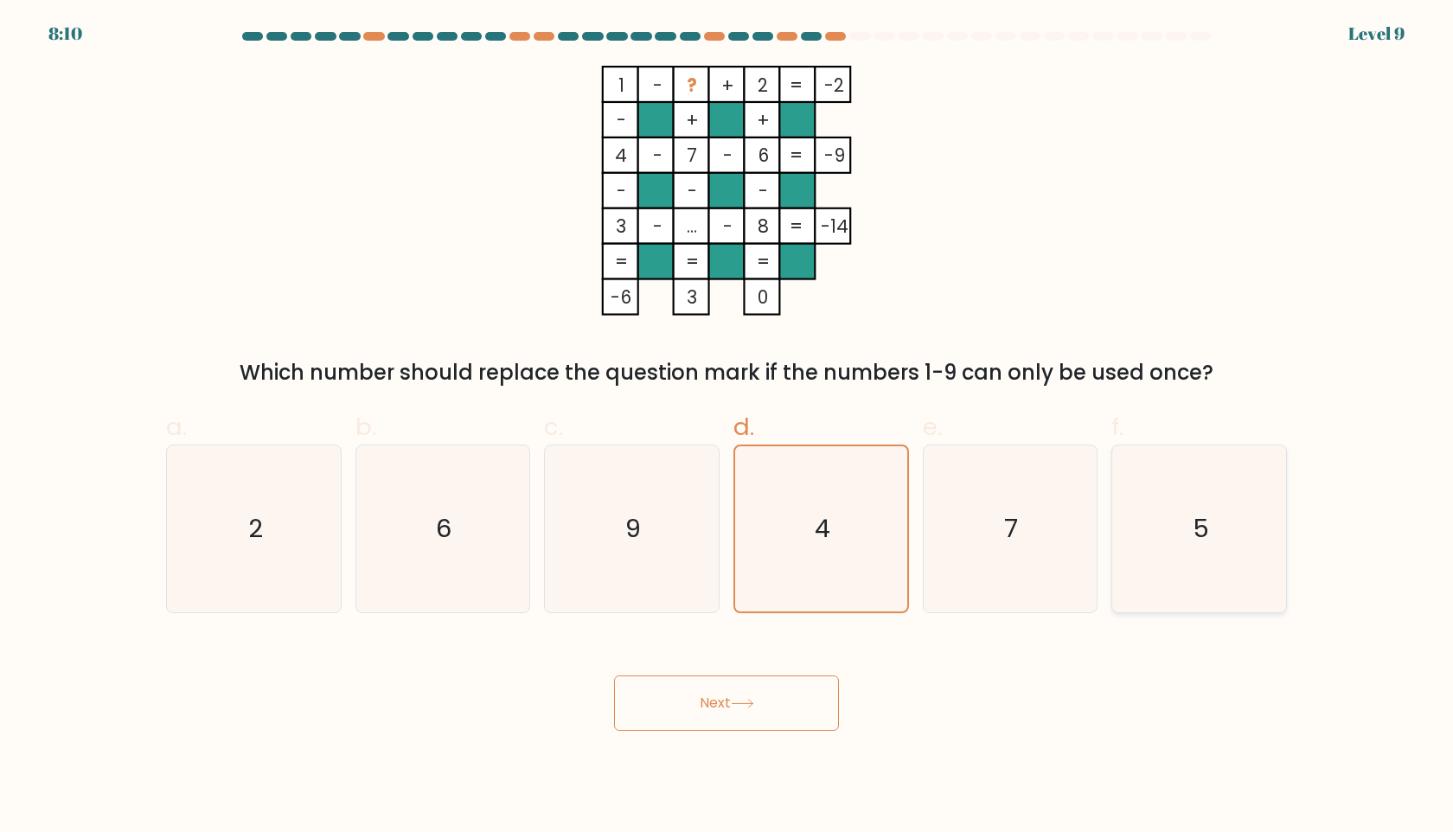
click at [1160, 516] on icon "5" at bounding box center [1199, 529] width 167 height 167
click at [728, 427] on input "f. 5" at bounding box center [727, 421] width 1 height 11
radio input "true"
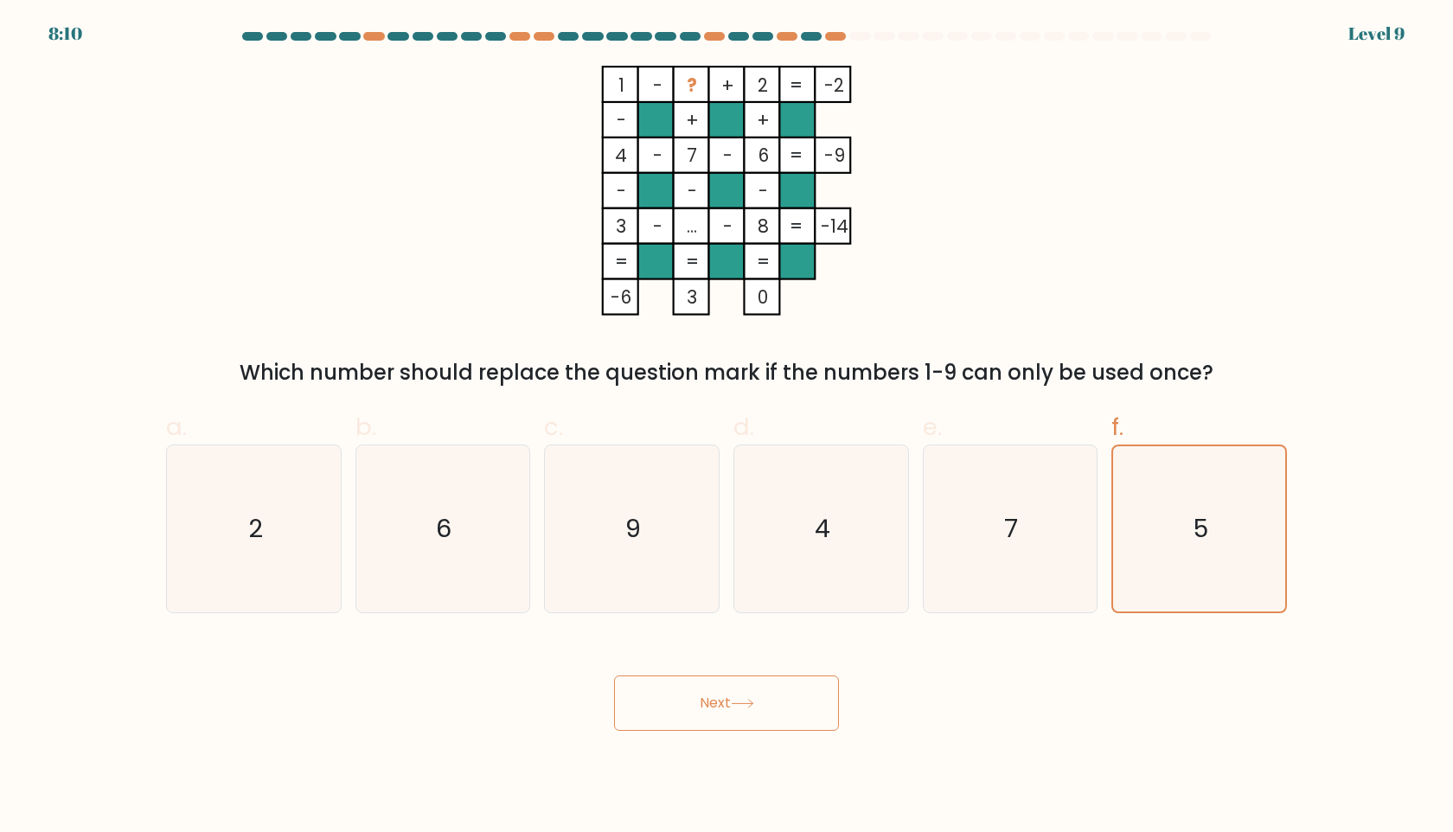
click at [760, 699] on button "Next" at bounding box center [726, 703] width 225 height 55
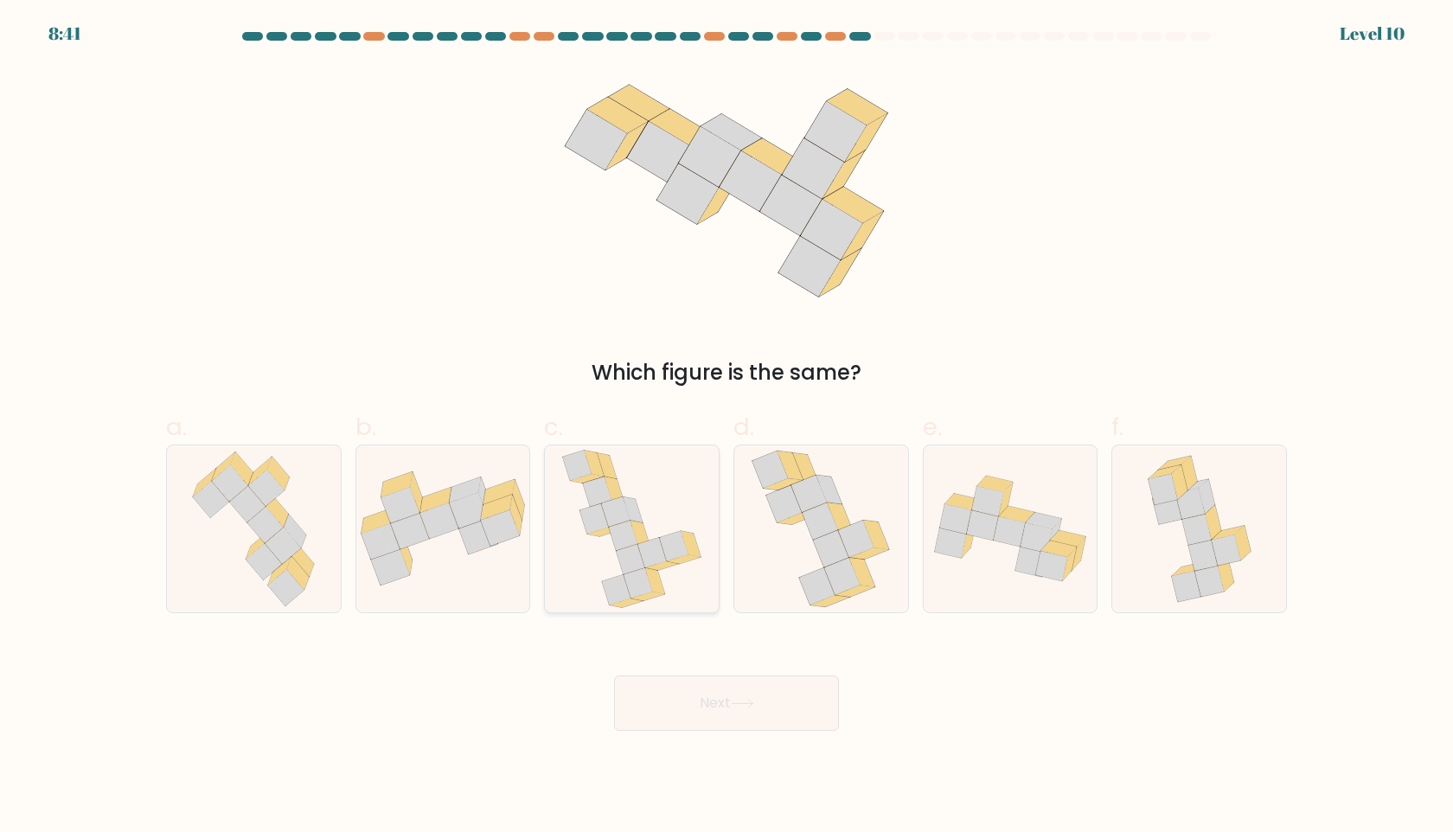
click at [677, 578] on icon at bounding box center [632, 529] width 141 height 167
click at [727, 427] on input "c." at bounding box center [727, 421] width 1 height 11
radio input "true"
click at [687, 703] on button "Next" at bounding box center [726, 703] width 225 height 55
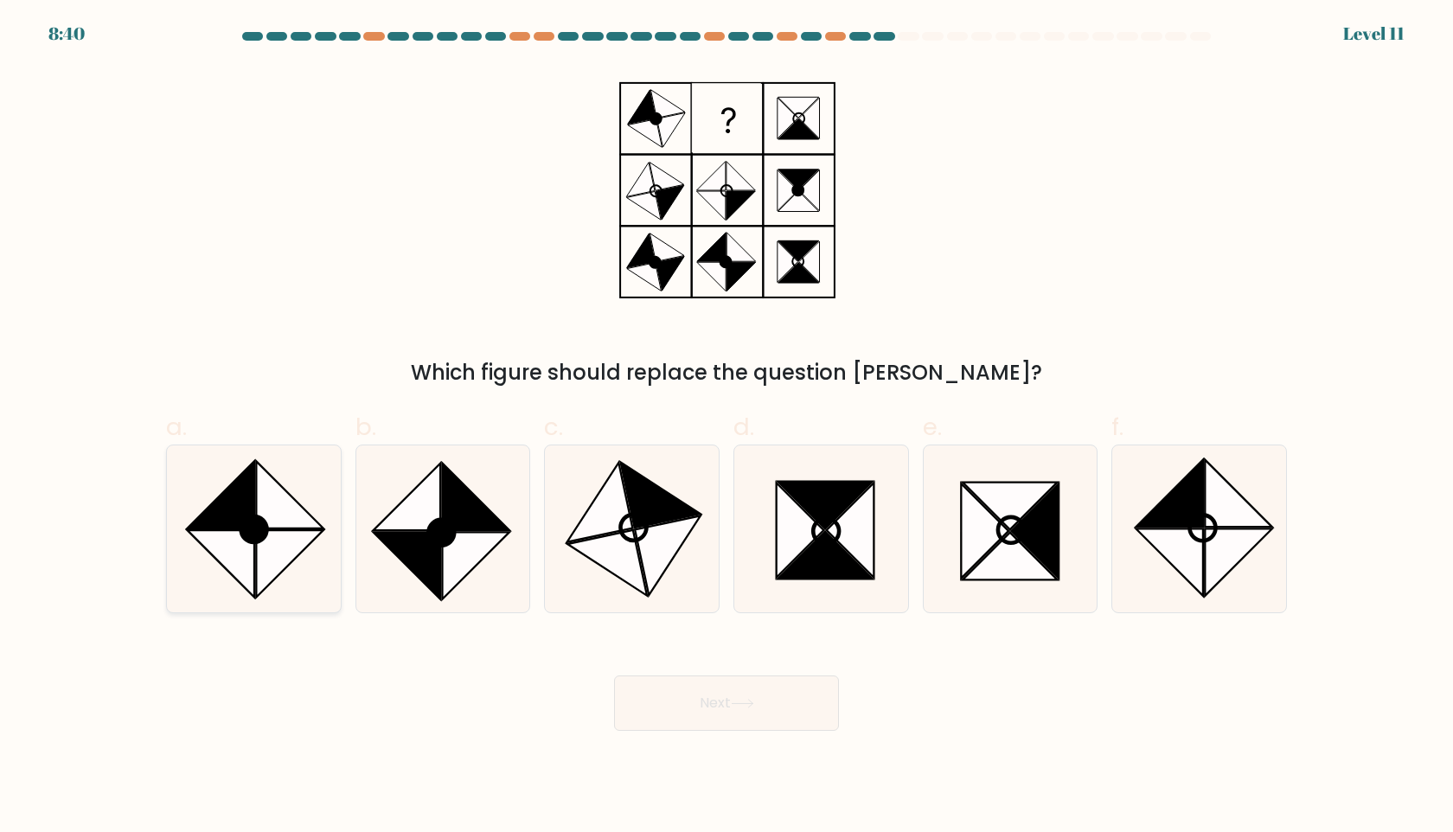
click at [238, 504] on icon at bounding box center [220, 494] width 67 height 67
click at [727, 427] on input "a." at bounding box center [727, 421] width 1 height 11
radio input "true"
click at [747, 703] on icon at bounding box center [742, 704] width 23 height 10
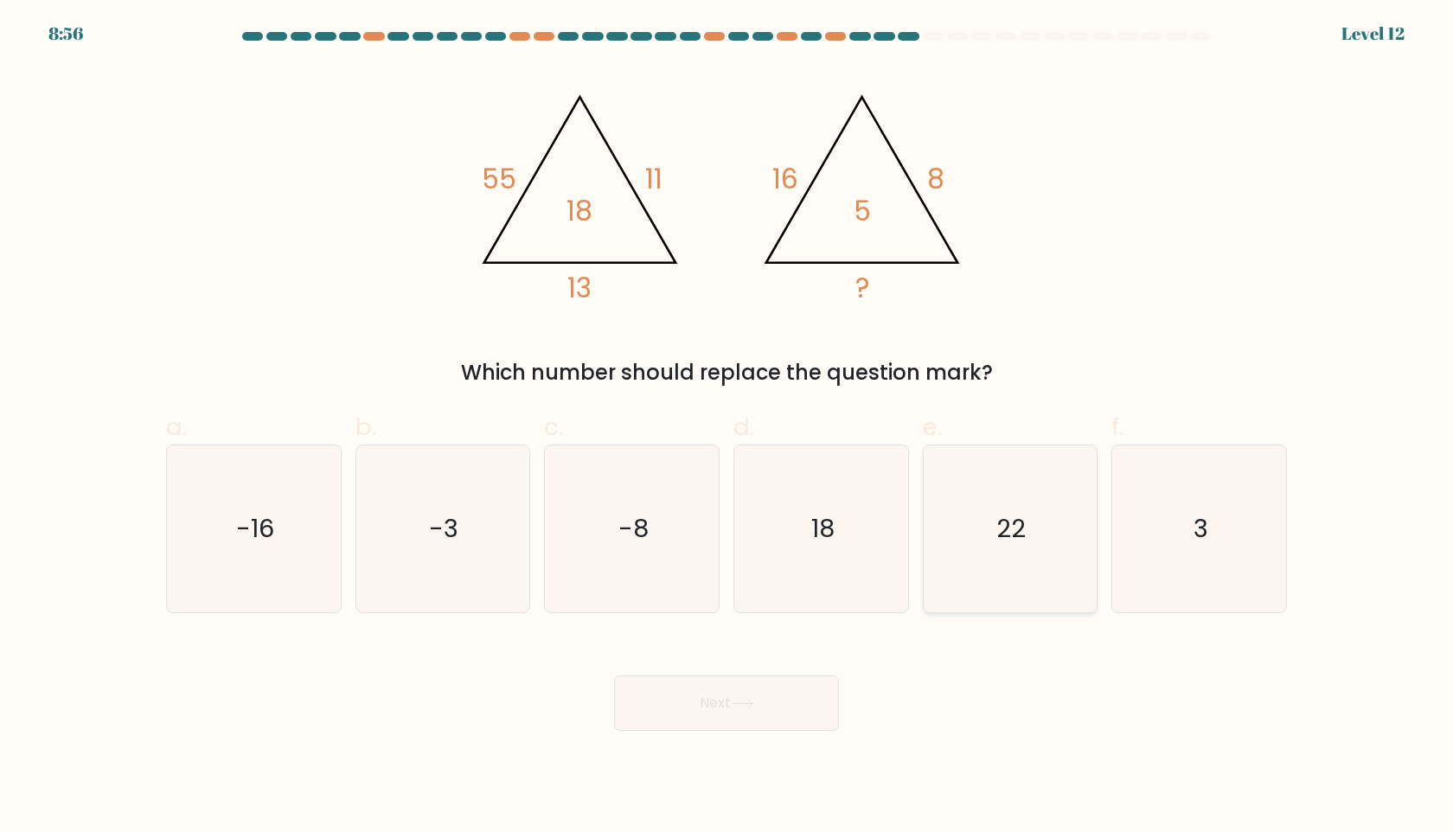
click at [1053, 519] on icon "22" at bounding box center [1010, 529] width 167 height 167
click at [728, 427] on input "e. 22" at bounding box center [727, 421] width 1 height 11
radio input "true"
click at [261, 515] on text "-16" at bounding box center [255, 528] width 38 height 35
click at [727, 427] on input "a. -16" at bounding box center [727, 421] width 1 height 11
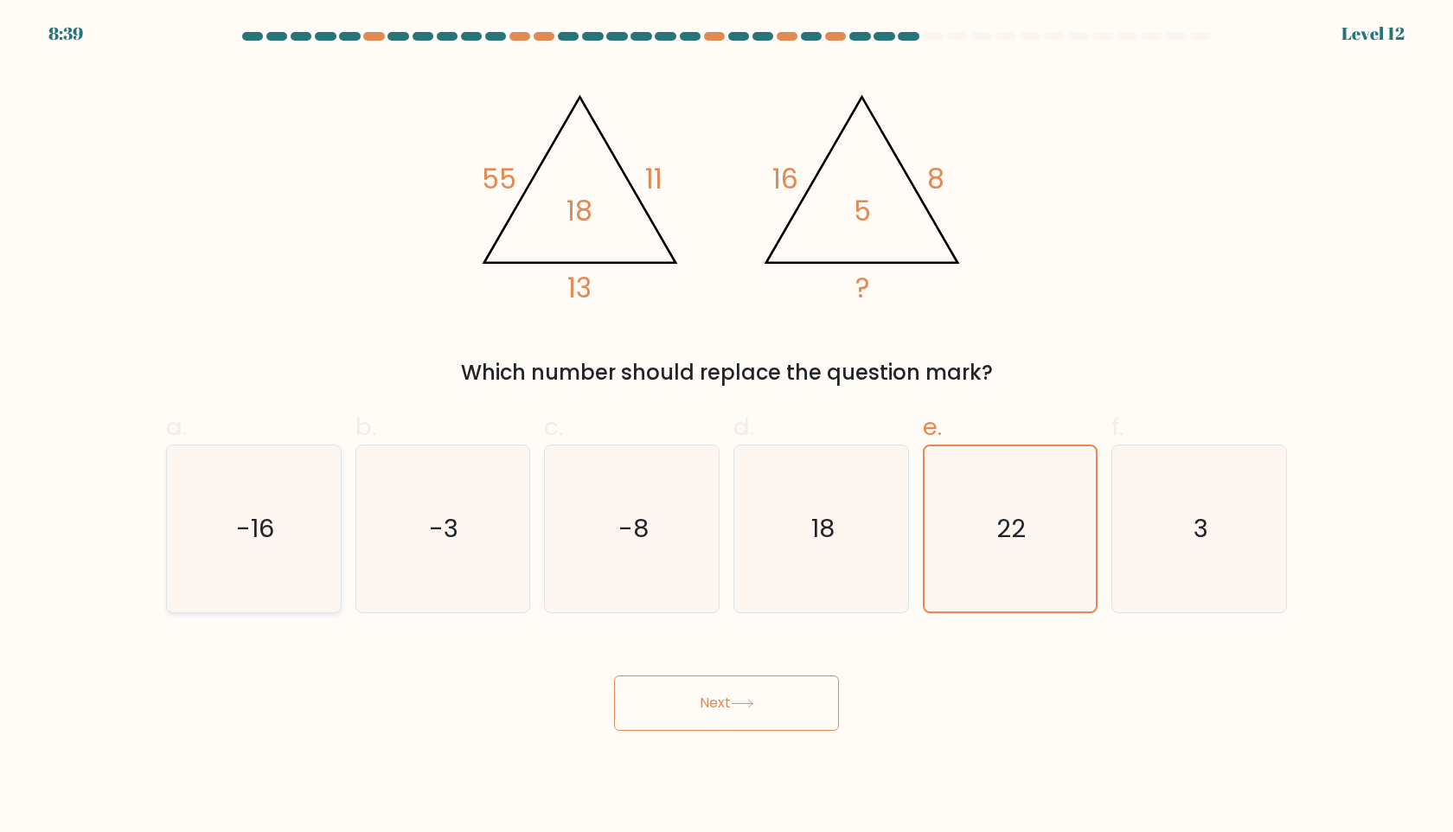
radio input "true"
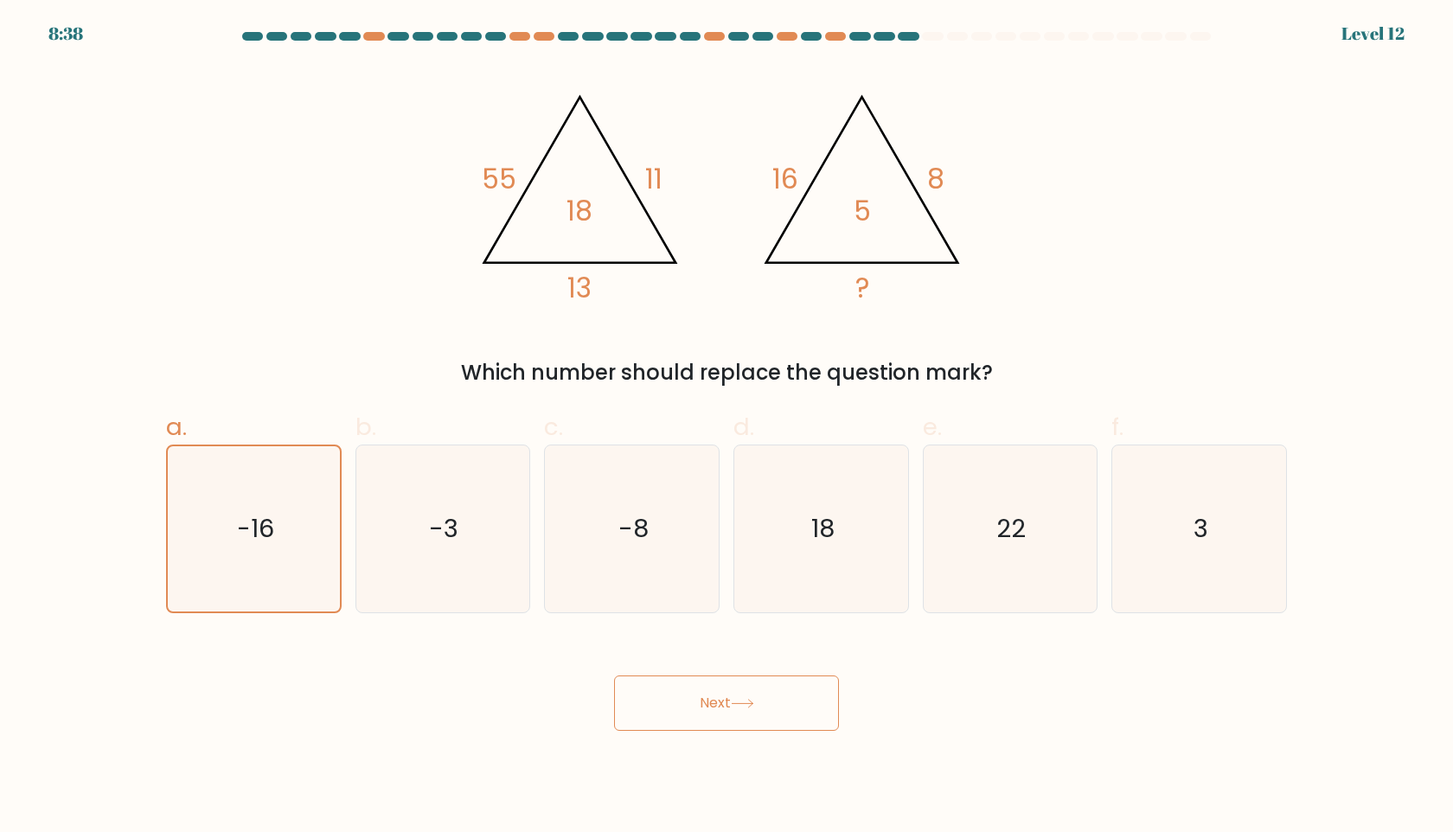
click at [748, 716] on button "Next" at bounding box center [726, 703] width 225 height 55
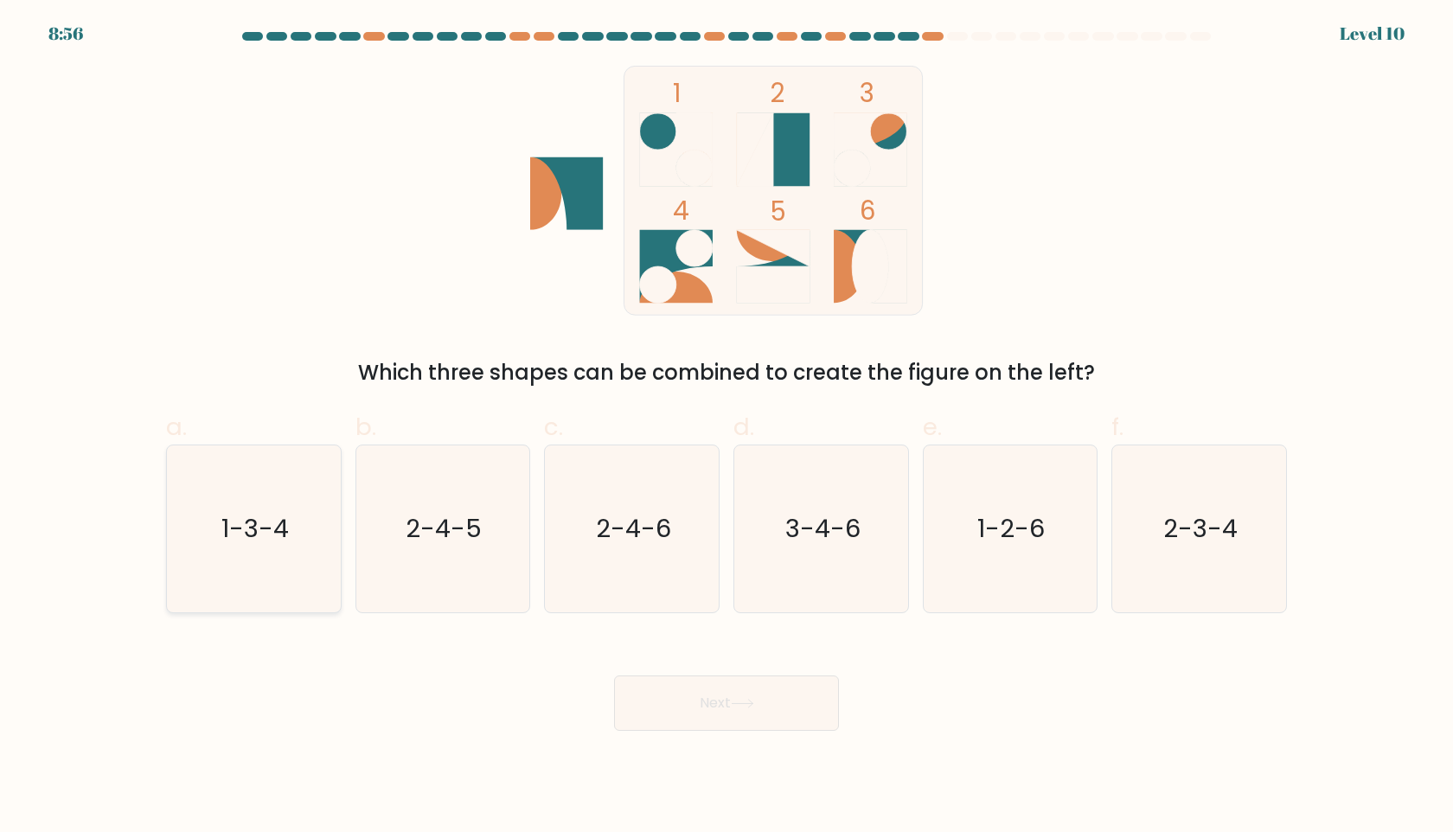
click at [220, 530] on icon "1-3-4" at bounding box center [253, 529] width 167 height 167
click at [727, 427] on input "a. 1-3-4" at bounding box center [727, 421] width 1 height 11
radio input "true"
click at [810, 690] on button "Next" at bounding box center [726, 703] width 225 height 55
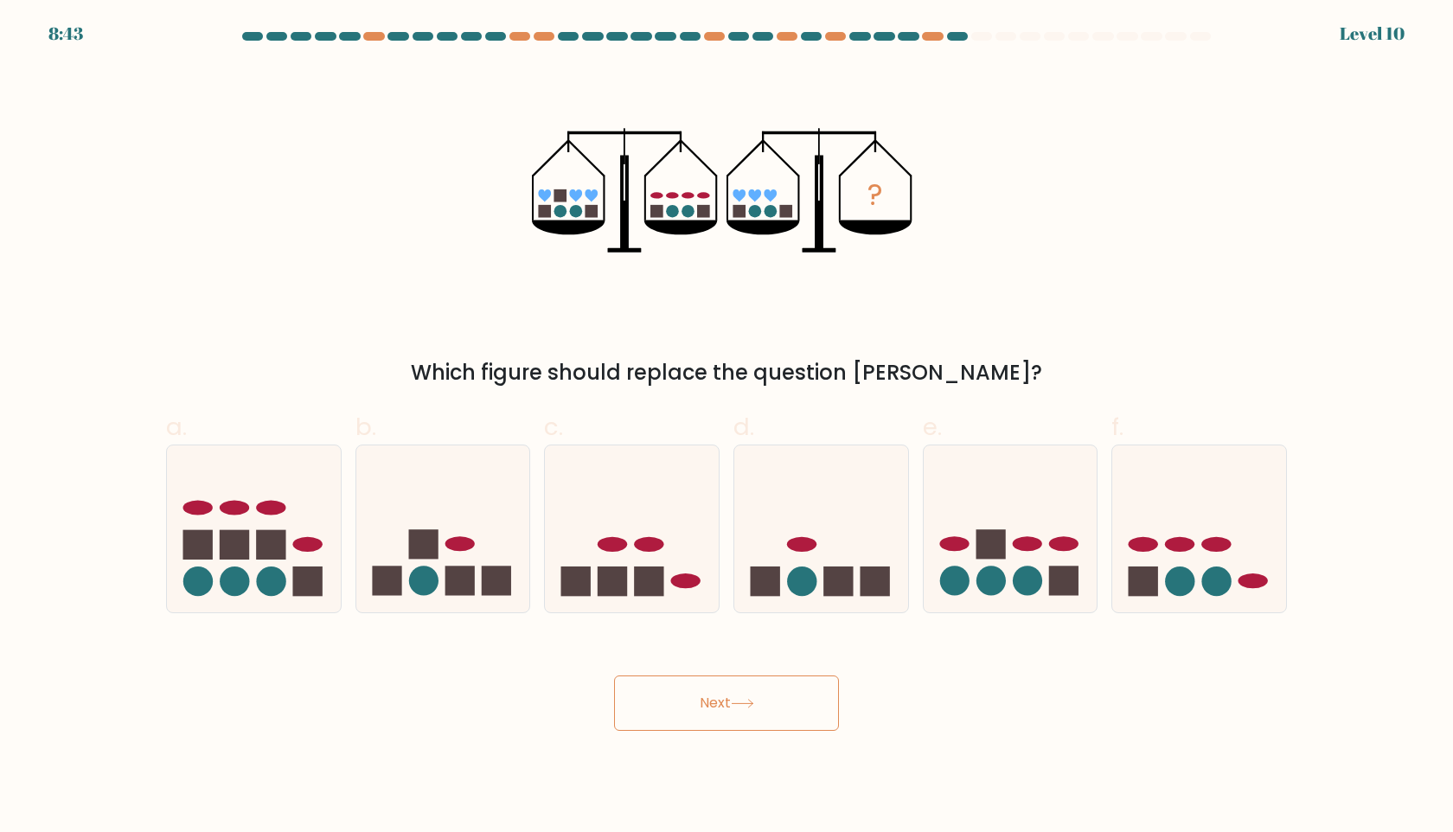
click at [761, 703] on button "Next" at bounding box center [726, 703] width 225 height 55
click at [1056, 302] on div "? Which figure should replace the question mark?" at bounding box center [727, 227] width 1142 height 323
click at [1238, 530] on icon at bounding box center [1200, 529] width 174 height 144
click at [728, 427] on input "f." at bounding box center [727, 421] width 1 height 11
radio input "true"
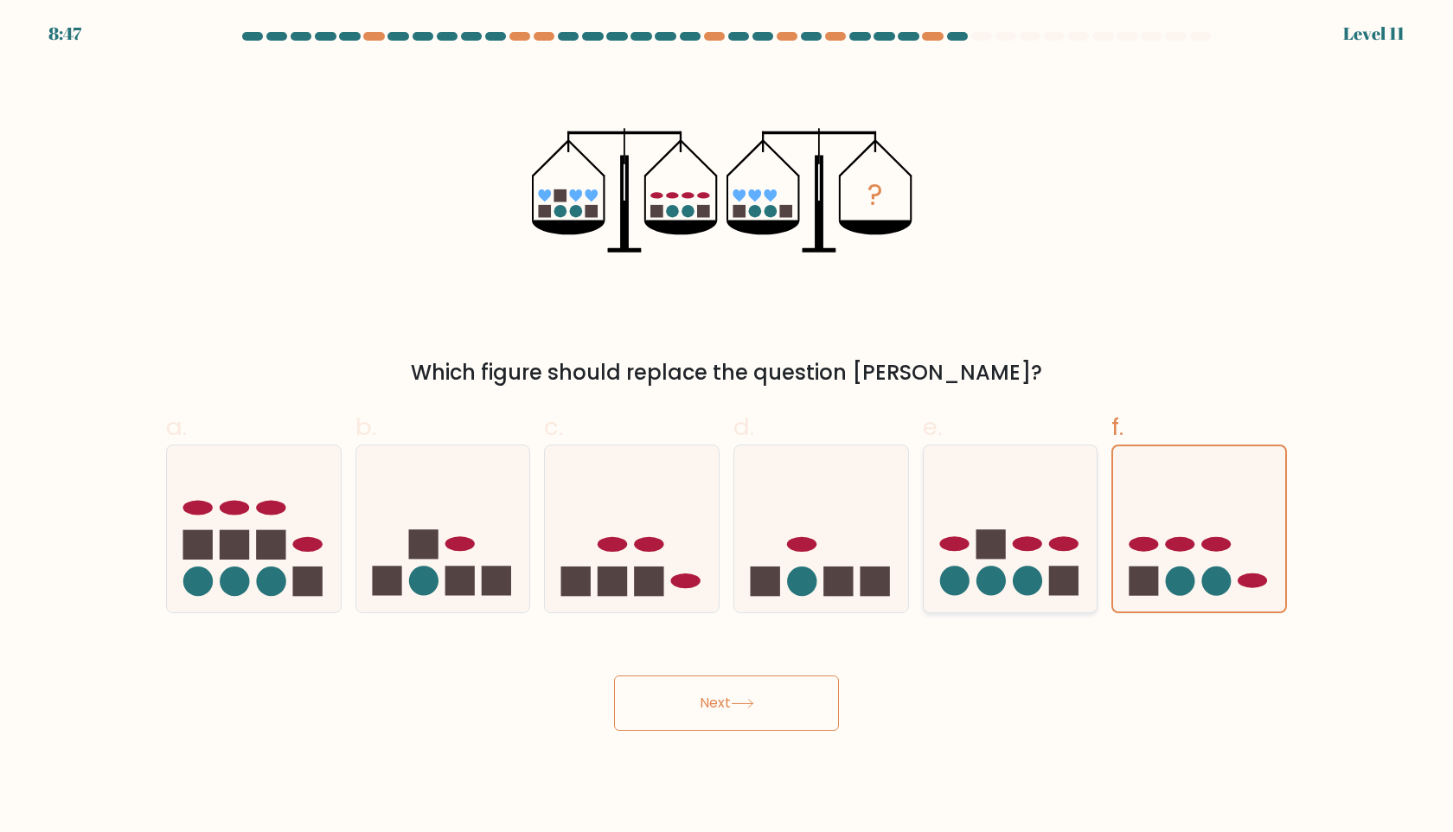
click at [1005, 486] on icon at bounding box center [1011, 529] width 174 height 144
click at [728, 427] on input "e." at bounding box center [727, 421] width 1 height 11
radio input "true"
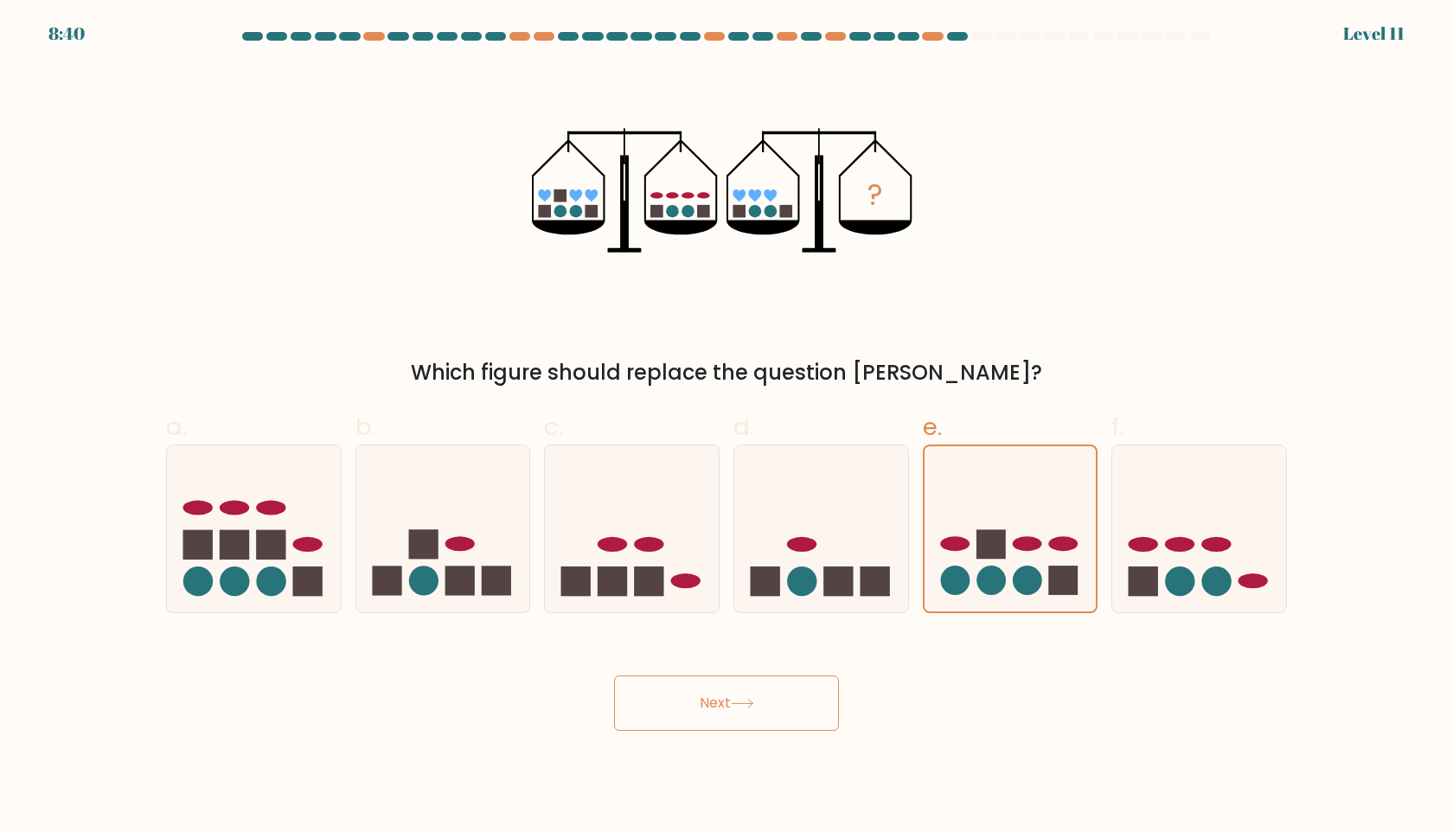
click at [726, 697] on button "Next" at bounding box center [726, 703] width 225 height 55
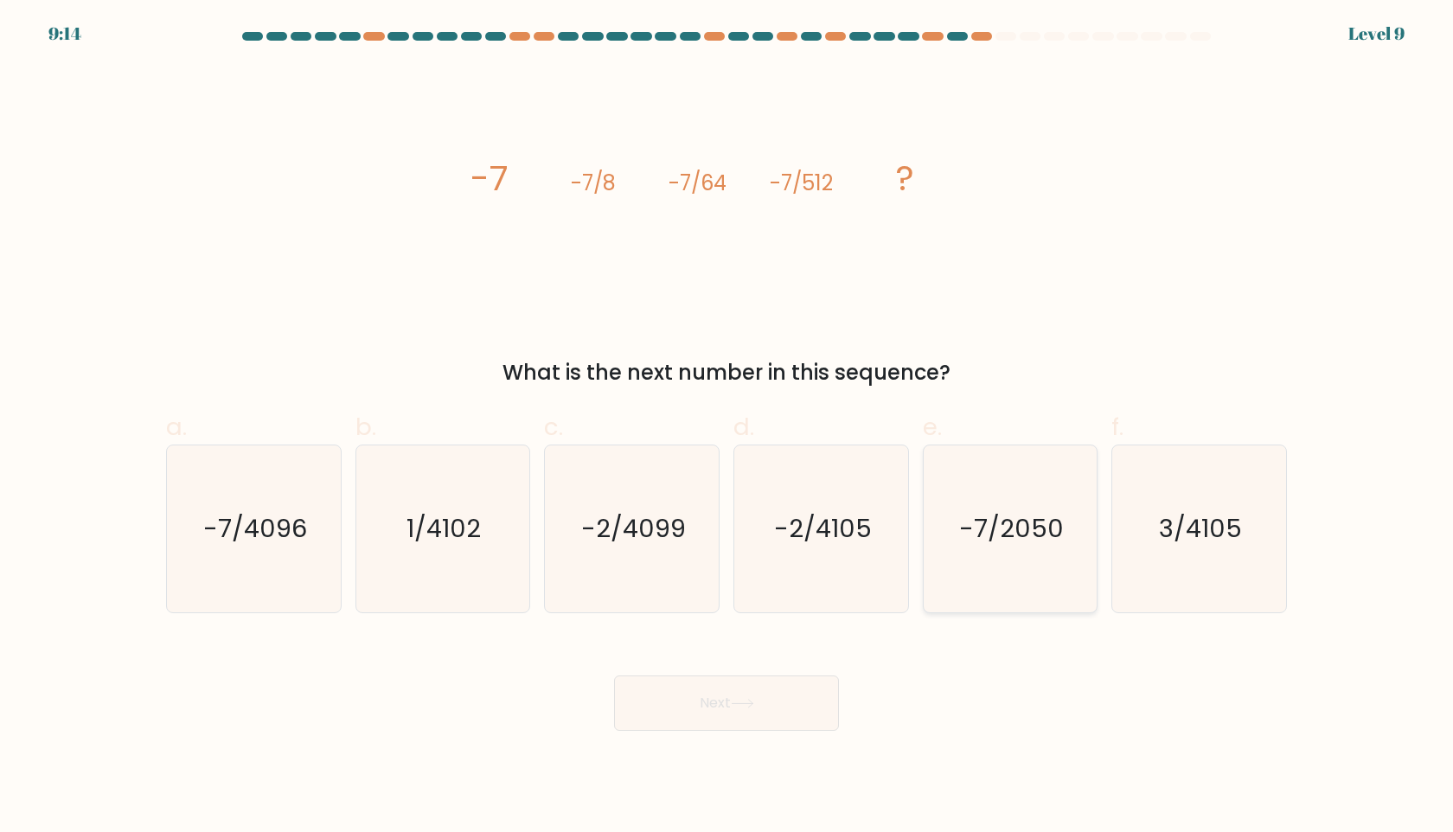
click at [995, 543] on text "-7/2050" at bounding box center [1011, 528] width 105 height 35
click at [728, 427] on input "e. -7/2050" at bounding box center [727, 421] width 1 height 11
radio input "true"
click at [735, 699] on icon at bounding box center [742, 704] width 23 height 10
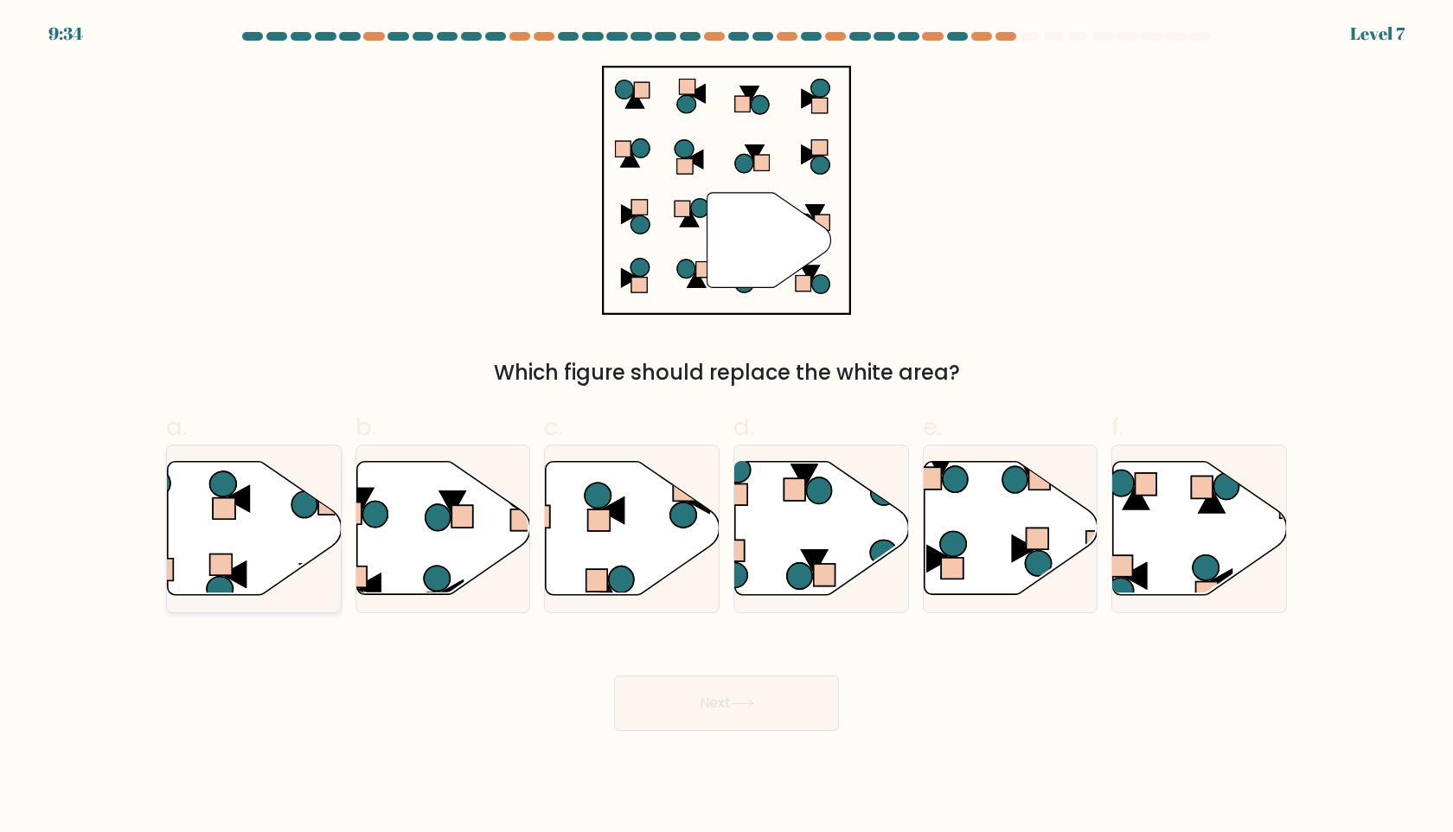
click at [239, 537] on icon at bounding box center [255, 528] width 174 height 133
click at [727, 427] on input "a." at bounding box center [727, 421] width 1 height 11
radio input "true"
click at [752, 703] on icon at bounding box center [742, 704] width 23 height 10
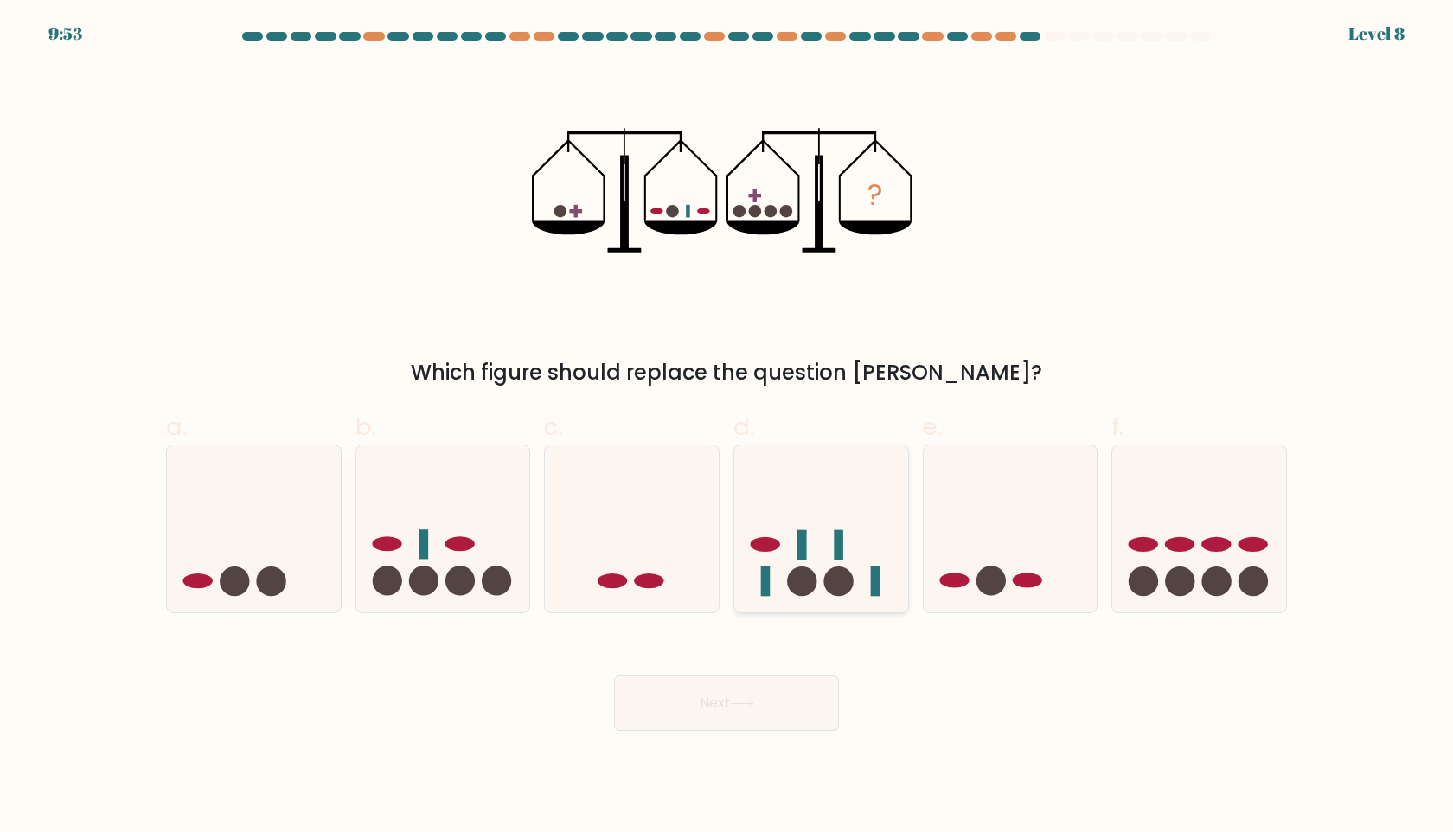
click at [833, 536] on icon at bounding box center [822, 529] width 174 height 144
click at [728, 427] on input "d." at bounding box center [727, 421] width 1 height 11
radio input "true"
click at [739, 686] on button "Next" at bounding box center [726, 703] width 225 height 55
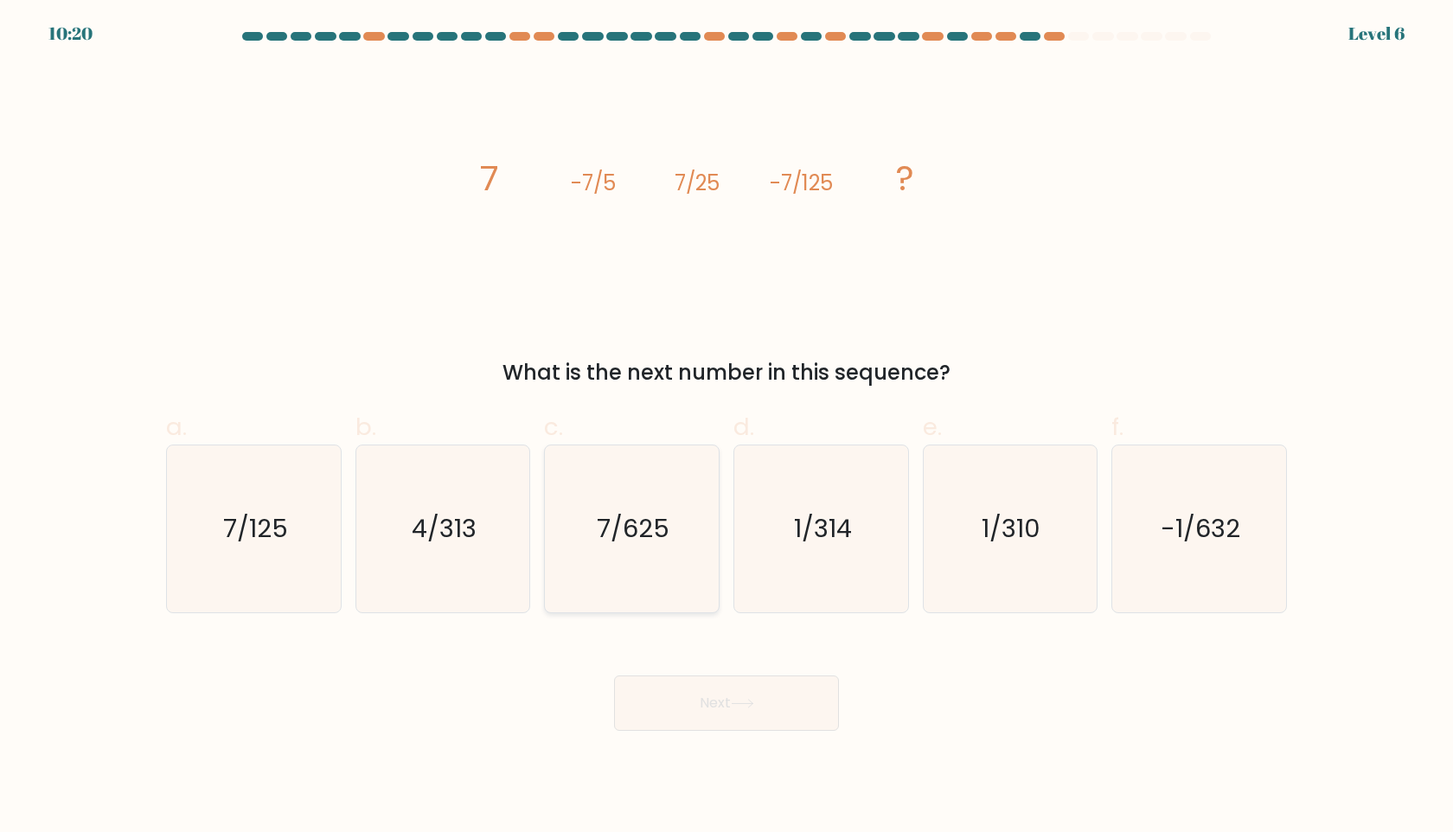
click at [648, 501] on icon "7/625" at bounding box center [632, 529] width 167 height 167
click at [727, 427] on input "c. 7/625" at bounding box center [727, 421] width 1 height 11
radio input "true"
click at [717, 690] on button "Next" at bounding box center [726, 703] width 225 height 55
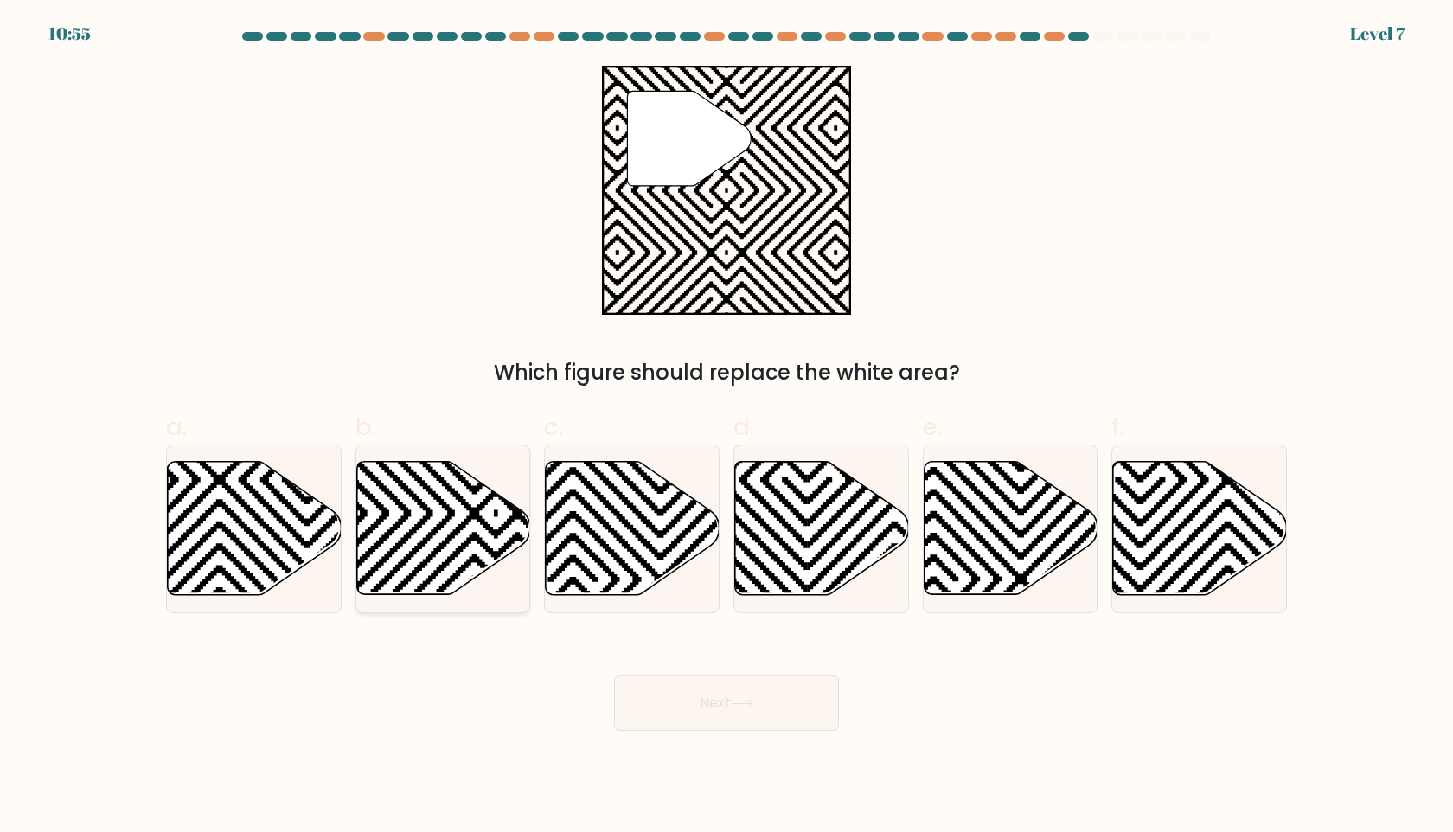
click at [427, 493] on icon at bounding box center [443, 528] width 174 height 133
click at [727, 427] on input "b." at bounding box center [727, 421] width 1 height 11
radio input "true"
click at [682, 695] on button "Next" at bounding box center [726, 703] width 225 height 55
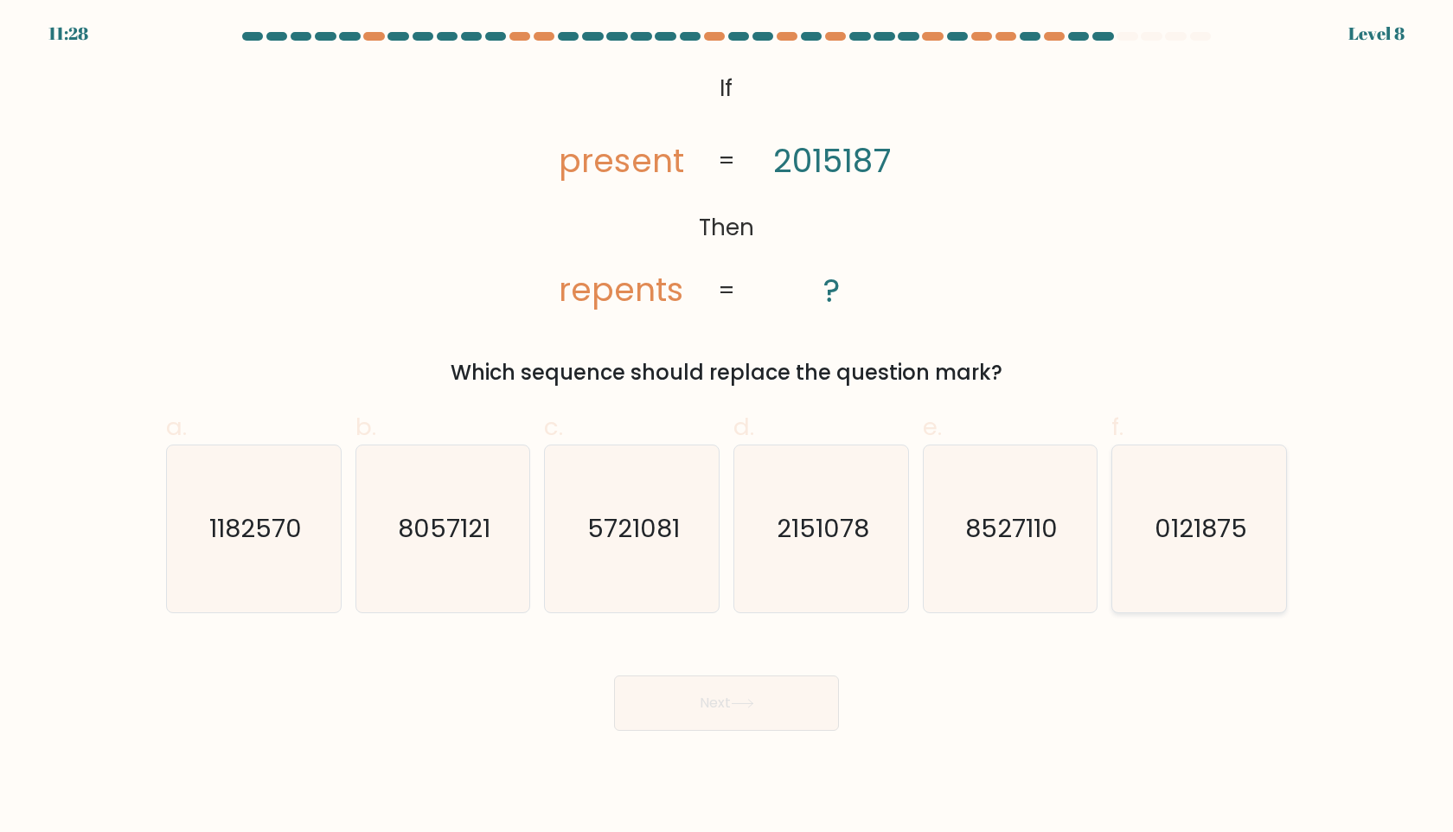
click at [1178, 550] on icon "0121875" at bounding box center [1199, 529] width 167 height 167
click at [728, 427] on input "f. 0121875" at bounding box center [727, 421] width 1 height 11
radio input "true"
click at [763, 683] on button "Next" at bounding box center [726, 703] width 225 height 55
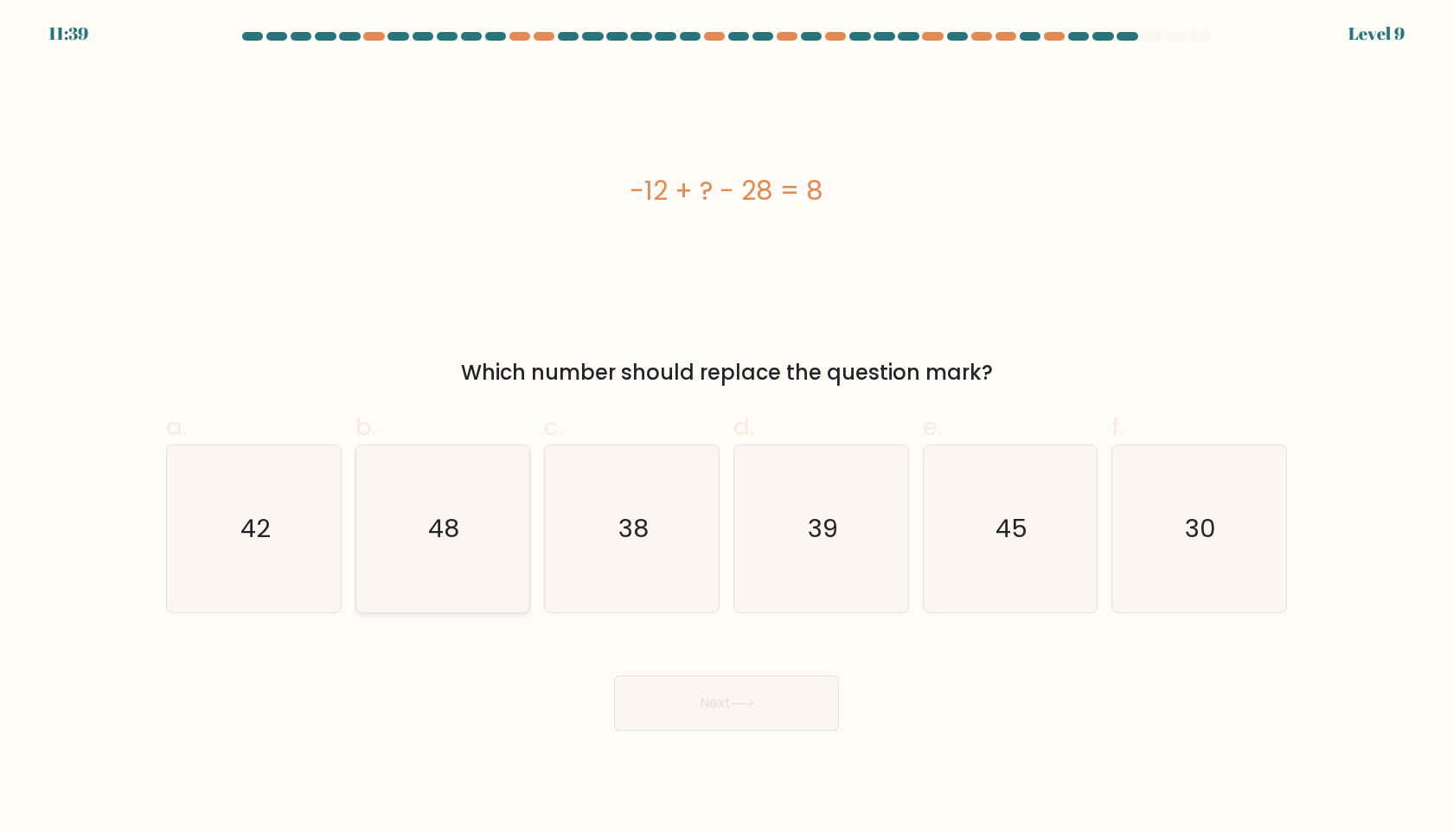
click at [507, 529] on icon "48" at bounding box center [442, 529] width 167 height 167
click at [727, 427] on input "b. 48" at bounding box center [727, 421] width 1 height 11
radio input "true"
click at [719, 688] on button "Next" at bounding box center [726, 703] width 225 height 55
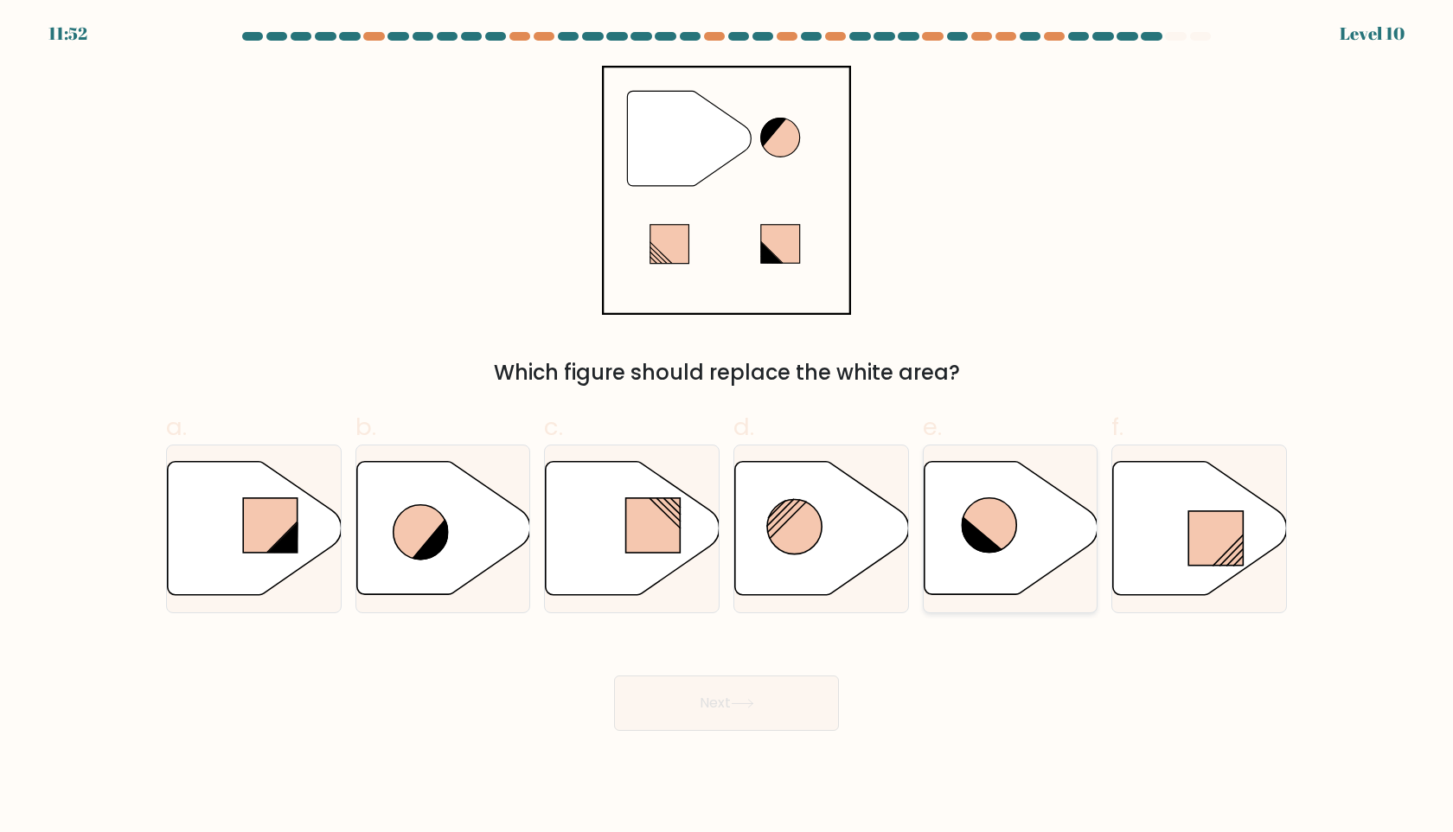
click at [960, 545] on icon at bounding box center [1011, 528] width 174 height 133
click at [728, 427] on input "e." at bounding box center [727, 421] width 1 height 11
radio input "true"
click at [748, 473] on icon at bounding box center [822, 528] width 174 height 133
click at [728, 427] on input "d." at bounding box center [727, 421] width 1 height 11
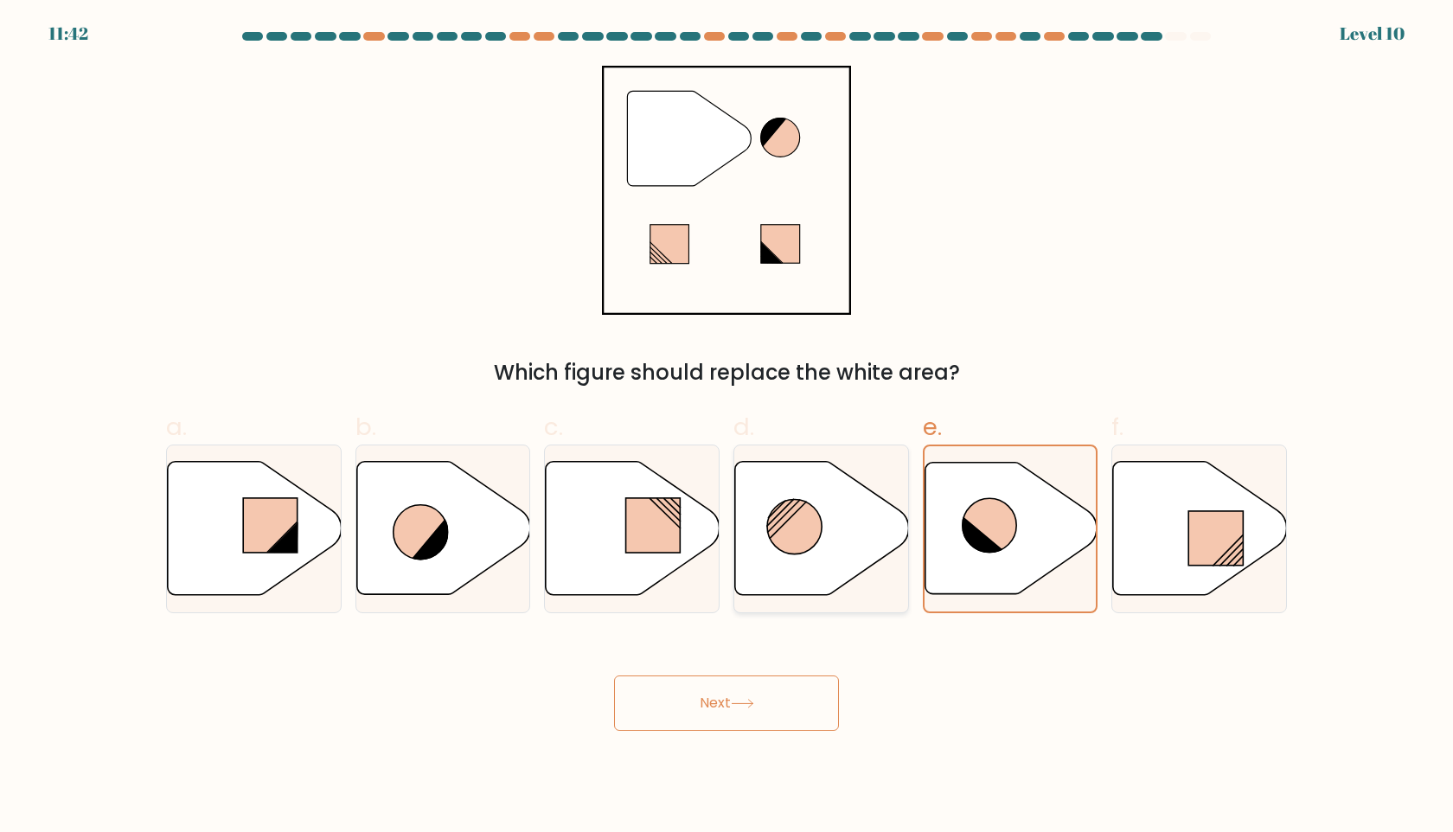
radio input "true"
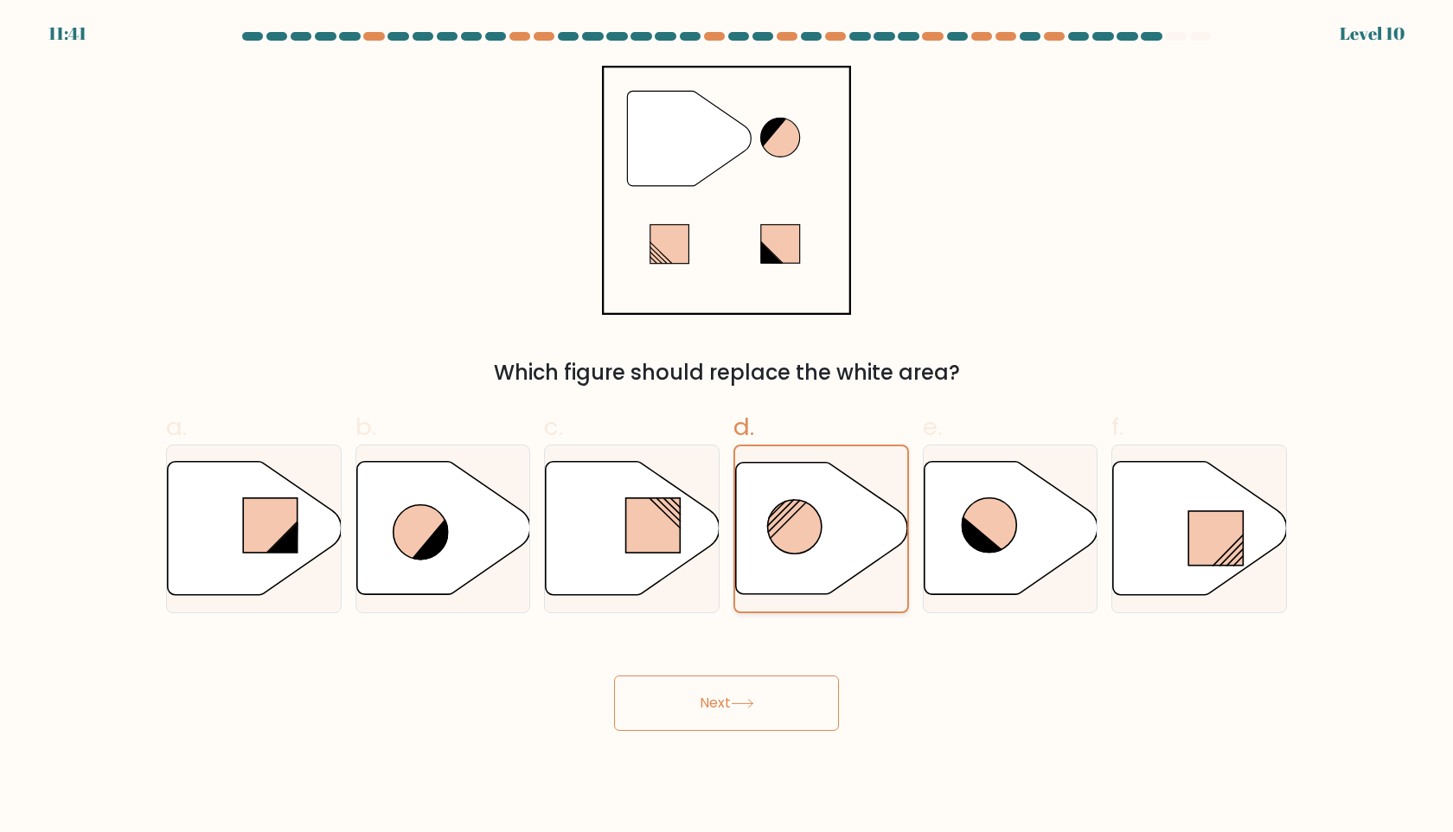
click at [748, 473] on icon at bounding box center [822, 529] width 172 height 132
click at [728, 427] on input "d." at bounding box center [727, 421] width 1 height 11
click at [705, 712] on button "Next" at bounding box center [726, 703] width 225 height 55
click at [691, 564] on icon at bounding box center [632, 529] width 174 height 136
click at [727, 427] on input "c." at bounding box center [727, 421] width 1 height 11
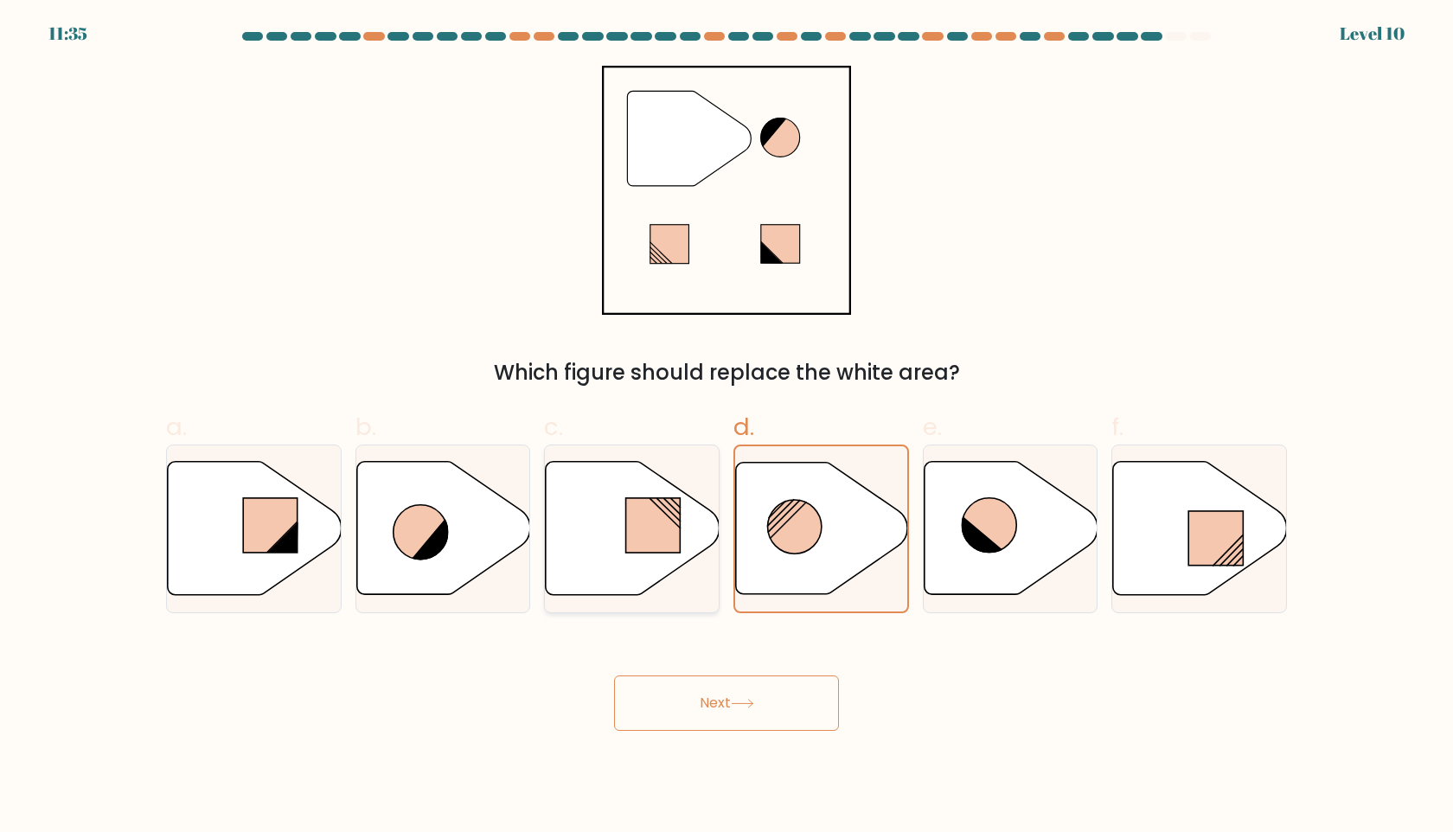
radio input "true"
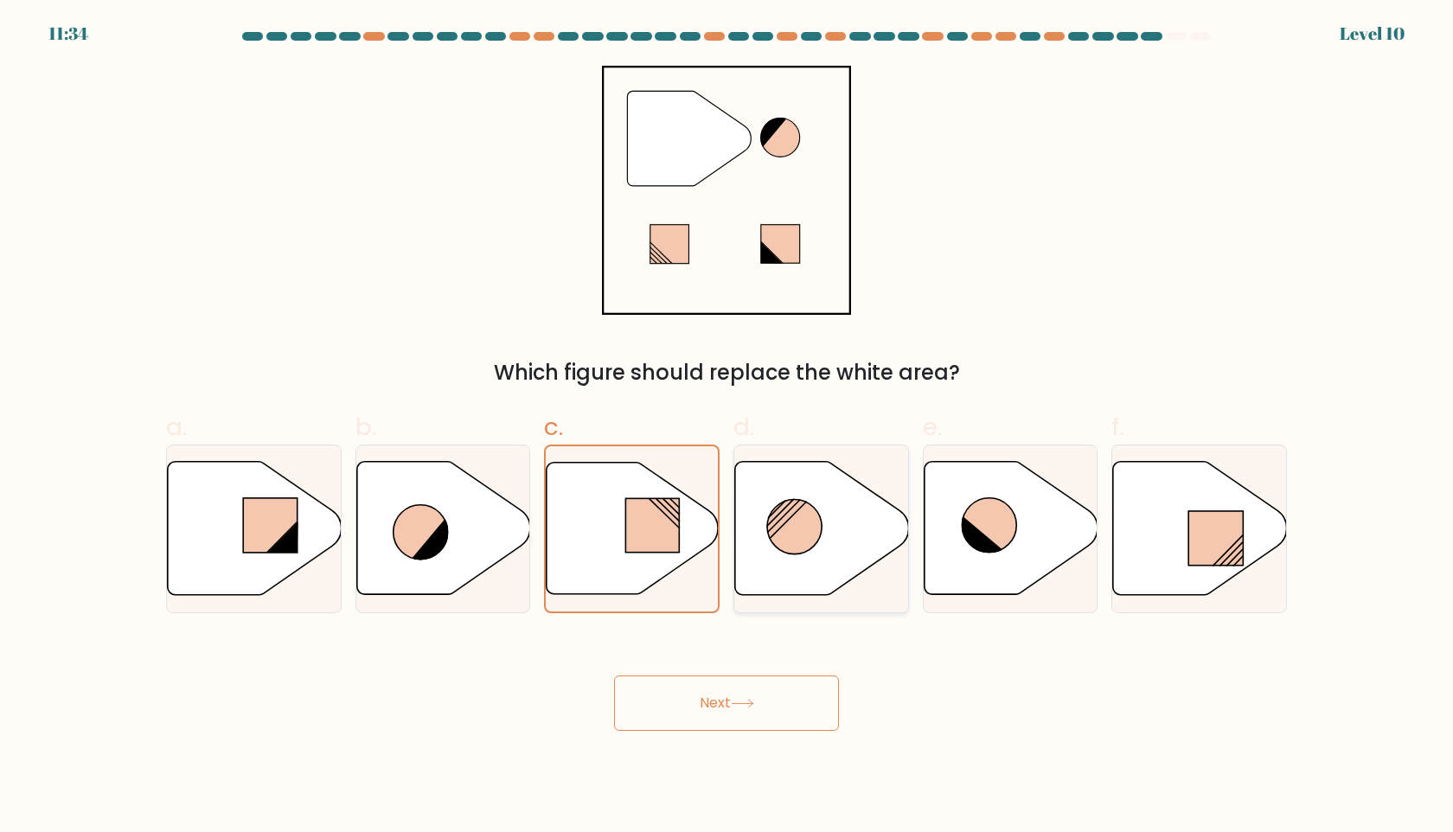
click at [786, 561] on icon at bounding box center [822, 528] width 174 height 133
click at [728, 427] on input "d." at bounding box center [727, 421] width 1 height 11
radio input "true"
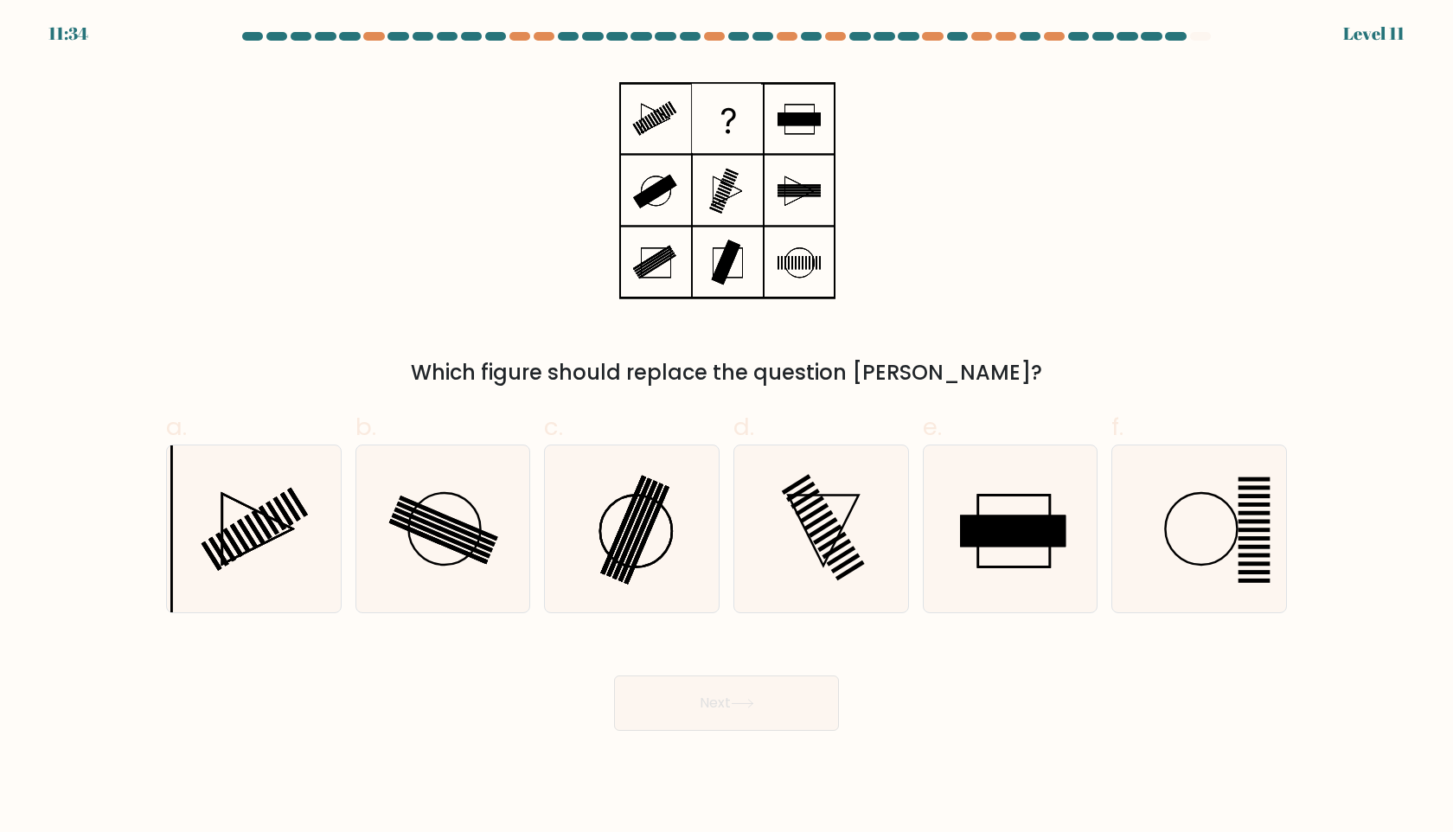
click at [746, 696] on button "Next" at bounding box center [726, 703] width 225 height 55
click at [478, 577] on icon at bounding box center [442, 529] width 167 height 167
click at [727, 427] on input "b." at bounding box center [727, 421] width 1 height 11
radio input "true"
click at [796, 716] on button "Next" at bounding box center [726, 703] width 225 height 55
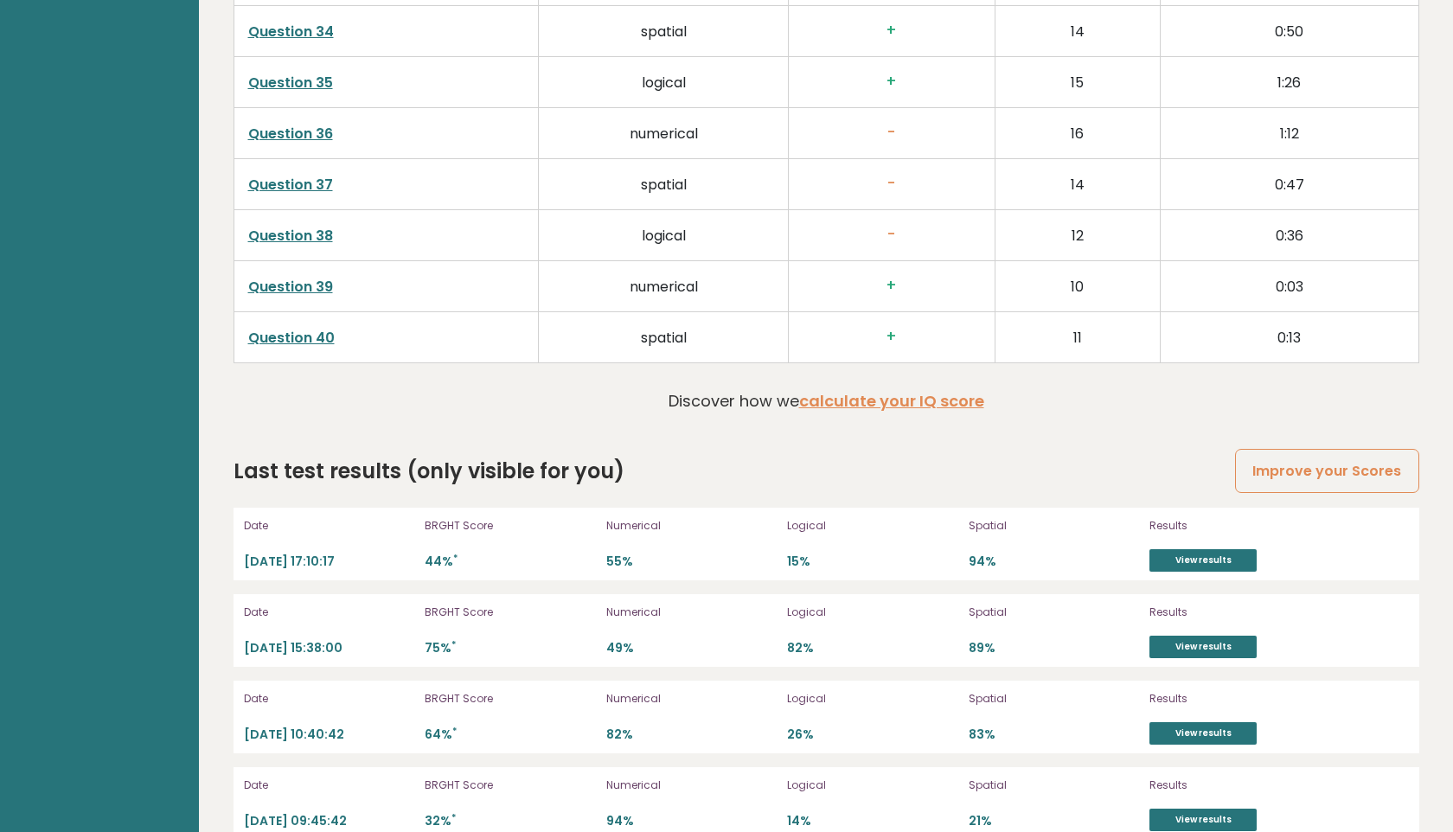
scroll to position [4537, 0]
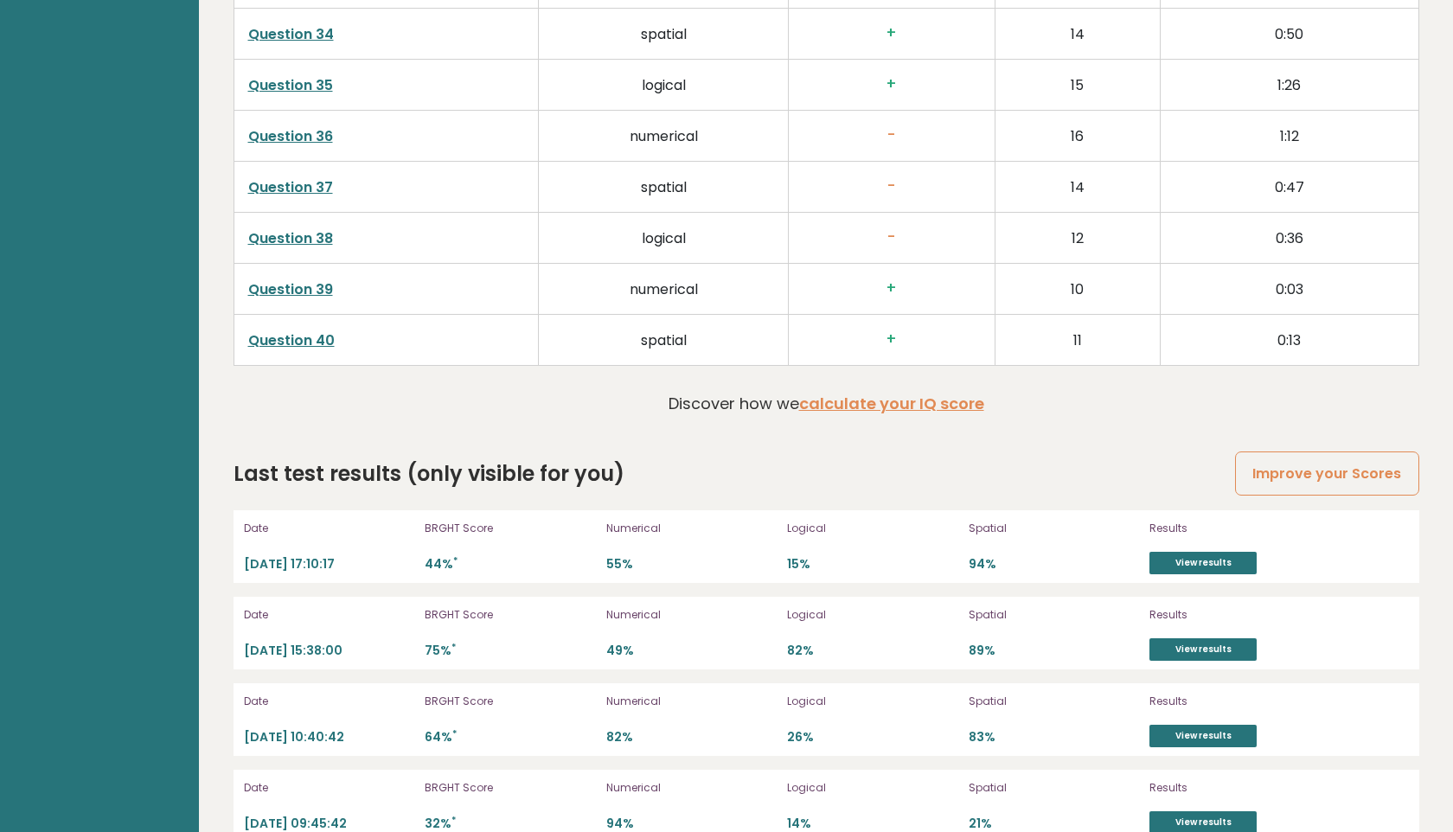
drag, startPoint x: 416, startPoint y: 535, endPoint x: 454, endPoint y: 540, distance: 38.4
click at [454, 540] on div "Date [DATE] 17:10:17 BRGHT Score 44% * Numerical 55% Logical 15% Spatial 94% Re…" at bounding box center [827, 546] width 1186 height 73
click at [465, 556] on p "44% *" at bounding box center [510, 564] width 171 height 16
drag, startPoint x: 459, startPoint y: 541, endPoint x: 426, endPoint y: 542, distance: 33.8
click at [425, 556] on p "44% *" at bounding box center [510, 564] width 171 height 16
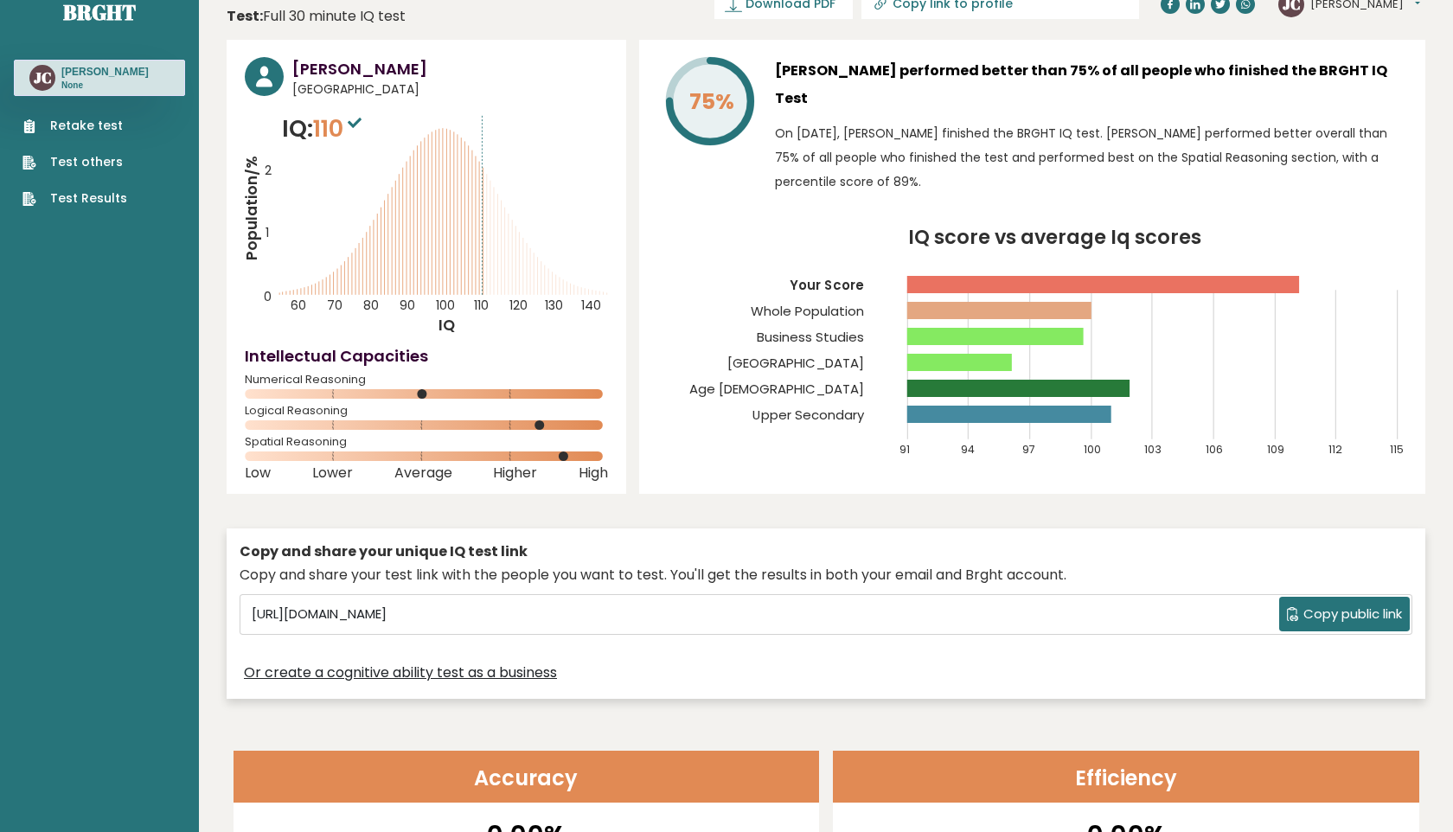
scroll to position [0, 0]
